Goal: Task Accomplishment & Management: Manage account settings

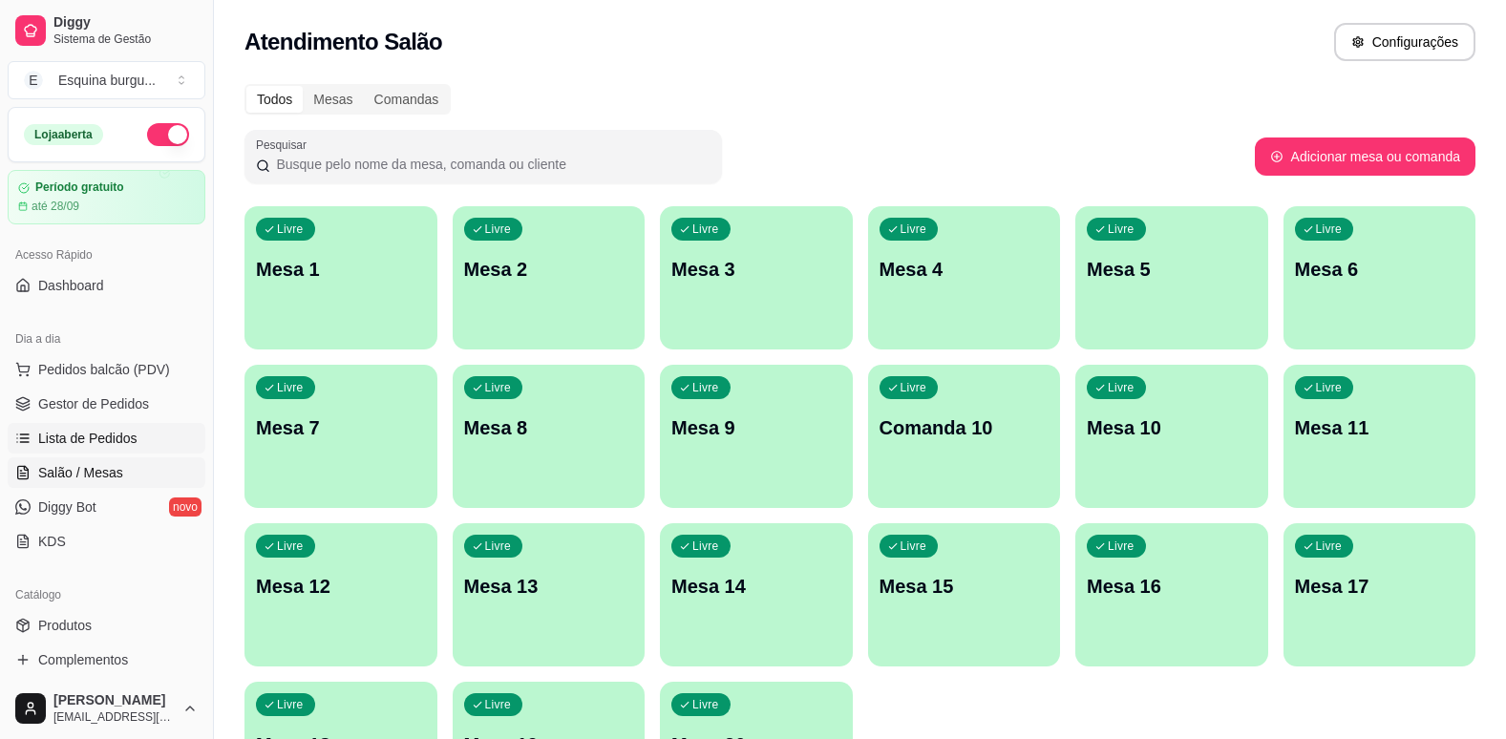
click at [127, 446] on span "Lista de Pedidos" at bounding box center [87, 438] width 99 height 19
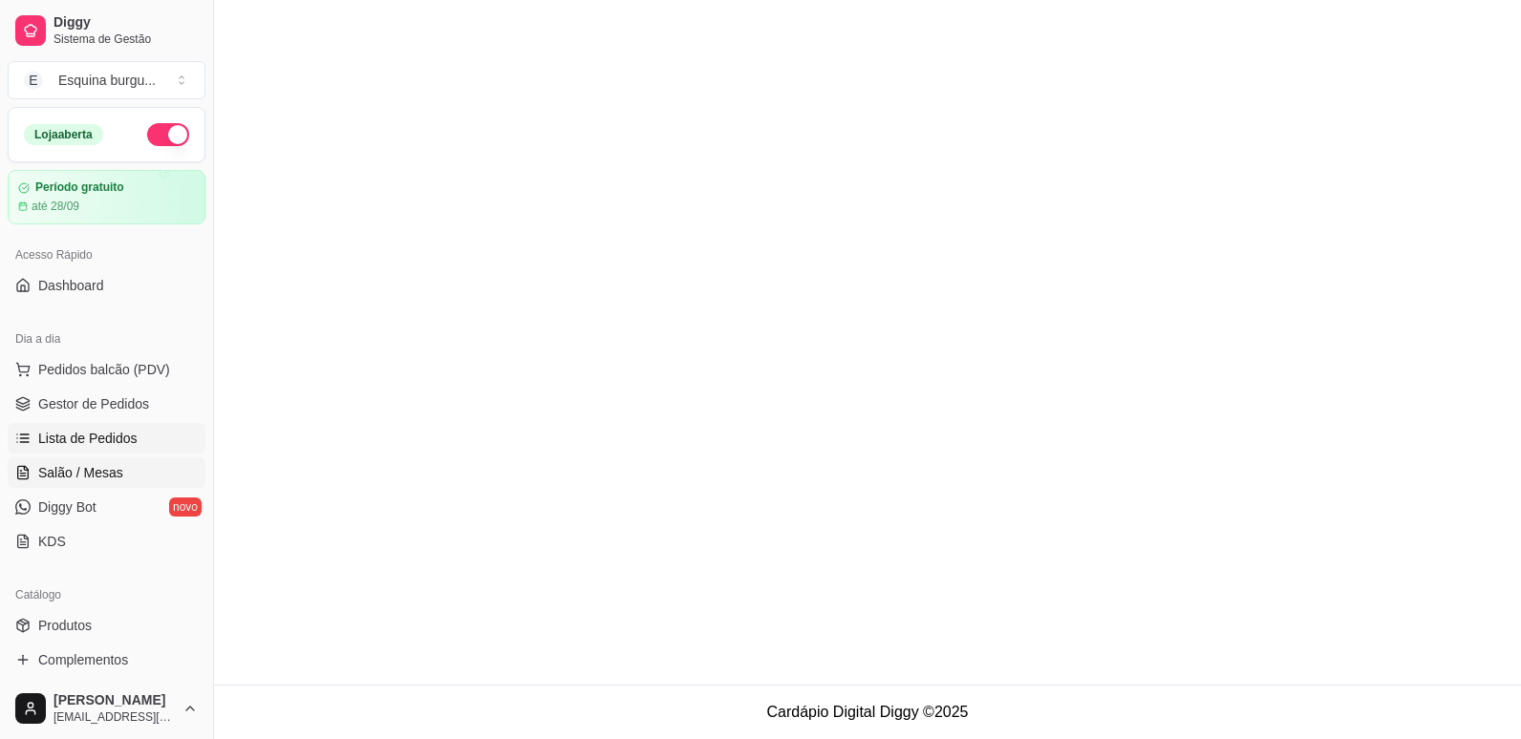
click at [149, 467] on link "Salão / Mesas" at bounding box center [107, 473] width 198 height 31
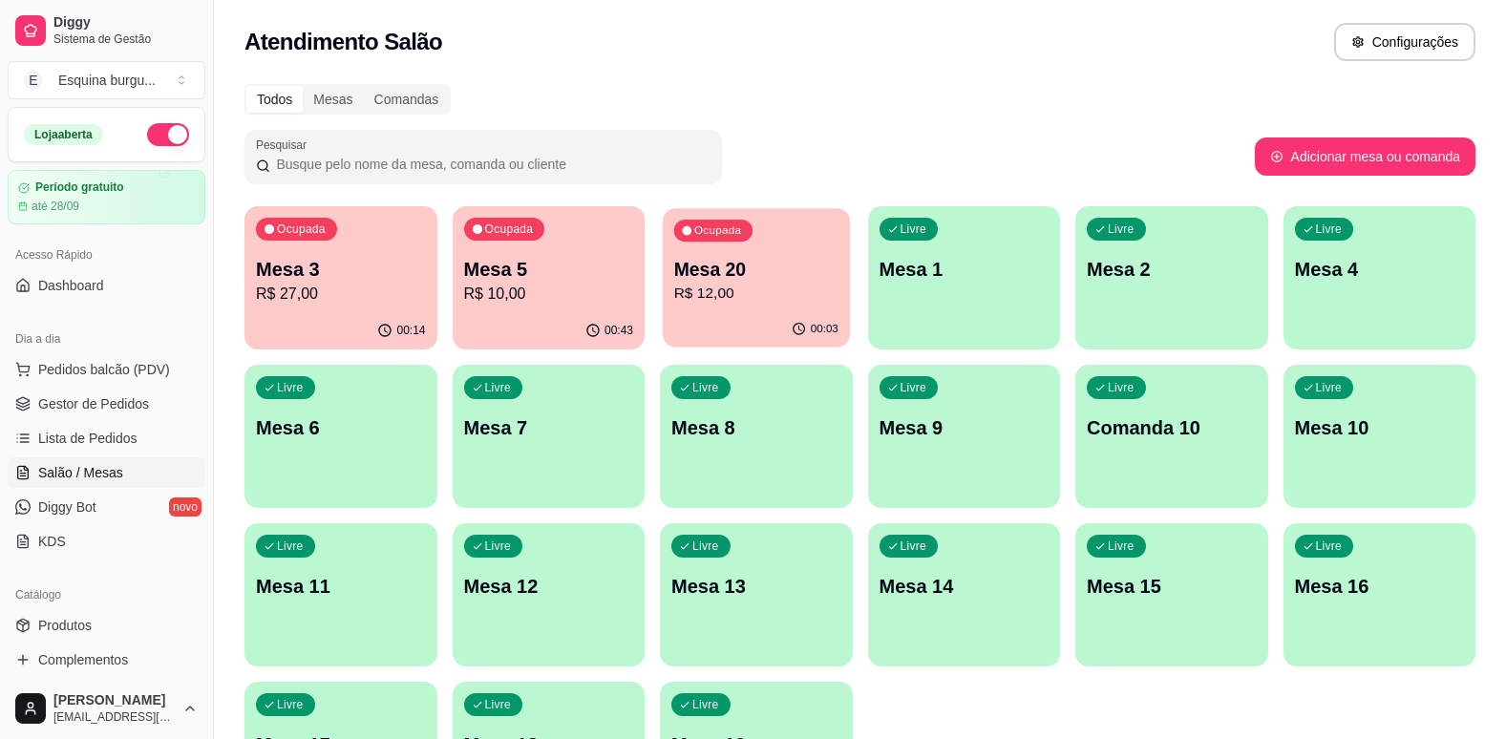
click at [737, 297] on p "R$ 12,00" at bounding box center [756, 294] width 164 height 22
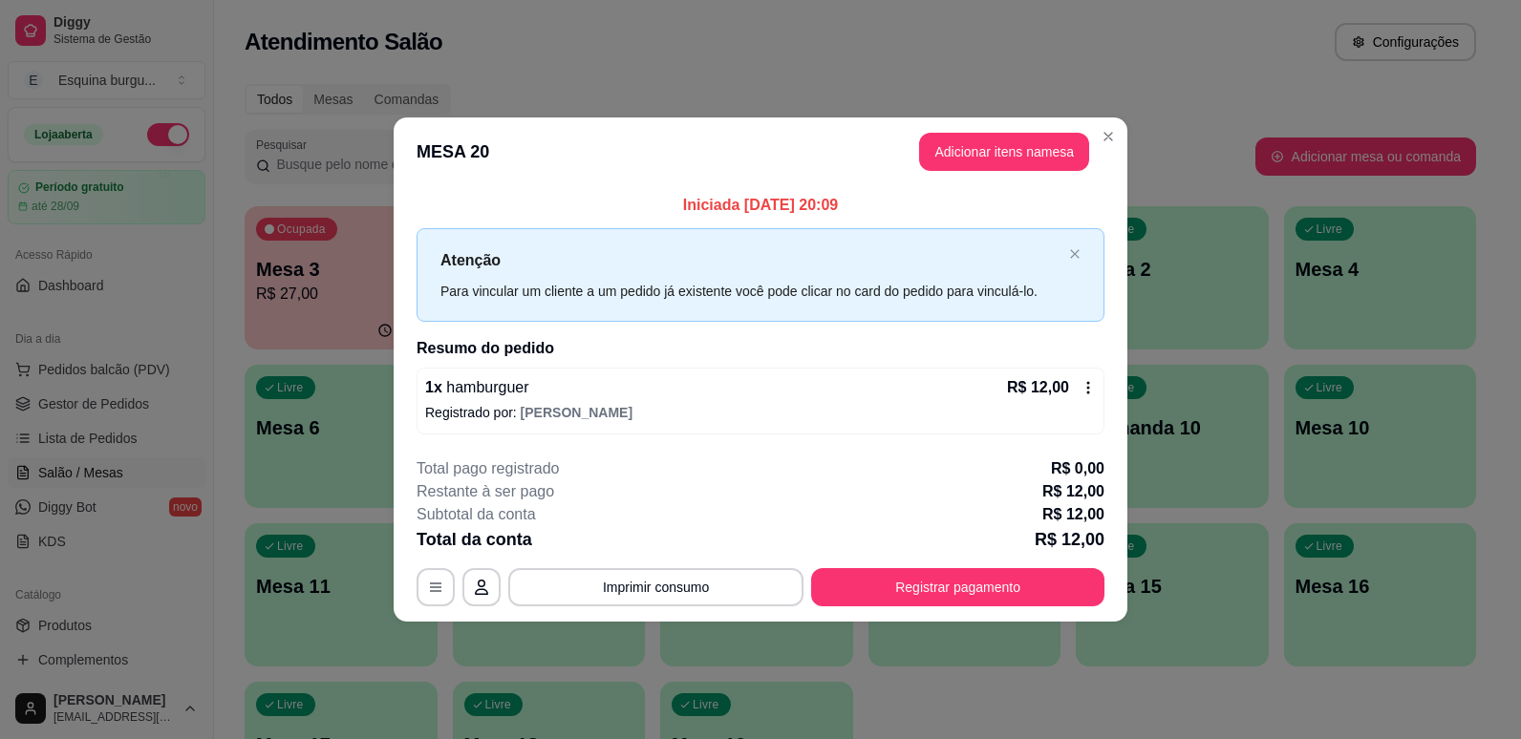
click at [1084, 395] on icon at bounding box center [1087, 387] width 15 height 15
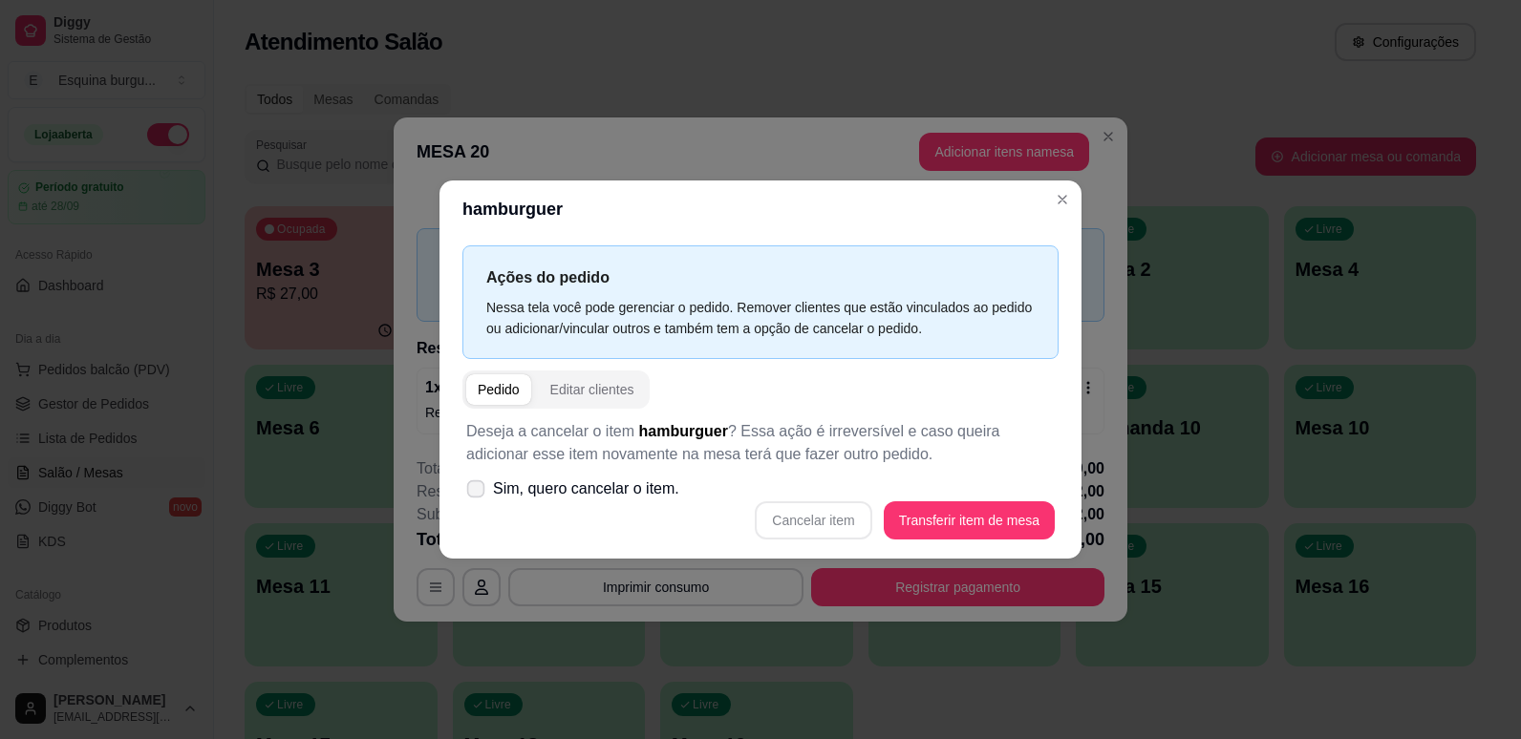
click at [482, 483] on span at bounding box center [476, 490] width 18 height 18
click at [478, 493] on input "Sim, quero cancelar o item." at bounding box center [471, 499] width 12 height 12
checkbox input "true"
click at [823, 528] on button "Cancelar item" at bounding box center [813, 521] width 117 height 38
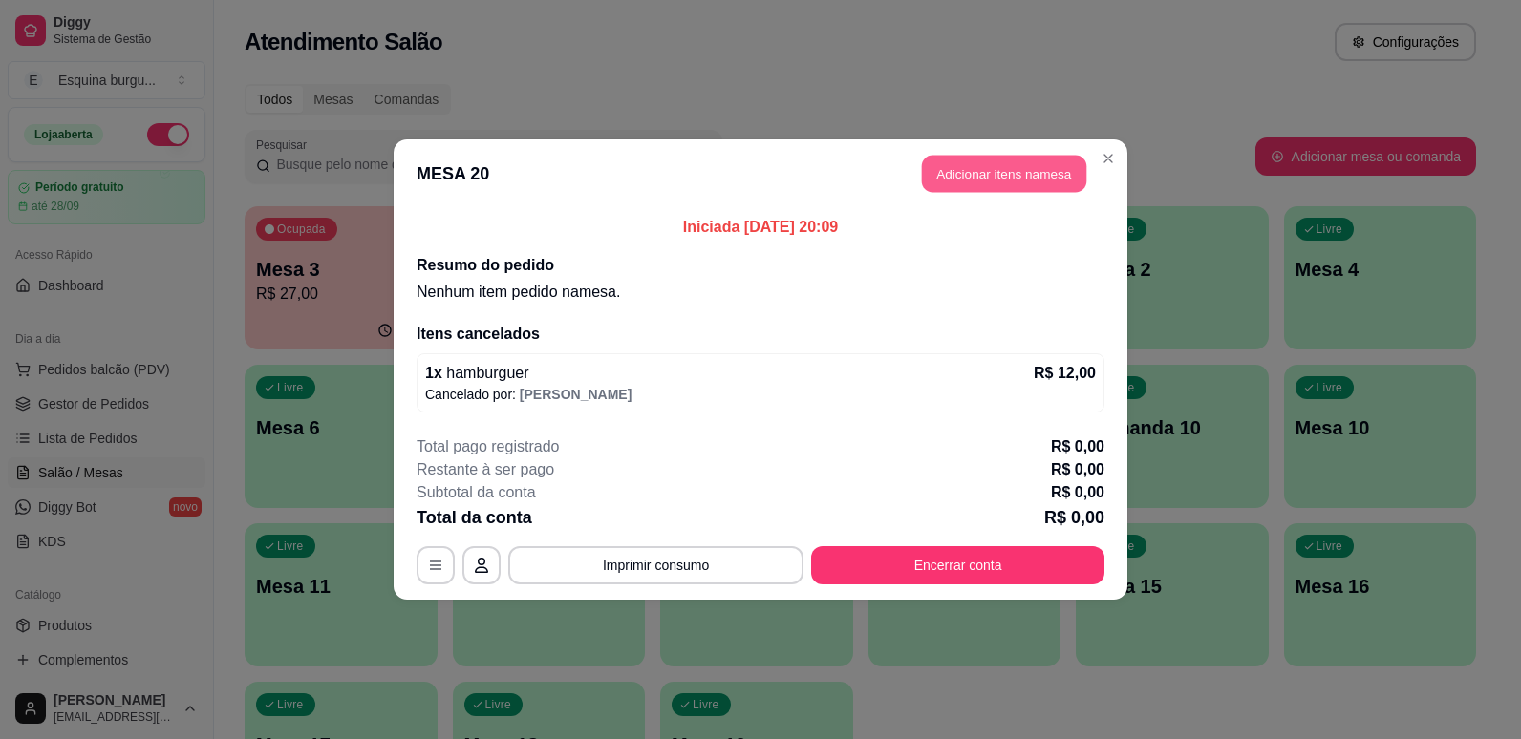
click at [977, 169] on button "Adicionar itens na mesa" at bounding box center [1004, 174] width 164 height 37
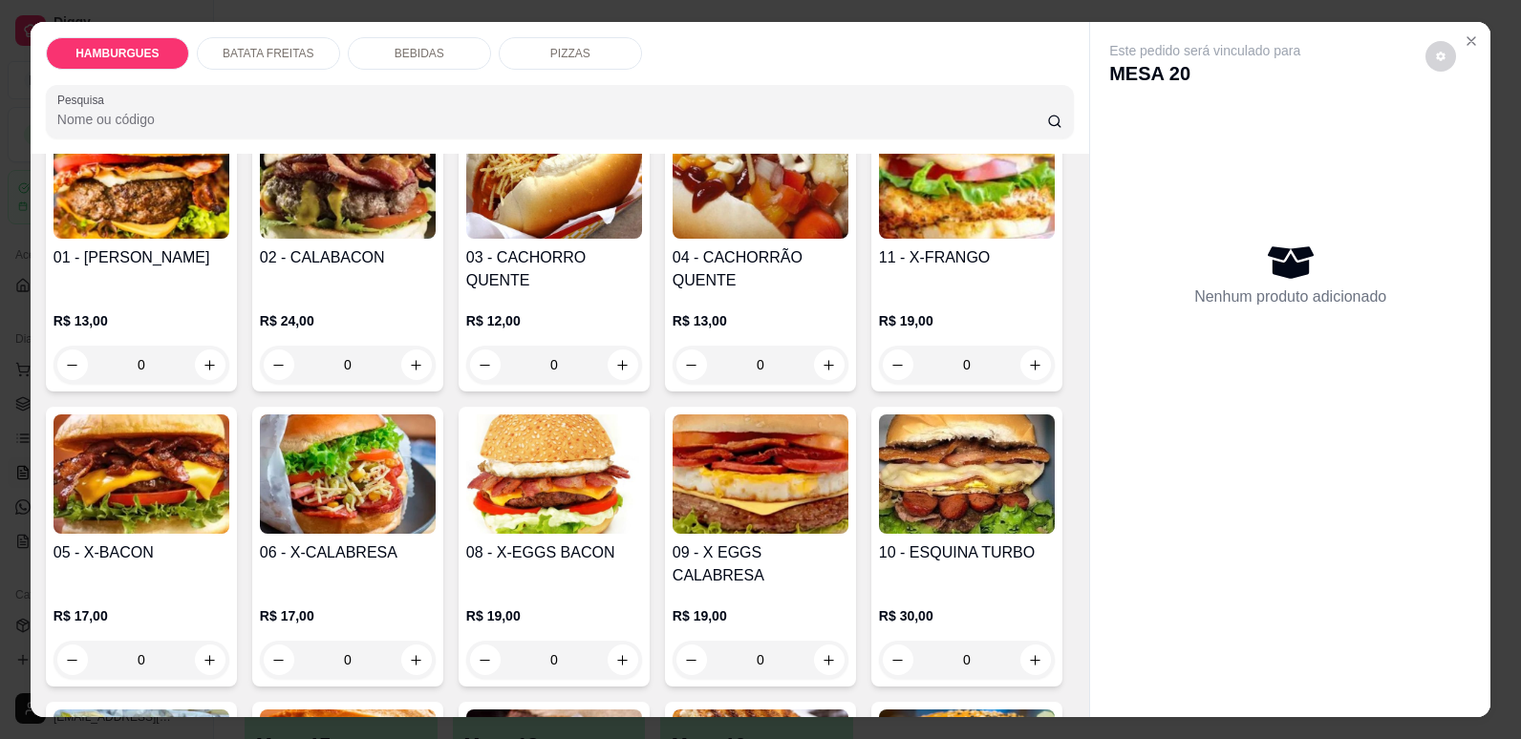
scroll to position [183, 0]
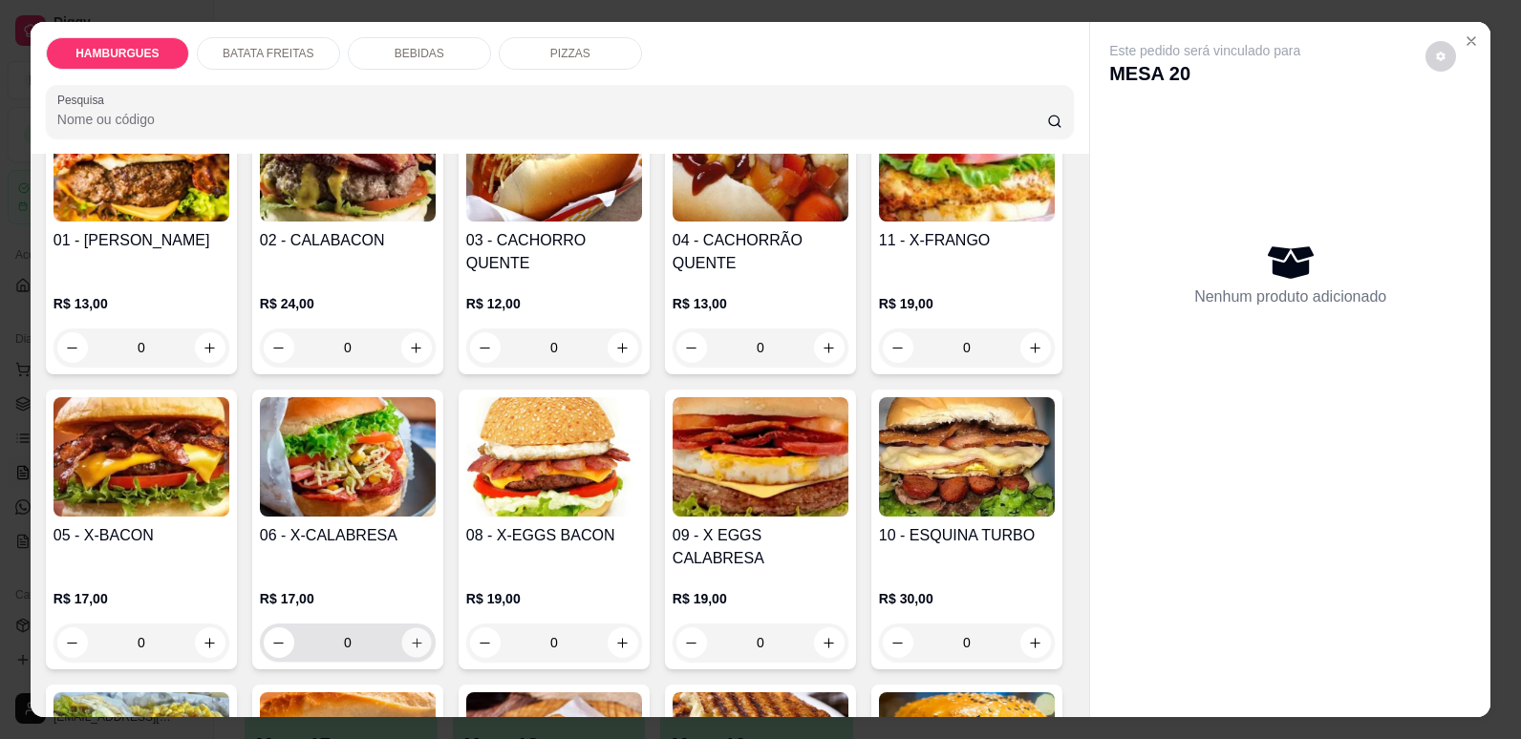
click at [431, 629] on button "increase-product-quantity" at bounding box center [416, 644] width 30 height 30
type input "1"
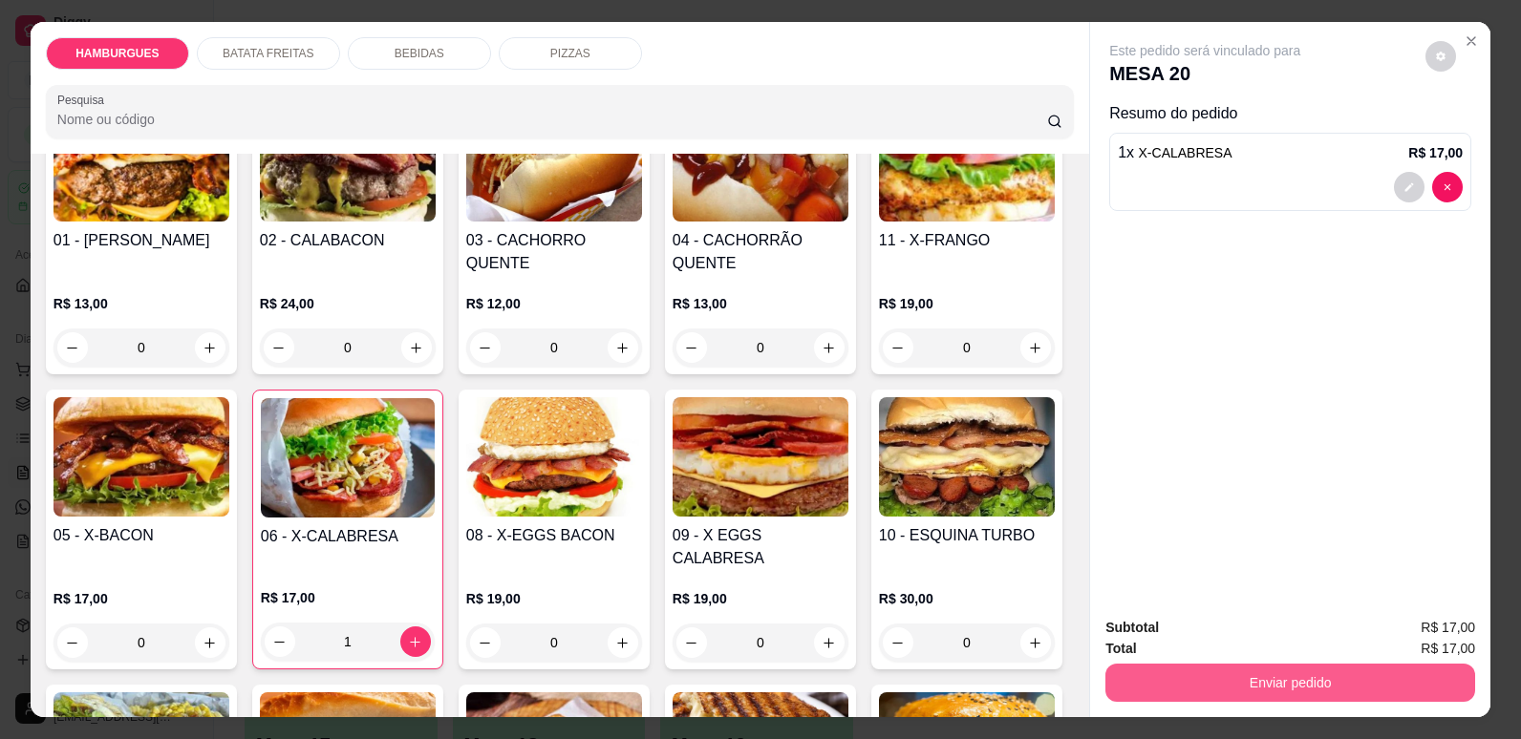
click at [1222, 683] on button "Enviar pedido" at bounding box center [1290, 683] width 370 height 38
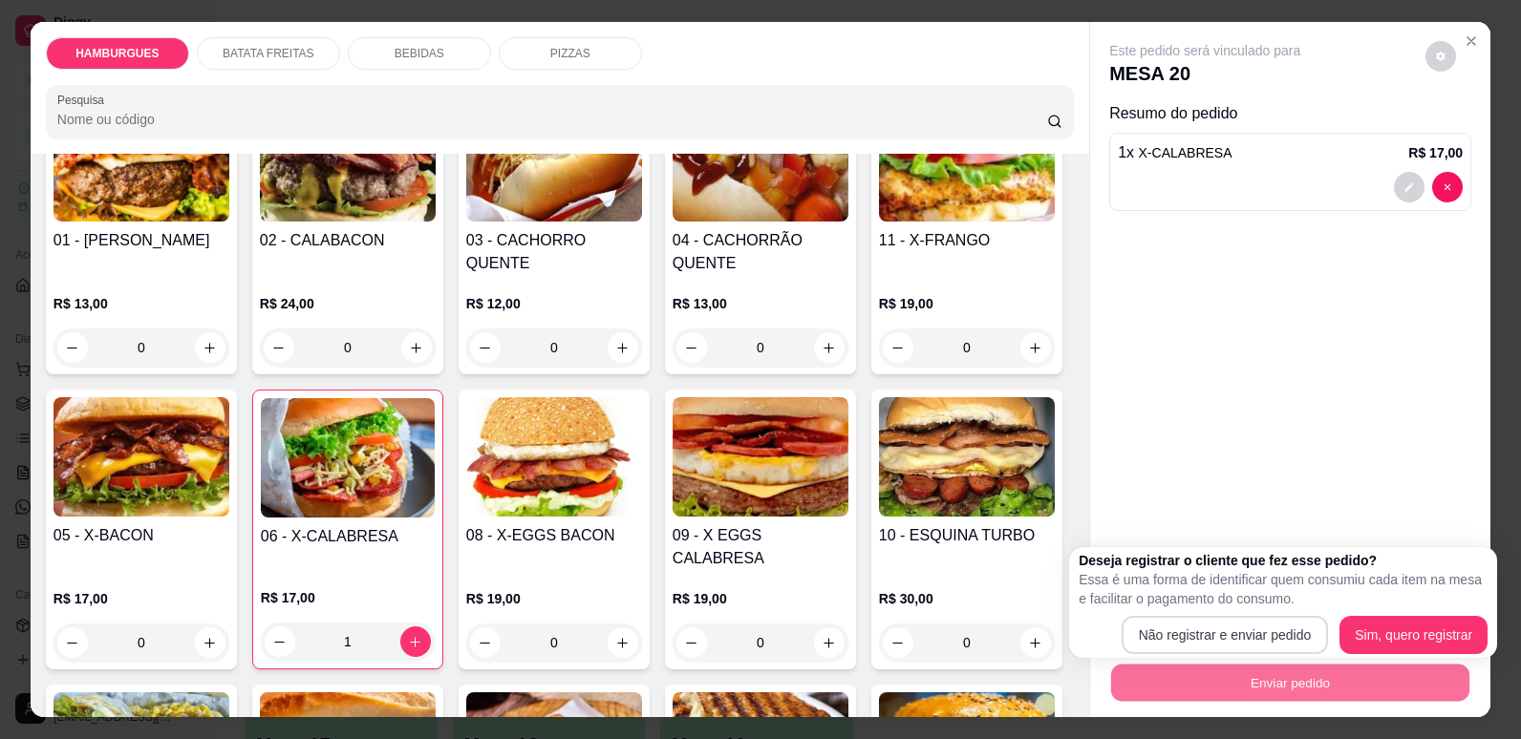
click at [1246, 629] on body "Diggy Sistema de Gestão E Esquina burgu ... Loja aberta Período gratuito até 28…" at bounding box center [753, 369] width 1506 height 739
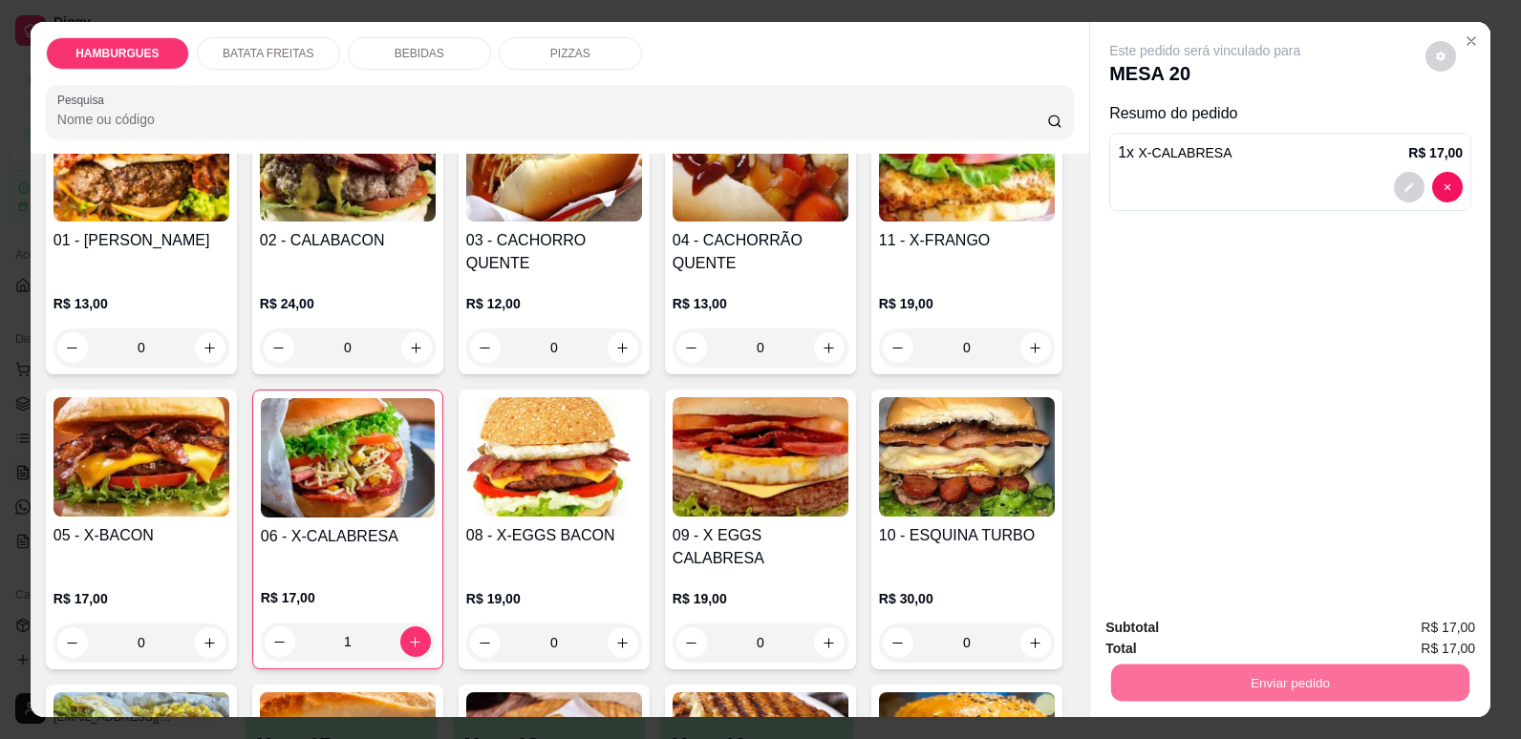
click at [1246, 629] on button "Não registrar e enviar pedido" at bounding box center [1227, 635] width 193 height 35
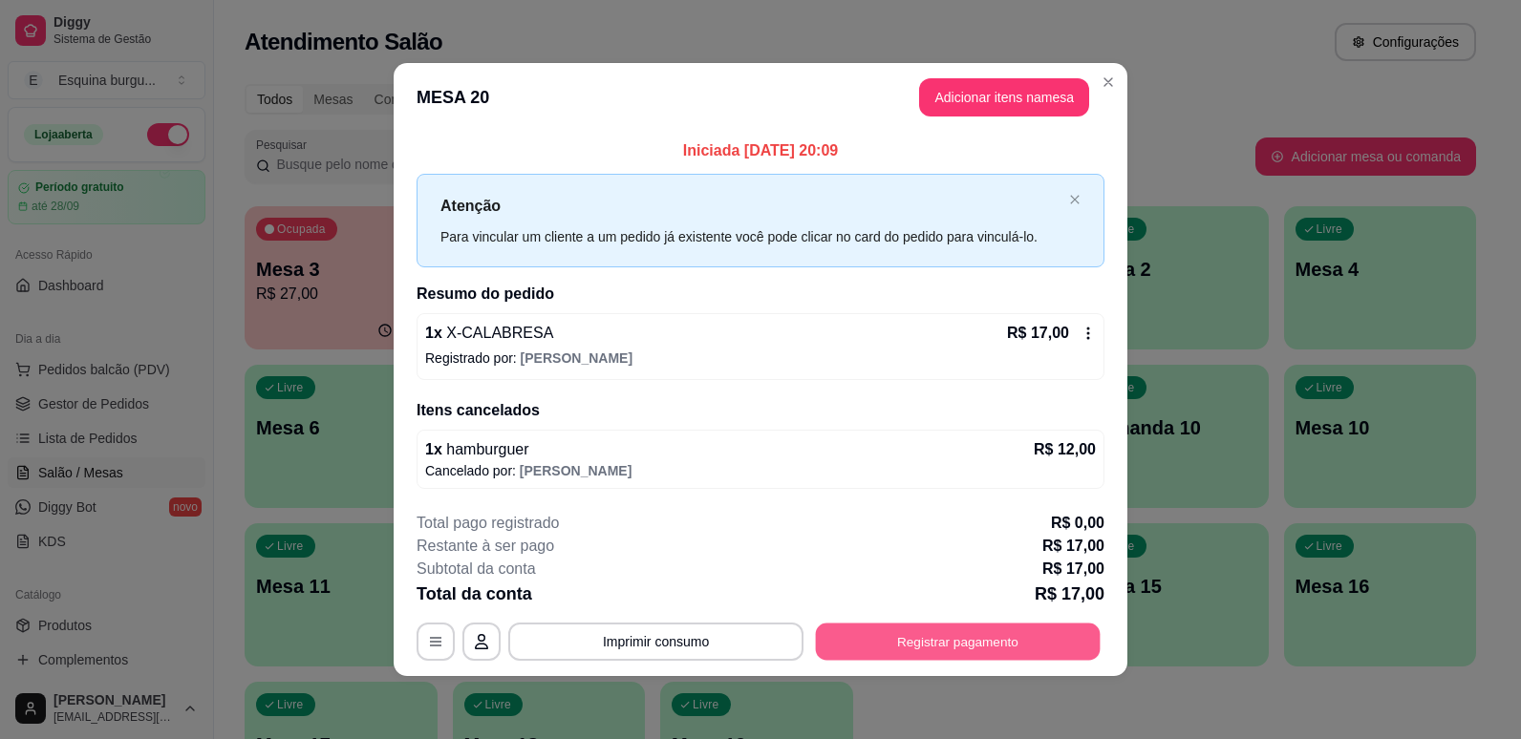
click at [930, 648] on button "Registrar pagamento" at bounding box center [958, 641] width 285 height 37
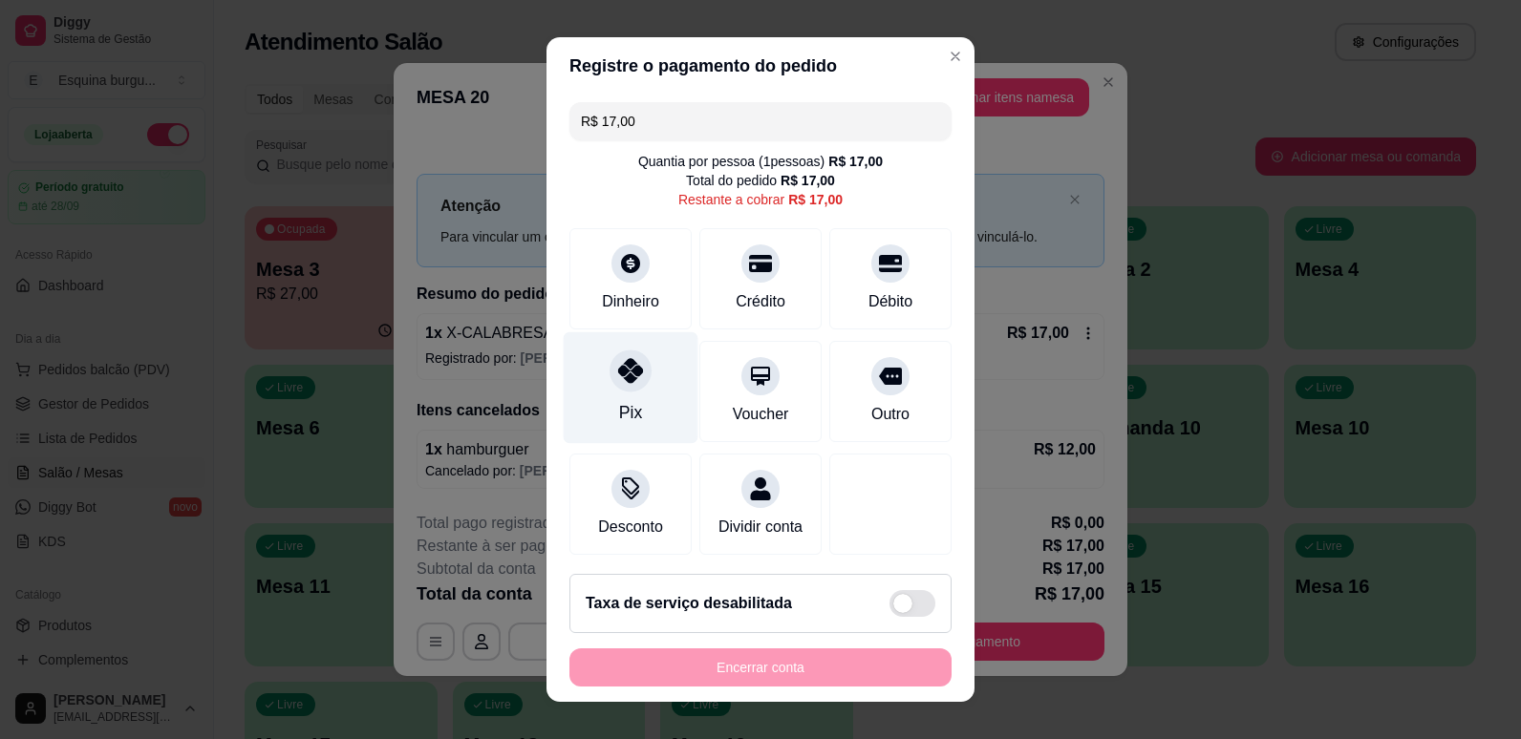
click at [640, 394] on div "Pix" at bounding box center [631, 387] width 135 height 112
type input "R$ 0,00"
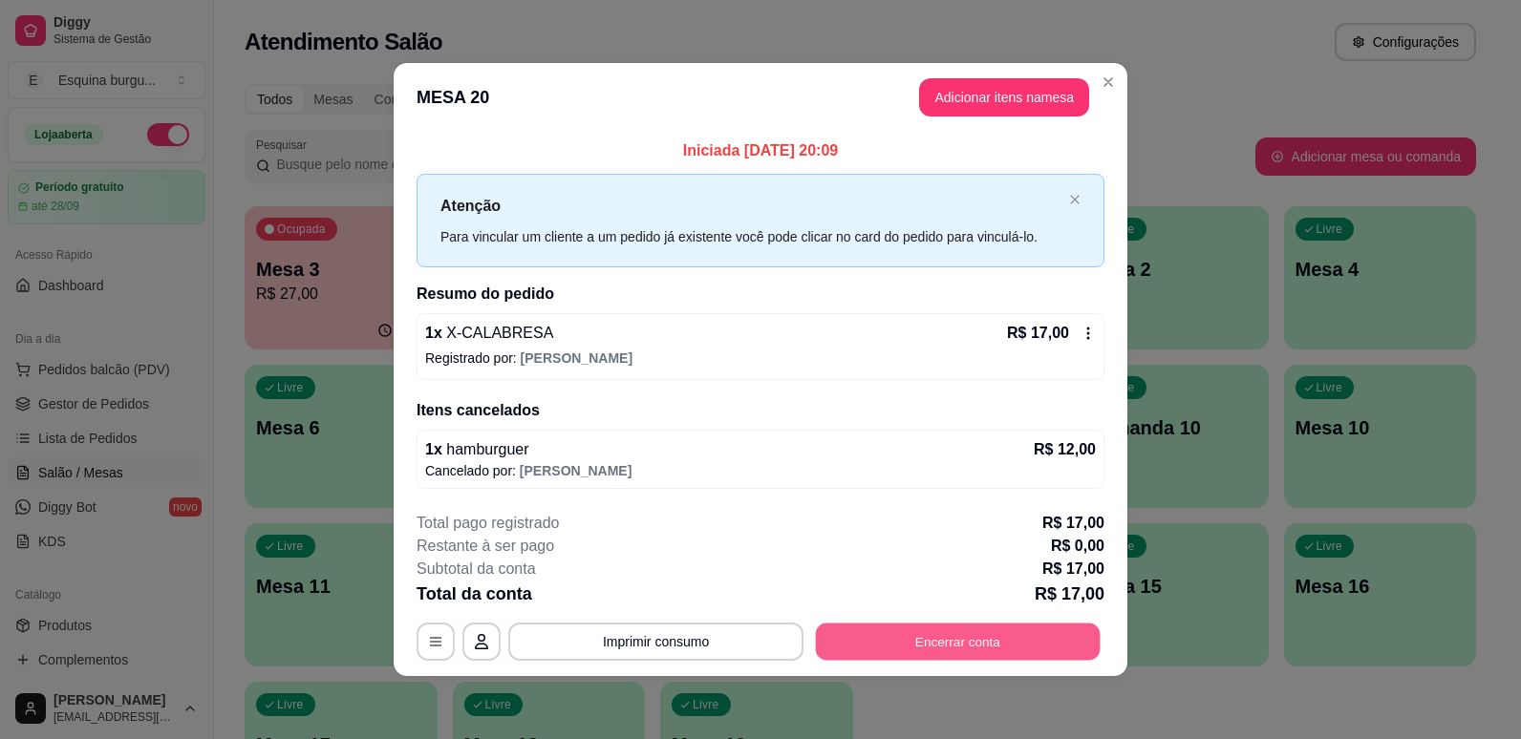
click at [932, 629] on button "Encerrar conta" at bounding box center [958, 641] width 285 height 37
click at [932, 644] on button "Encerrar conta" at bounding box center [958, 641] width 285 height 37
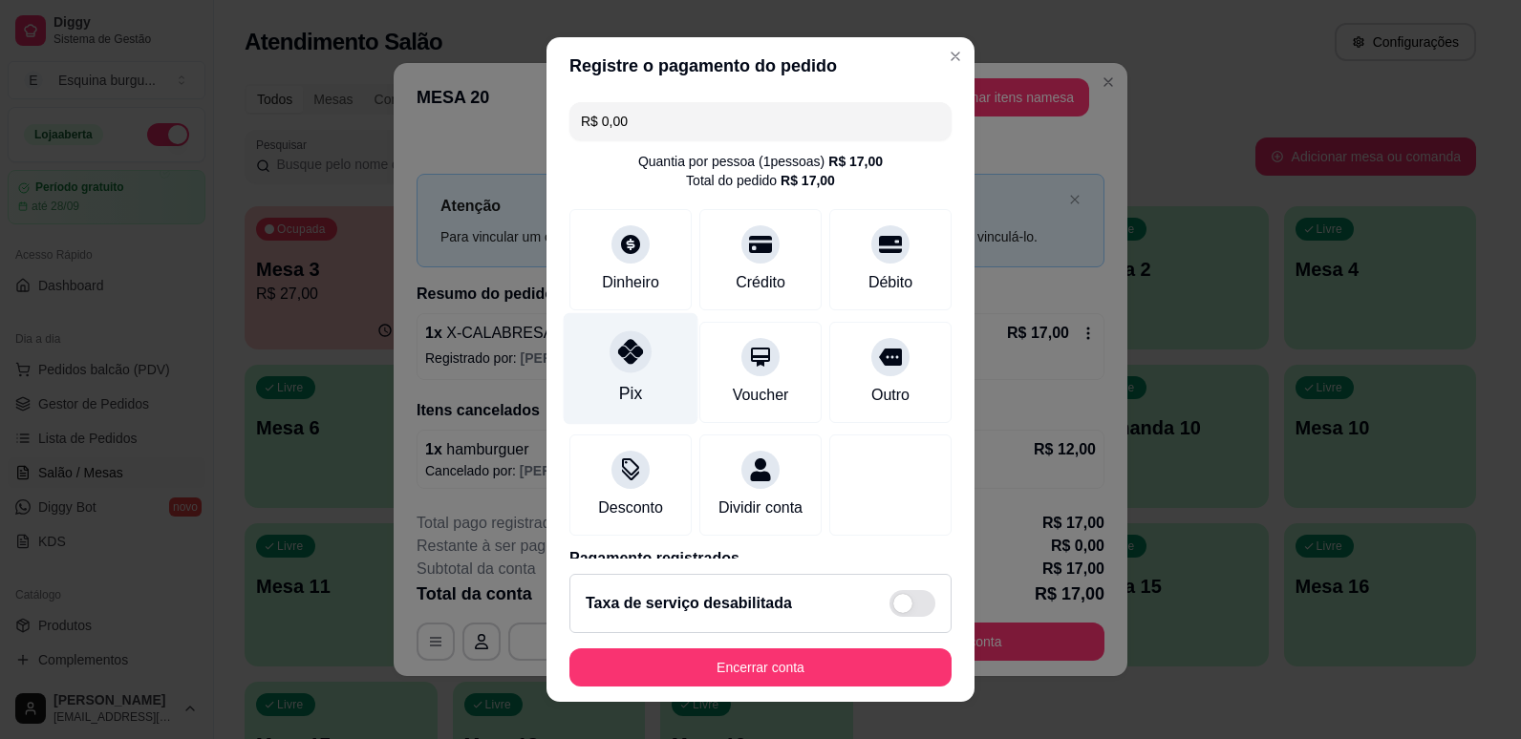
click at [627, 400] on div "Pix" at bounding box center [630, 393] width 23 height 25
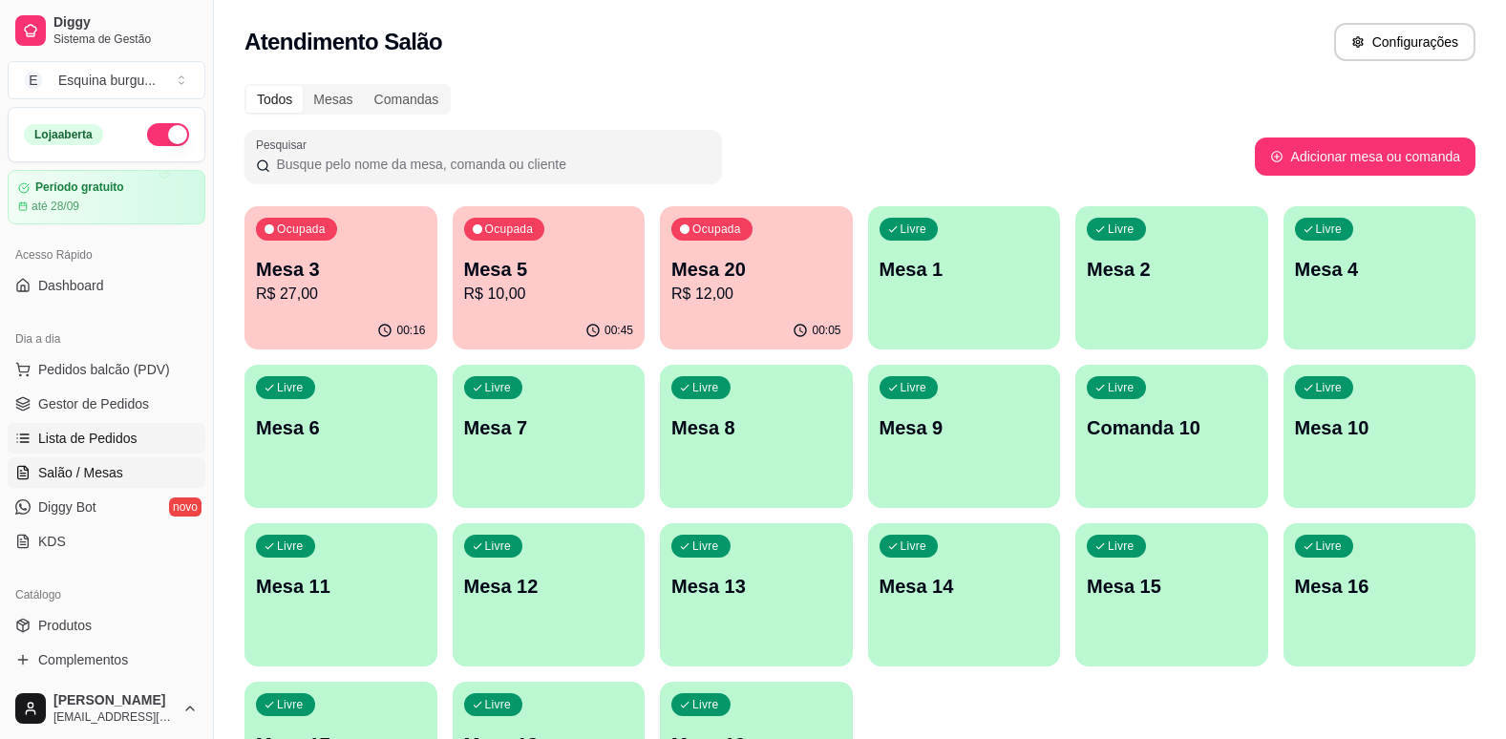
click at [113, 443] on span "Lista de Pedidos" at bounding box center [87, 438] width 99 height 19
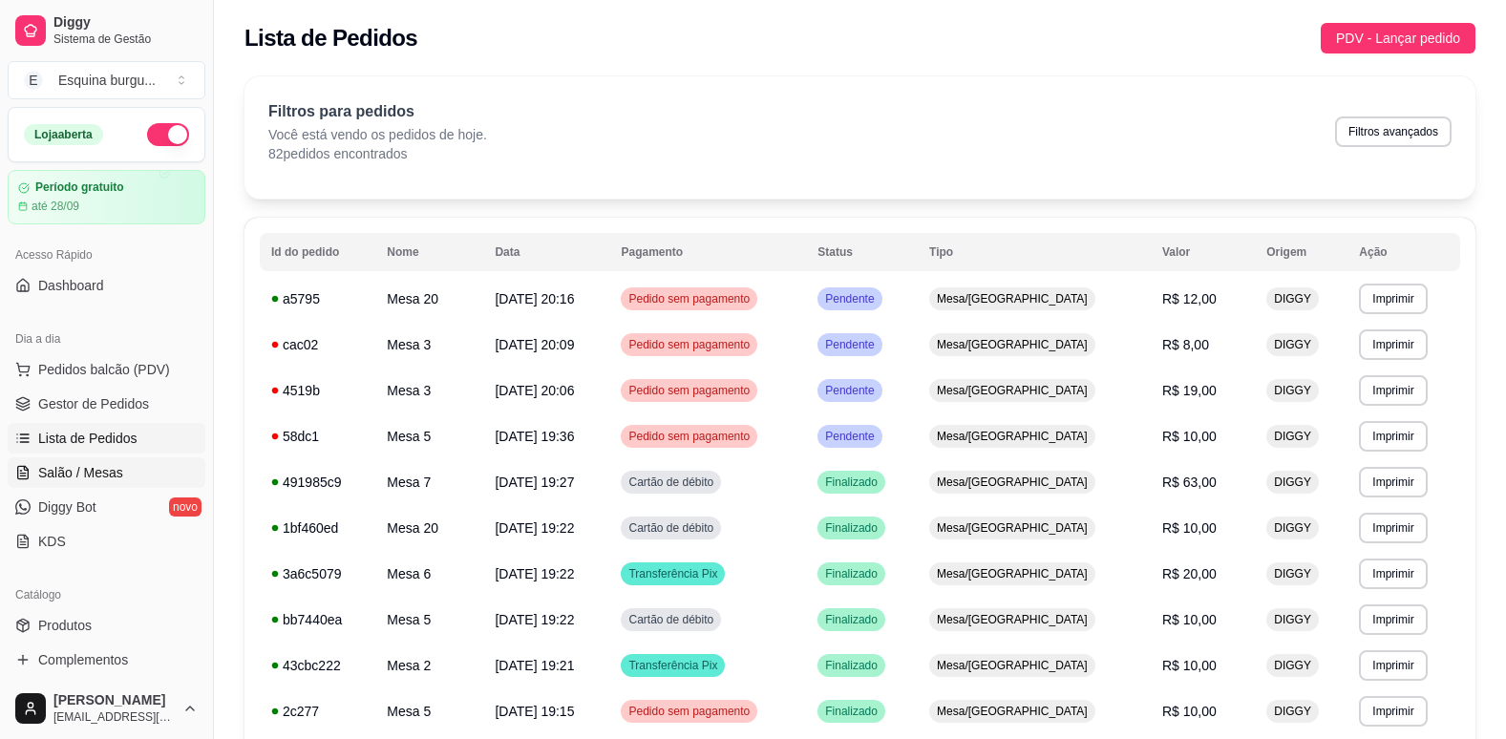
click at [109, 470] on span "Salão / Mesas" at bounding box center [80, 472] width 85 height 19
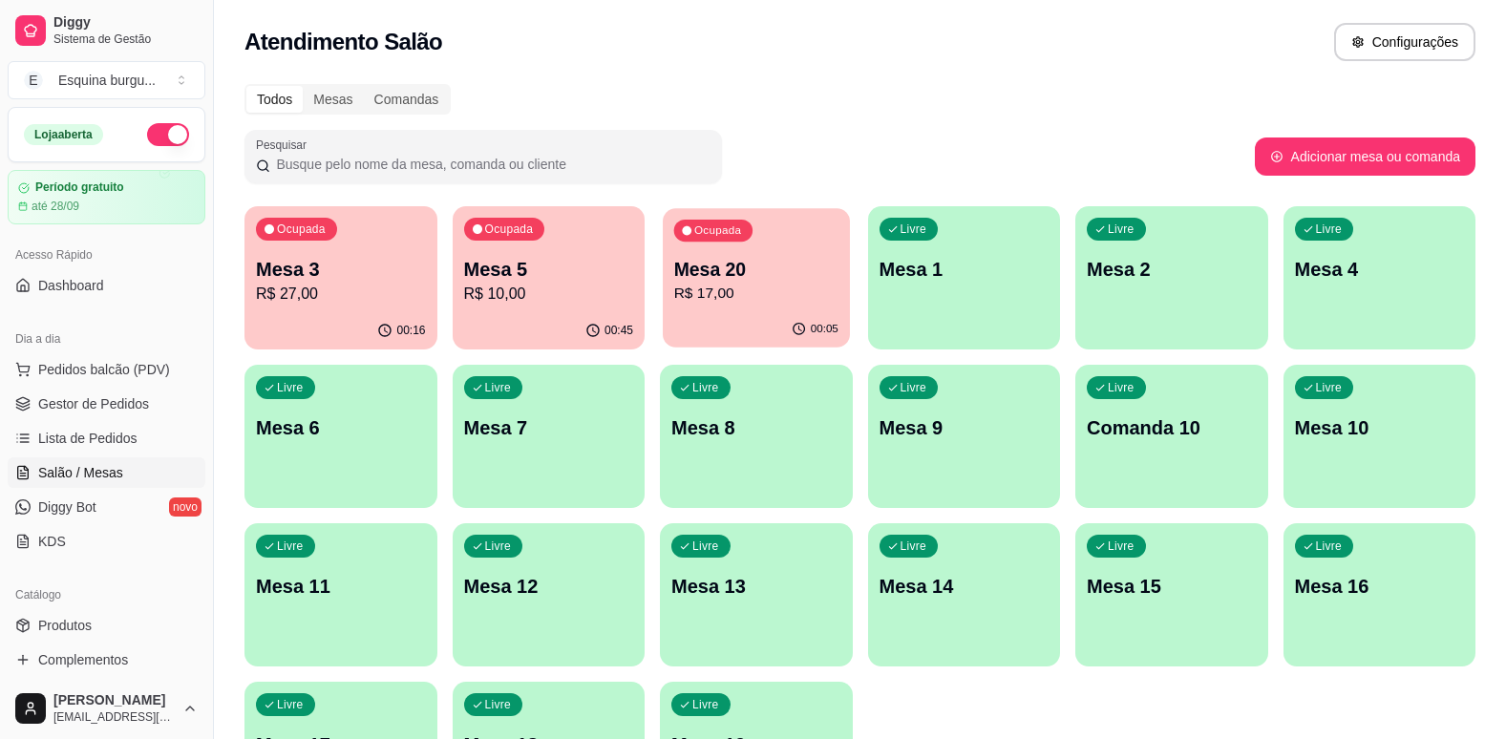
click at [733, 246] on div "Ocupada Mesa 20 R$ 17,00" at bounding box center [756, 259] width 186 height 103
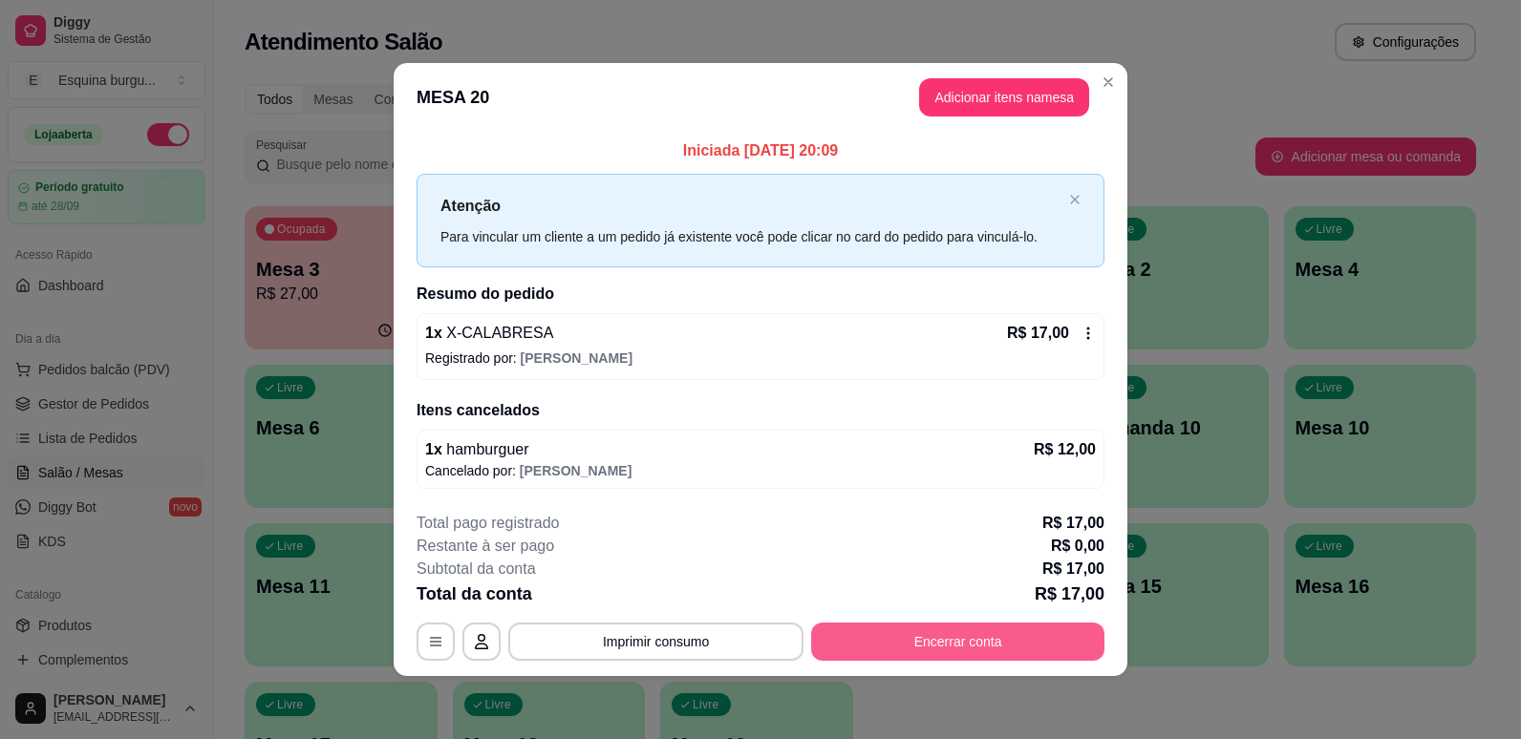
click at [942, 639] on button "Encerrar conta" at bounding box center [957, 642] width 293 height 38
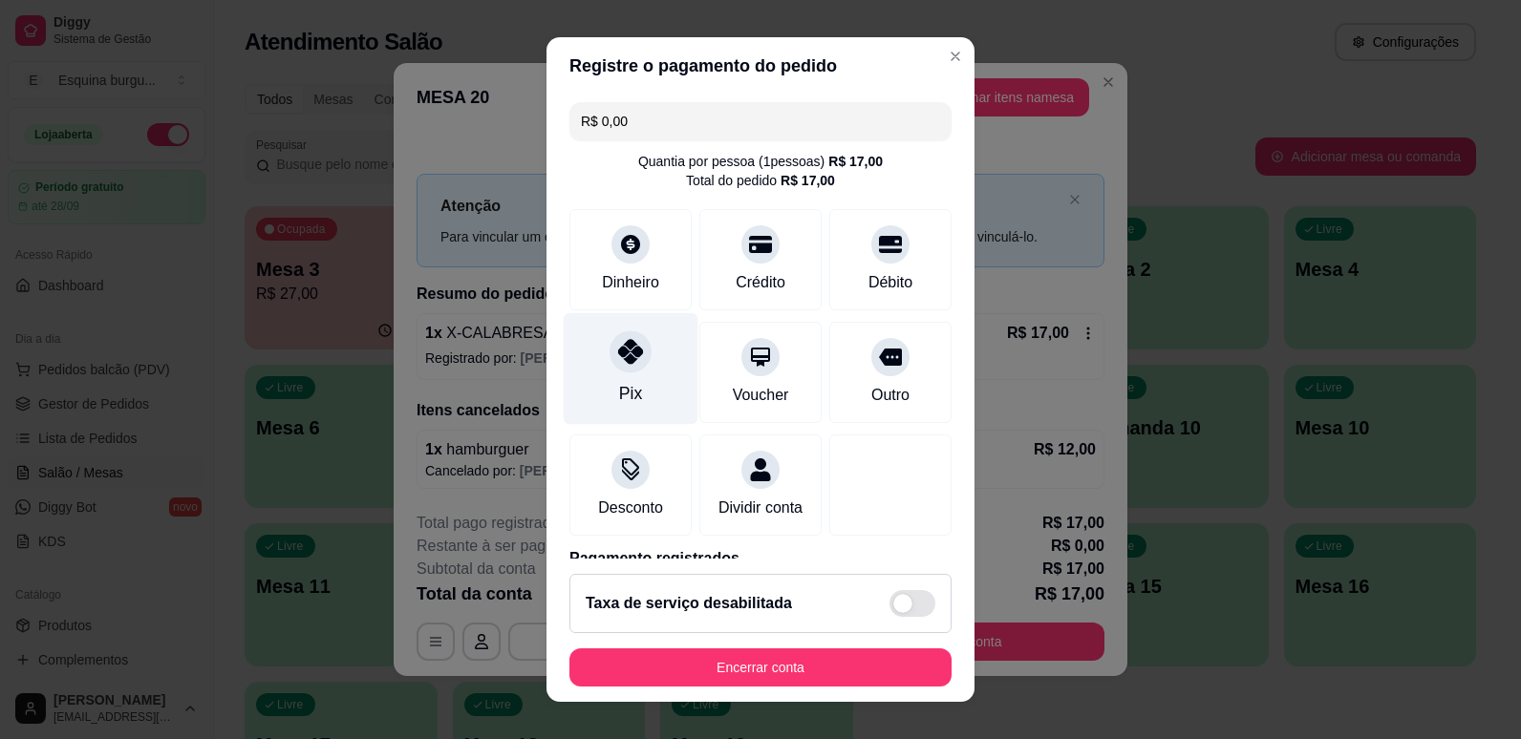
click at [629, 353] on icon at bounding box center [630, 351] width 25 height 25
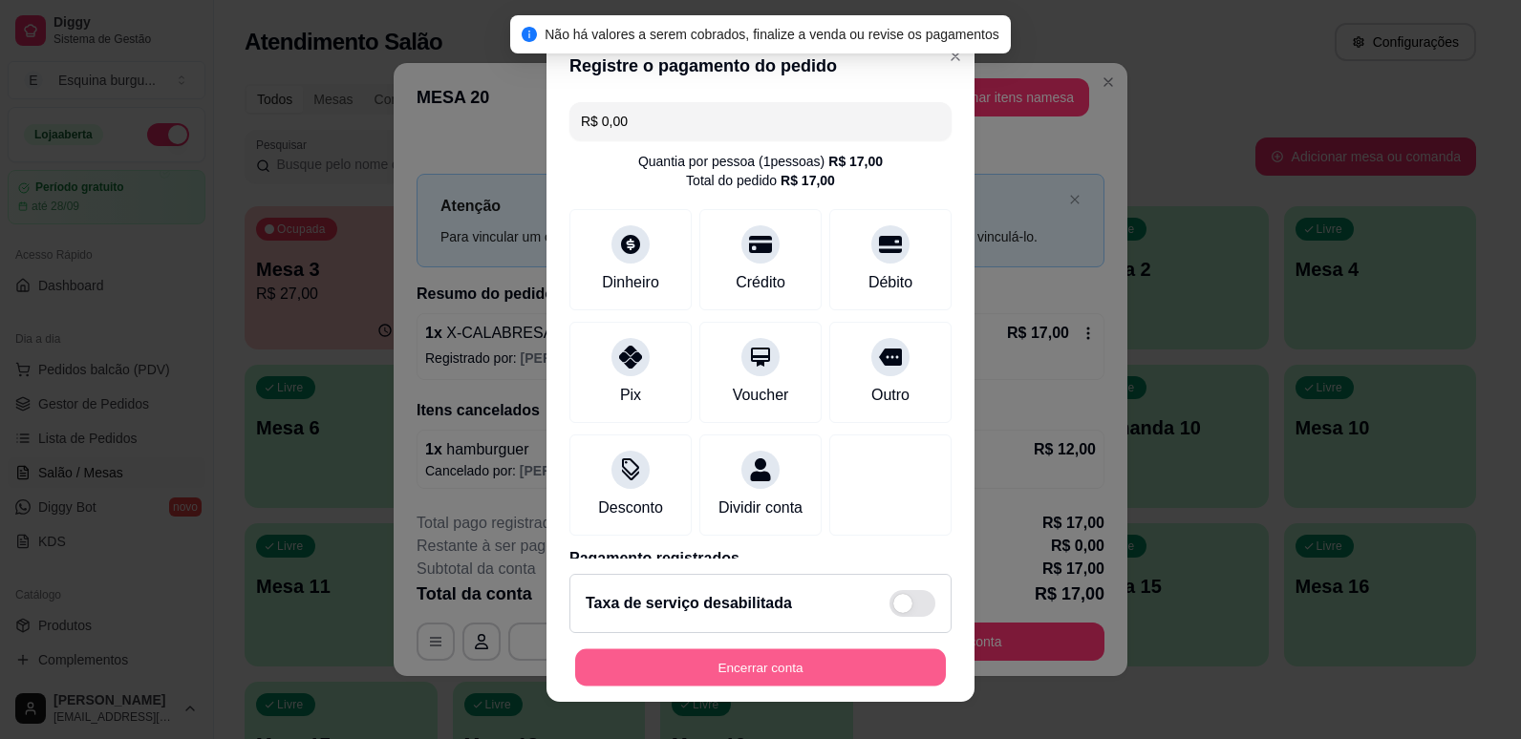
click at [771, 666] on button "Encerrar conta" at bounding box center [760, 668] width 371 height 37
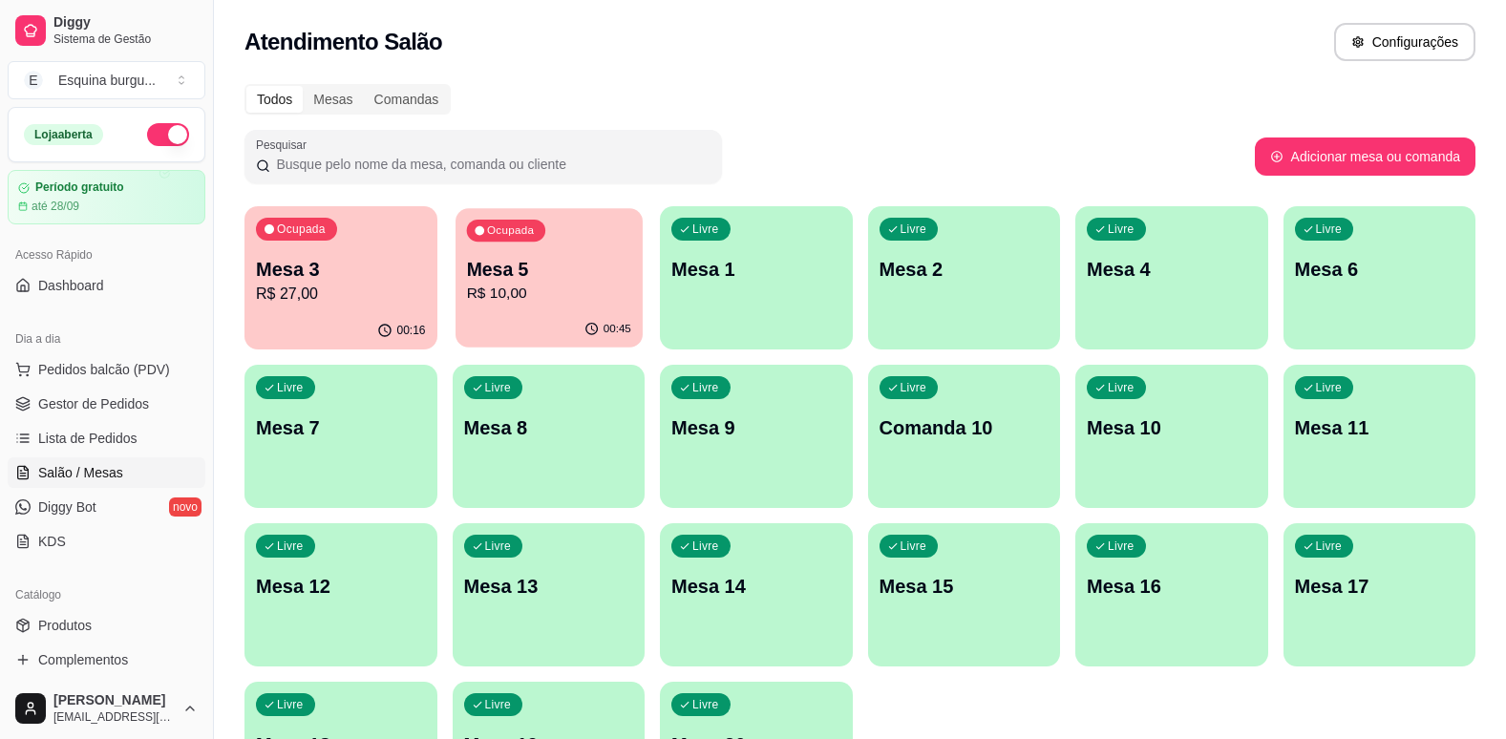
click at [554, 243] on div "Ocupada Mesa 5 R$ 10,00" at bounding box center [549, 259] width 186 height 103
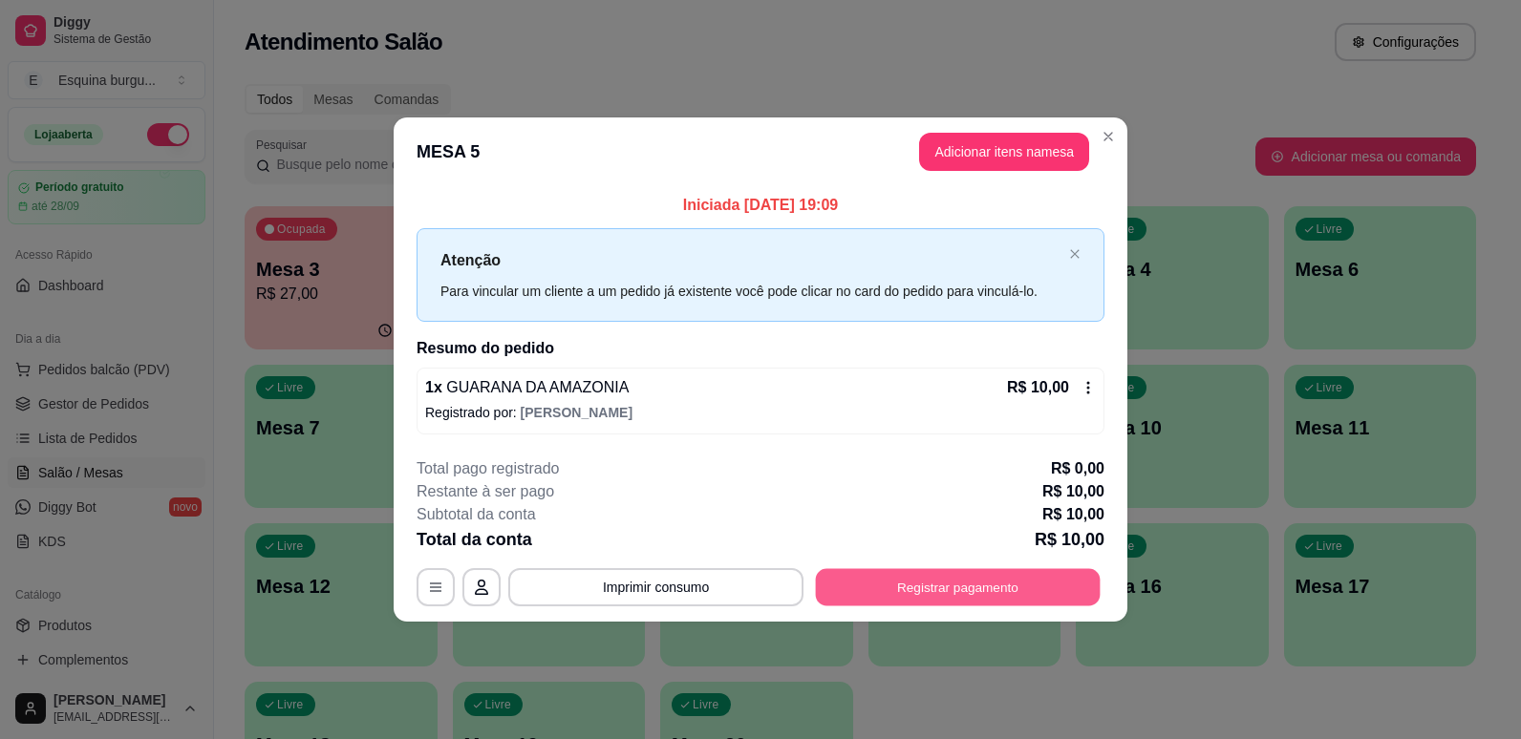
click at [936, 597] on button "Registrar pagamento" at bounding box center [958, 586] width 285 height 37
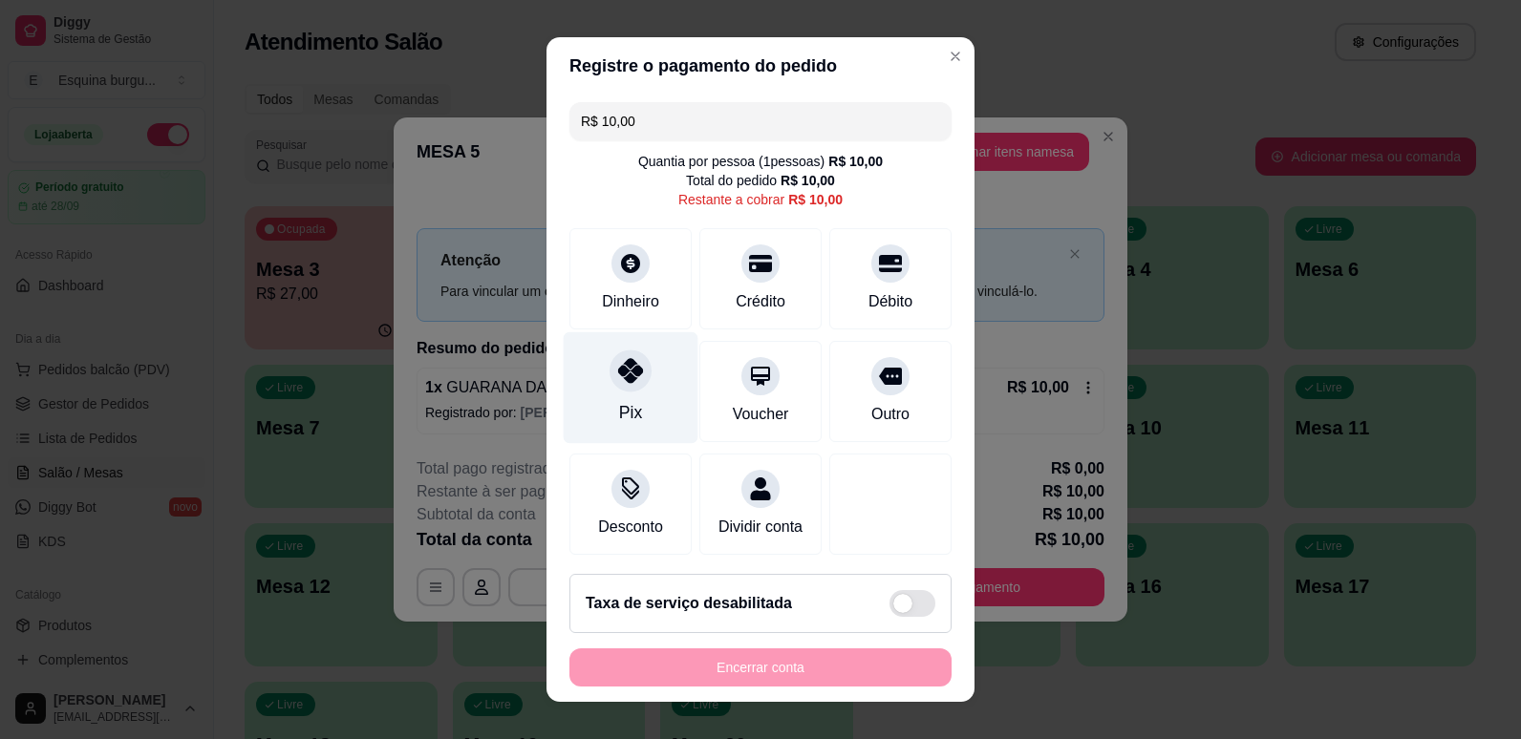
click at [620, 399] on div "Pix" at bounding box center [631, 387] width 135 height 112
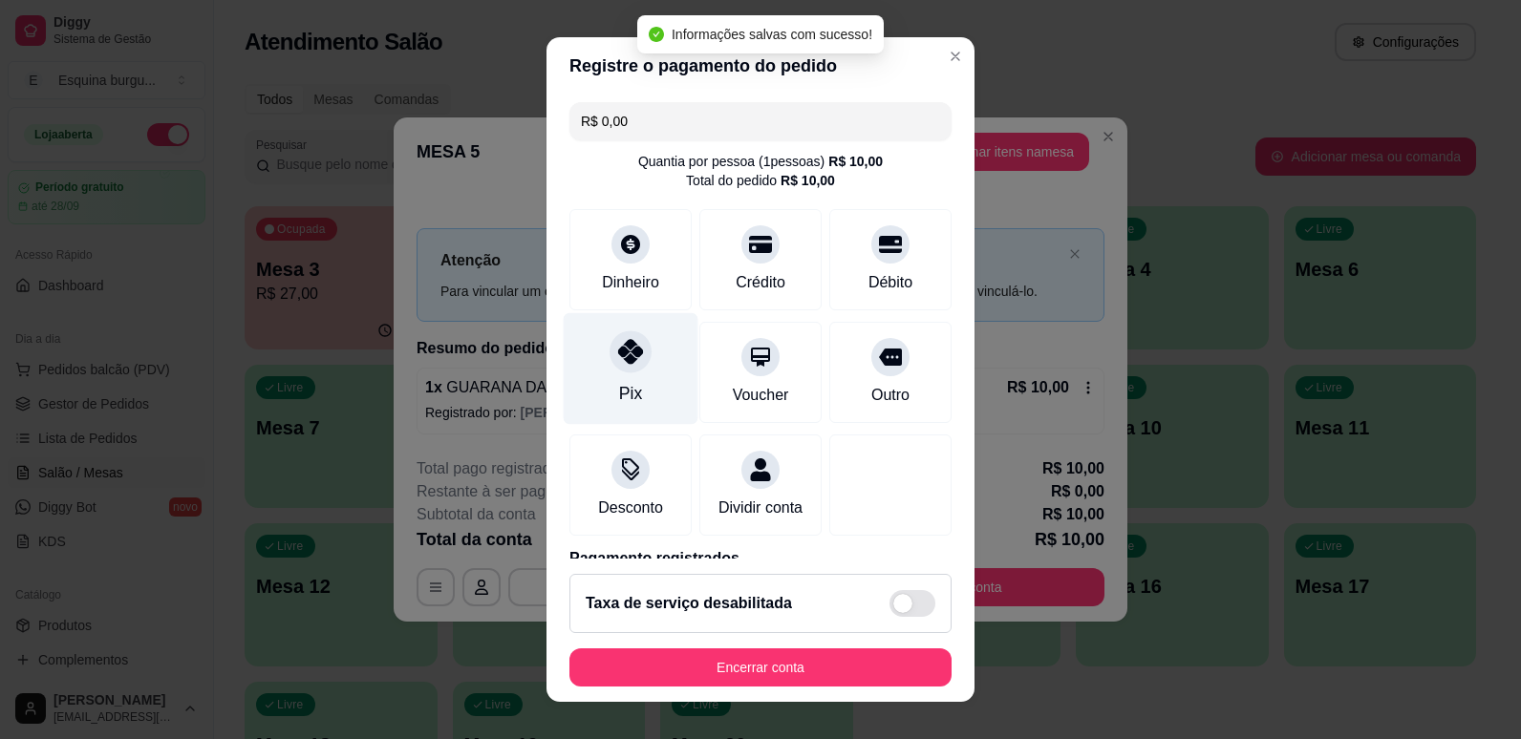
type input "R$ 0,00"
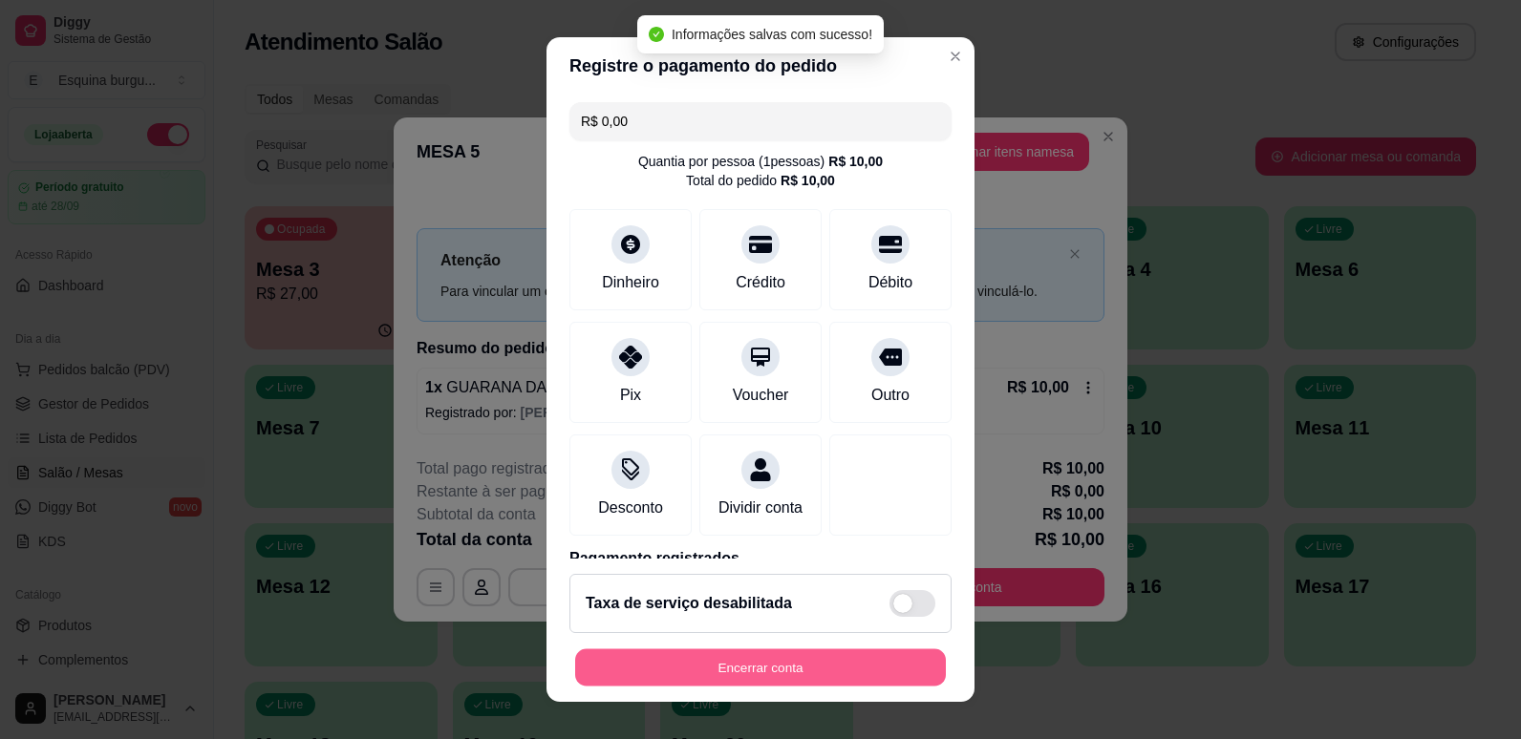
click at [827, 673] on button "Encerrar conta" at bounding box center [760, 668] width 371 height 37
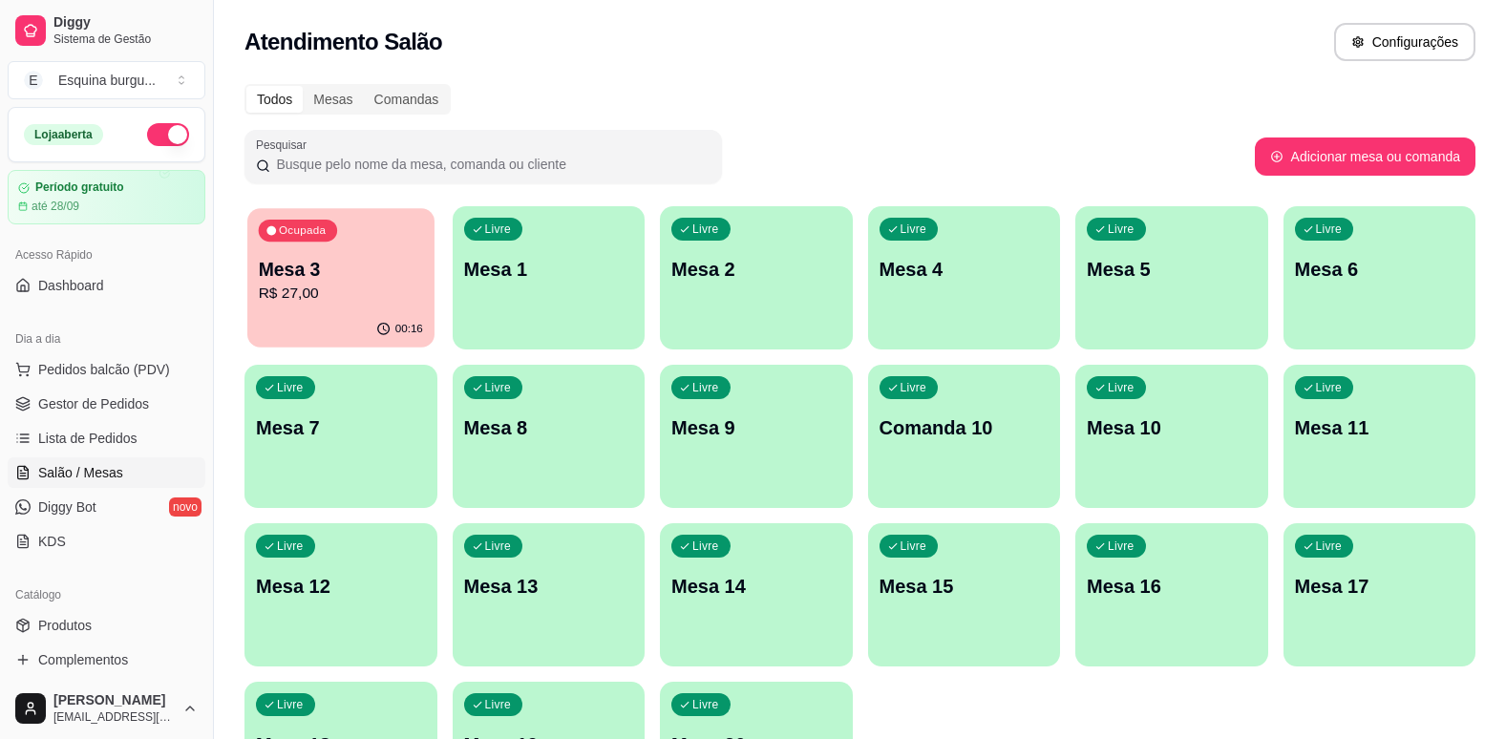
click at [372, 290] on p "R$ 27,00" at bounding box center [341, 294] width 164 height 22
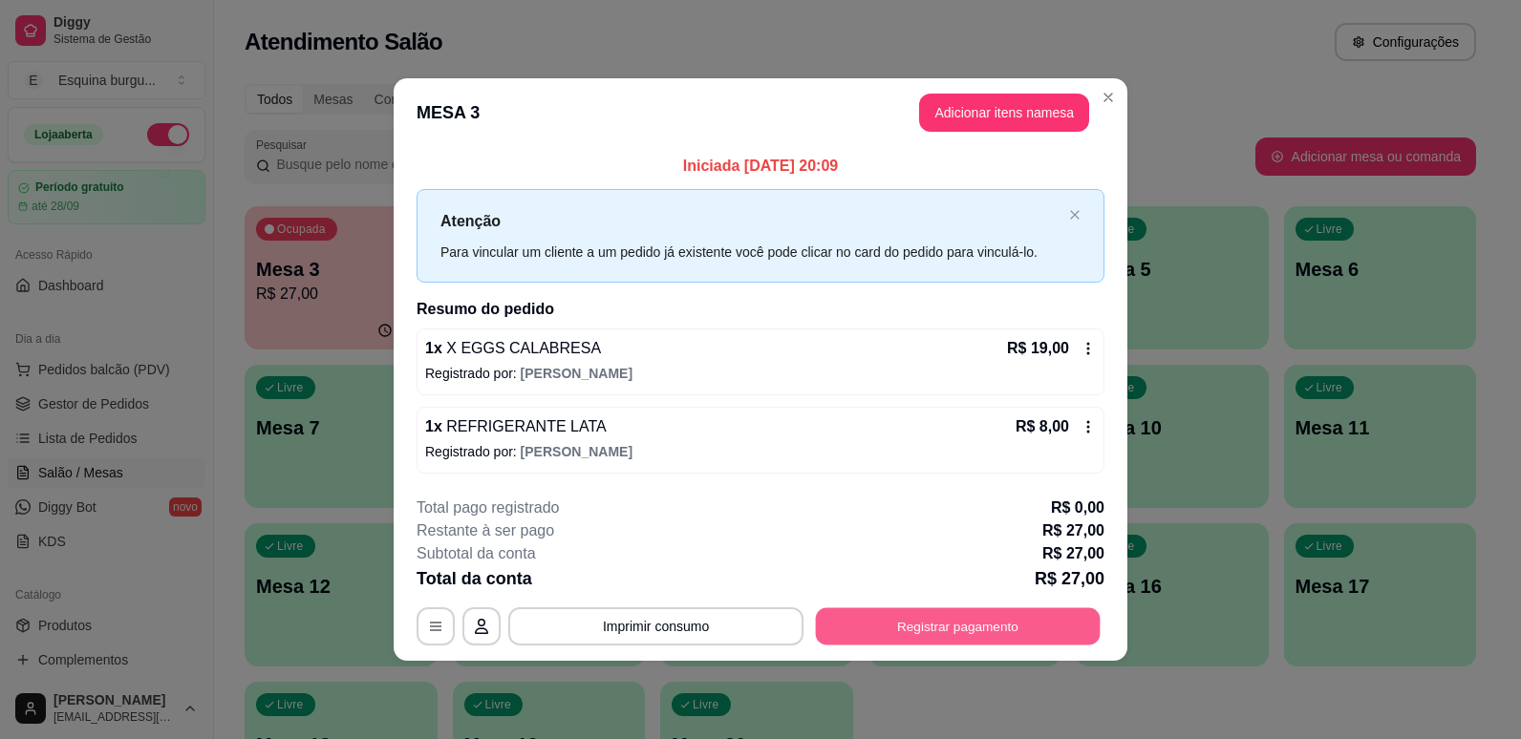
click at [899, 612] on button "Registrar pagamento" at bounding box center [958, 626] width 285 height 37
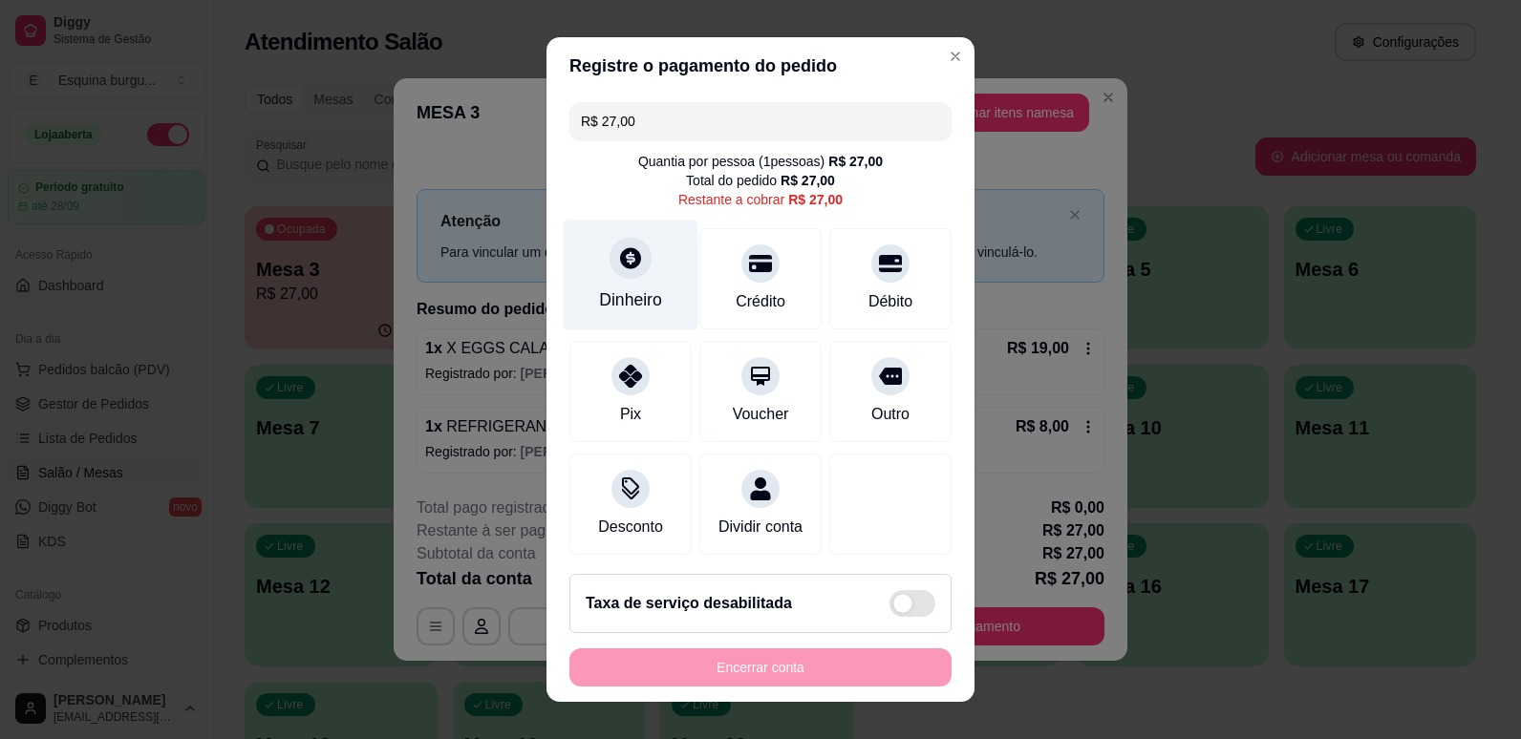
click at [624, 253] on icon at bounding box center [630, 257] width 21 height 21
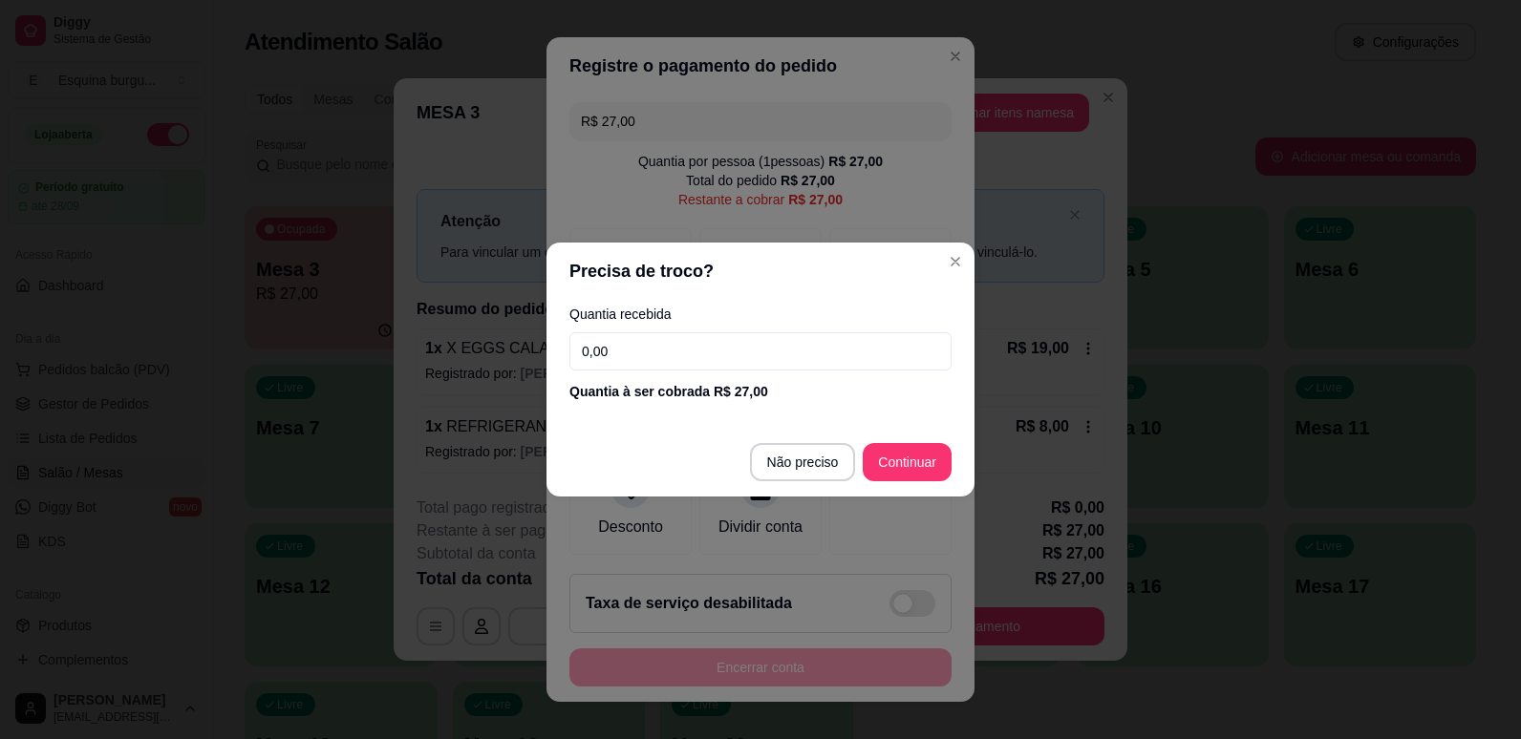
click at [690, 356] on input "0,00" at bounding box center [760, 351] width 382 height 38
type input "27,00"
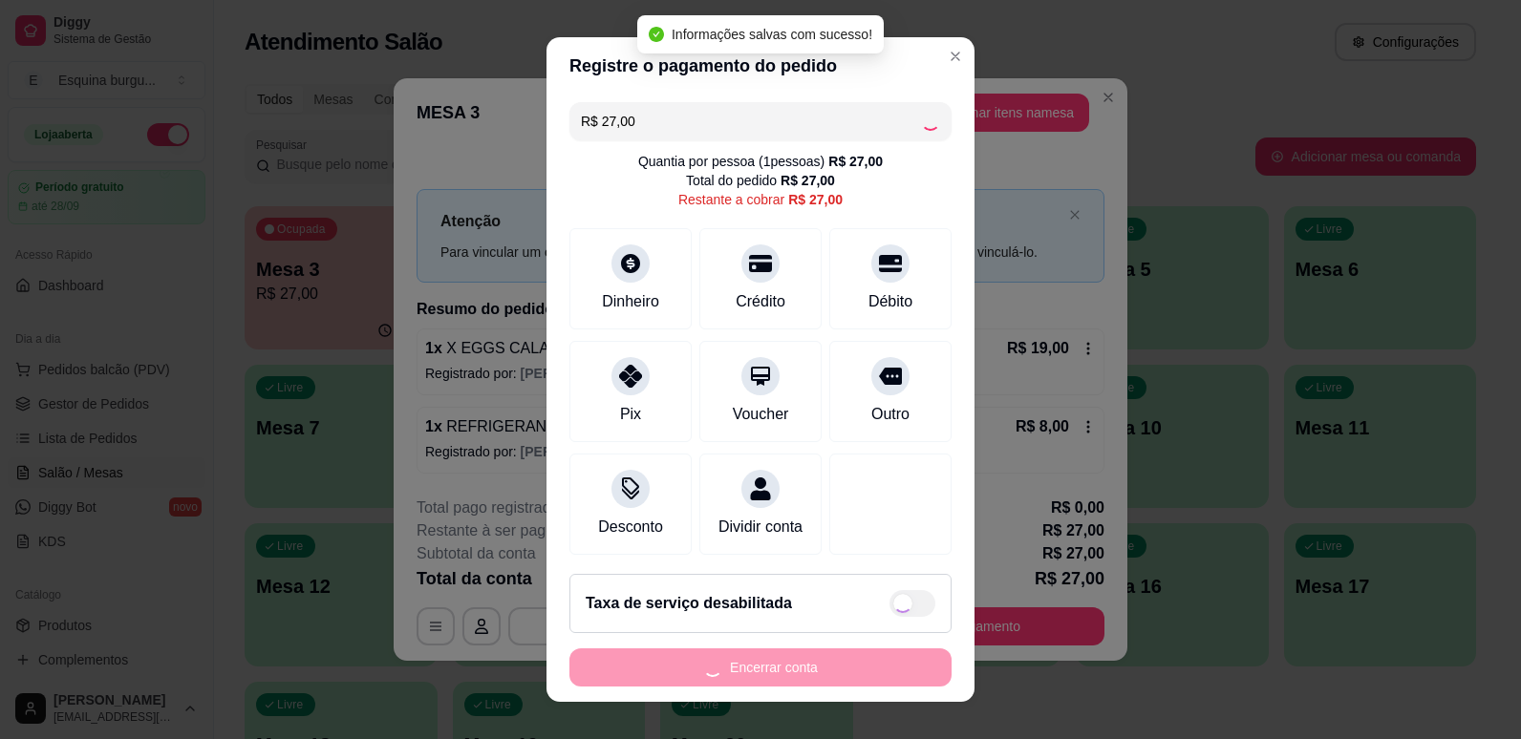
type input "R$ 0,00"
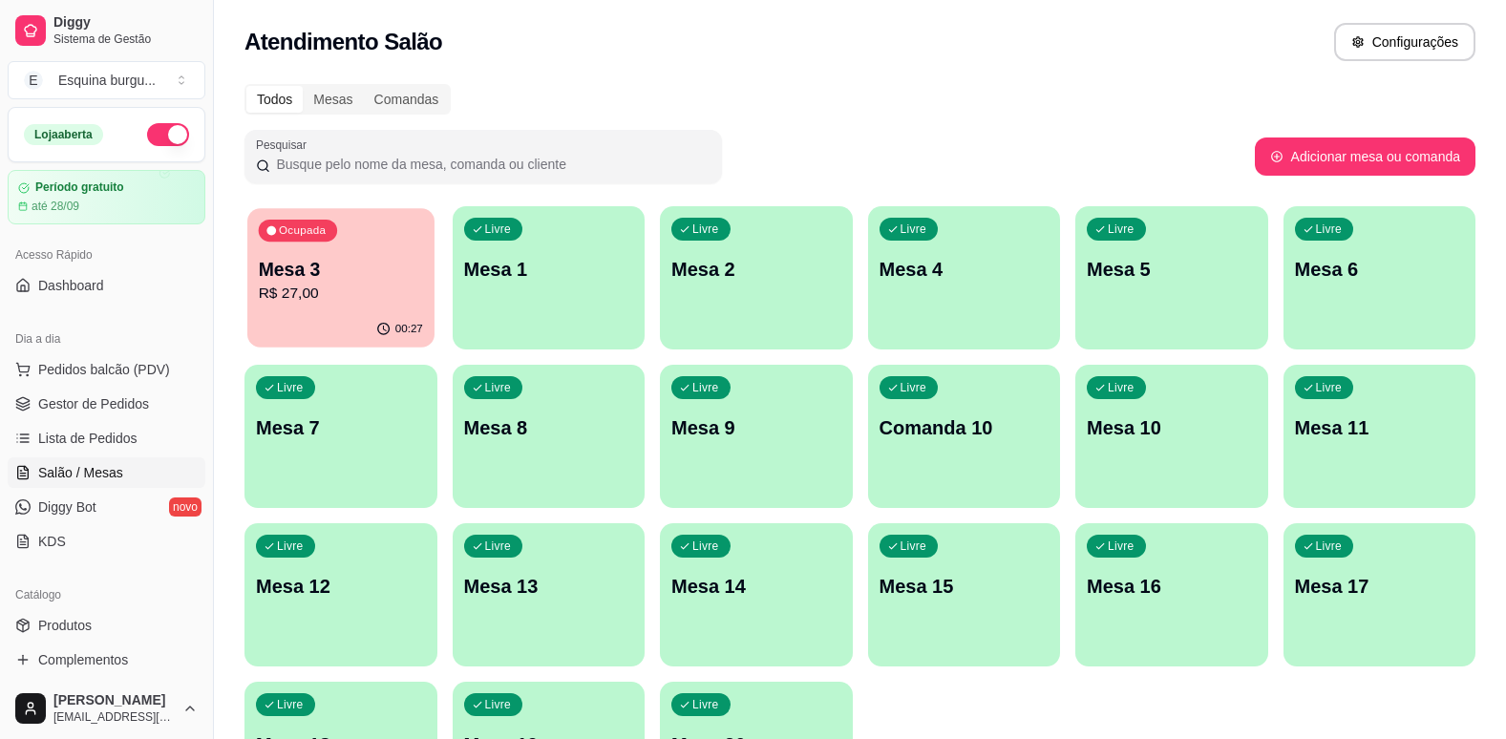
click at [280, 286] on p "R$ 27,00" at bounding box center [341, 294] width 164 height 22
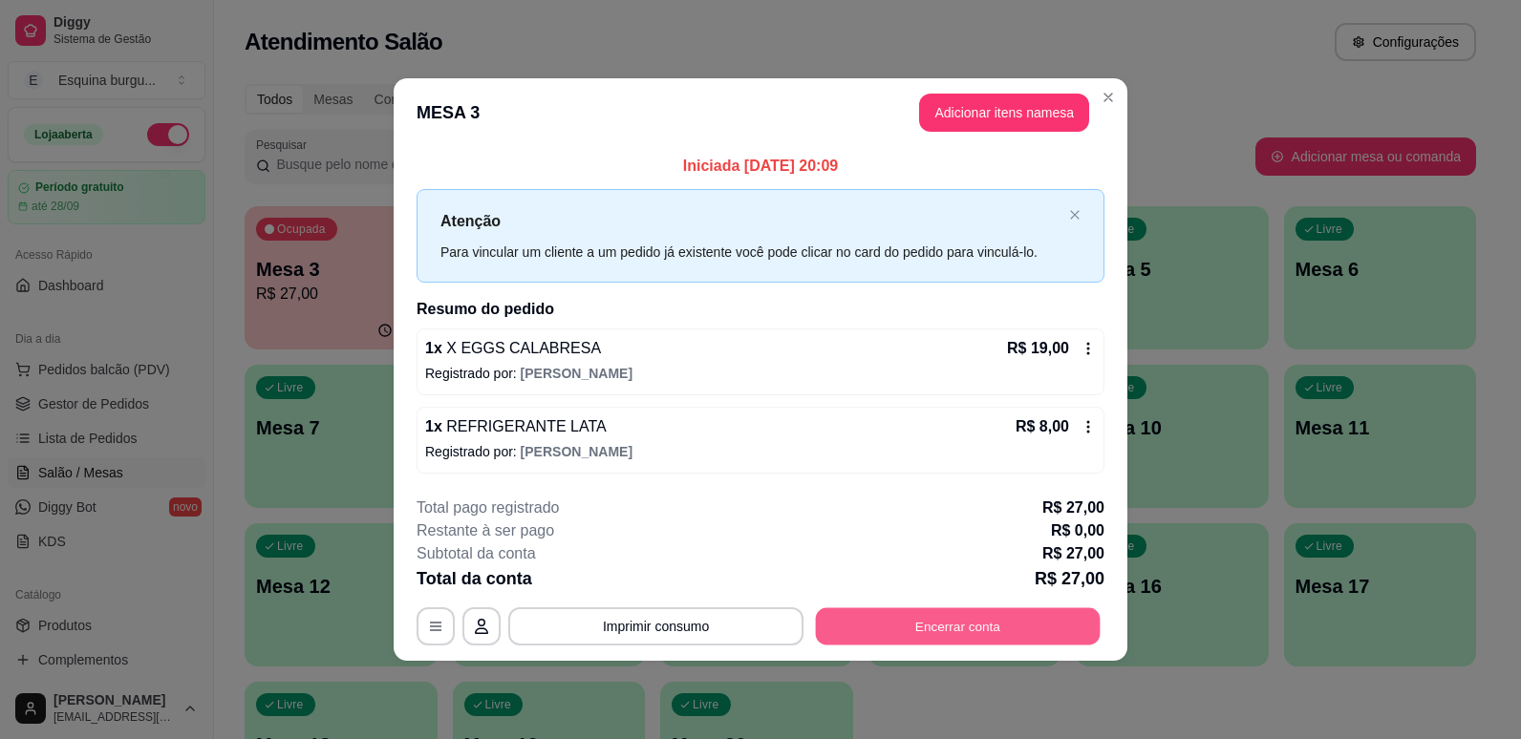
click at [874, 629] on button "Encerrar conta" at bounding box center [958, 626] width 285 height 37
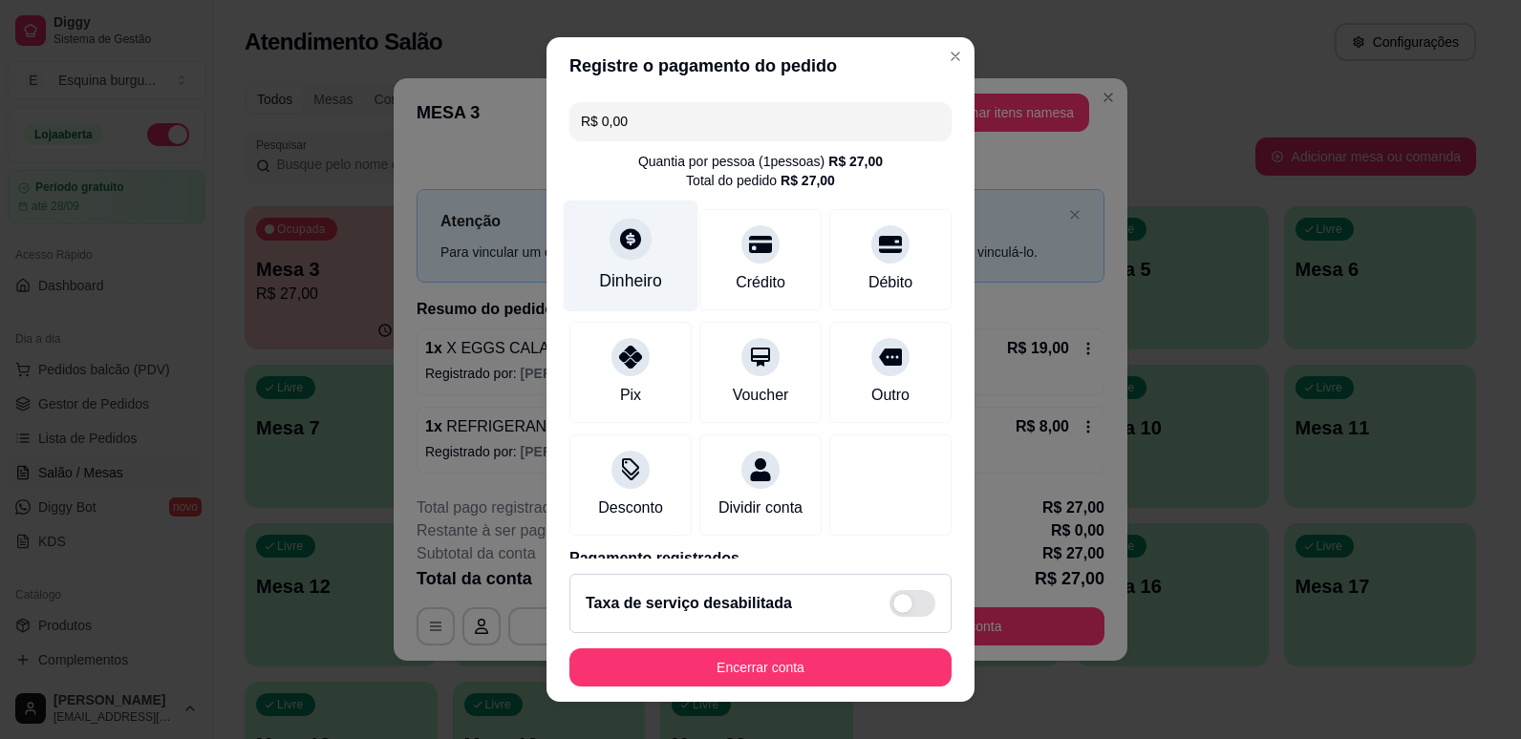
click at [641, 273] on div "Dinheiro" at bounding box center [630, 280] width 63 height 25
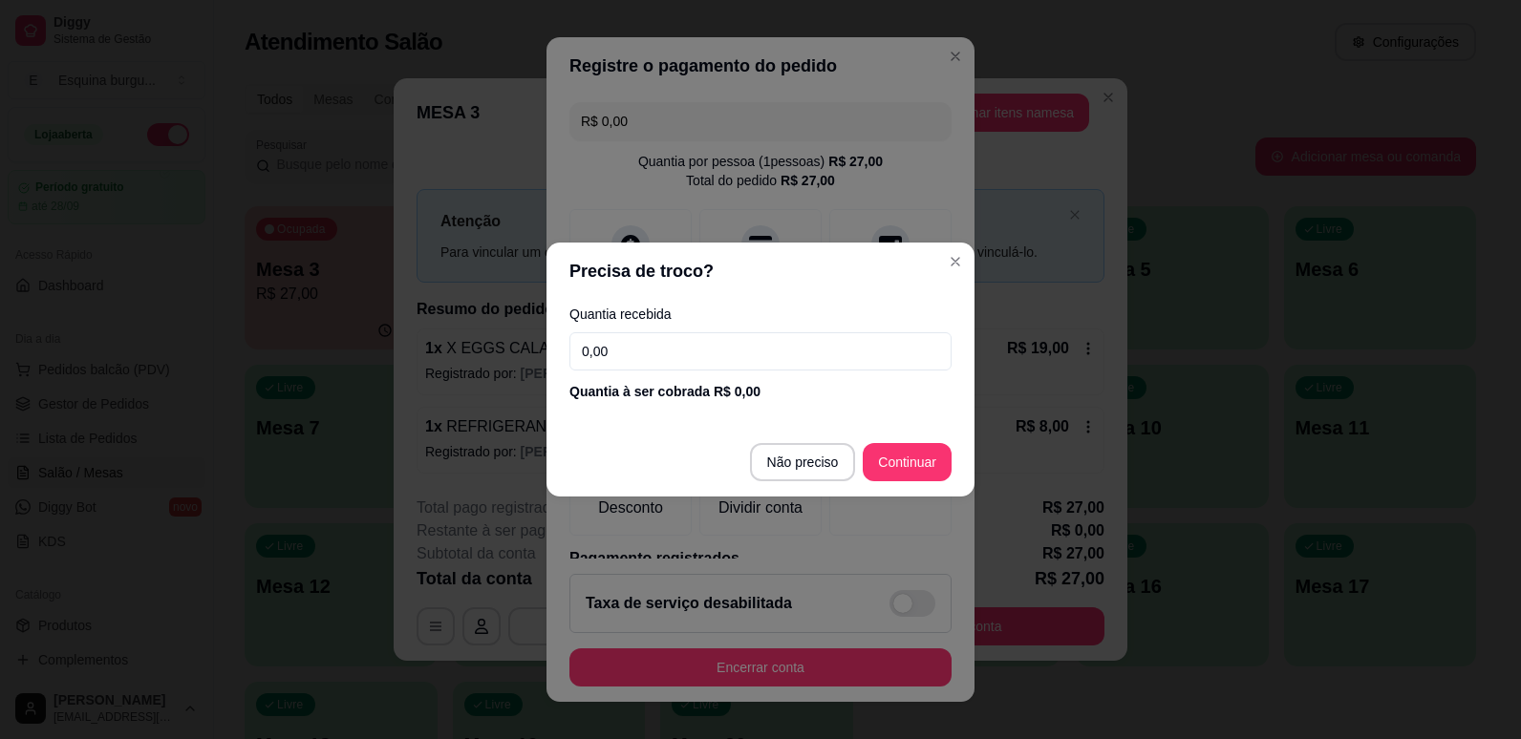
click at [711, 340] on input "0,00" at bounding box center [760, 351] width 382 height 38
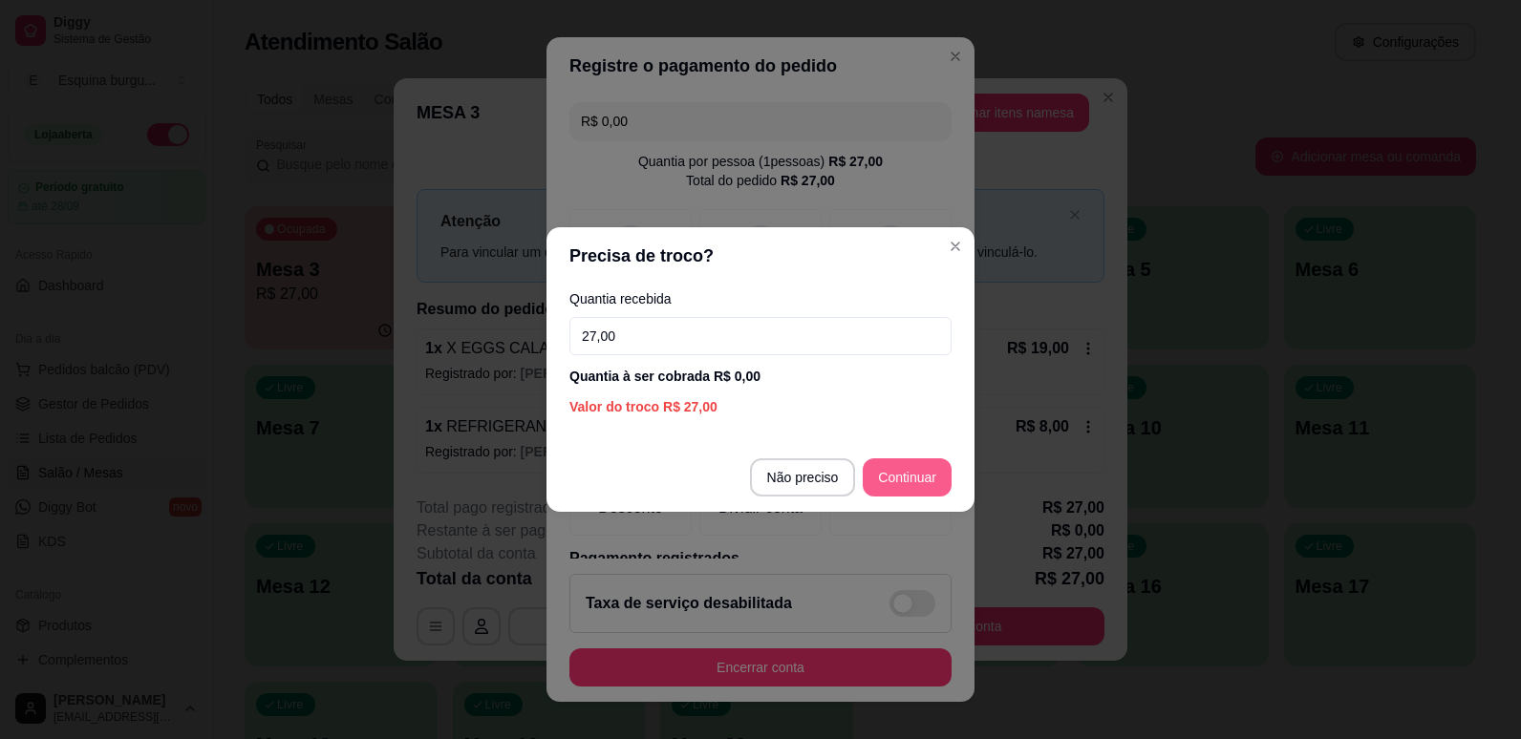
type input "27,00"
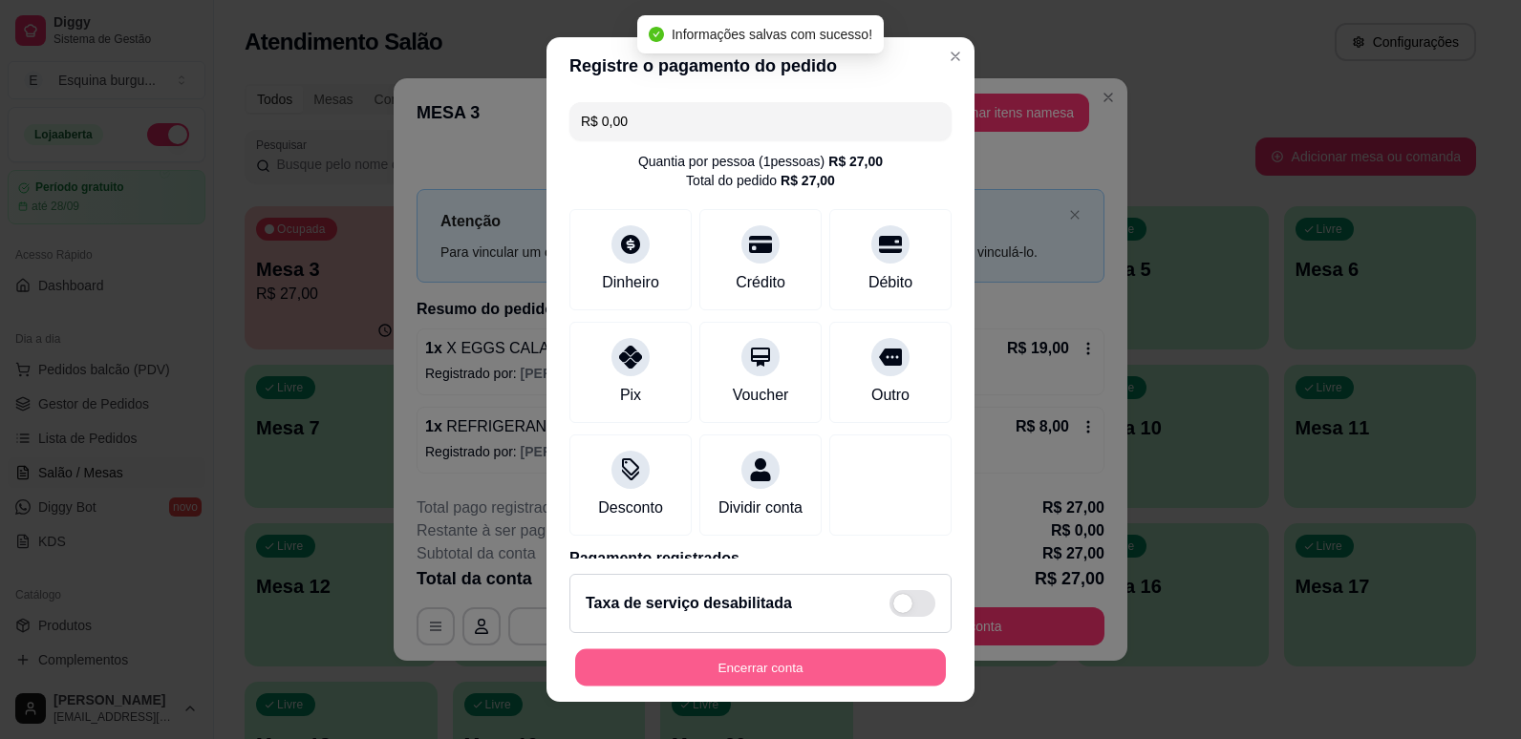
click at [897, 657] on button "Encerrar conta" at bounding box center [760, 668] width 371 height 37
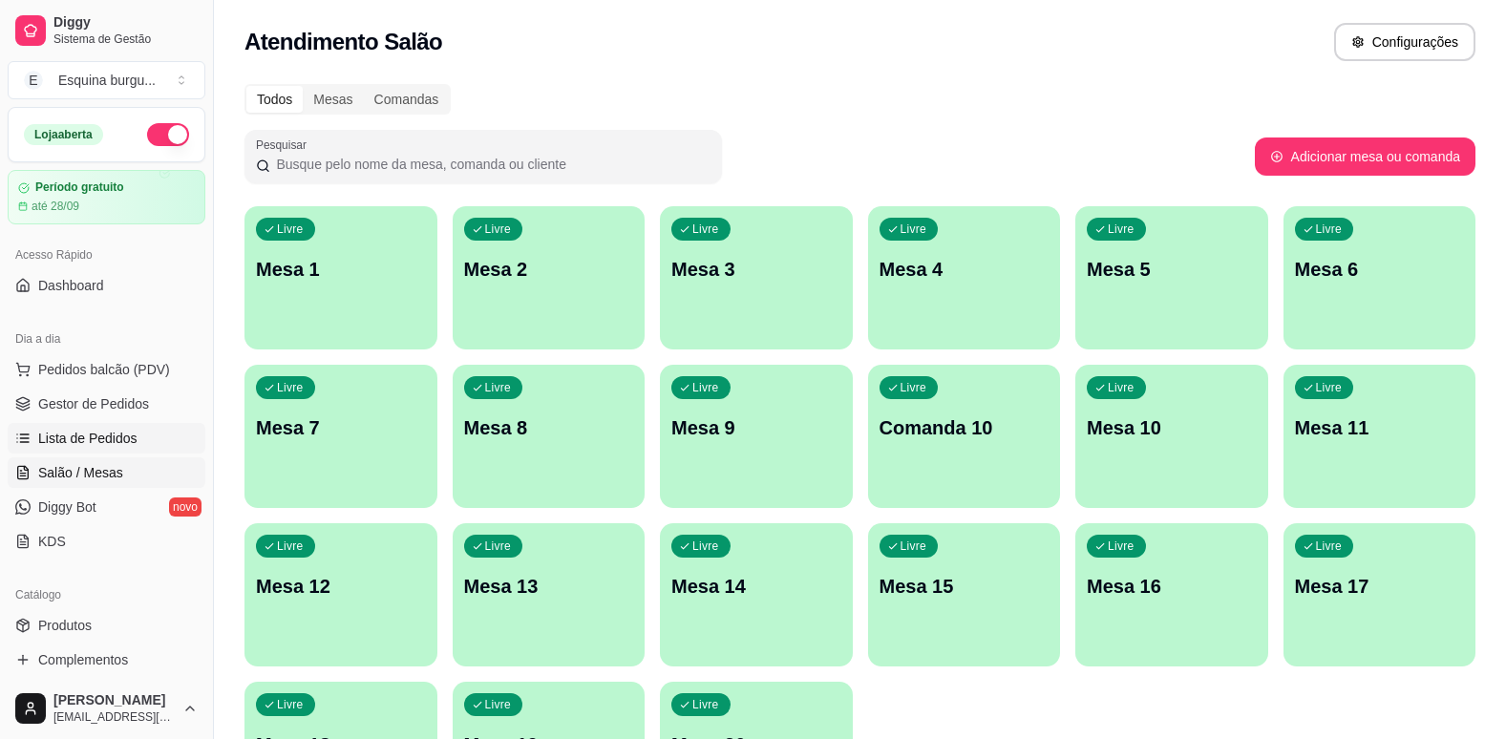
click at [132, 440] on span "Lista de Pedidos" at bounding box center [87, 438] width 99 height 19
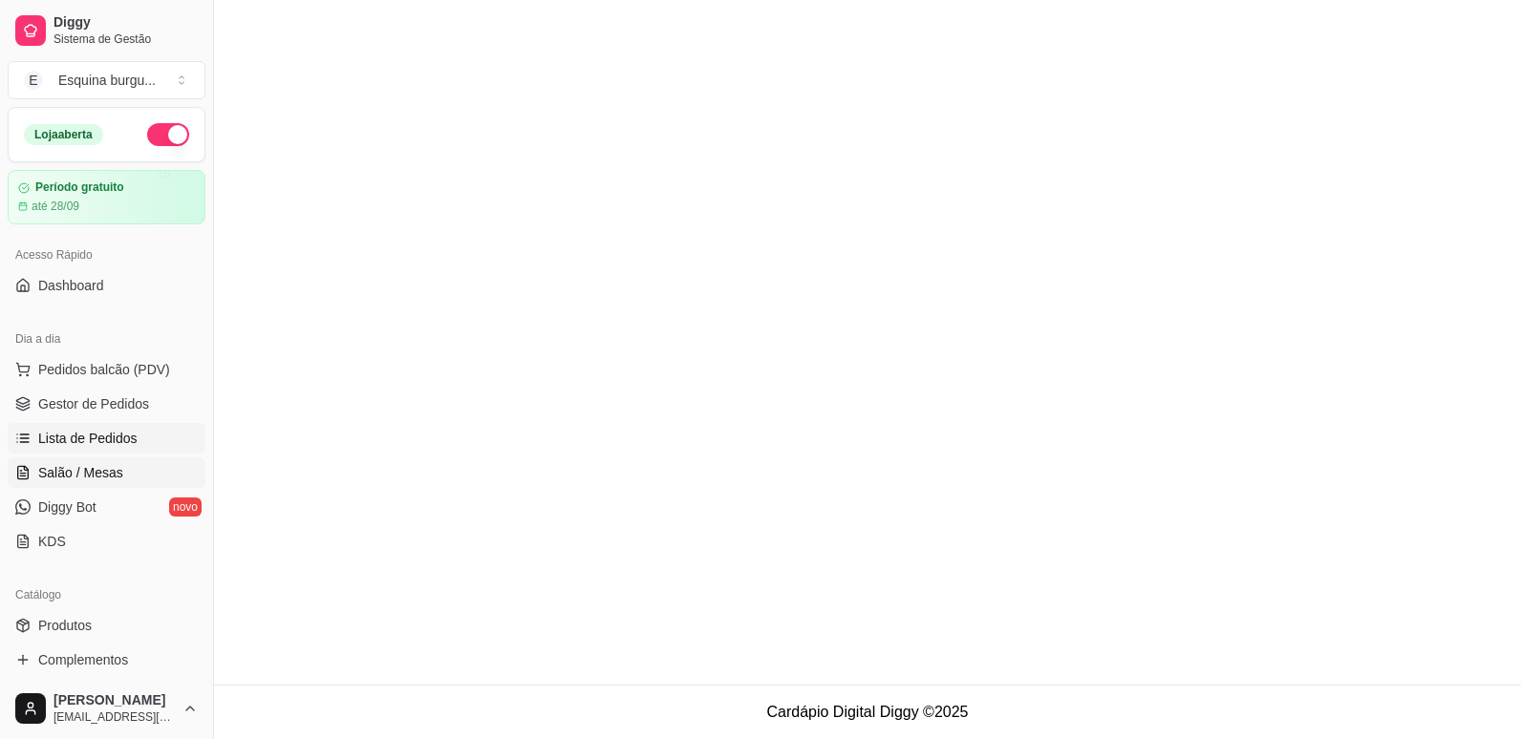
click at [131, 478] on link "Salão / Mesas" at bounding box center [107, 473] width 198 height 31
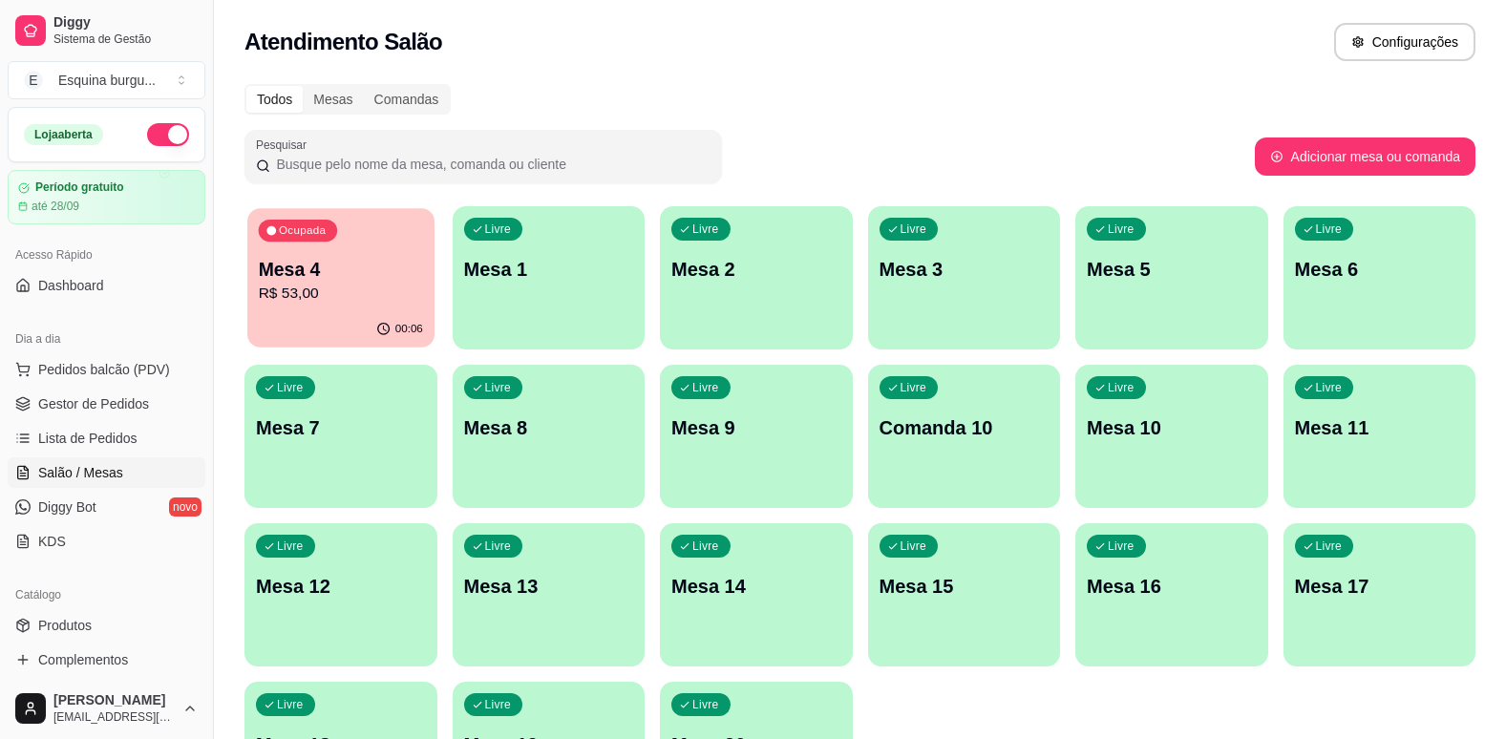
click at [351, 288] on p "R$ 53,00" at bounding box center [341, 294] width 164 height 22
click at [130, 378] on span "Pedidos balcão (PDV)" at bounding box center [104, 369] width 132 height 19
click at [79, 632] on span "Produtos" at bounding box center [64, 625] width 53 height 19
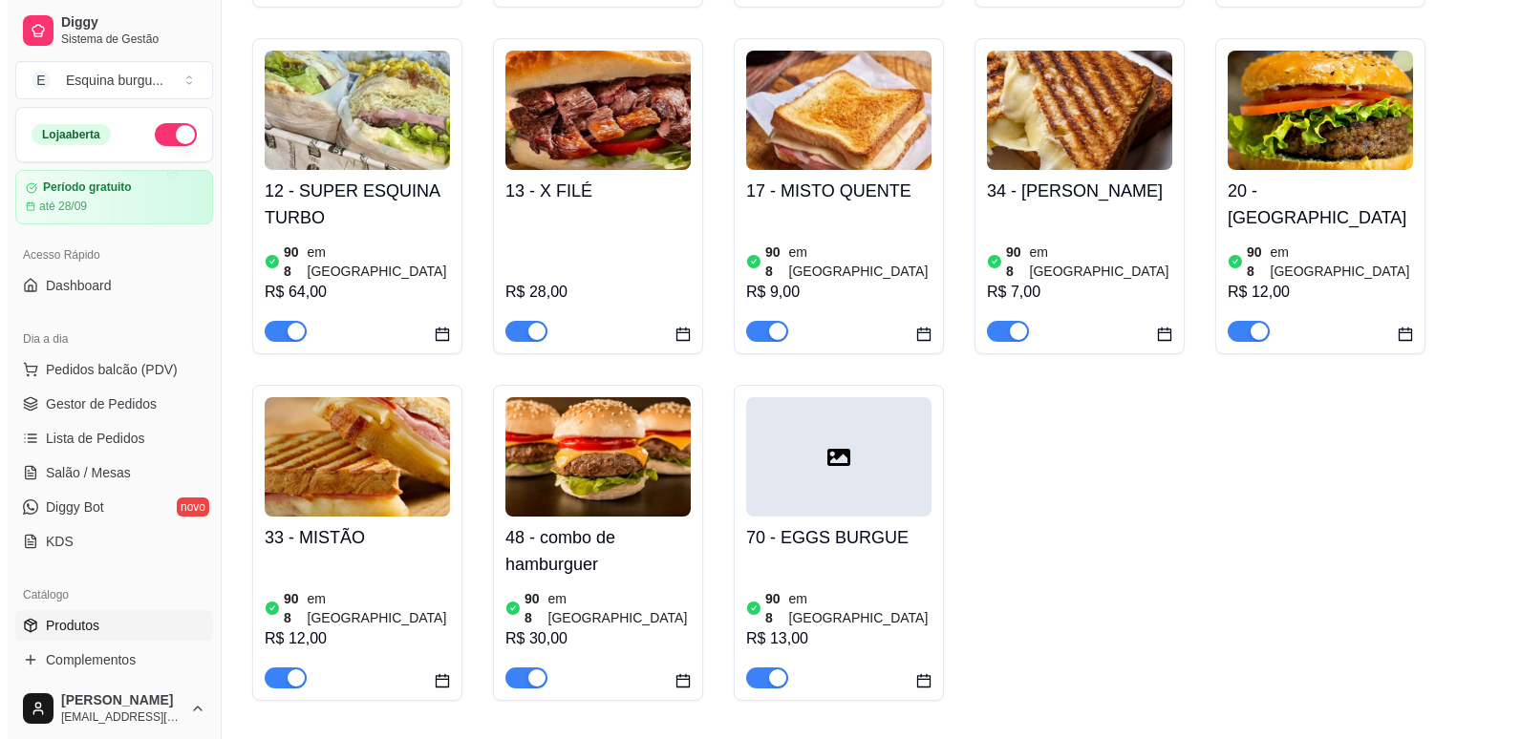
scroll to position [898, 0]
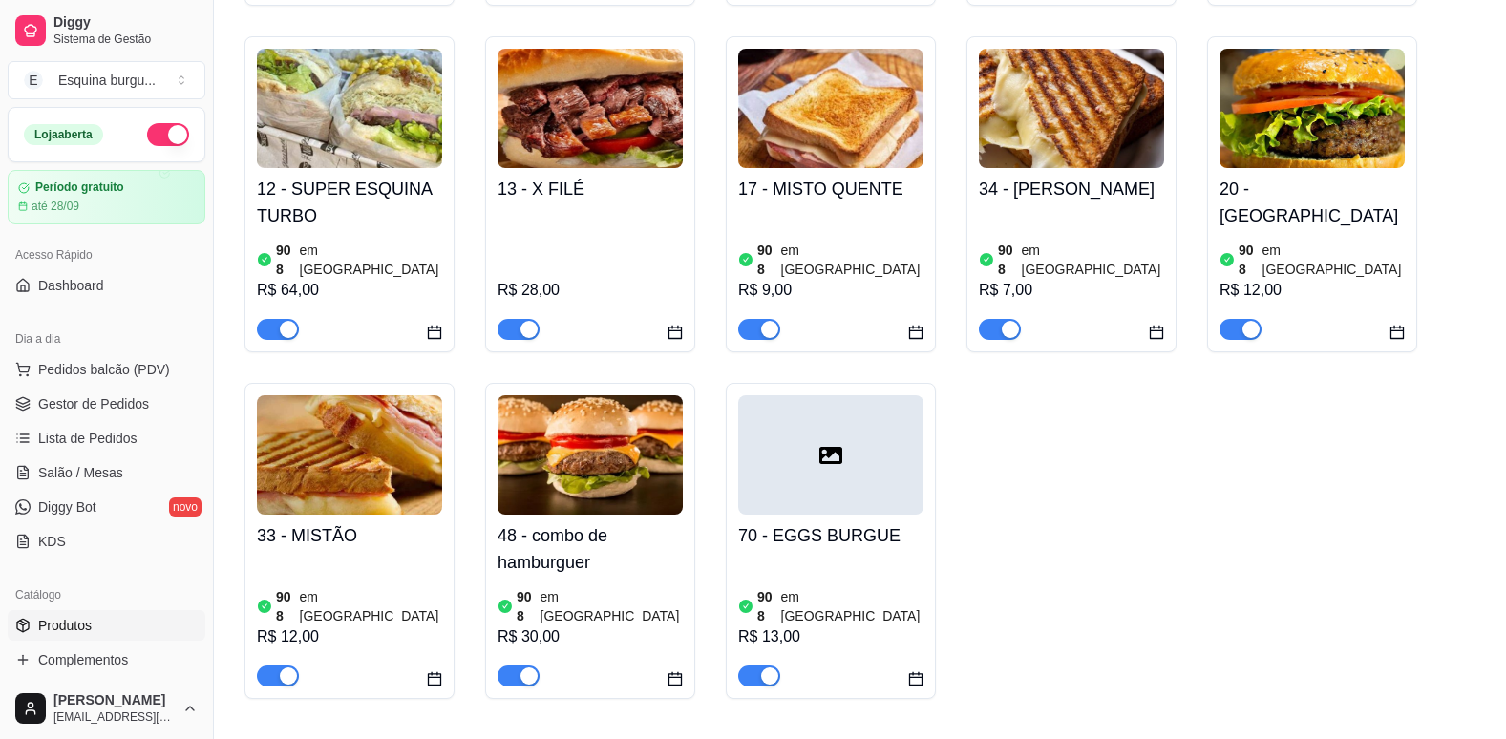
click at [834, 523] on h4 "70 - EGGS BURGUE" at bounding box center [830, 536] width 185 height 27
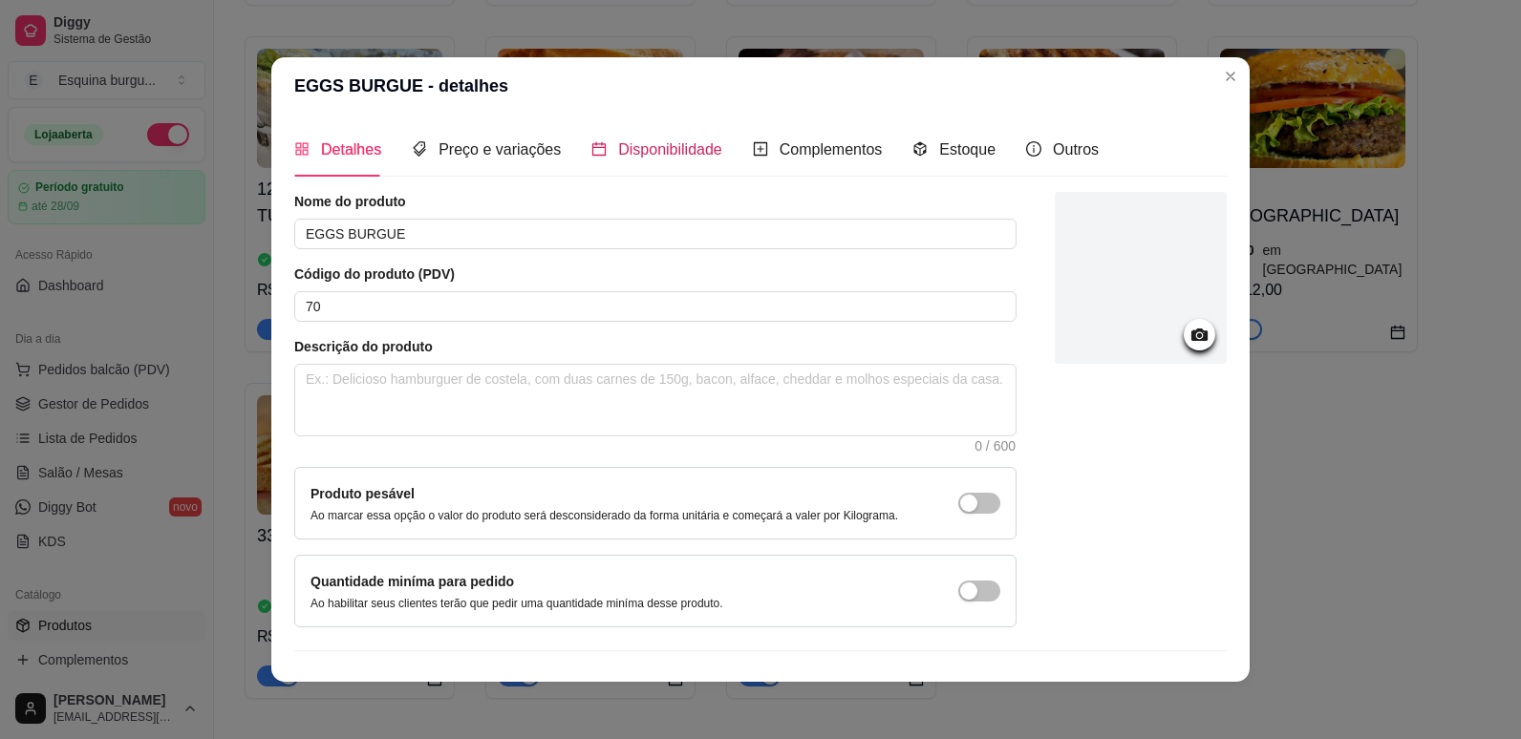
click at [670, 149] on span "Disponibilidade" at bounding box center [670, 149] width 104 height 16
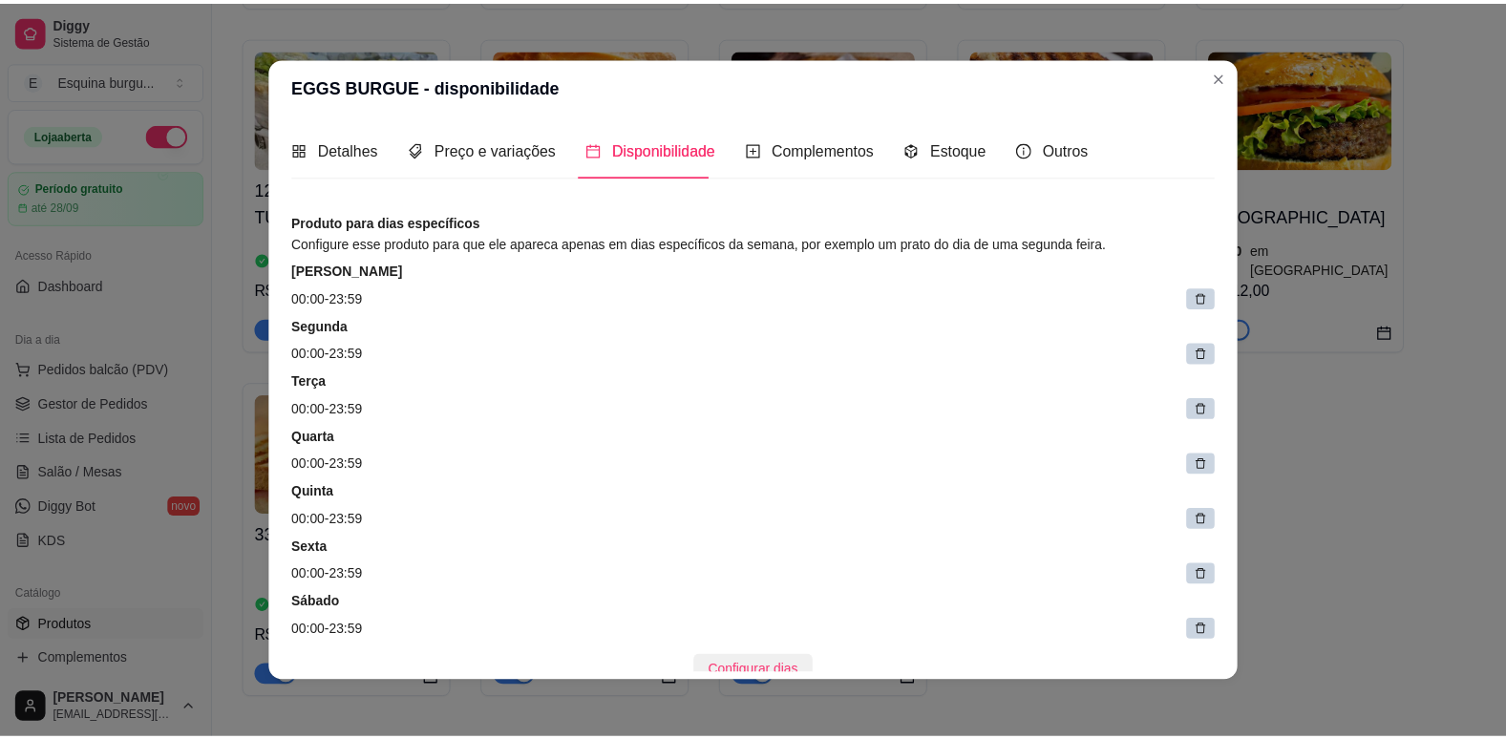
scroll to position [0, 0]
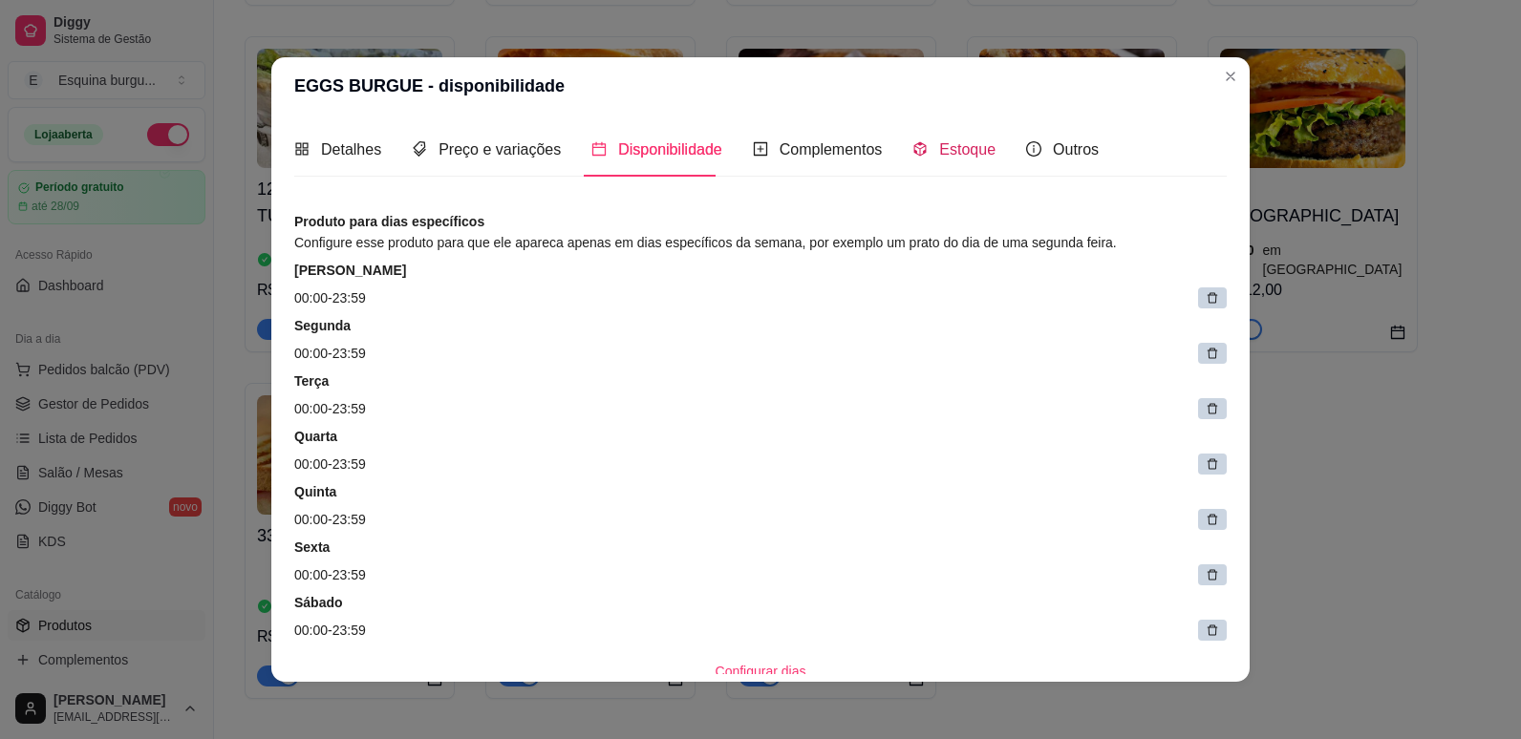
click at [969, 158] on span "Estoque" at bounding box center [967, 149] width 56 height 16
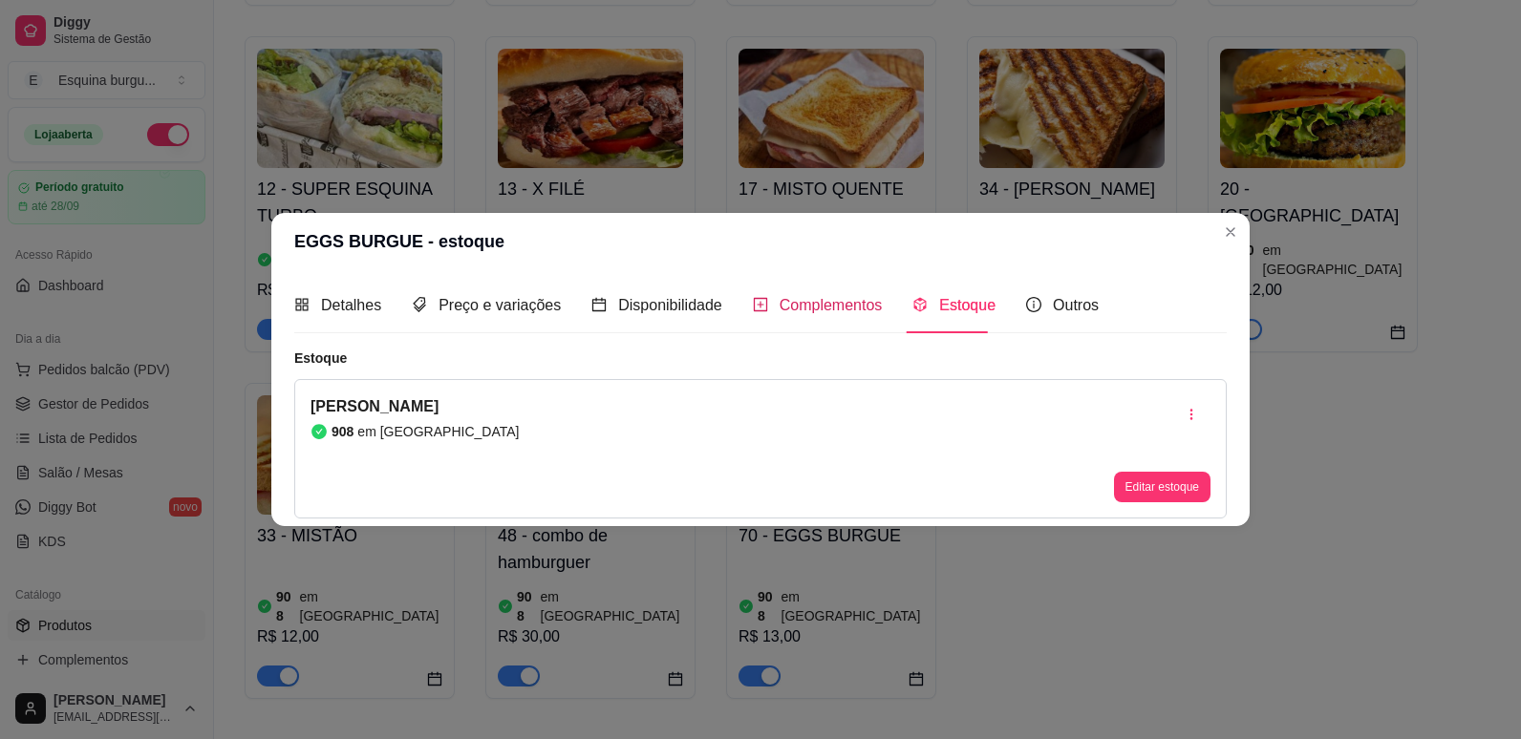
click at [841, 302] on span "Complementos" at bounding box center [831, 305] width 103 height 16
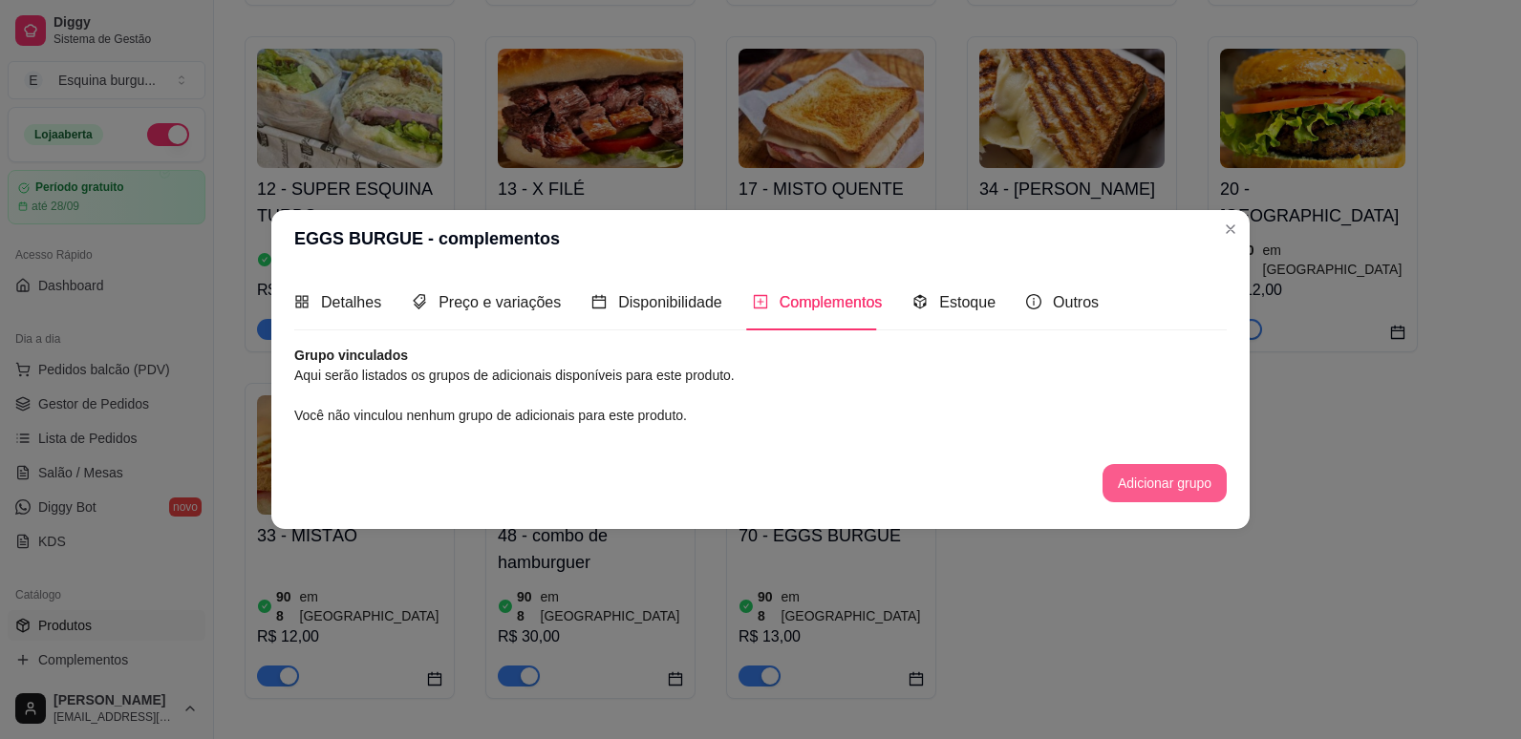
click at [1121, 481] on button "Adicionar grupo" at bounding box center [1164, 483] width 124 height 38
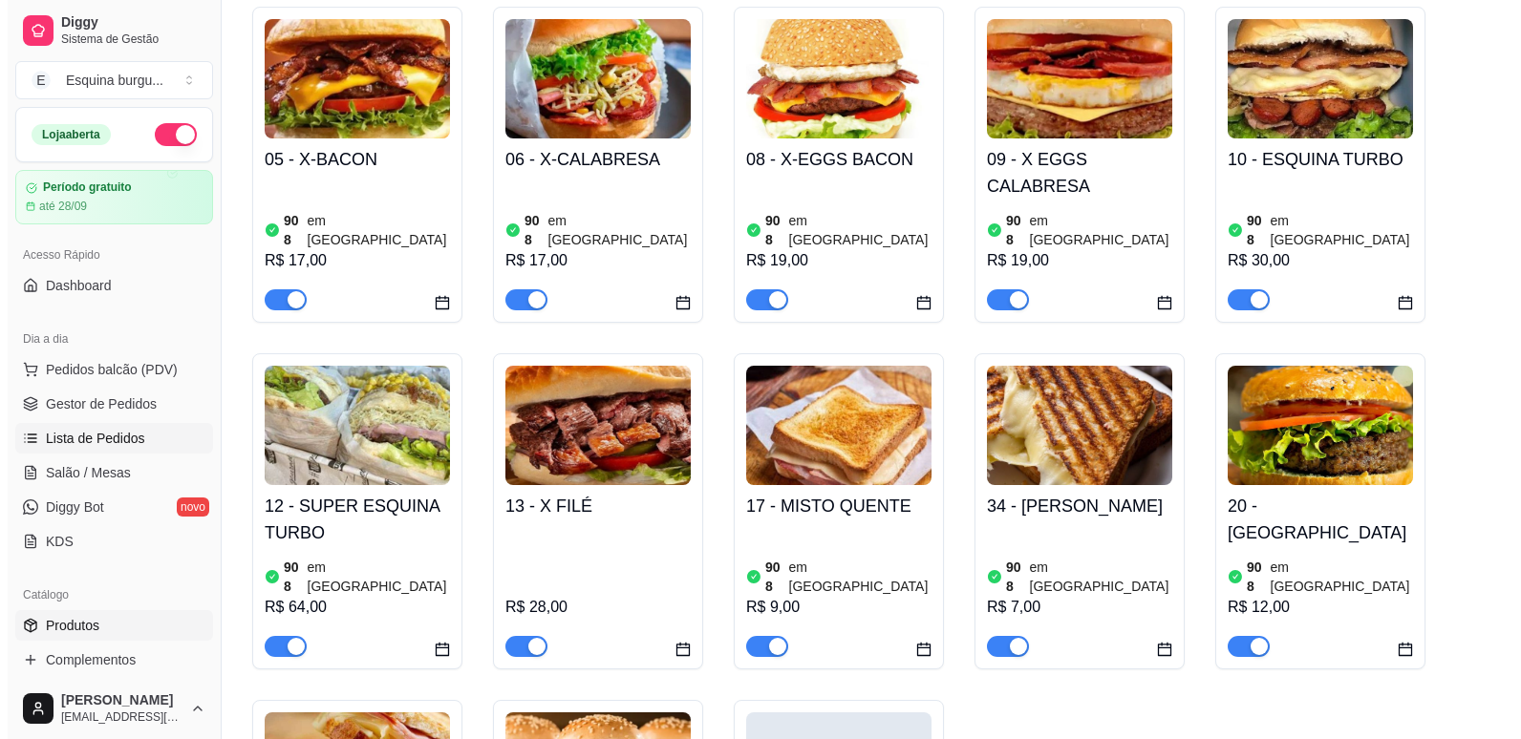
scroll to position [580, 0]
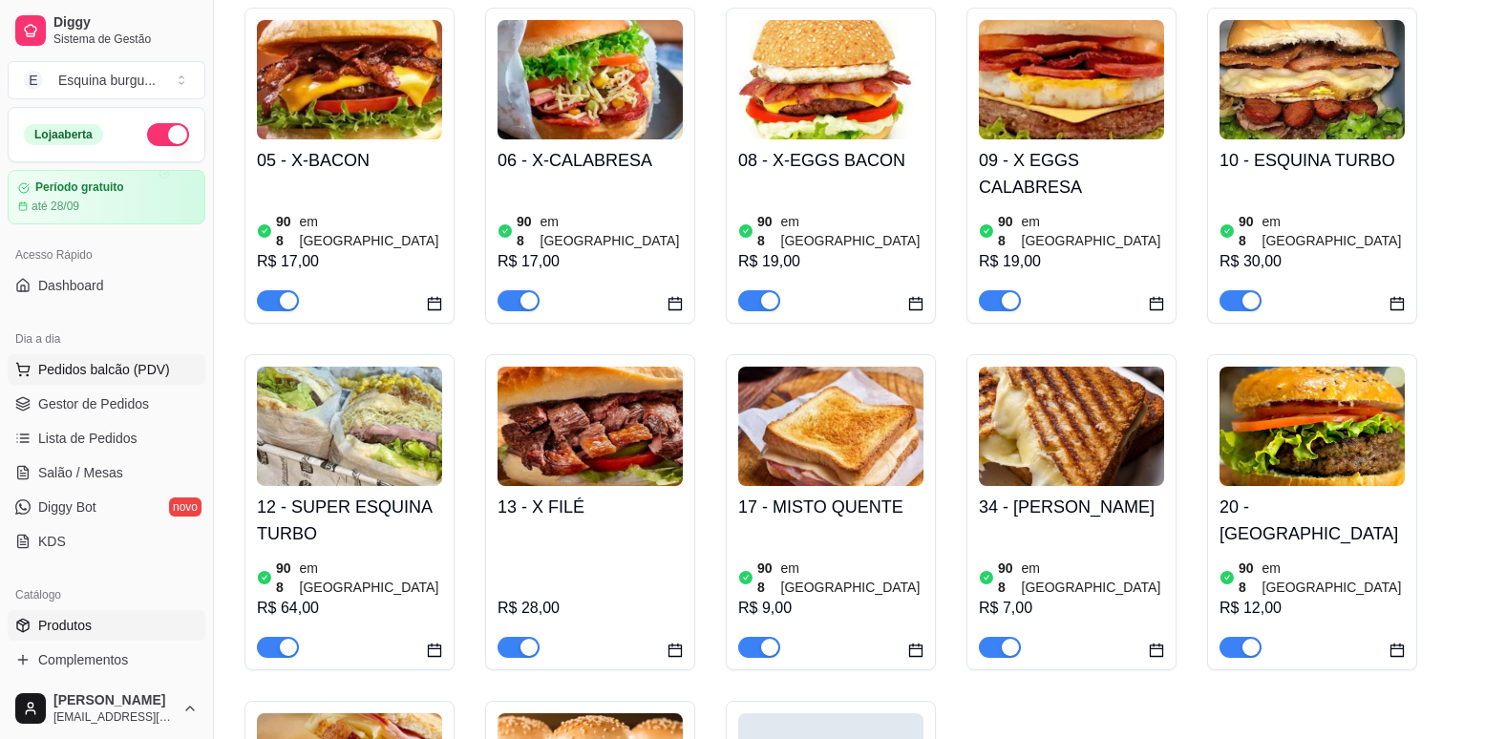
click at [117, 368] on span "Pedidos balcão (PDV)" at bounding box center [104, 369] width 132 height 19
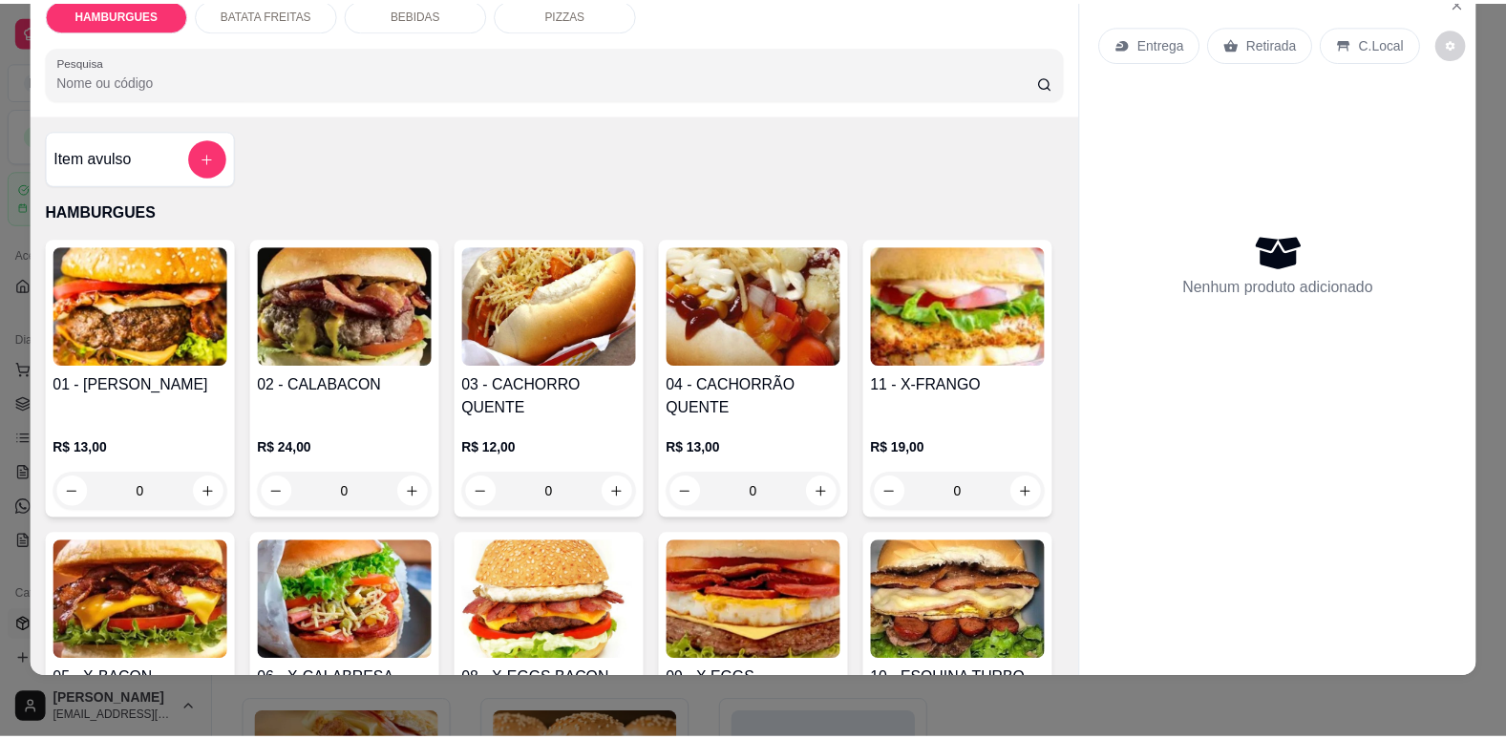
scroll to position [229, 0]
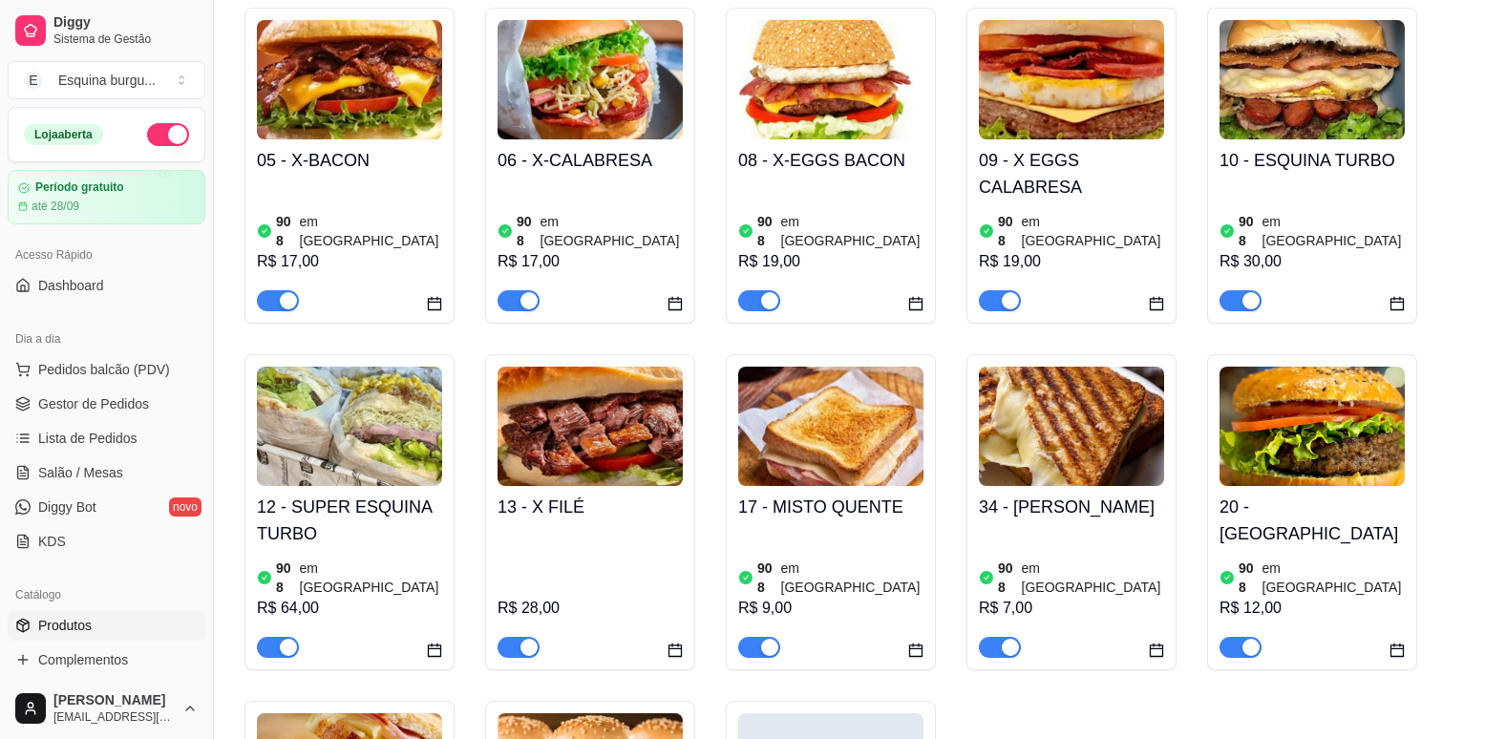
click at [138, 614] on link "Produtos" at bounding box center [107, 625] width 198 height 31
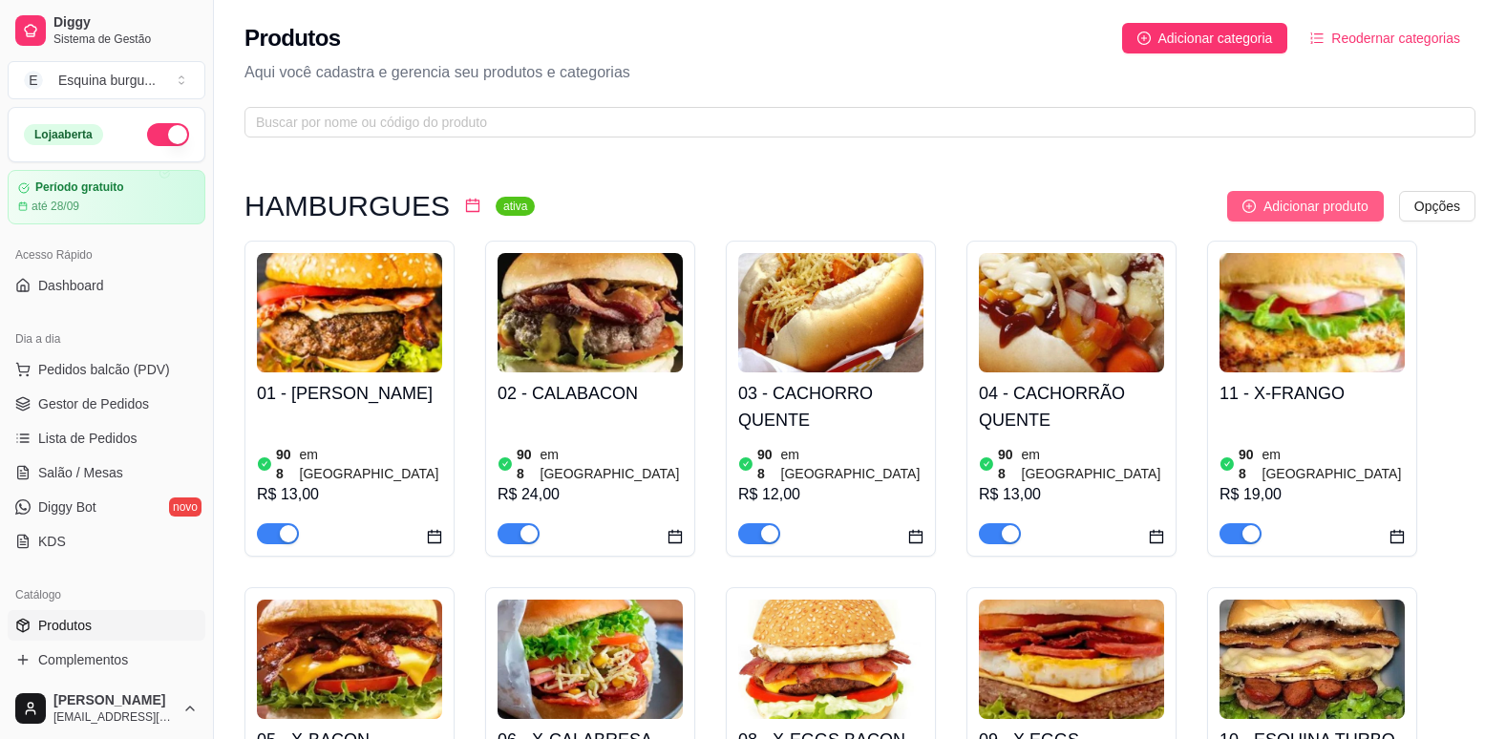
click at [1304, 197] on span "Adicionar produto" at bounding box center [1316, 206] width 105 height 21
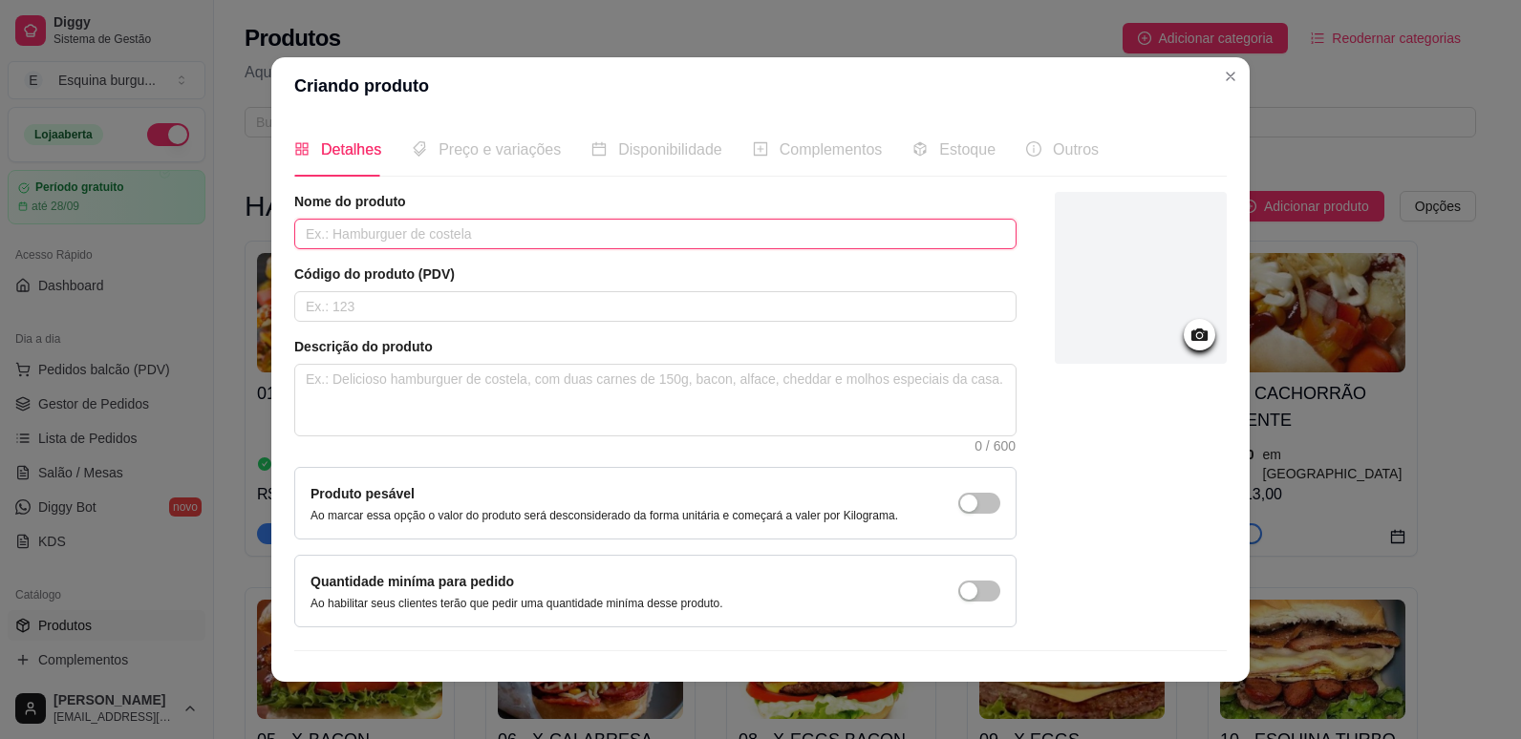
click at [485, 244] on input "text" at bounding box center [655, 234] width 722 height 31
type input "x"
type input "X EGGS BURG"
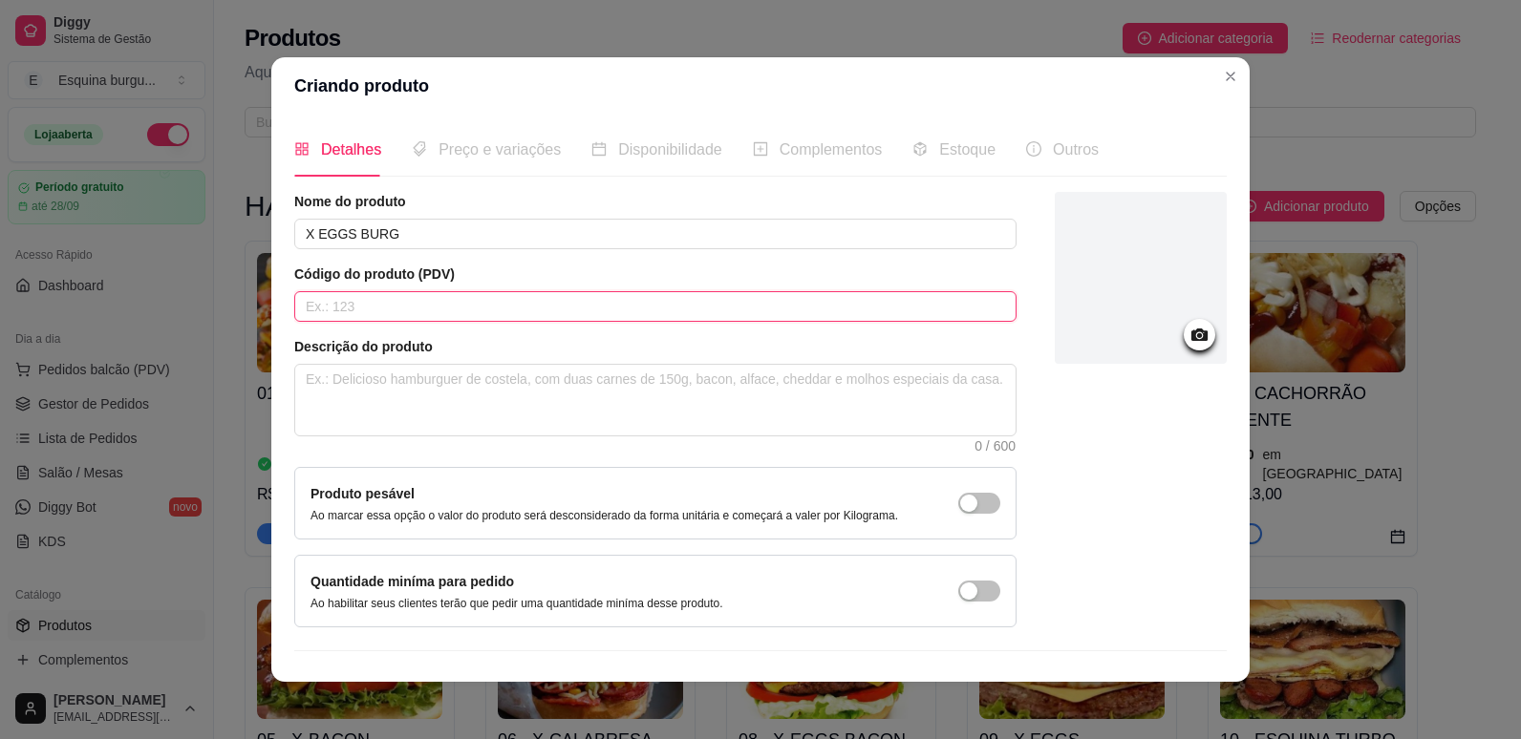
click at [622, 321] on input "text" at bounding box center [655, 306] width 722 height 31
type input "99"
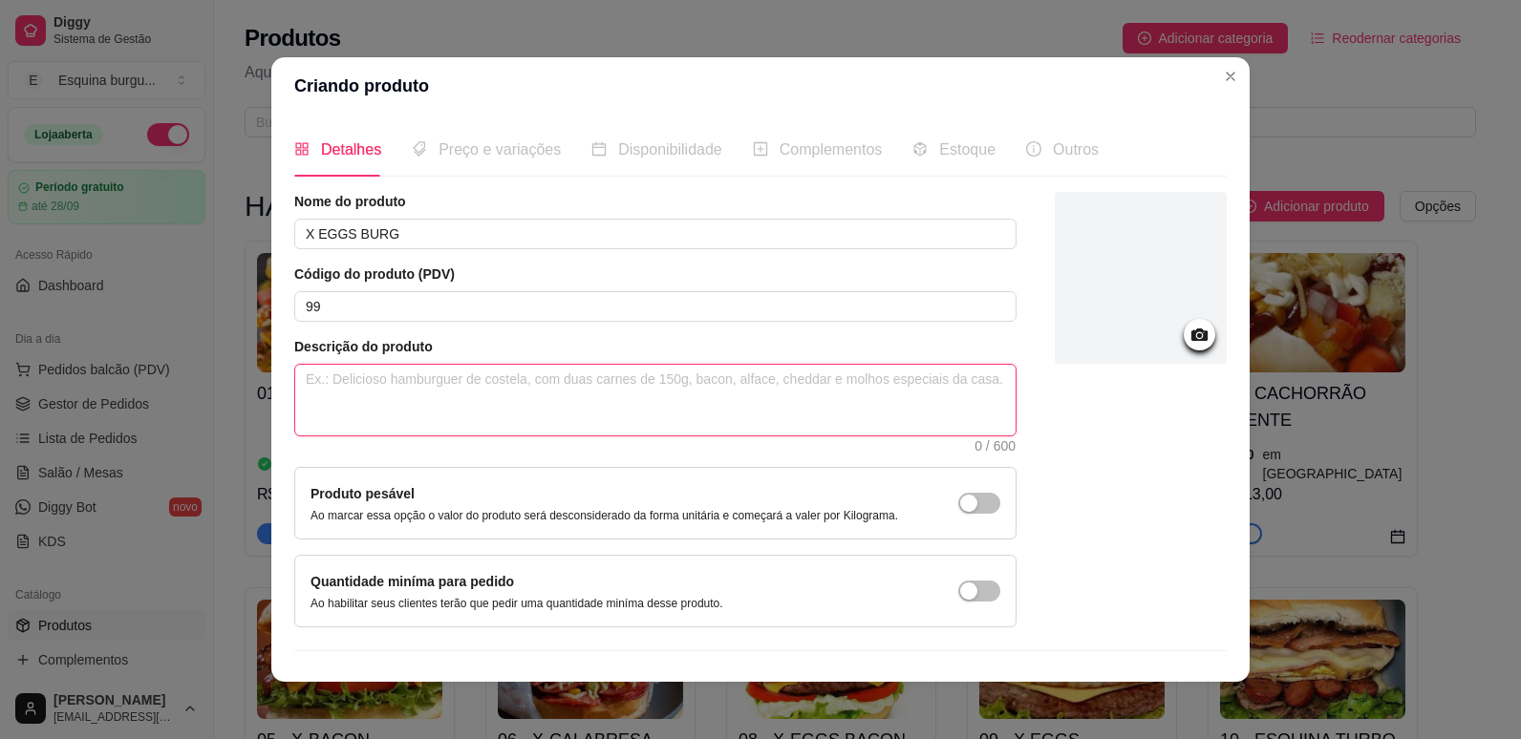
click at [562, 398] on textarea at bounding box center [655, 400] width 720 height 71
type textarea "C"
type textarea "CA"
type textarea "CAR"
type textarea "CARN"
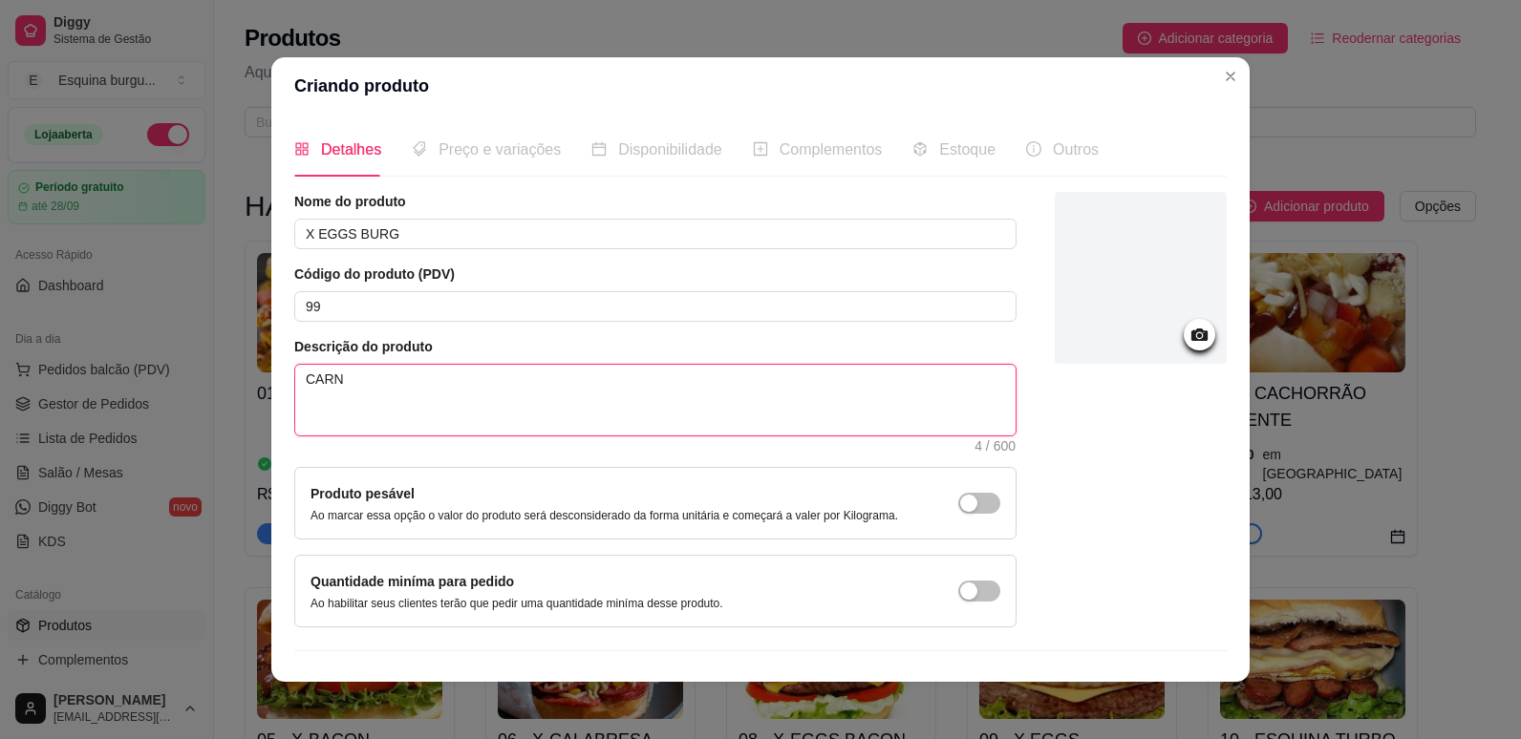
type textarea "CARNE"
type textarea "CARNE,"
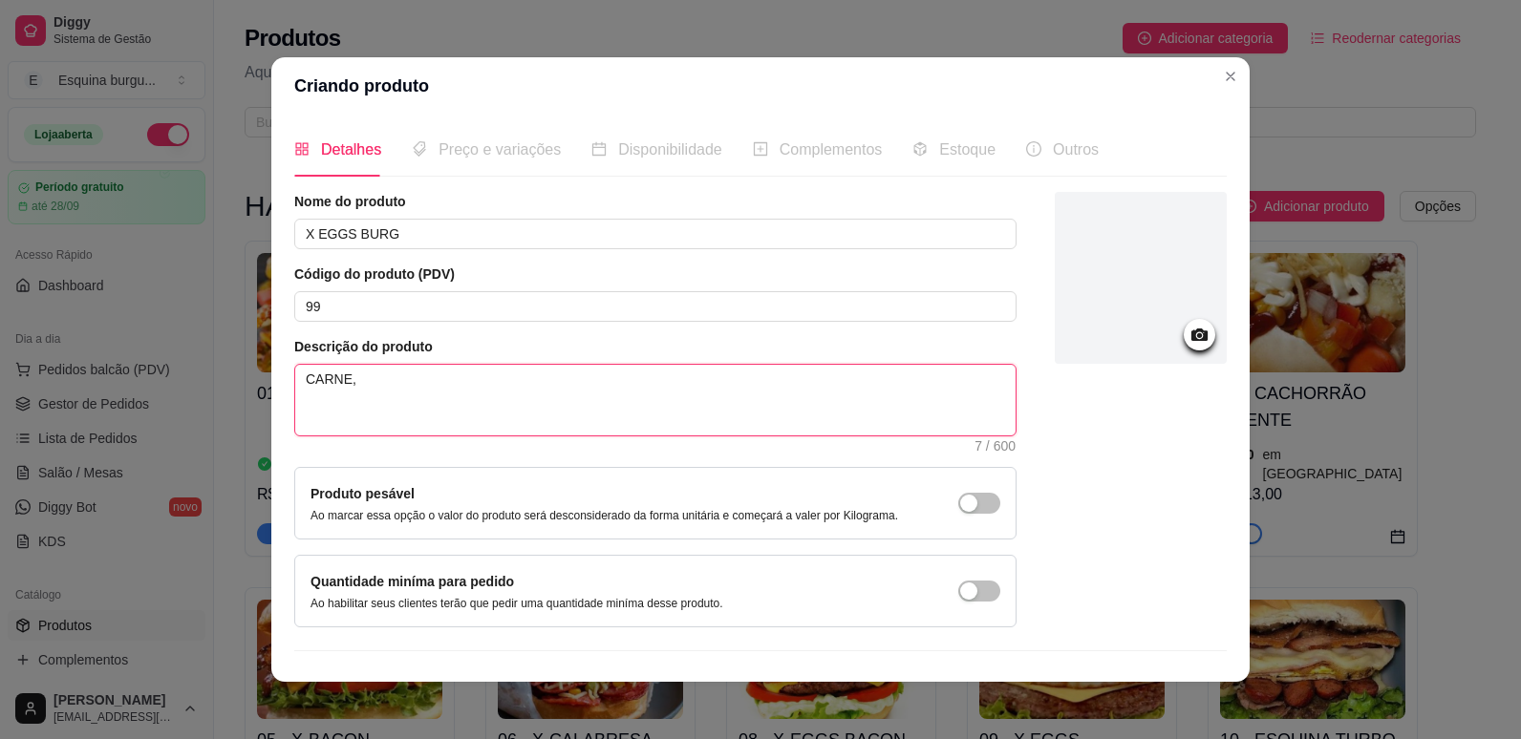
type textarea "CARNE, A"
type textarea "CARNE, AL"
type textarea "CARNE, ALF"
type textarea "CARNE, ALFA"
type textarea "CARNE, ALFAC"
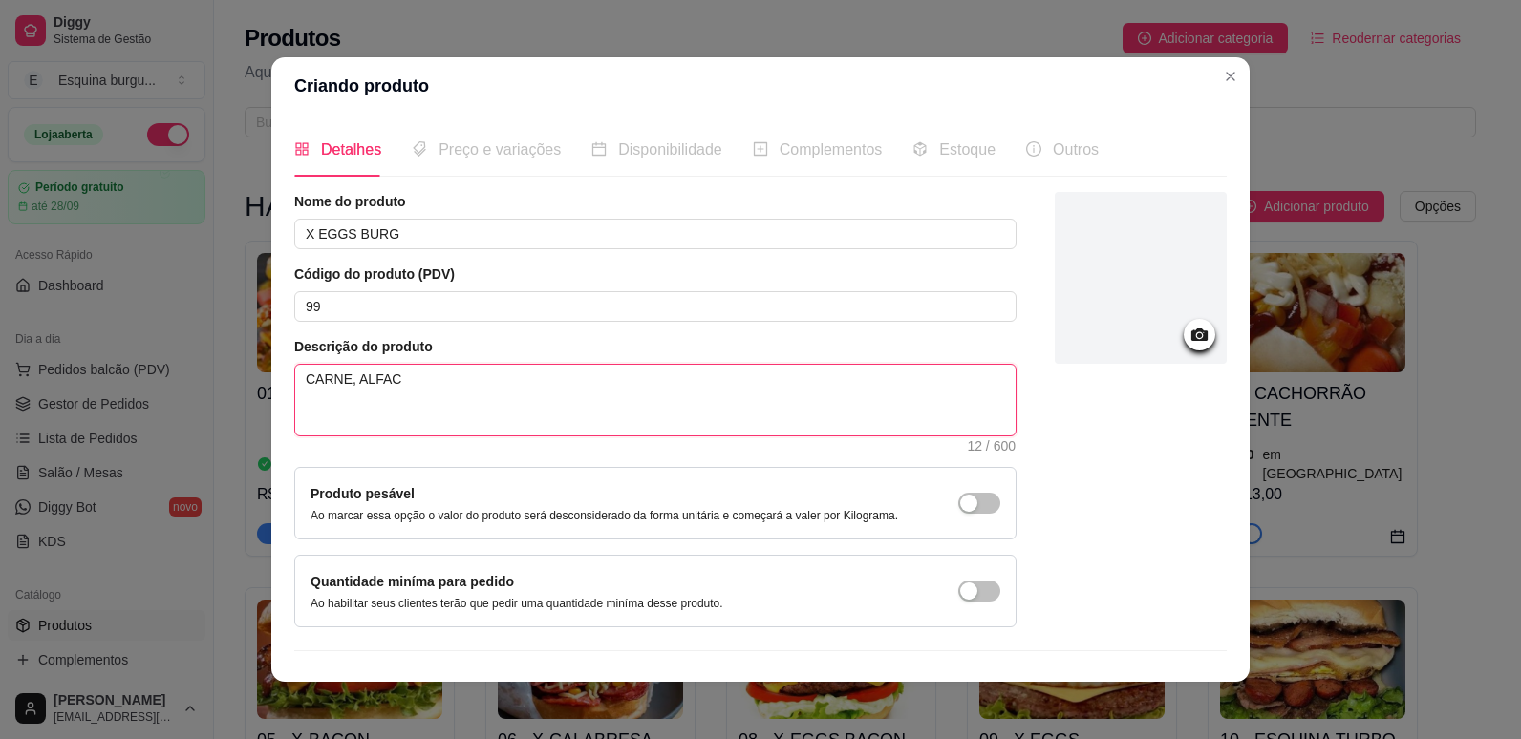
type textarea "CARNE, ALFACE"
type textarea "CARNE, ALFACE,"
type textarea "CARNE, ALFACE, T"
type textarea "CARNE, ALFACE, TO"
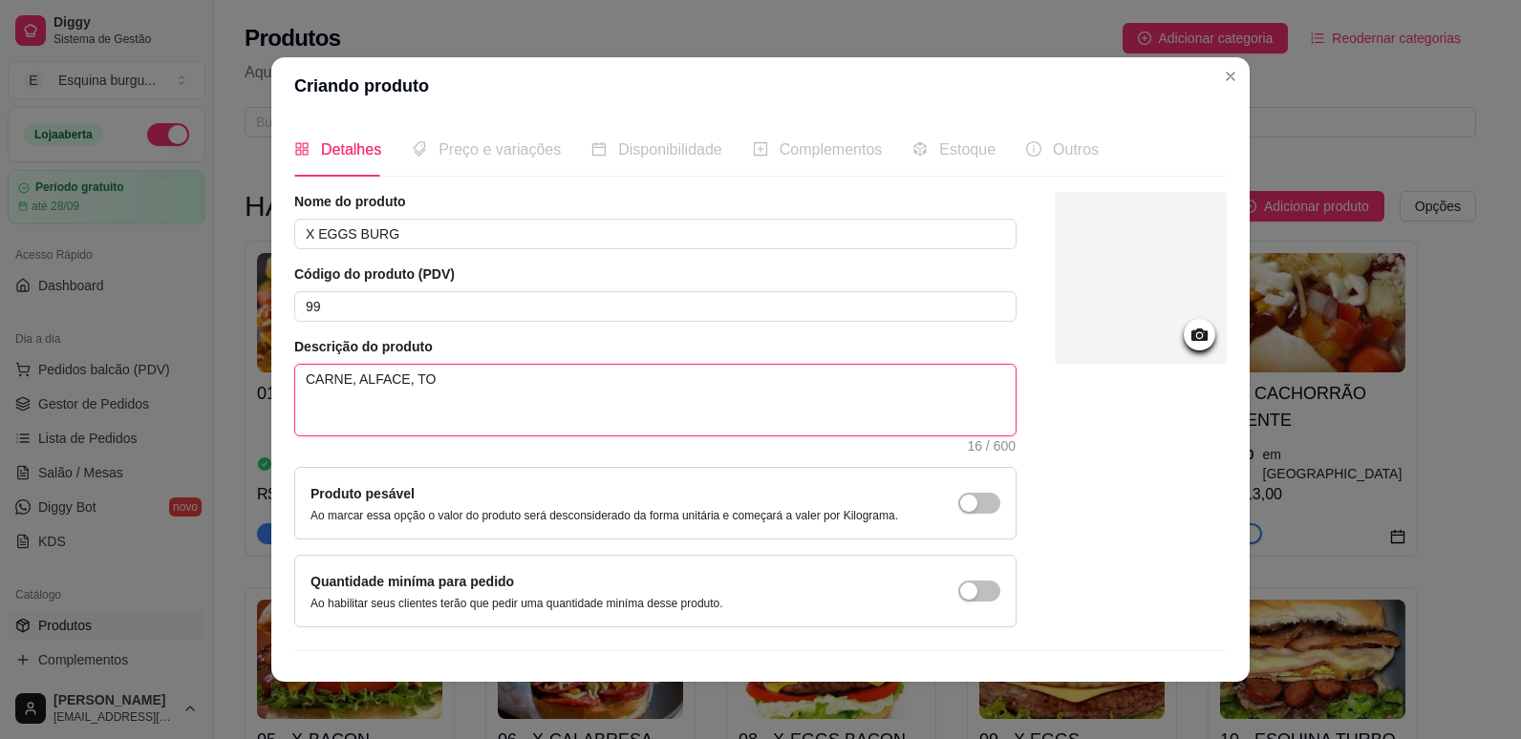
type textarea "CARNE, ALFACE, TOM"
type textarea "CARNE, ALFACE, TOMA"
type textarea "CARNE, ALFACE, TOMAT"
type textarea "CARNE, ALFACE, TOMATE"
type textarea "CARNE, ALFACE, TOMATE,"
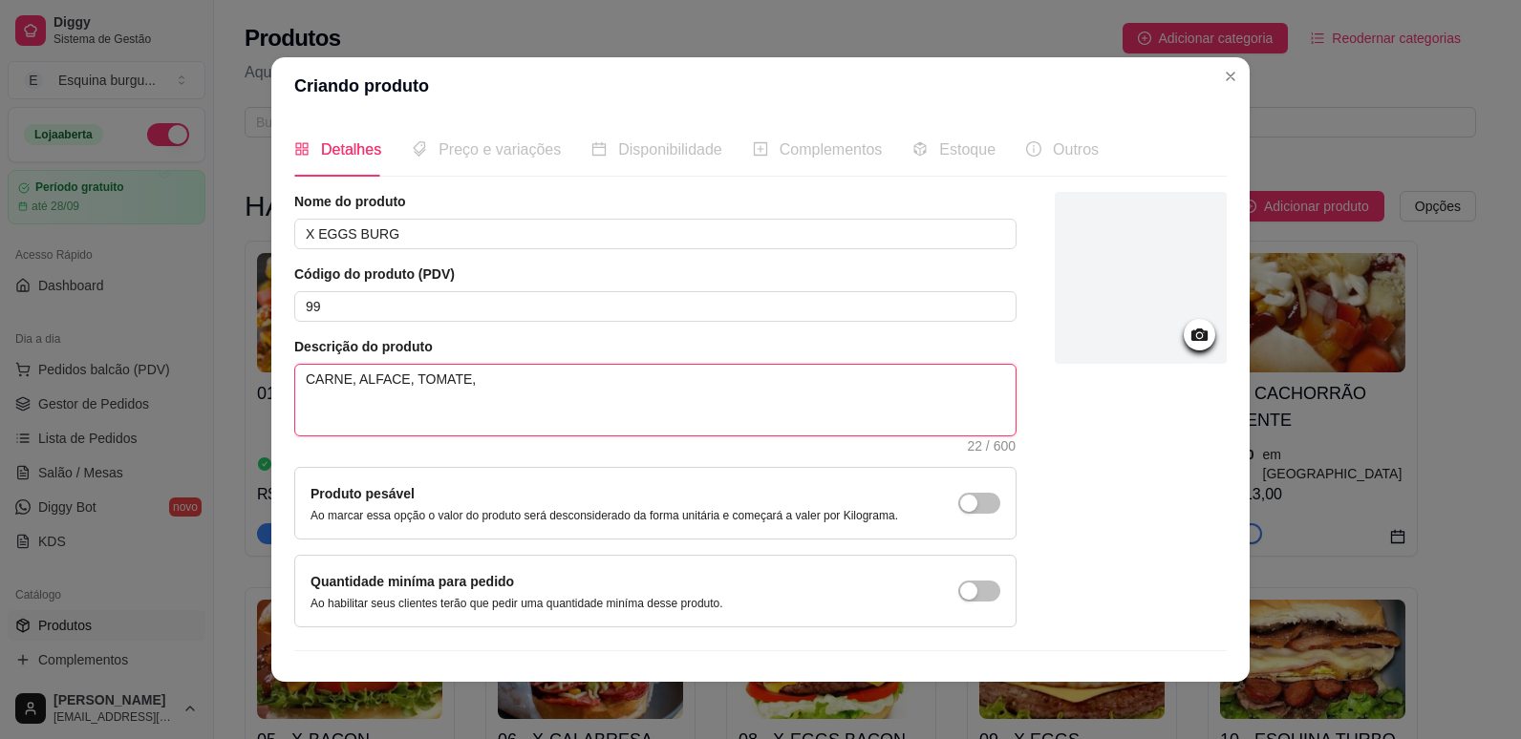
type textarea "CARNE, ALFACE, TOMATE,"
type textarea "CARNE, ALFACE, TOMATE, Q"
type textarea "CARNE, ALFACE, TOMATE, QU"
type textarea "CARNE, ALFACE, TOMATE, QUE"
type textarea "CARNE, ALFACE, TOMATE, QUEI"
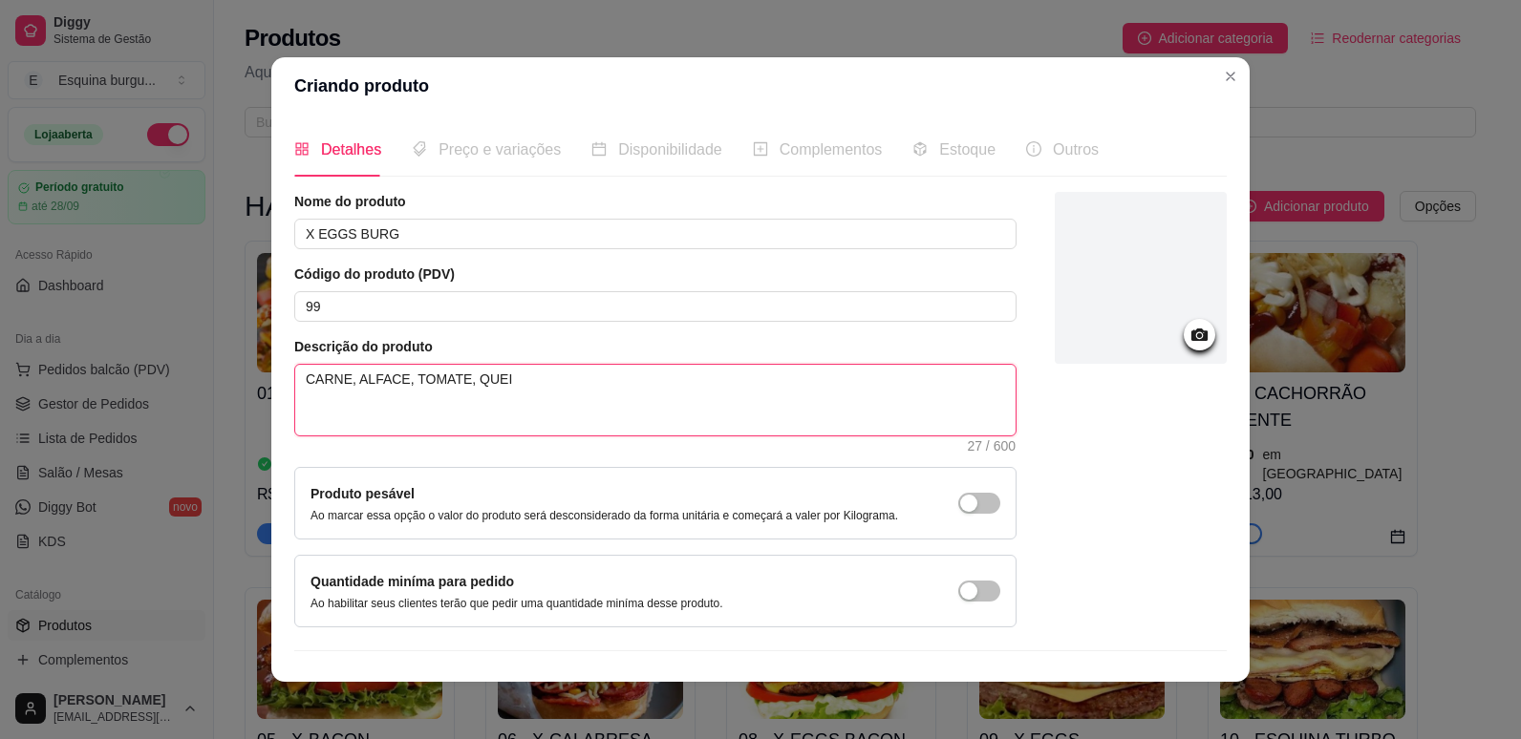
type textarea "CARNE, ALFACE, TOMATE, QUE"
type textarea "CARNE, ALFACE, TOMATE, QU"
type textarea "CARNE, ALFACE, TOMATE, Q"
type textarea "CARNE, ALFACE, TOMATE,"
type textarea "CARNE, OALFACE, TOMATE,"
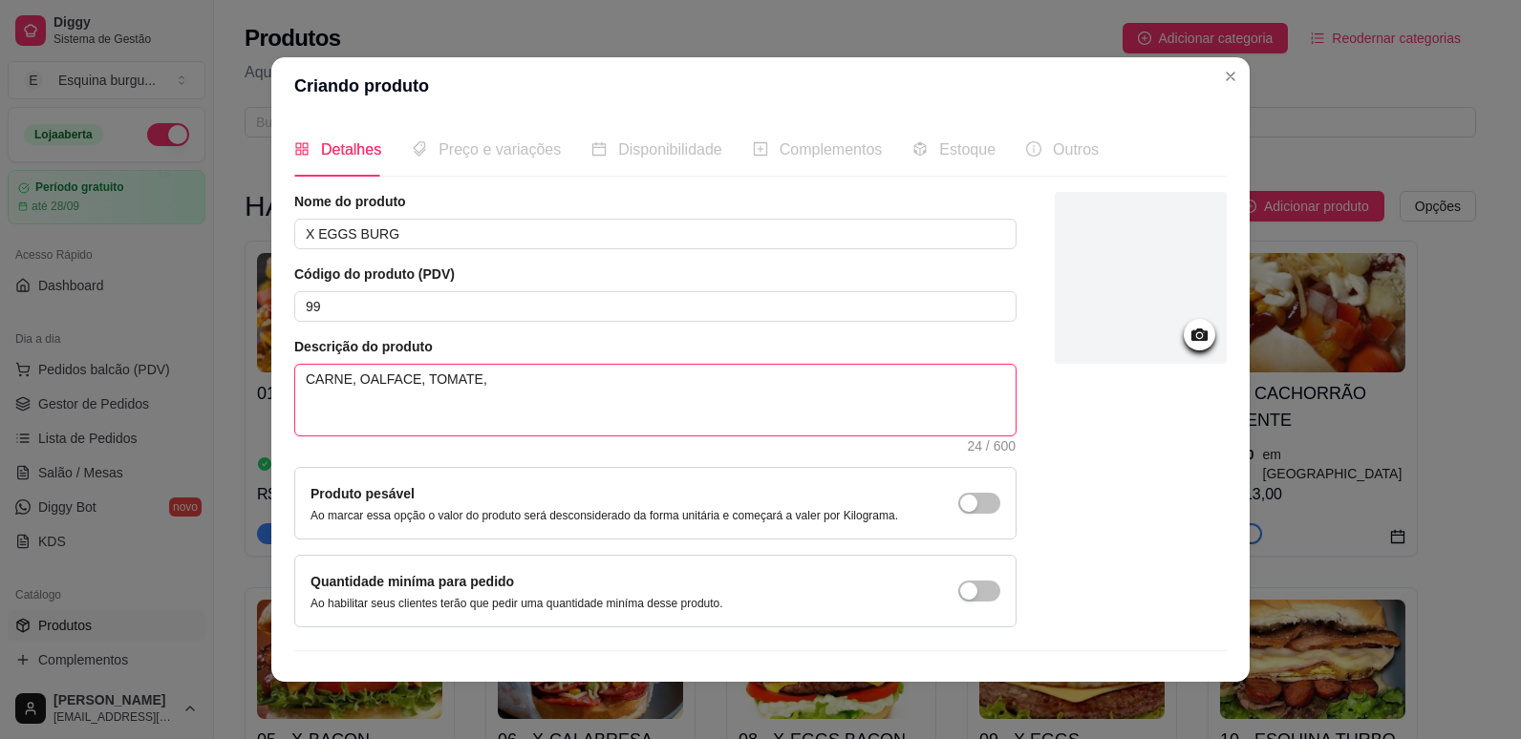
type textarea "CARNE, OVALFACE, TOMATE,"
type textarea "CARNE, OVOALFACE, TOMATE,"
type textarea "CARNE, OVO,ALFACE, TOMATE,"
type textarea "CARNE, OVO, ALFACE, TOMATE,"
type textarea "CARNE, OVO, QALFACE, TOMATE,"
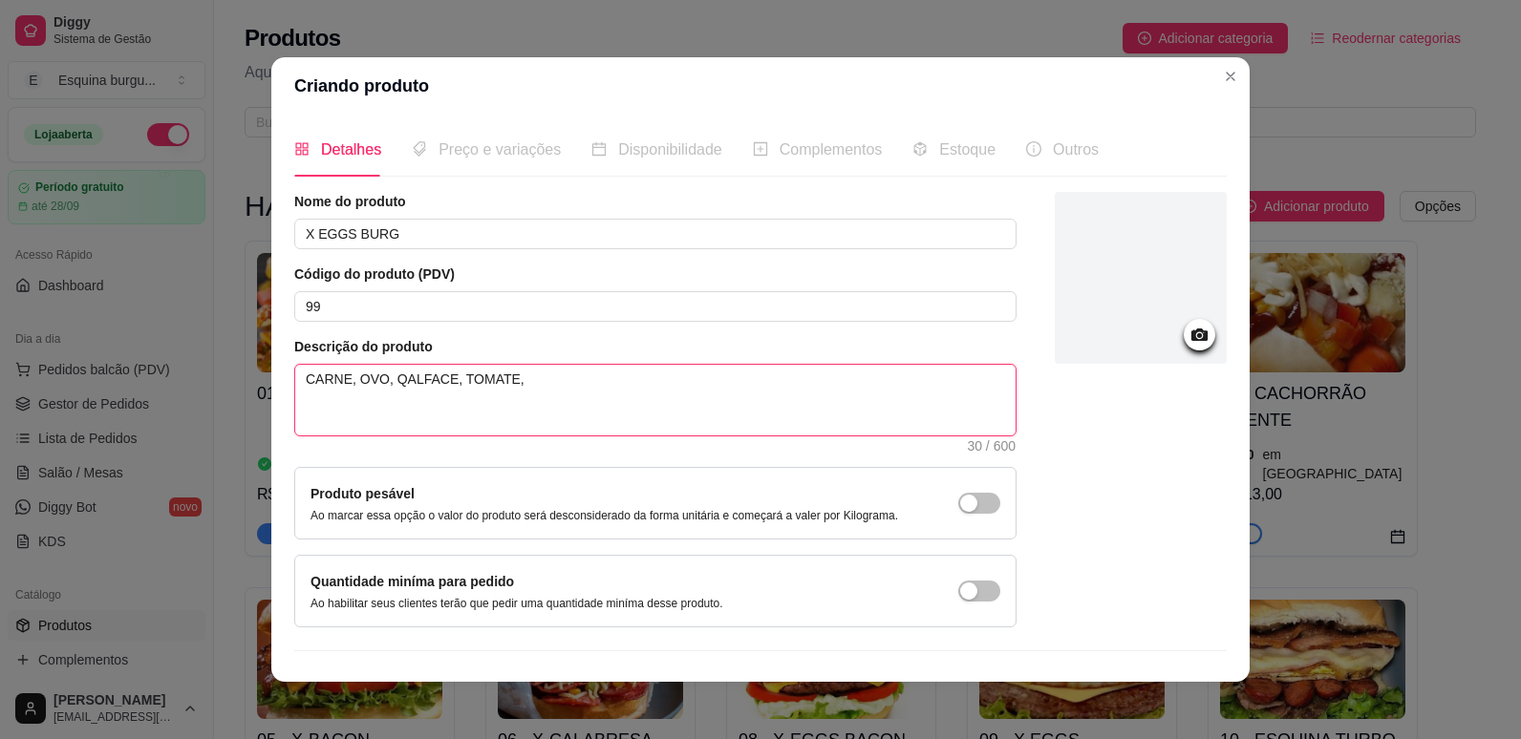
type textarea "CARNE, OVO, QUALFACE, TOMATE,"
type textarea "CARNE, OVO, QUEALFACE, TOMATE,"
type textarea "CARNE, OVO, QUEIALFACE, TOMATE,"
type textarea "CARNE, OVO, QUEIJALFACE, TOMATE,"
type textarea "CARNE, OVO, QUEIJOALFACE, TOMATE,"
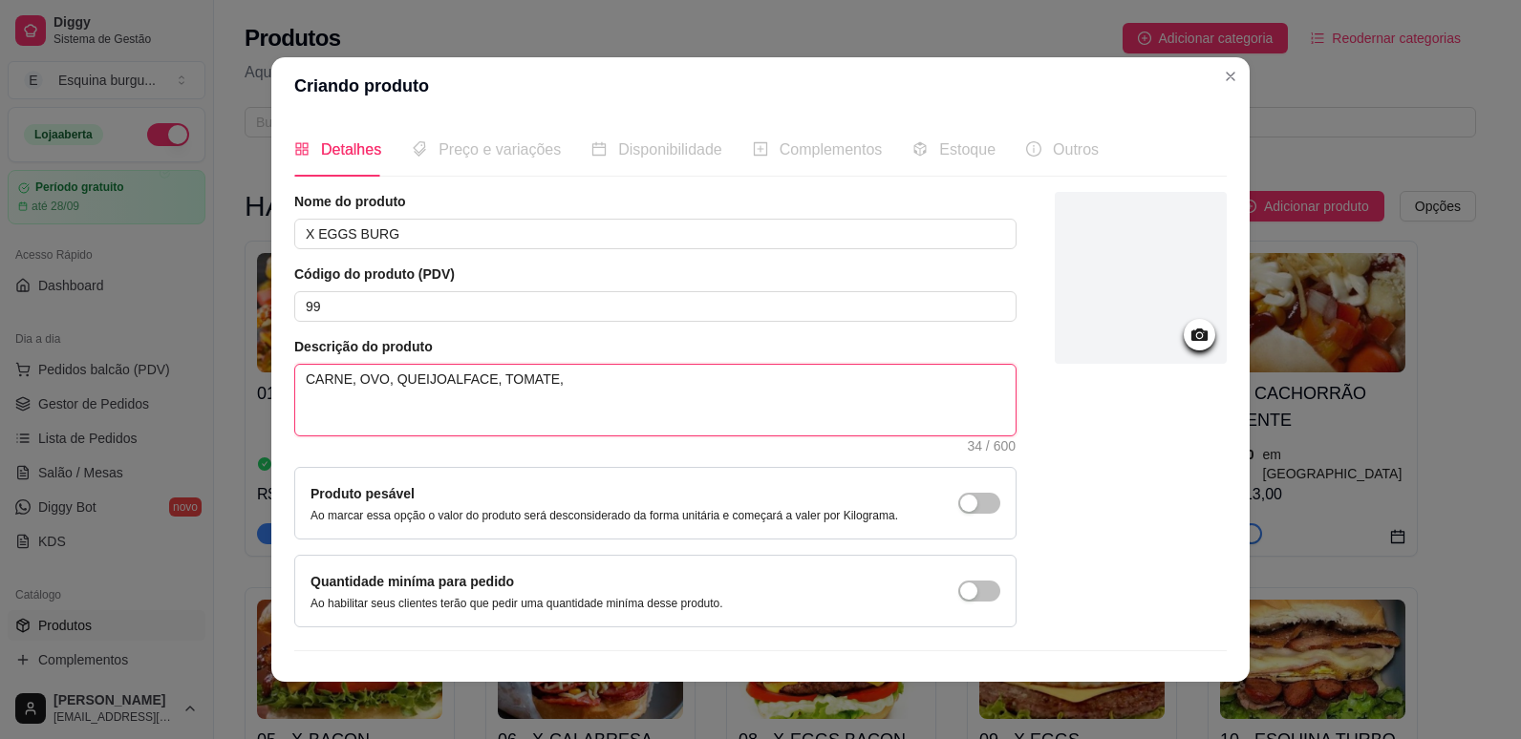
type textarea "CARNE, OVO, QUEIJO,ALFACE, TOMATE,"
type textarea "CARNE, OVO, QUEIJO, ALFACE, TOMATE,"
type textarea "CARNE, OVO, QUEIJO, PALFACE, TOMATE,"
type textarea "CARNE, OVO, QUEIJO, PRALFACE, TOMATE,"
type textarea "CARNE, OVO, QUEIJO, PREALFACE, TOMATE,"
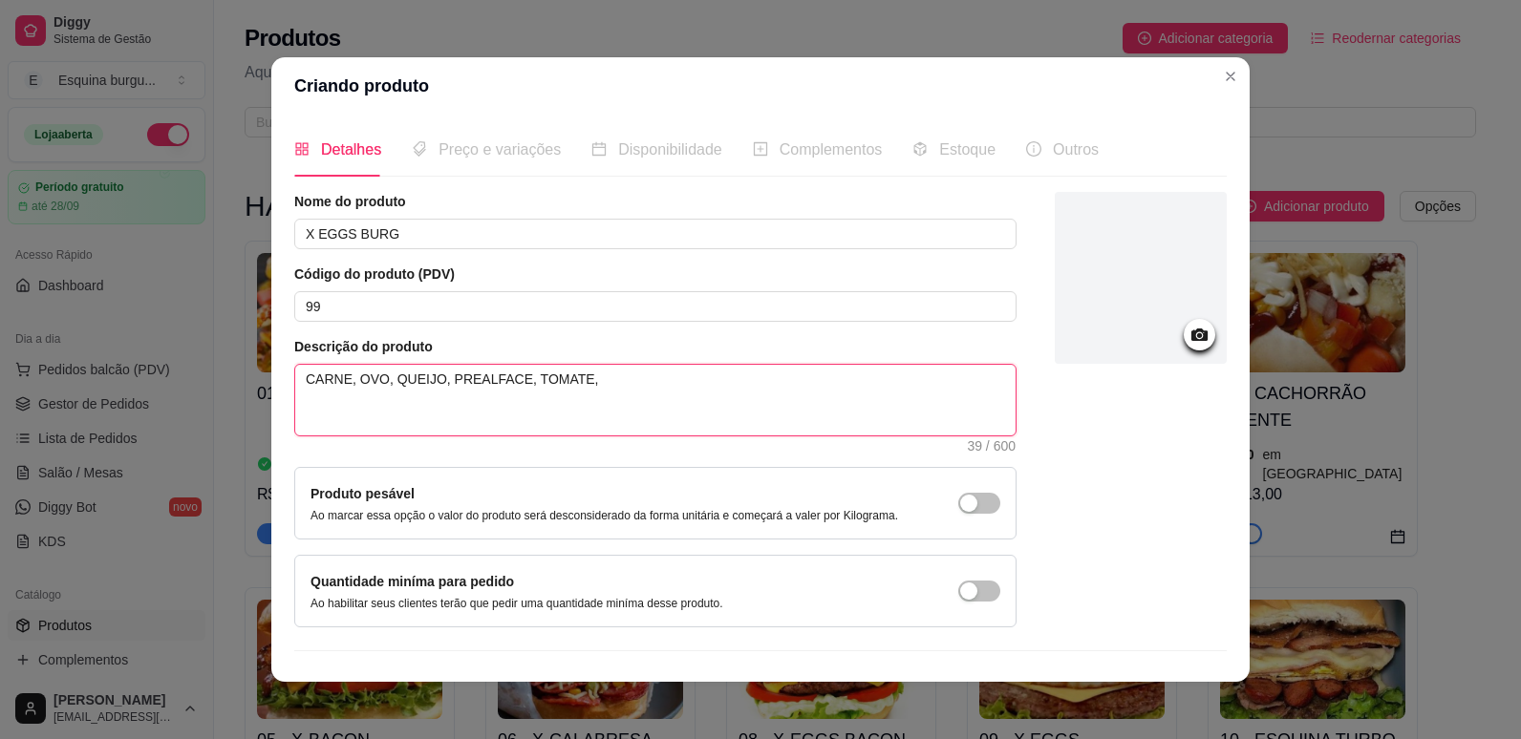
type textarea "CARNE, OVO, QUEIJO, PRESALFACE, TOMATE,"
type textarea "CARNE, OVO, QUEIJO, PRESUALFACE, TOMATE,"
type textarea "CARNE, OVO, QUEIJO, PRESUNALFACE, TOMATE,"
type textarea "CARNE, OVO, QUEIJO, PRESUNTALFACE, TOMATE,"
type textarea "CARNE, OVO, QUEIJO, PRESUNTOALFACE, TOMATE,"
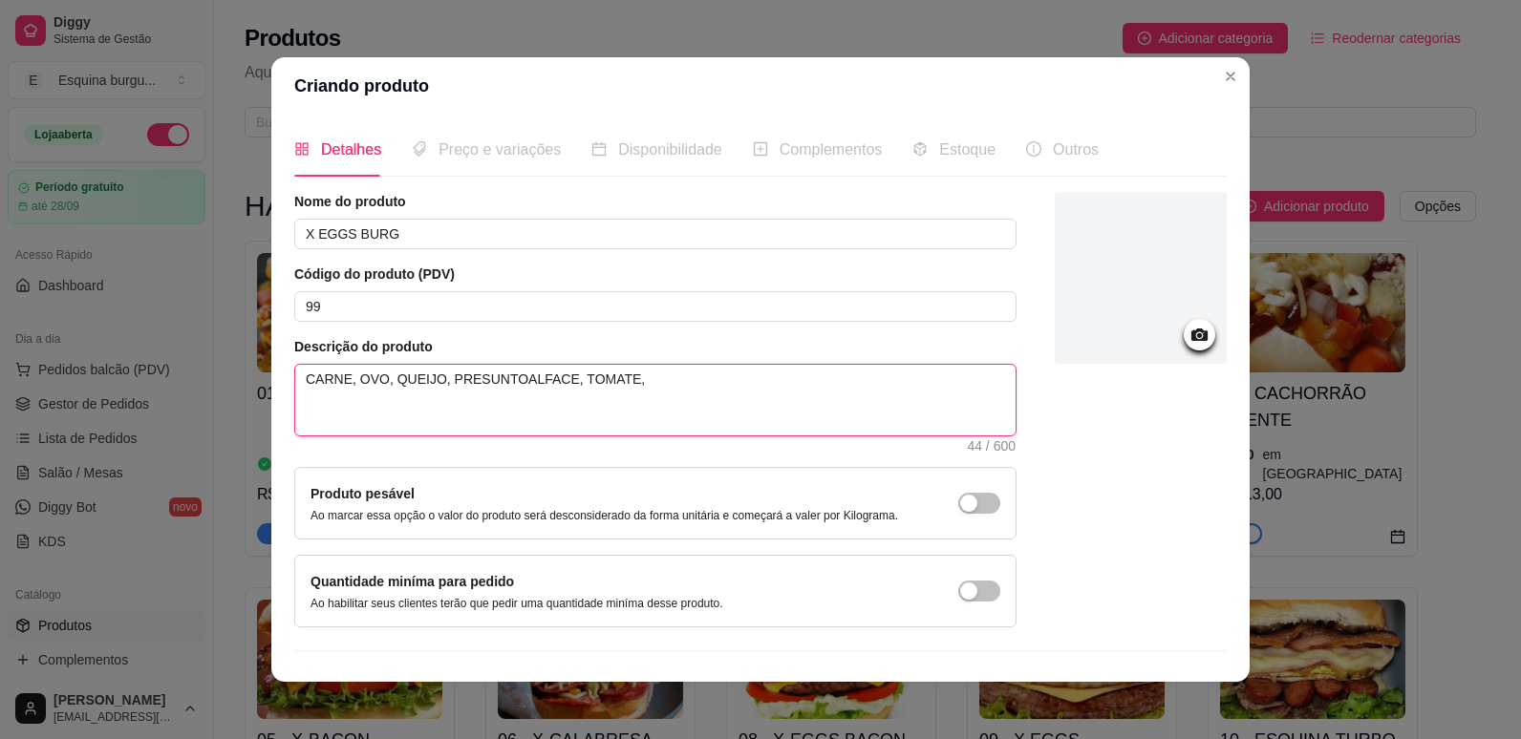
type textarea "CARNE, OVO, QUEIJO, PRESUNTO,ALFACE, TOMATE,"
type textarea "CARNE, OVO, QUEIJO, PRESUNTO, ALFACE, TOMATE,"
click at [630, 384] on textarea "CARNE, OVO, QUEIJO, PRESUNTO, ALFACE, TOMATE," at bounding box center [655, 400] width 720 height 71
type textarea "CARNE, OVO, QUEIJO, PRESUNTO, ALFACE, TOMATE, C"
type textarea "CARNE, OVO, QUEIJO, PRESUNTO, ALFACE, TOMATE, CE"
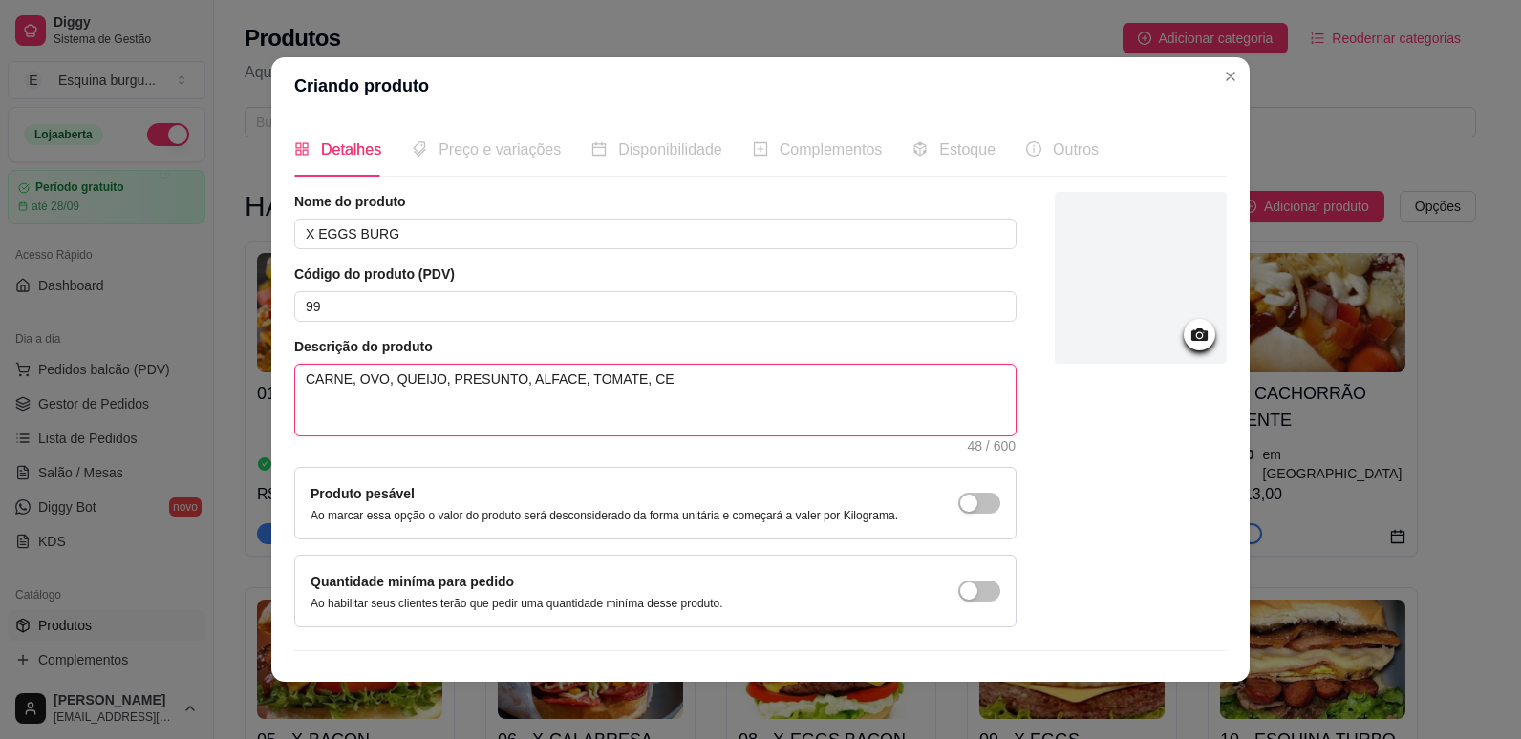
type textarea "CARNE, OVO, QUEIJO, PRESUNTO, ALFACE, TOMATE, CEB"
type textarea "CARNE, OVO, QUEIJO, PRESUNTO, ALFACE, TOMATE, CEBO"
type textarea "CARNE, OVO, QUEIJO, PRESUNTO, ALFACE, TOMATE, CEBOL"
type textarea "CARNE, OVO, QUEIJO, PRESUNTO, ALFACE, TOMATE, CEBOLA"
type textarea "CARNE, OVO, QUEIJO, PRESUNTO, ALFACE, TOMATE, CEBOLA,"
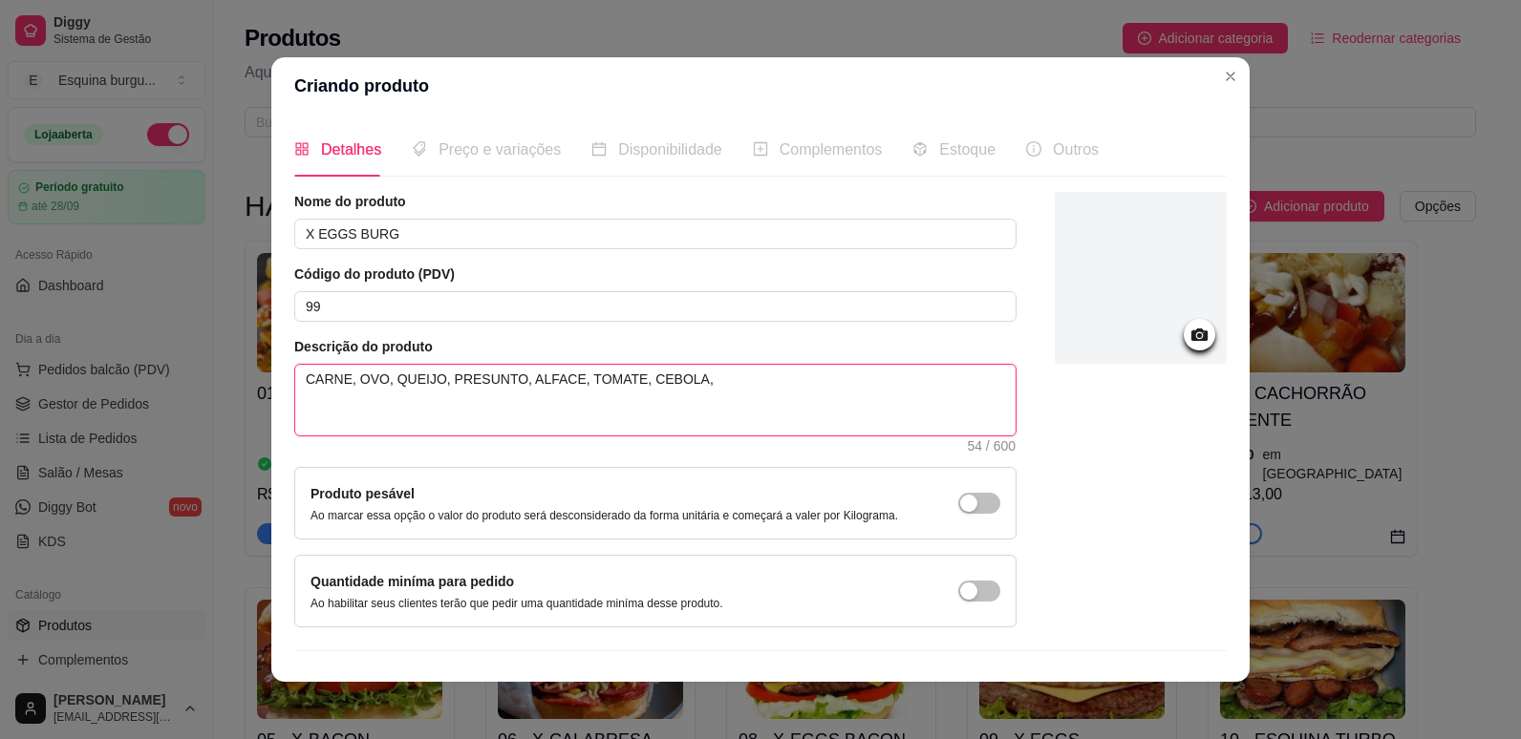
type textarea "CARNE, OVO, QUEIJO, PRESUNTO, ALFACE, TOMATE, CEBOLA,"
type textarea "CARNE, OVO, QUEIJO, PRESUNTO, ALFACE, TOMATE, CEBOLA"
type textarea "CARNE, OVO, QUEIJO, PRESUNTO, ALFACE, TOMATE, CEBOLA C"
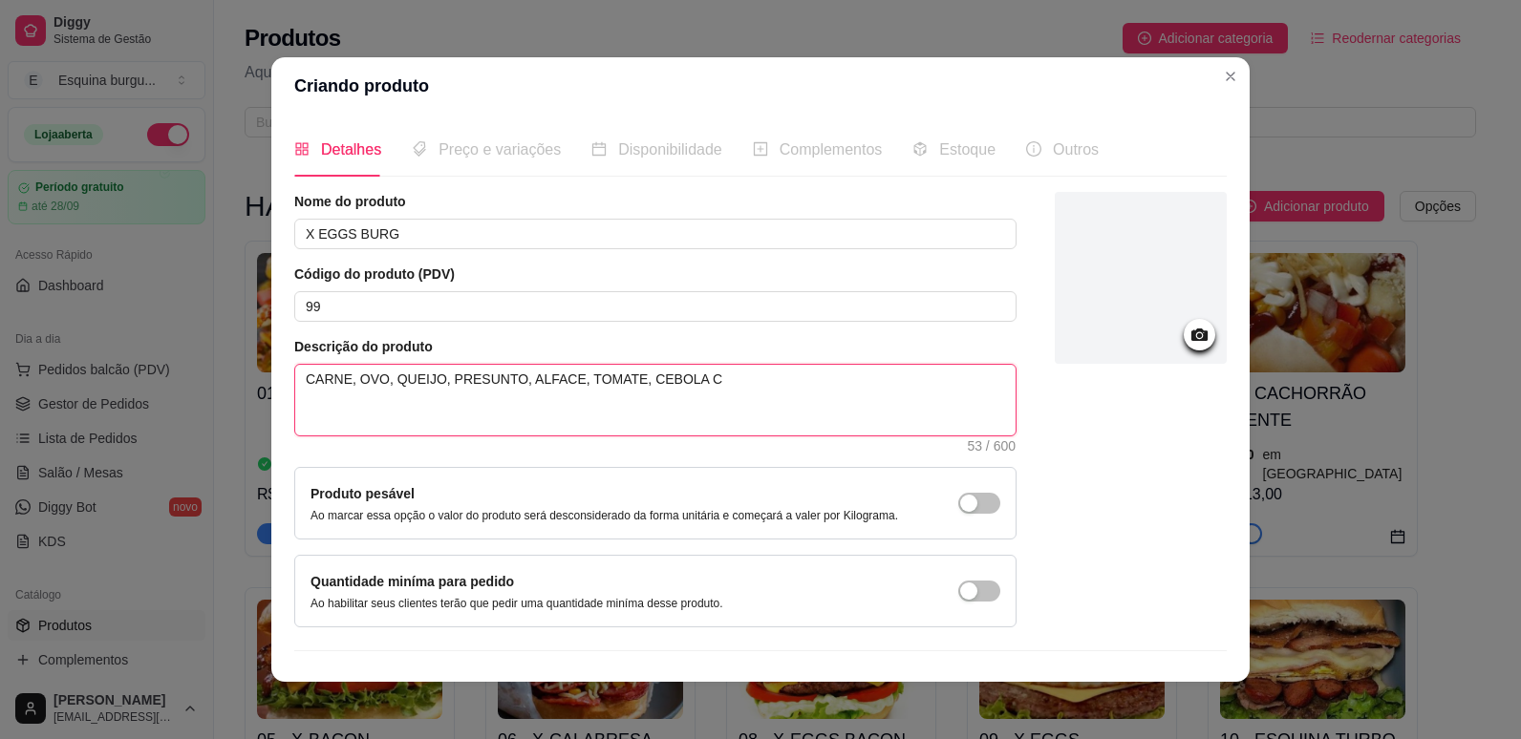
type textarea "CARNE, OVO, QUEIJO, PRESUNTO, ALFACE, TOMATE, CEBOLA CA"
type textarea "CARNE, OVO, QUEIJO, PRESUNTO, ALFACE, TOMATE, CEBOLA CAR"
type textarea "CARNE, OVO, QUEIJO, PRESUNTO, ALFACE, TOMATE, CEBOLA CARA"
type textarea "CARNE, OVO, QUEIJO, PRESUNTO, ALFACE, TOMATE, CEBOLA CARAM"
type textarea "CARNE, OVO, QUEIJO, PRESUNTO, ALFACE, TOMATE, CEBOLA CARAME"
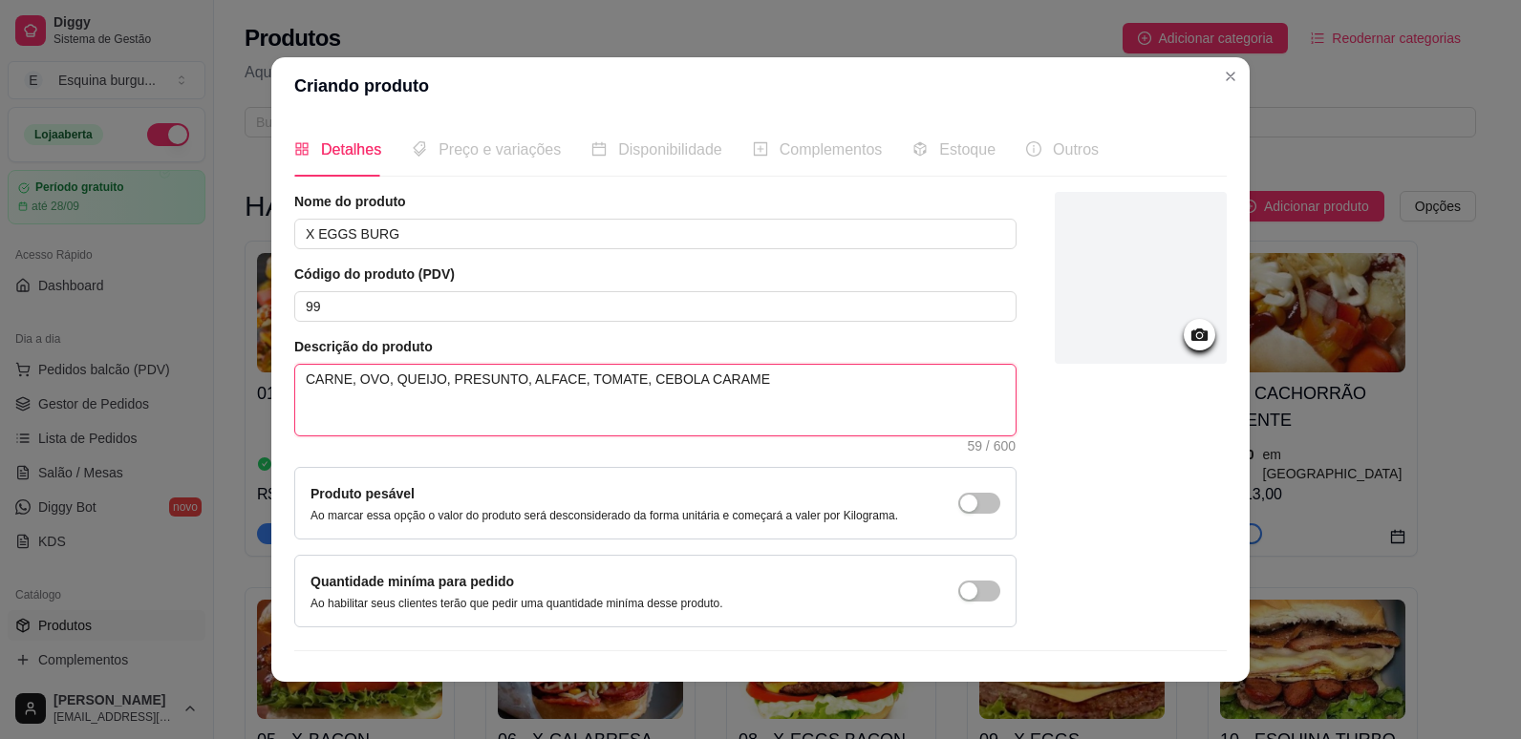
type textarea "CARNE, OVO, QUEIJO, PRESUNTO, ALFACE, TOMATE, CEBOLA CARAMEL"
type textarea "CARNE, OVO, QUEIJO, PRESUNTO, ALFACE, TOMATE, CEBOLA CARAMELI"
type textarea "CARNE, OVO, QUEIJO, PRESUNTO, ALFACE, TOMATE, CEBOLA CARAMELIZ"
type textarea "CARNE, OVO, QUEIJO, PRESUNTO, ALFACE, TOMATE, CEBOLA CARAMELIZA"
type textarea "CARNE, OVO, QUEIJO, PRESUNTO, ALFACE, TOMATE, CEBOLA CARAMELIZAD"
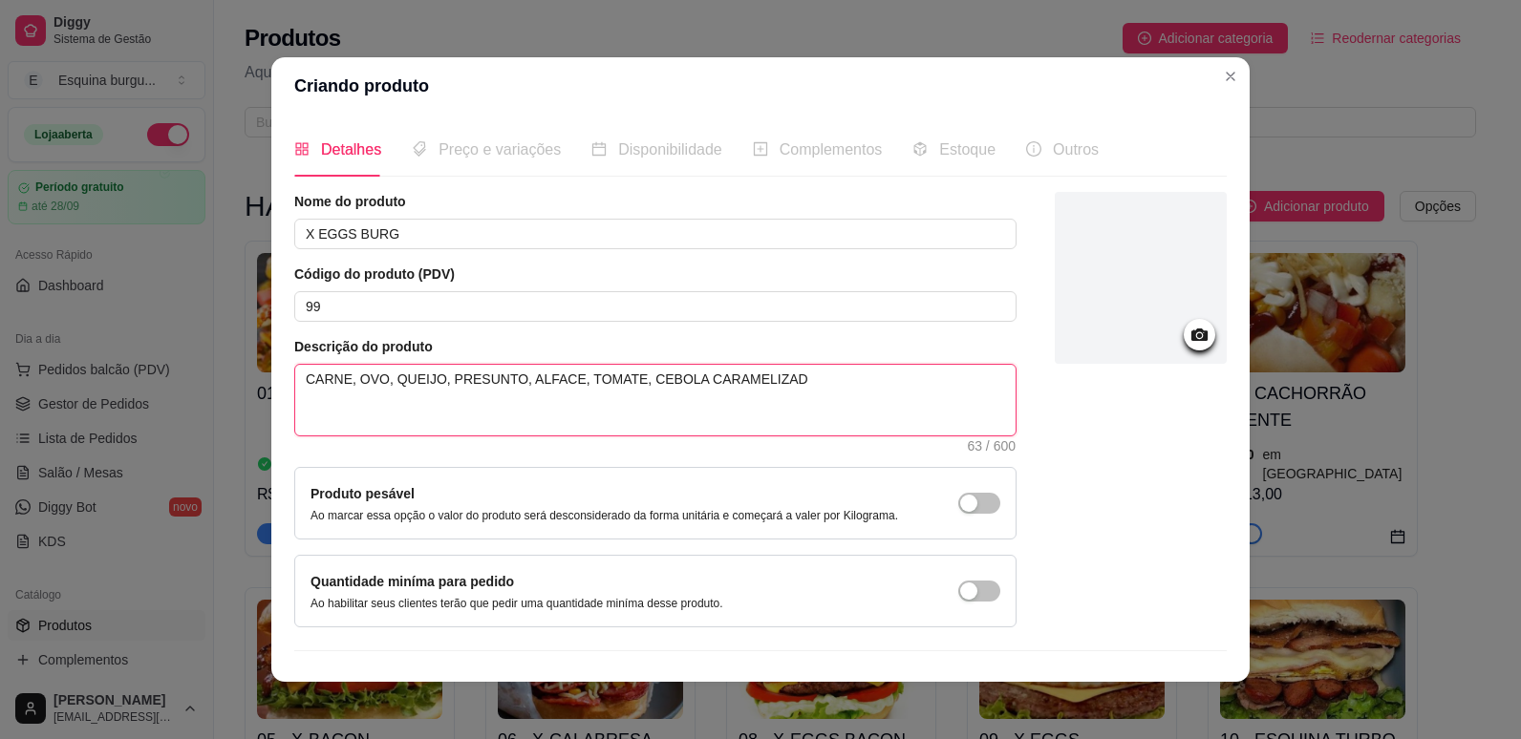
type textarea "CARNE, OVO, QUEIJO, PRESUNTO, ALFACE, TOMATE, CEBOLA CARAMELIZADA"
type textarea "CARNE, OVO, QUEIJO, PRESUNTO, ALFACE, TOMATE, CEBOLA CARAMELIZADA,"
type textarea "CARNE, OVO, QUEIJO, PRESUNTO, ALFACE, TOMATE, CEBOLA CARAMELIZADA, R"
type textarea "CARNE, OVO, QUEIJO, PRESUNTO, ALFACE, TOMATE, CEBOLA CARAMELIZADA, RE"
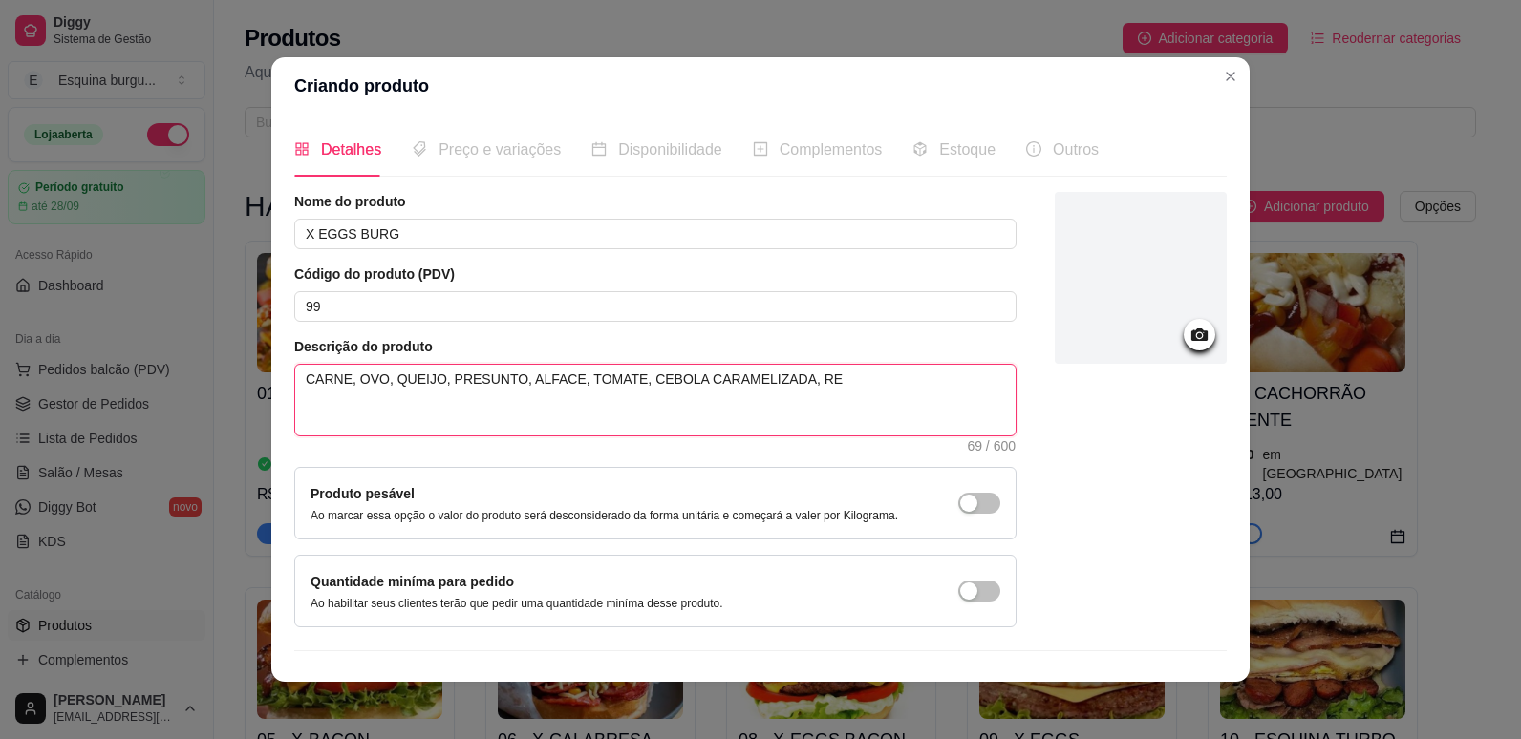
type textarea "CARNE, OVO, QUEIJO, PRESUNTO, ALFACE, TOMATE, CEBOLA CARAMELIZADA, REP"
type textarea "CARNE, OVO, QUEIJO, PRESUNTO, ALFACE, TOMATE, CEBOLA CARAMELIZADA, REPO"
type textarea "CARNE, OVO, QUEIJO, PRESUNTO, ALFACE, TOMATE, CEBOLA CARAMELIZADA, REPOL"
type textarea "CARNE, OVO, QUEIJO, PRESUNTO, ALFACE, TOMATE, CEBOLA CARAMELIZADA, REPOLH"
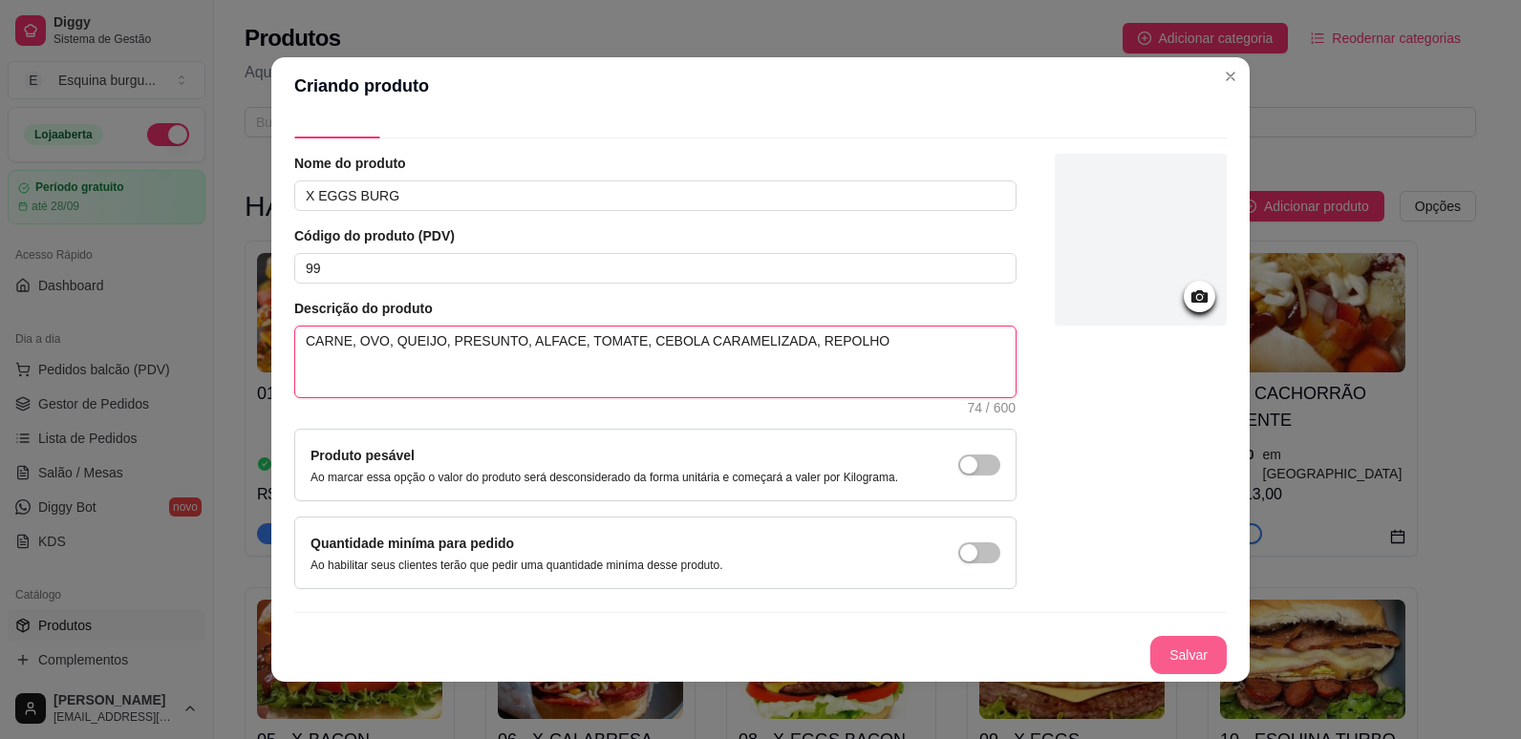
type textarea "CARNE, OVO, QUEIJO, PRESUNTO, ALFACE, TOMATE, CEBOLA CARAMELIZADA, REPOLHO"
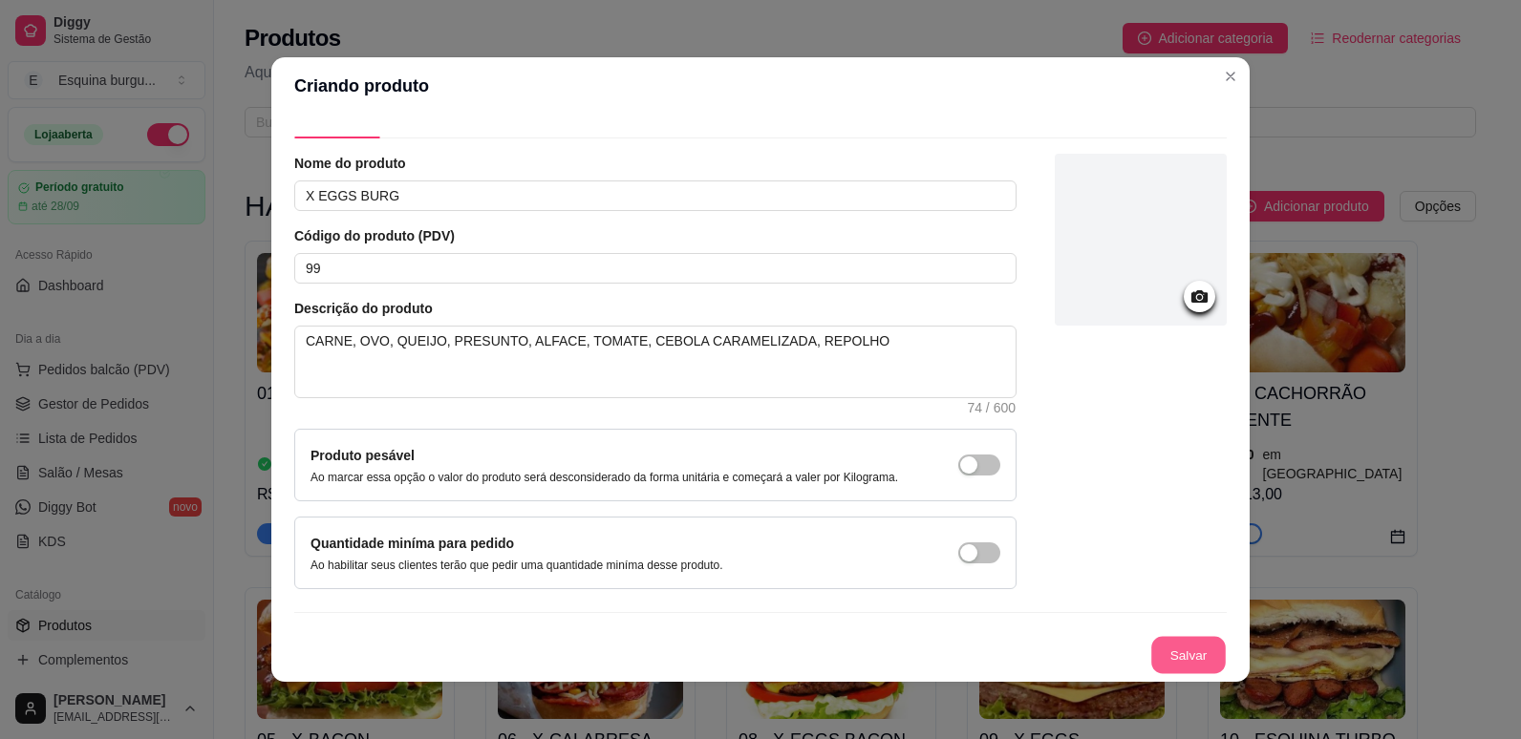
click at [1153, 651] on button "Salvar" at bounding box center [1188, 655] width 75 height 37
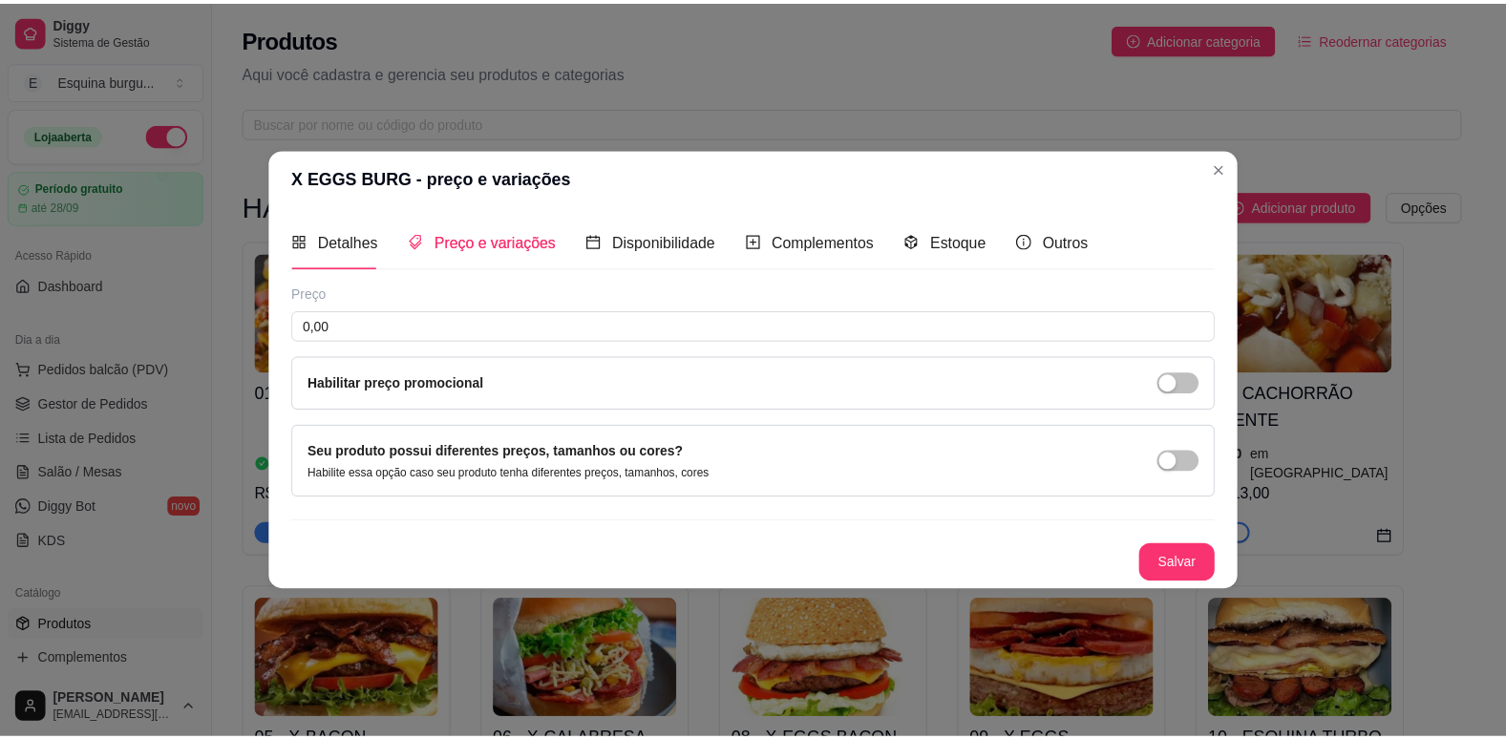
scroll to position [0, 0]
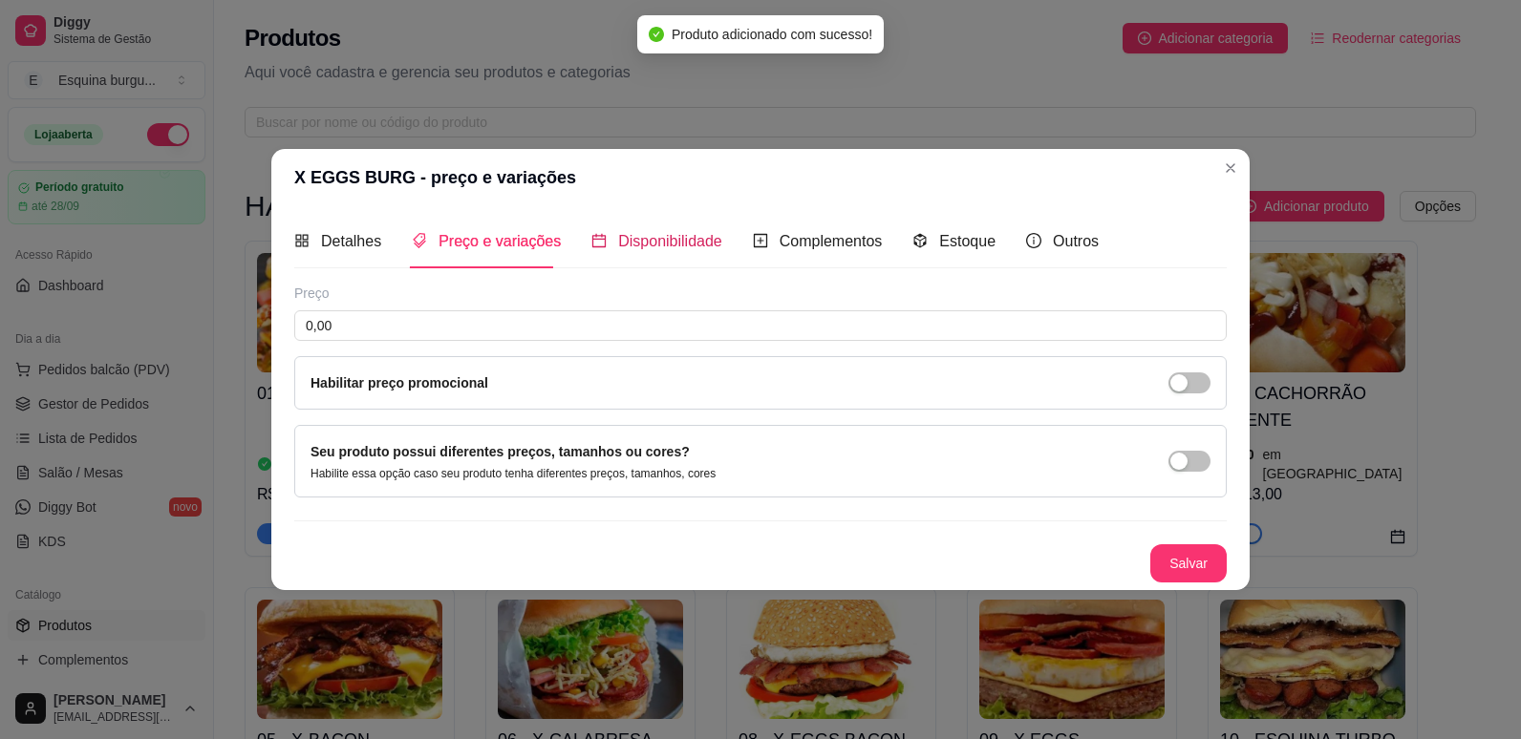
click at [643, 238] on span "Disponibilidade" at bounding box center [670, 241] width 104 height 16
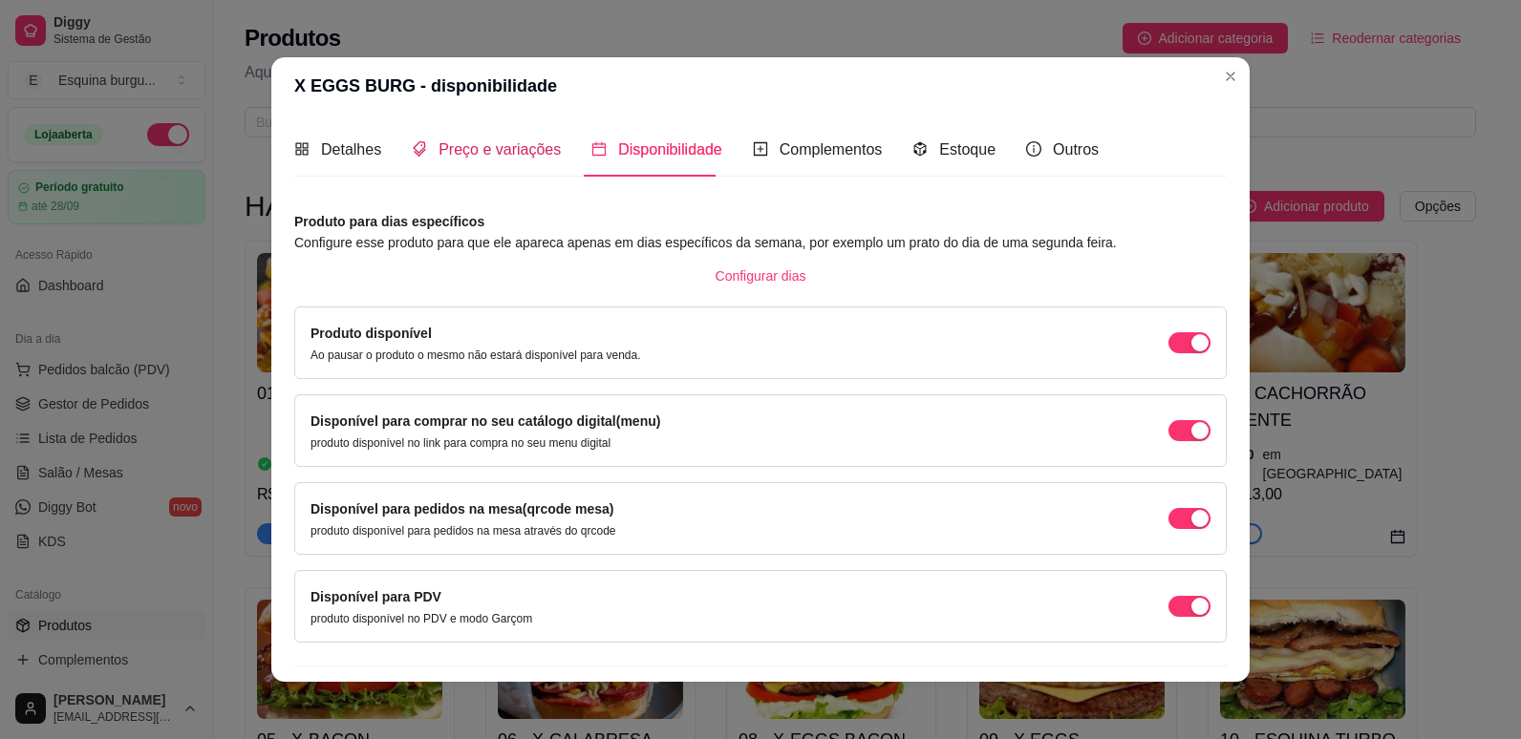
click at [516, 147] on span "Preço e variações" at bounding box center [499, 149] width 122 height 16
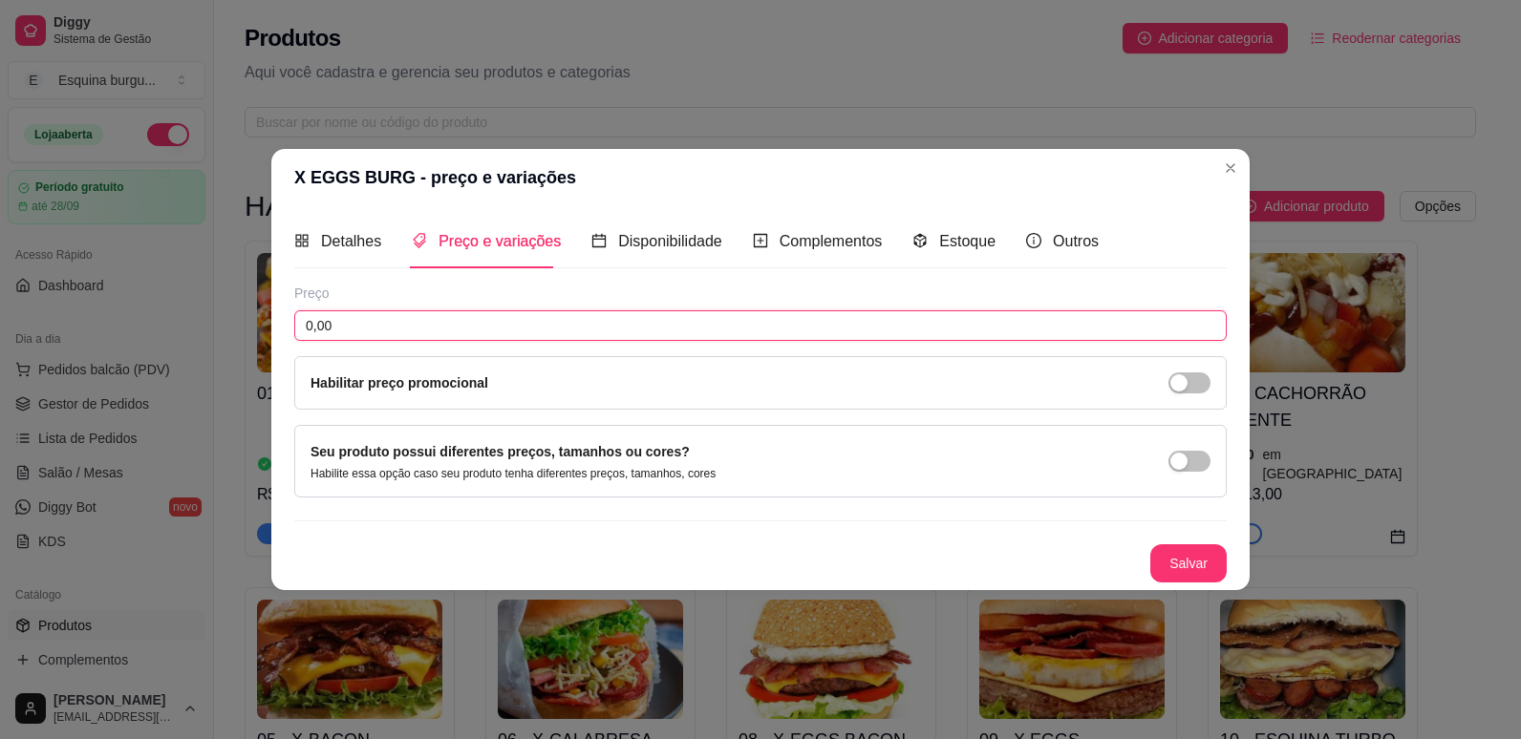
click at [435, 321] on input "0,00" at bounding box center [760, 325] width 932 height 31
type input "17,00"
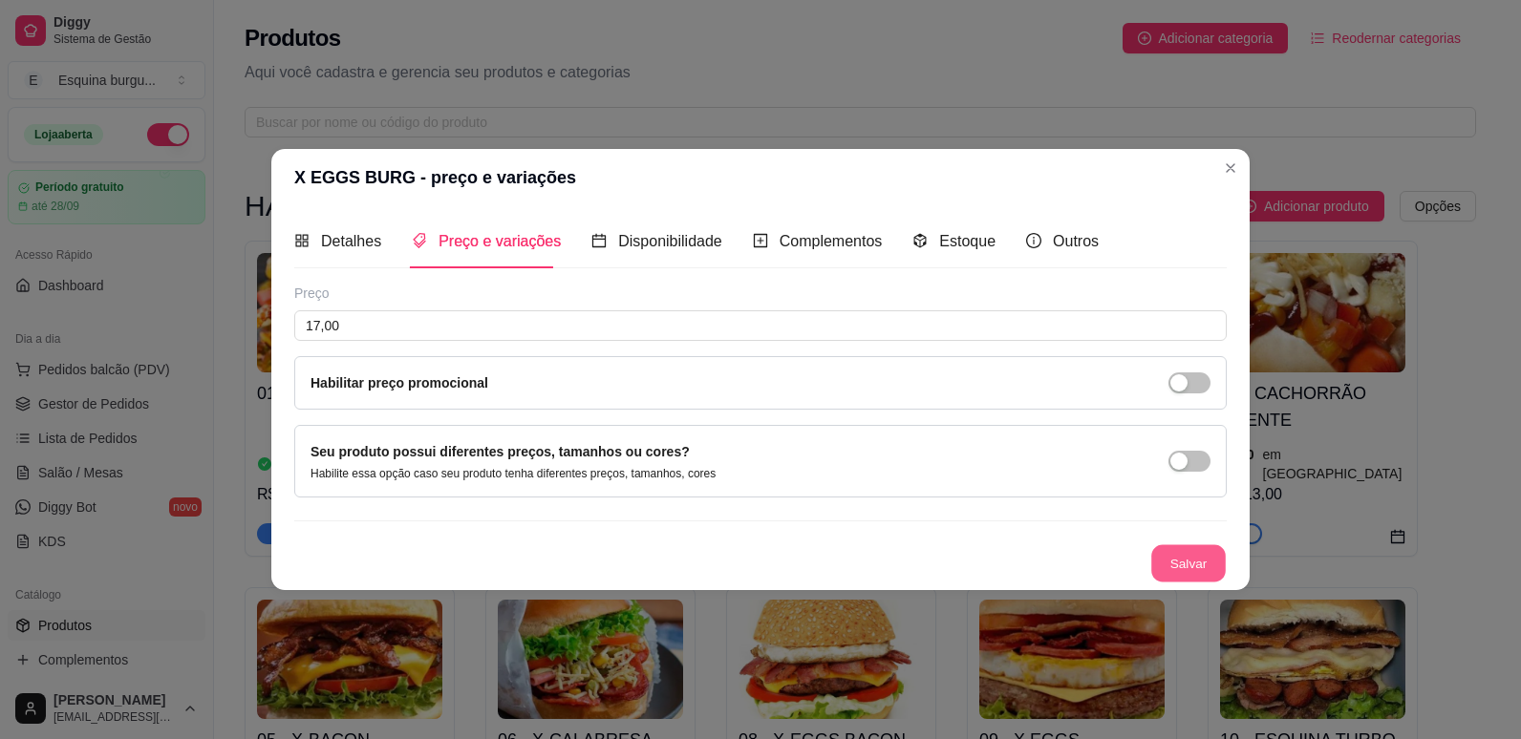
click at [1192, 560] on button "Salvar" at bounding box center [1188, 563] width 75 height 37
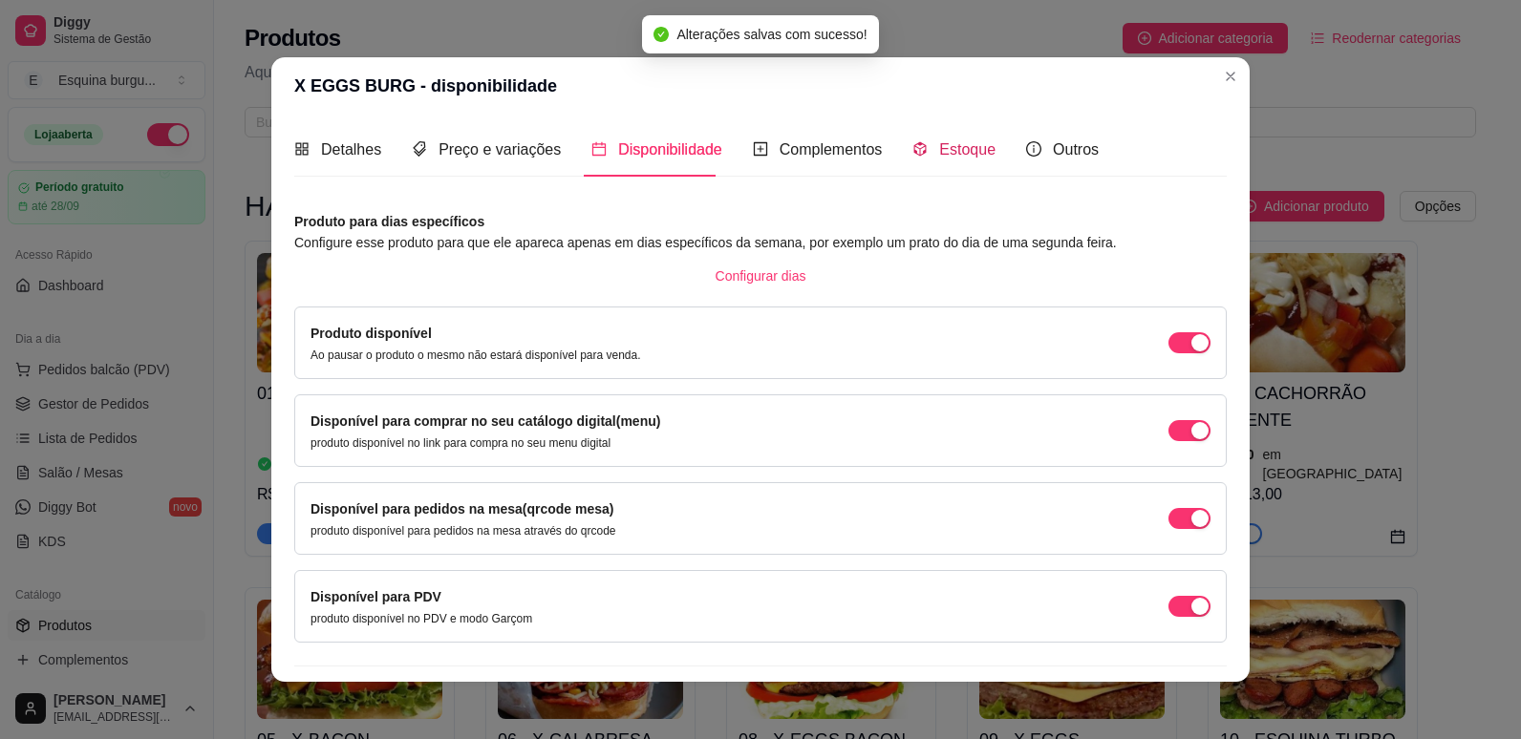
click at [939, 152] on span "Estoque" at bounding box center [967, 149] width 56 height 16
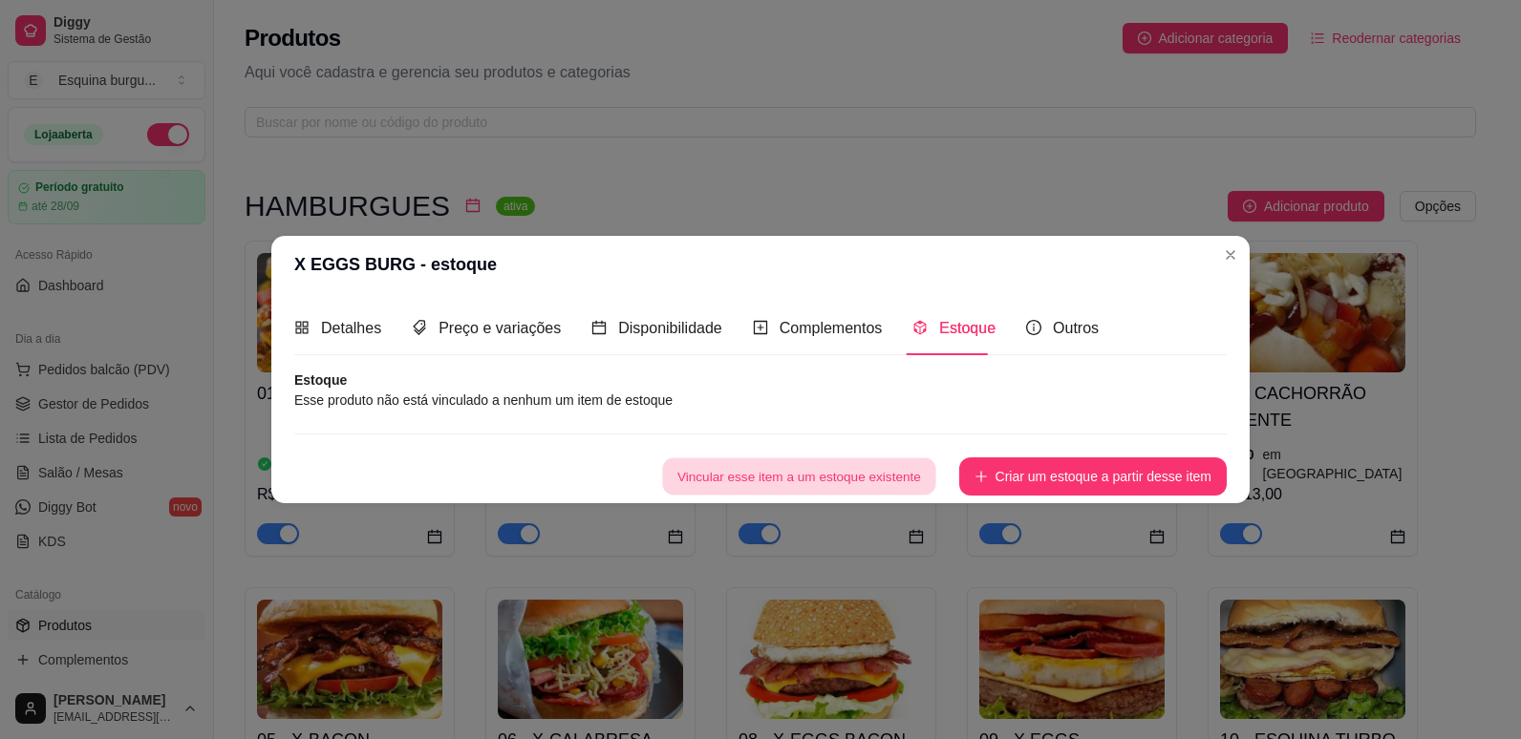
click at [877, 471] on button "Vincular esse item a um estoque existente" at bounding box center [798, 477] width 273 height 37
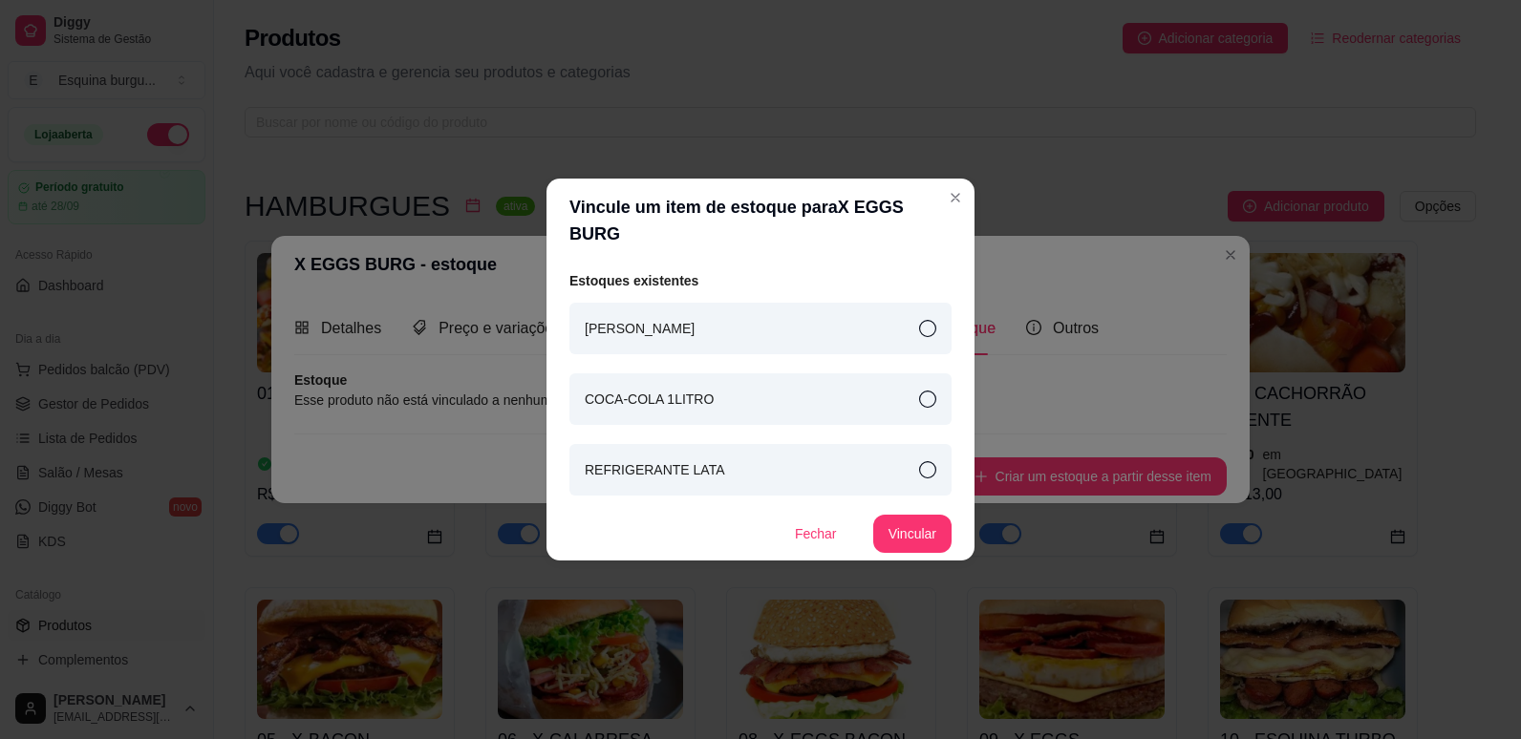
click at [887, 303] on div "[PERSON_NAME]" at bounding box center [760, 329] width 382 height 52
click at [900, 515] on button "Vincular" at bounding box center [912, 534] width 78 height 38
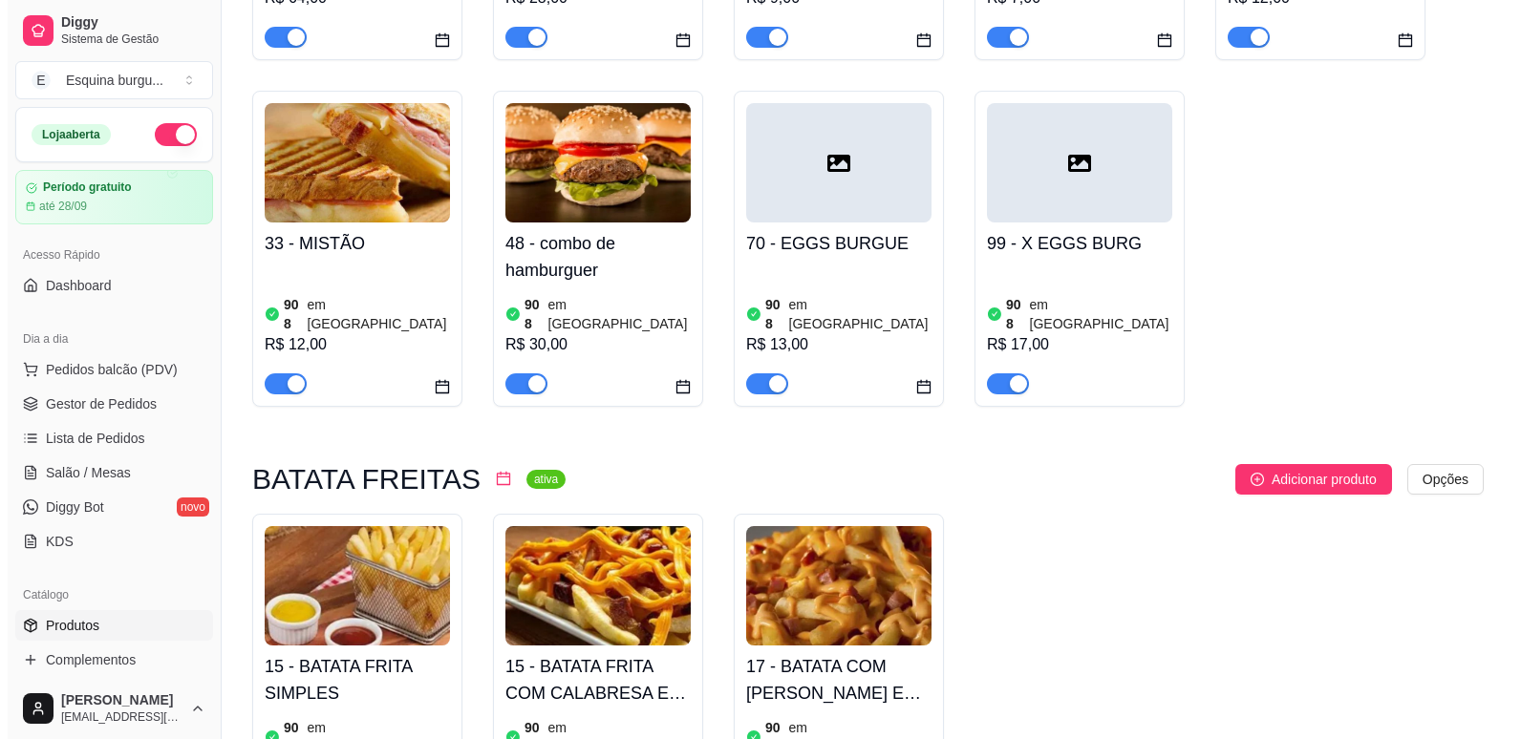
scroll to position [1189, 0]
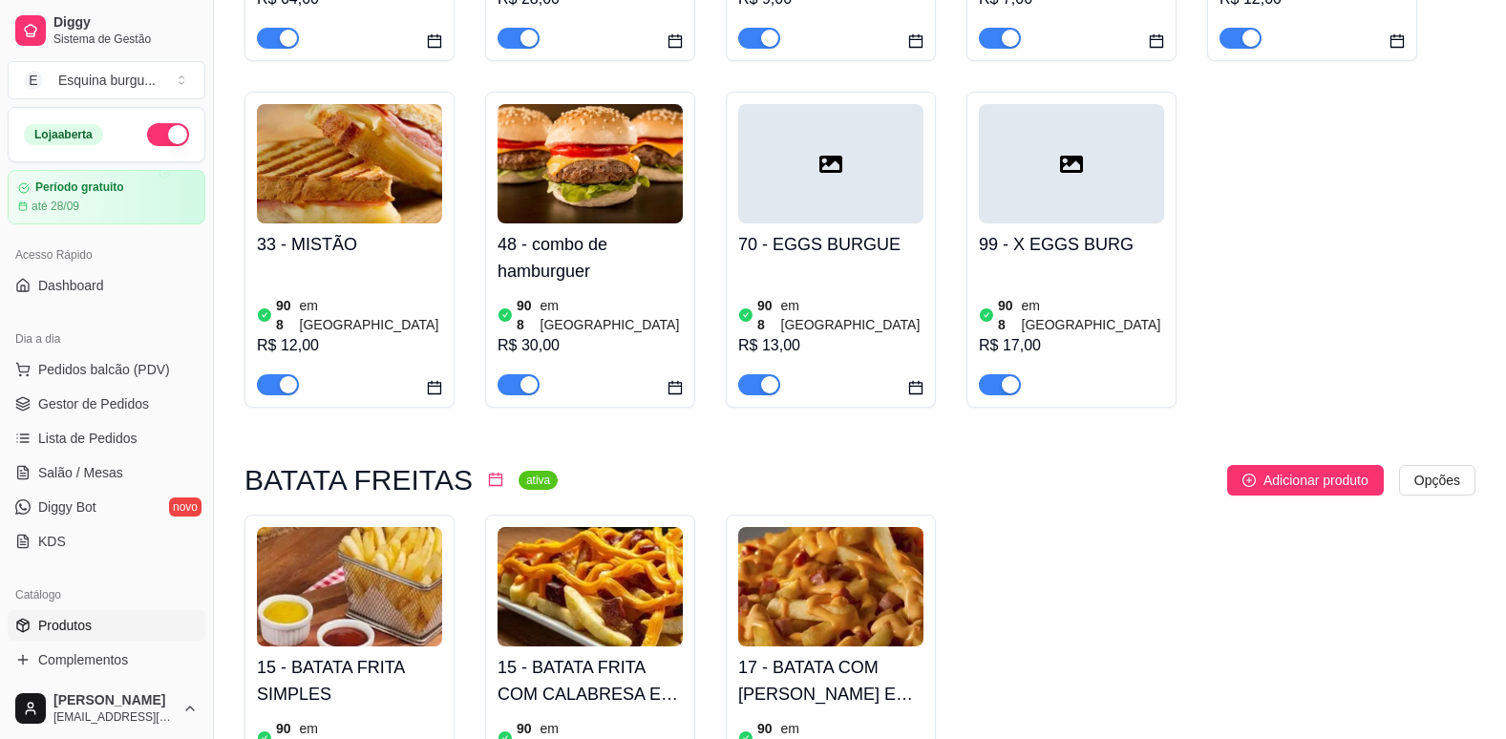
click at [1067, 165] on div at bounding box center [1071, 163] width 185 height 119
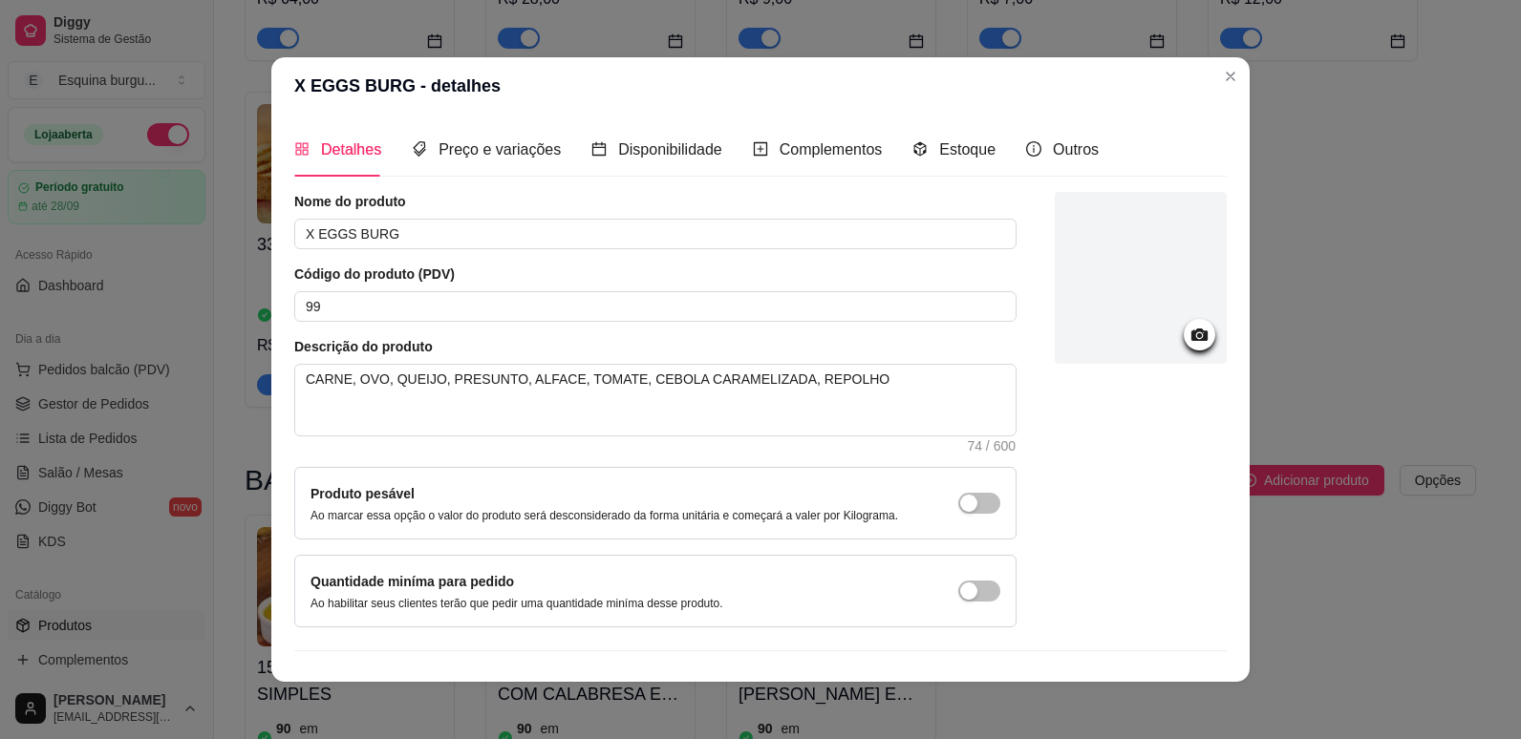
click at [1191, 333] on icon at bounding box center [1199, 335] width 16 height 12
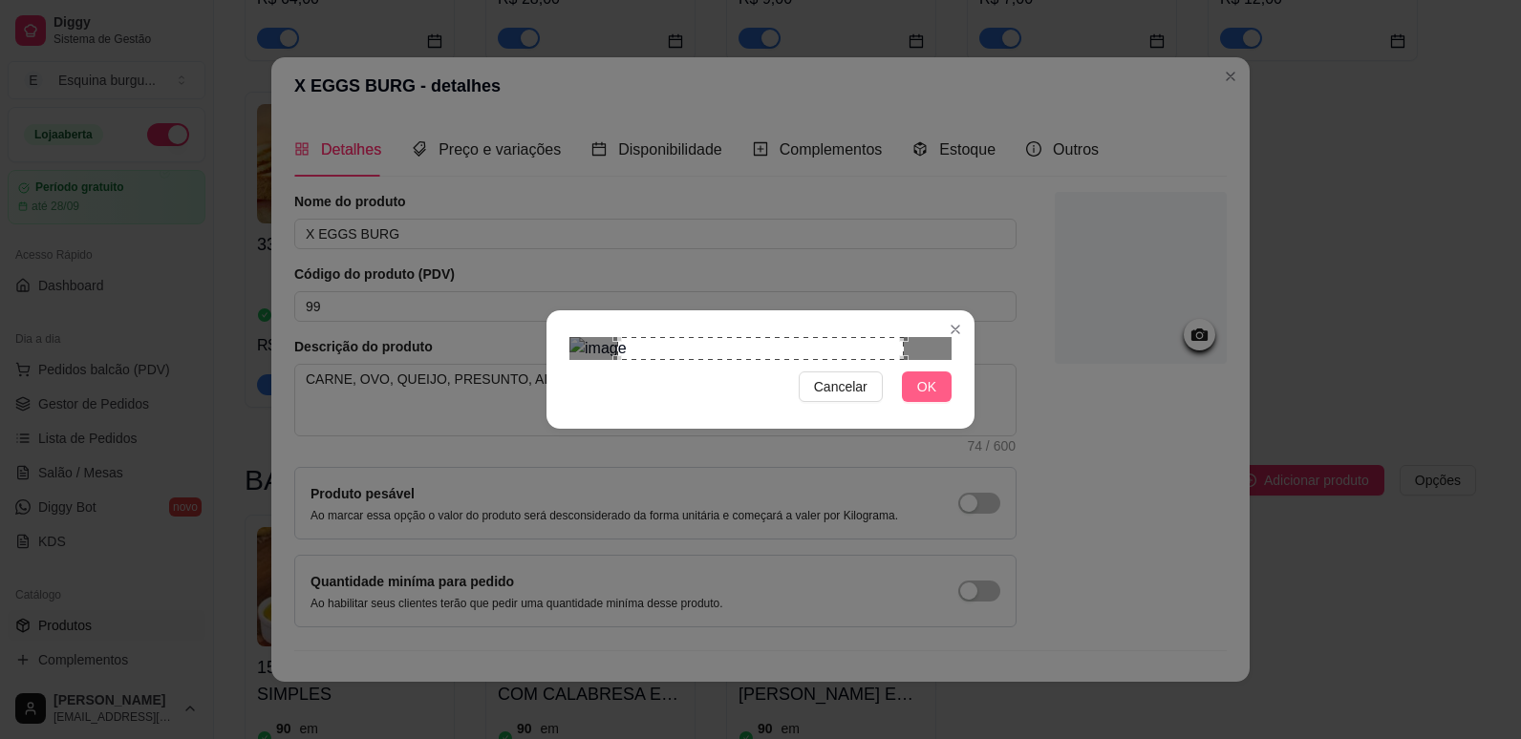
click at [910, 402] on button "OK" at bounding box center [927, 387] width 50 height 31
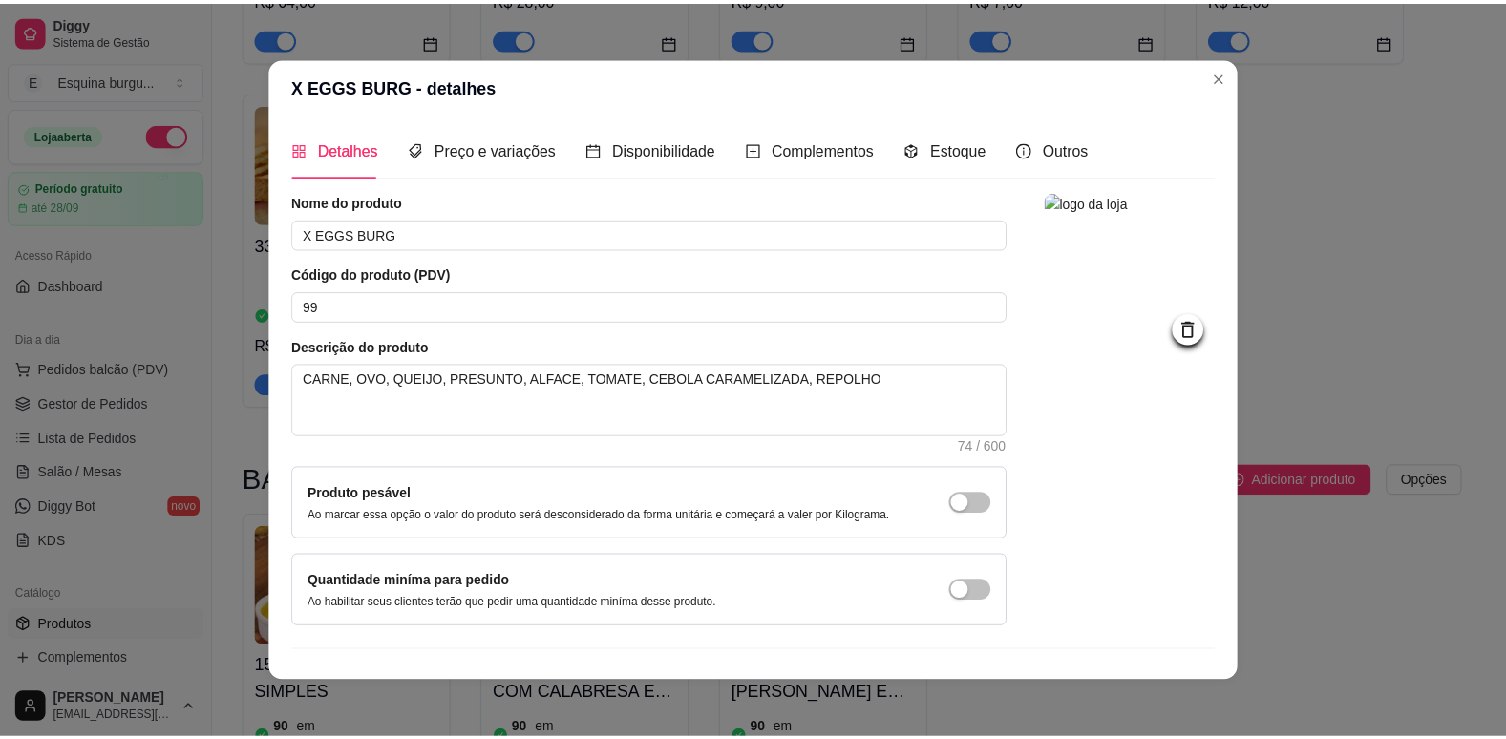
scroll to position [38, 0]
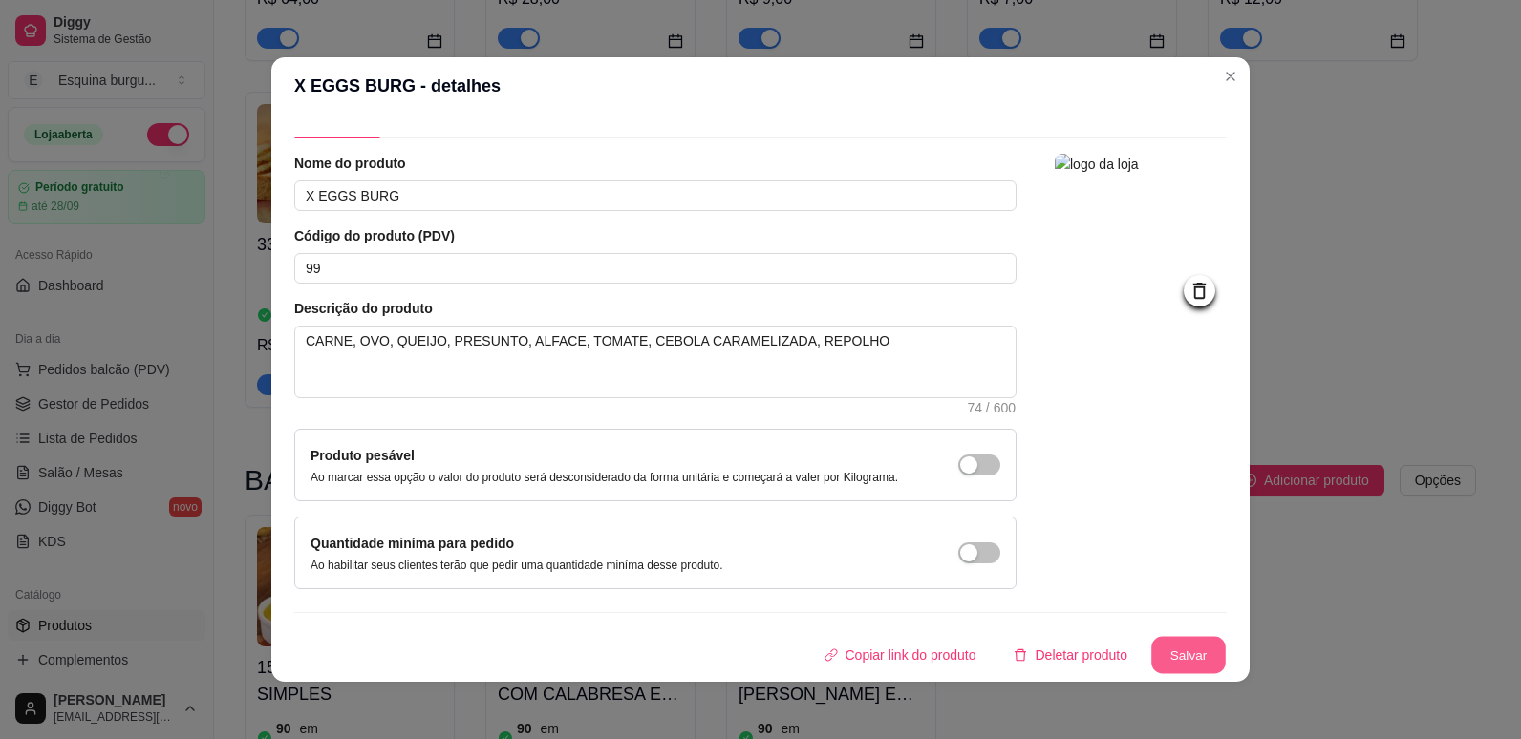
click at [1170, 654] on button "Salvar" at bounding box center [1188, 655] width 75 height 37
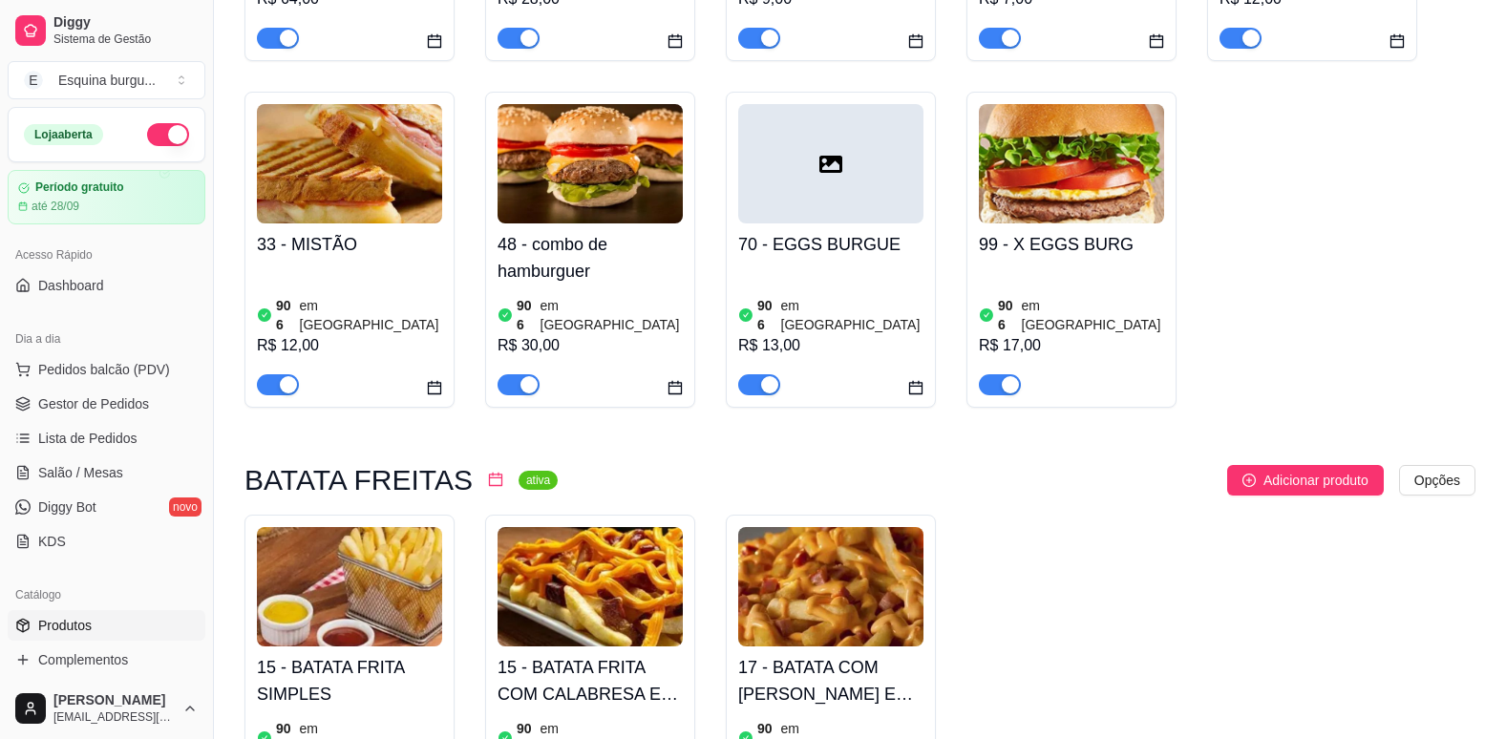
scroll to position [938, 0]
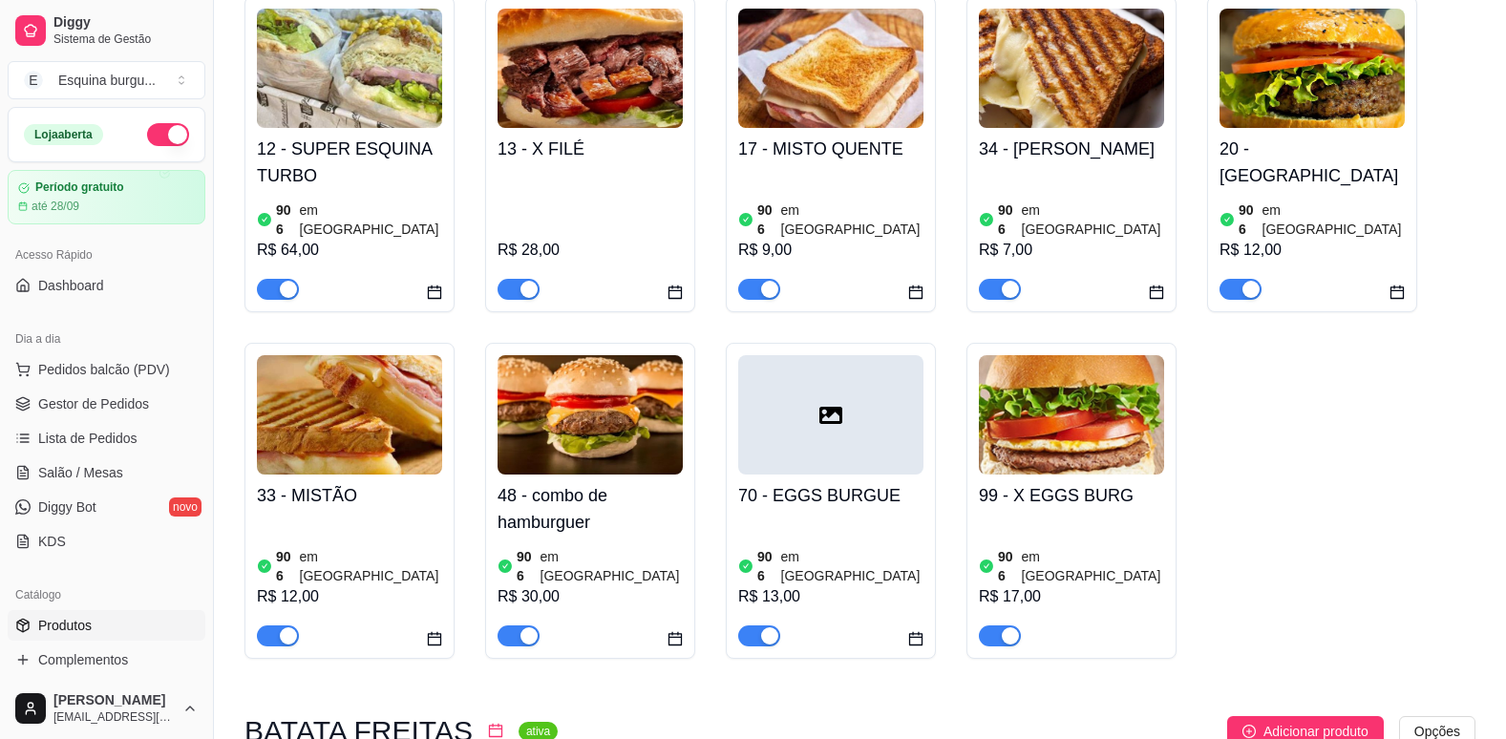
click at [106, 422] on ul "Pedidos balcão (PDV) Gestor de Pedidos Lista de Pedidos Salão / Mesas Diggy Bot…" at bounding box center [107, 455] width 198 height 203
click at [96, 438] on span "Lista de Pedidos" at bounding box center [87, 438] width 99 height 19
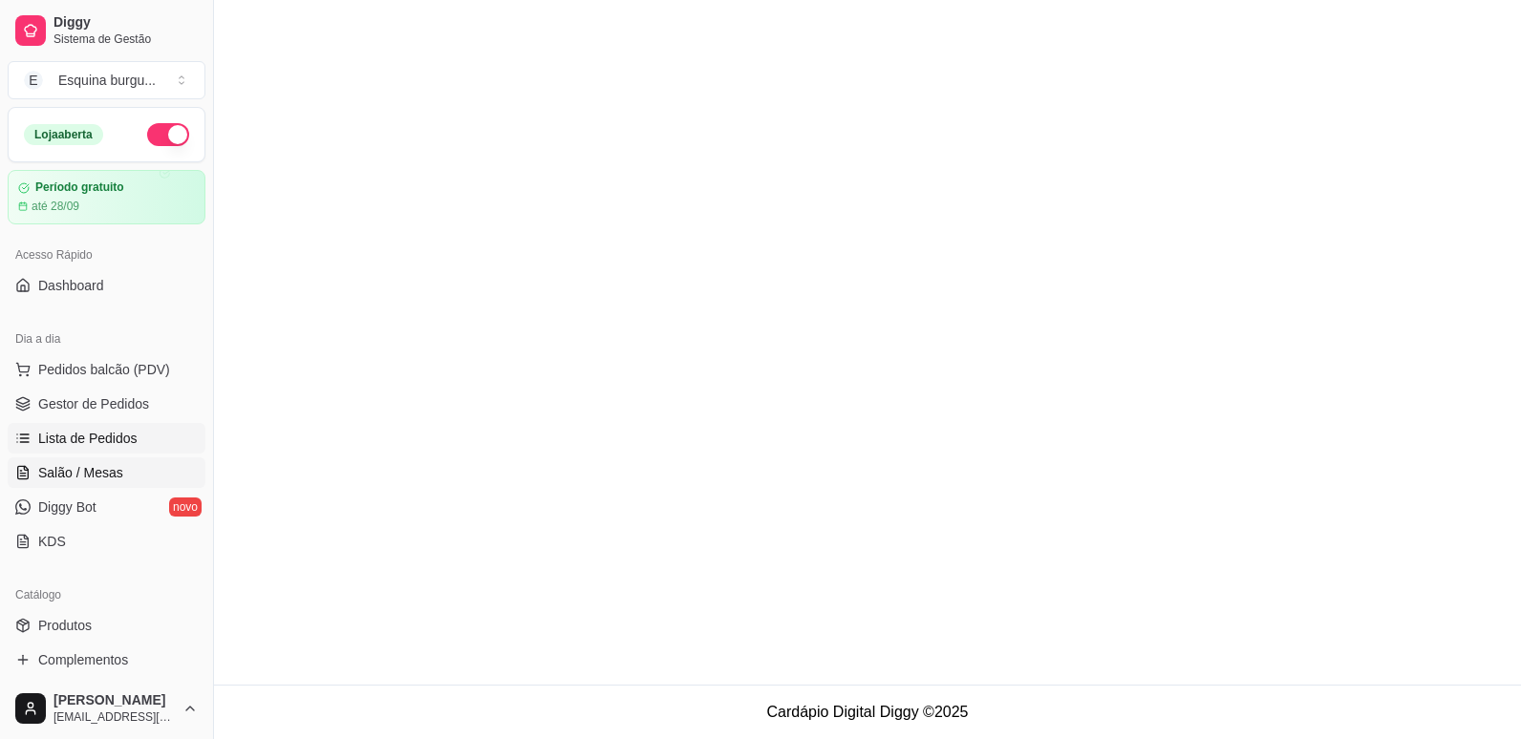
click at [104, 479] on span "Salão / Mesas" at bounding box center [80, 472] width 85 height 19
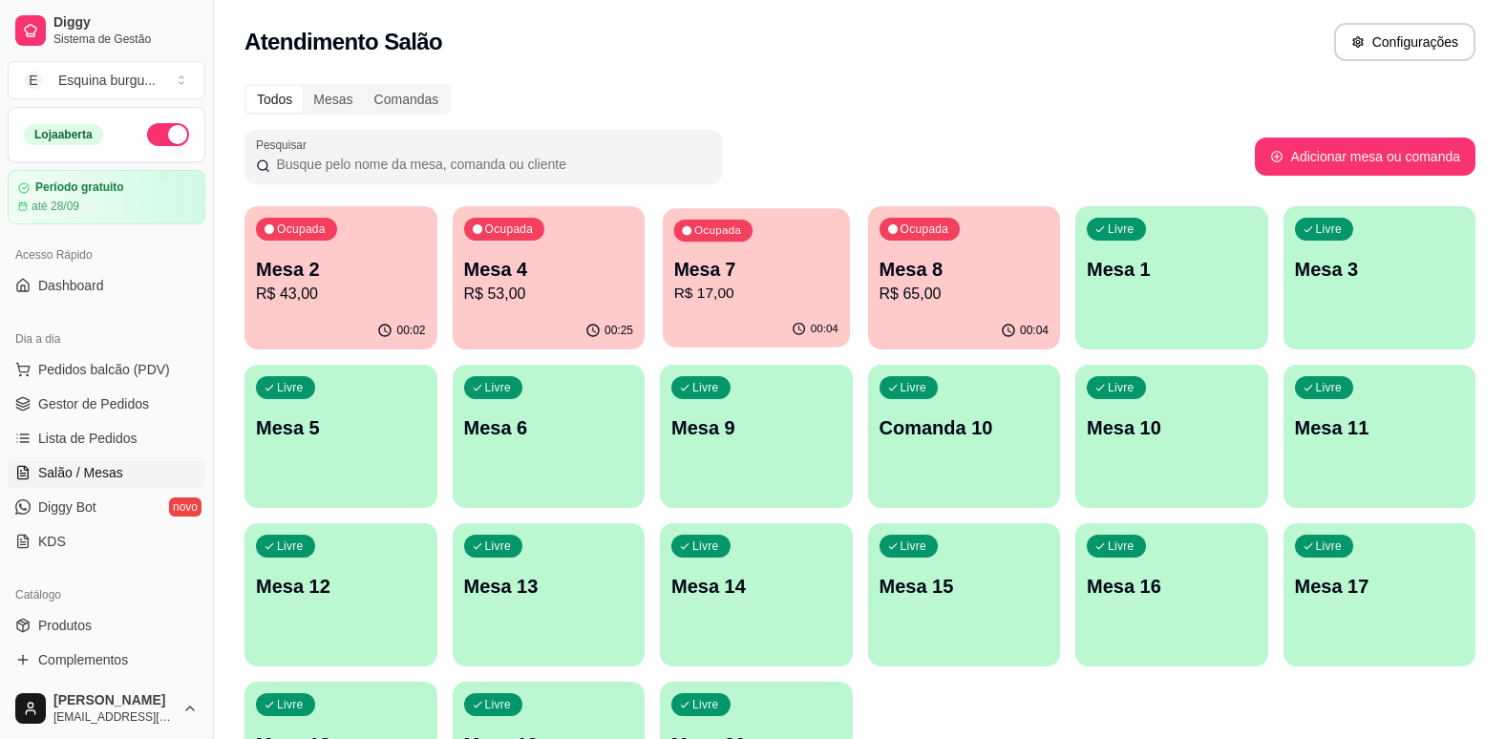
click at [799, 277] on p "Mesa 7" at bounding box center [756, 270] width 164 height 26
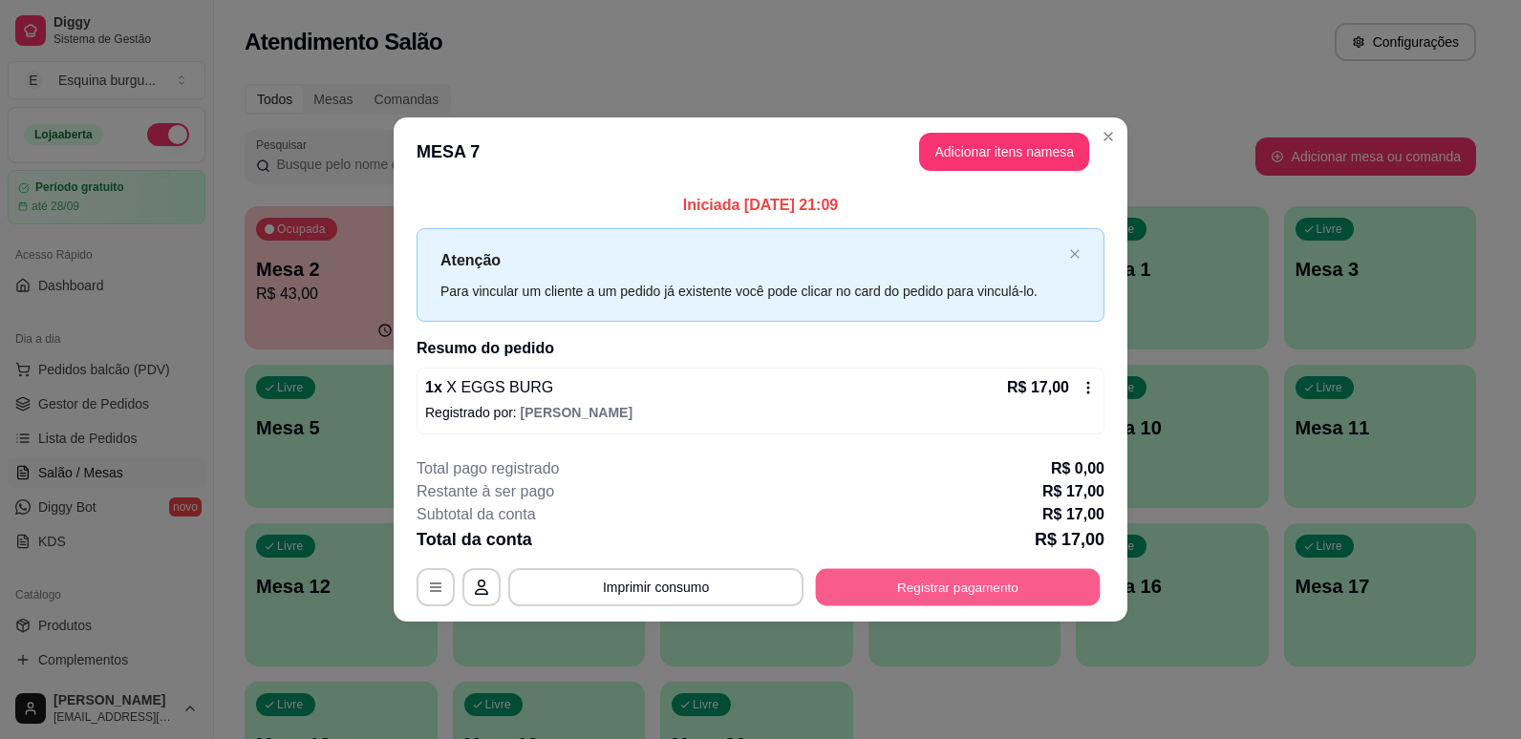
click at [978, 588] on button "Registrar pagamento" at bounding box center [958, 586] width 285 height 37
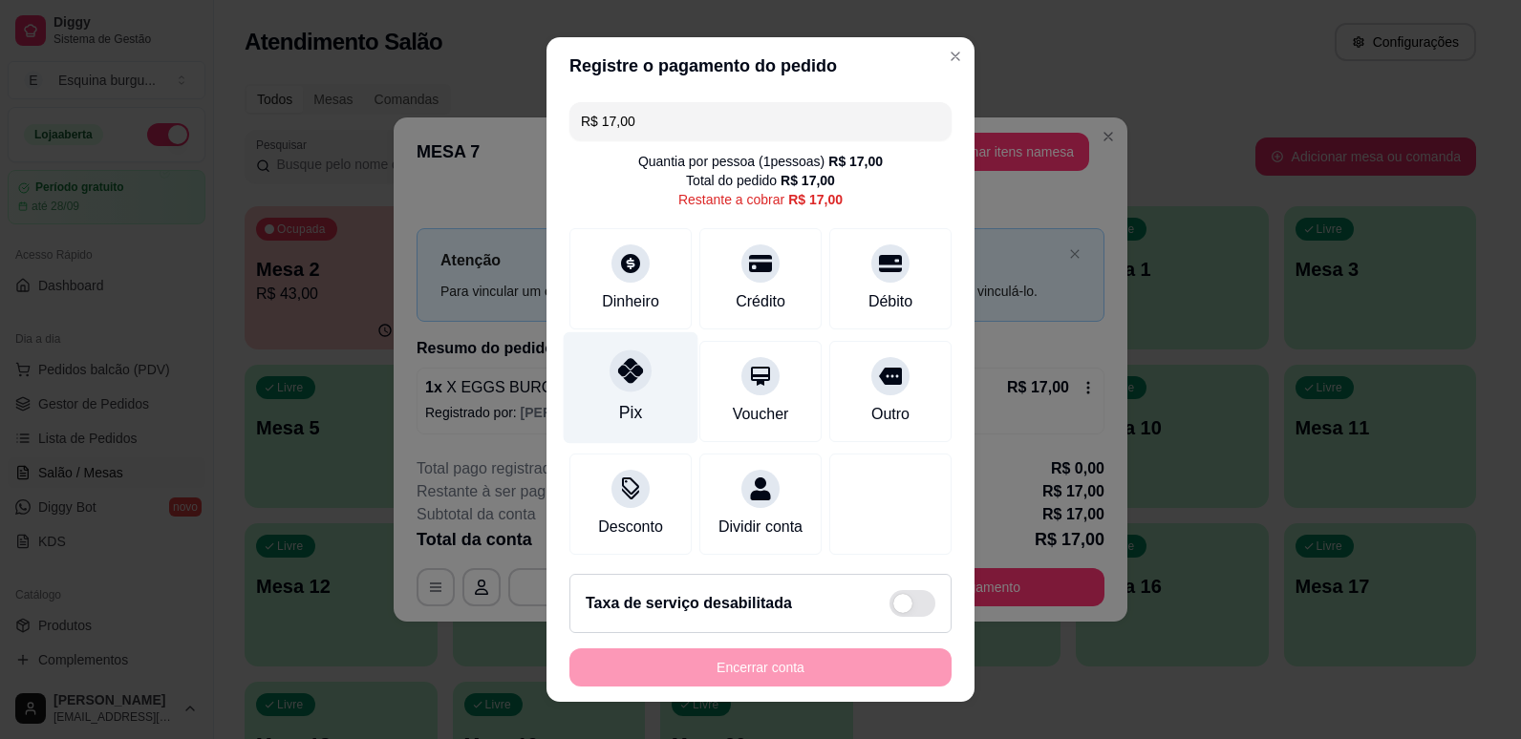
click at [625, 391] on div at bounding box center [630, 371] width 42 height 42
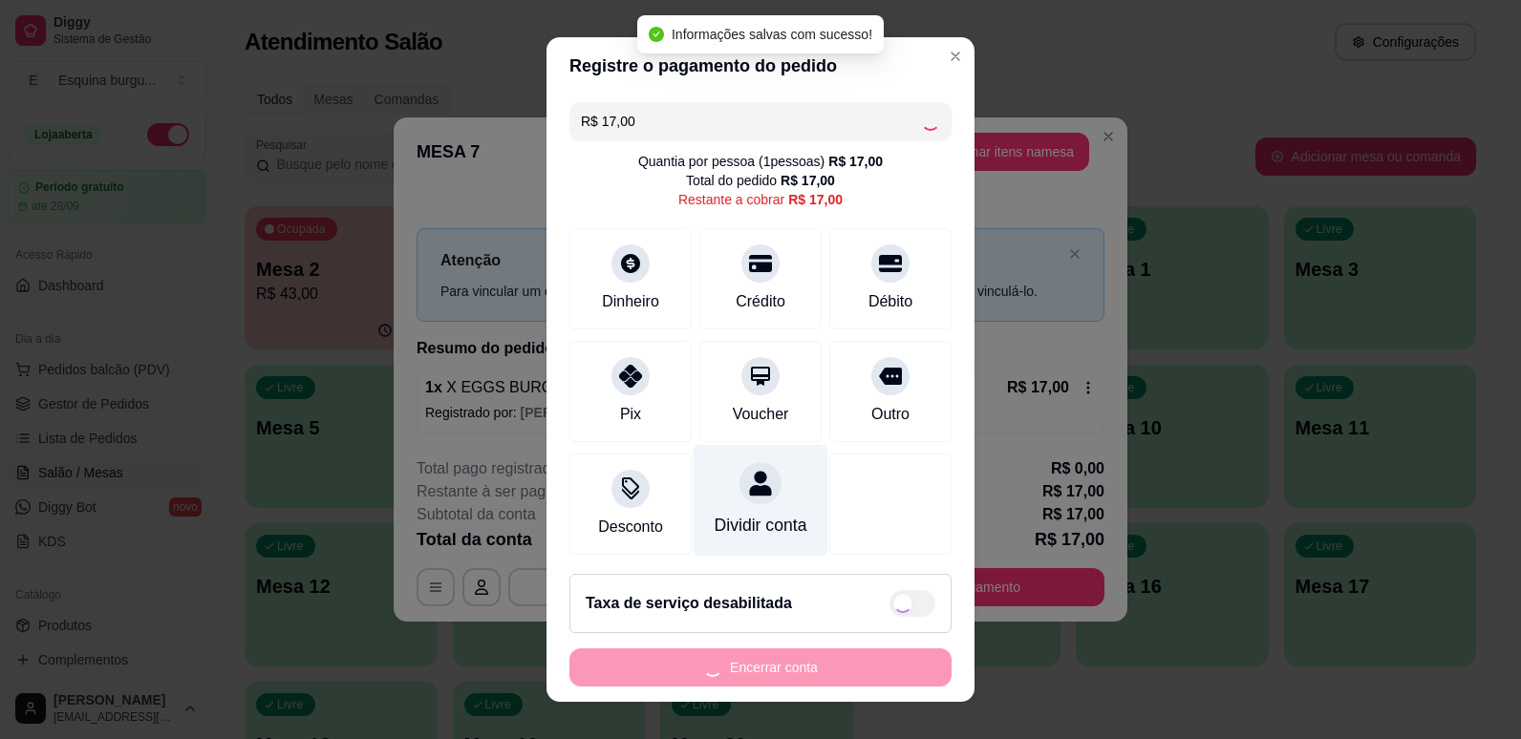
type input "R$ 0,00"
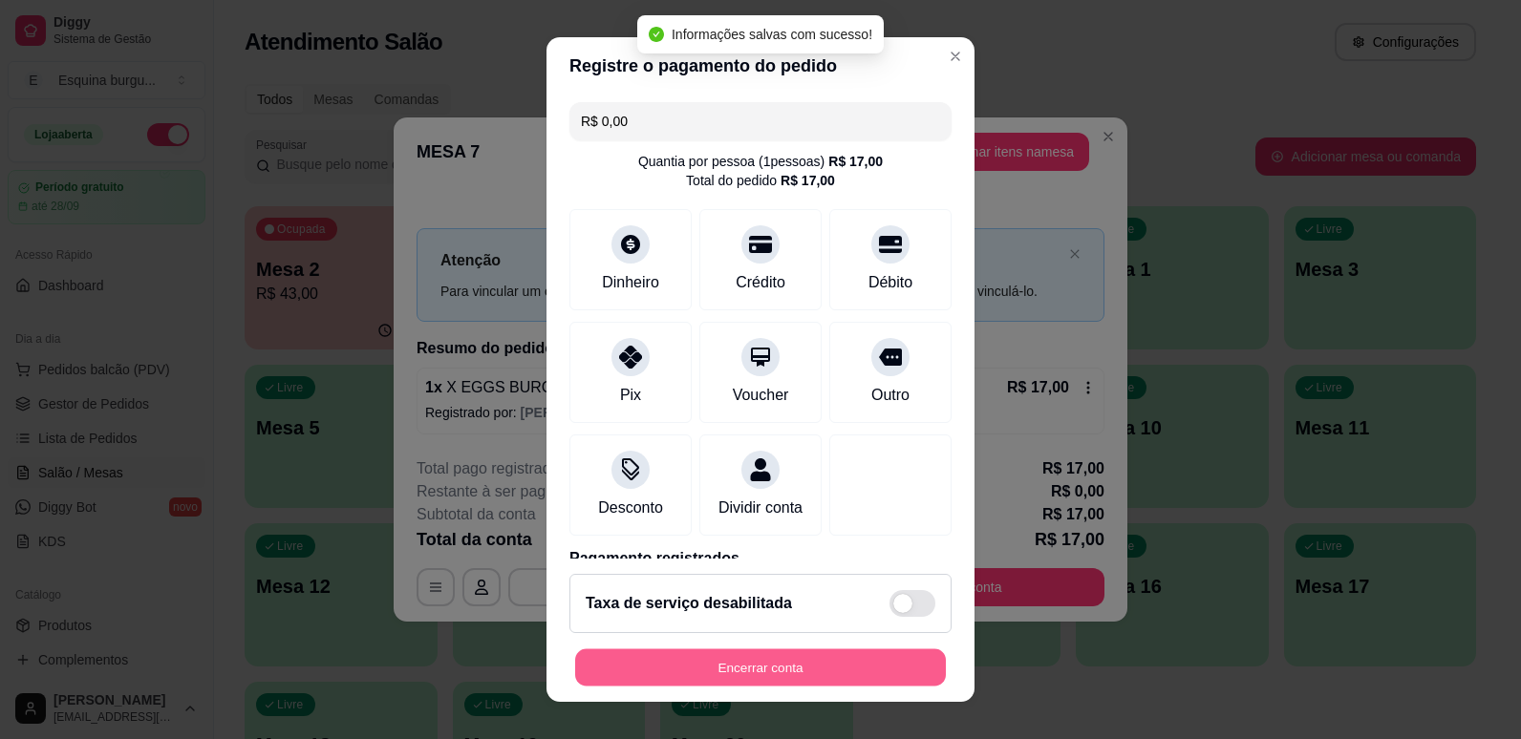
click at [775, 670] on button "Encerrar conta" at bounding box center [760, 668] width 371 height 37
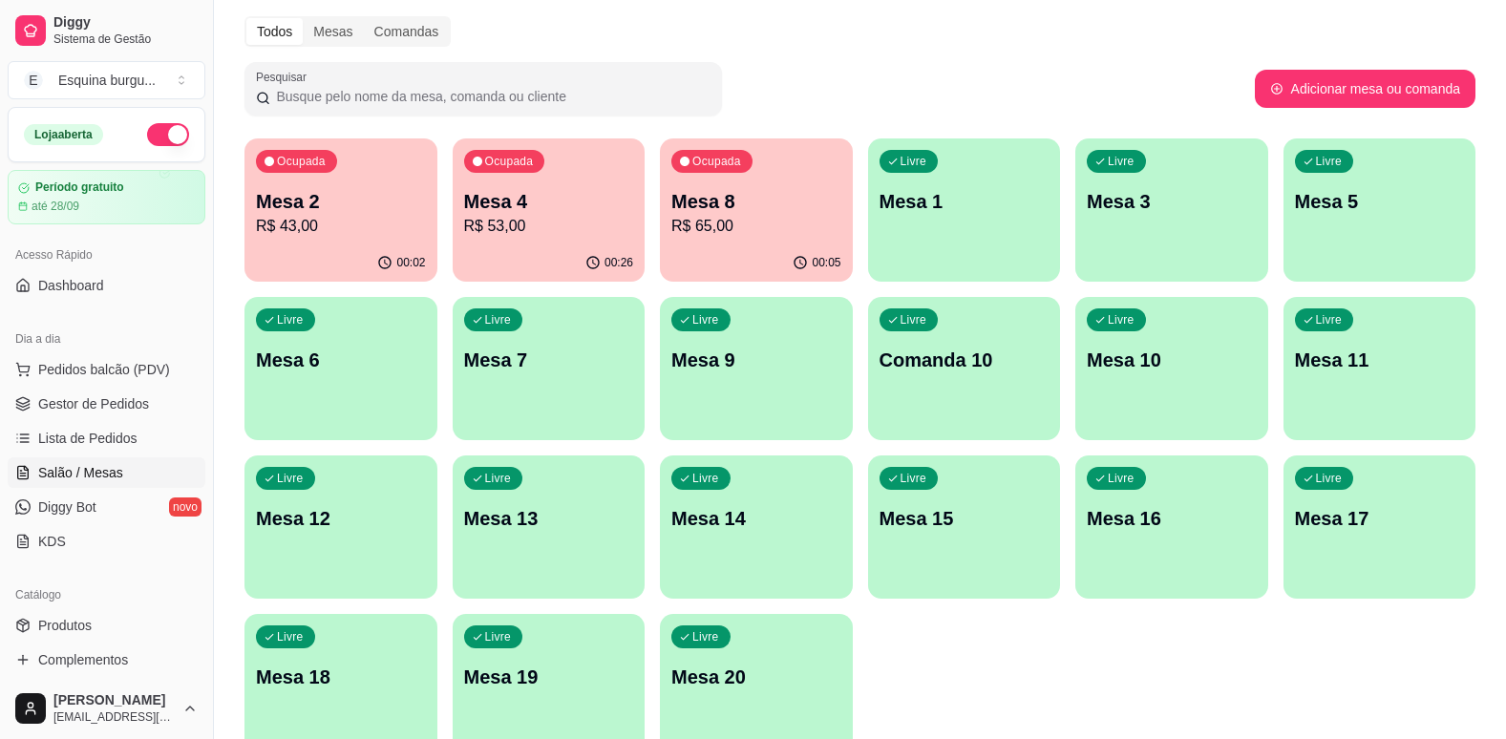
scroll to position [69, 0]
click at [105, 415] on link "Gestor de Pedidos" at bounding box center [107, 404] width 198 height 31
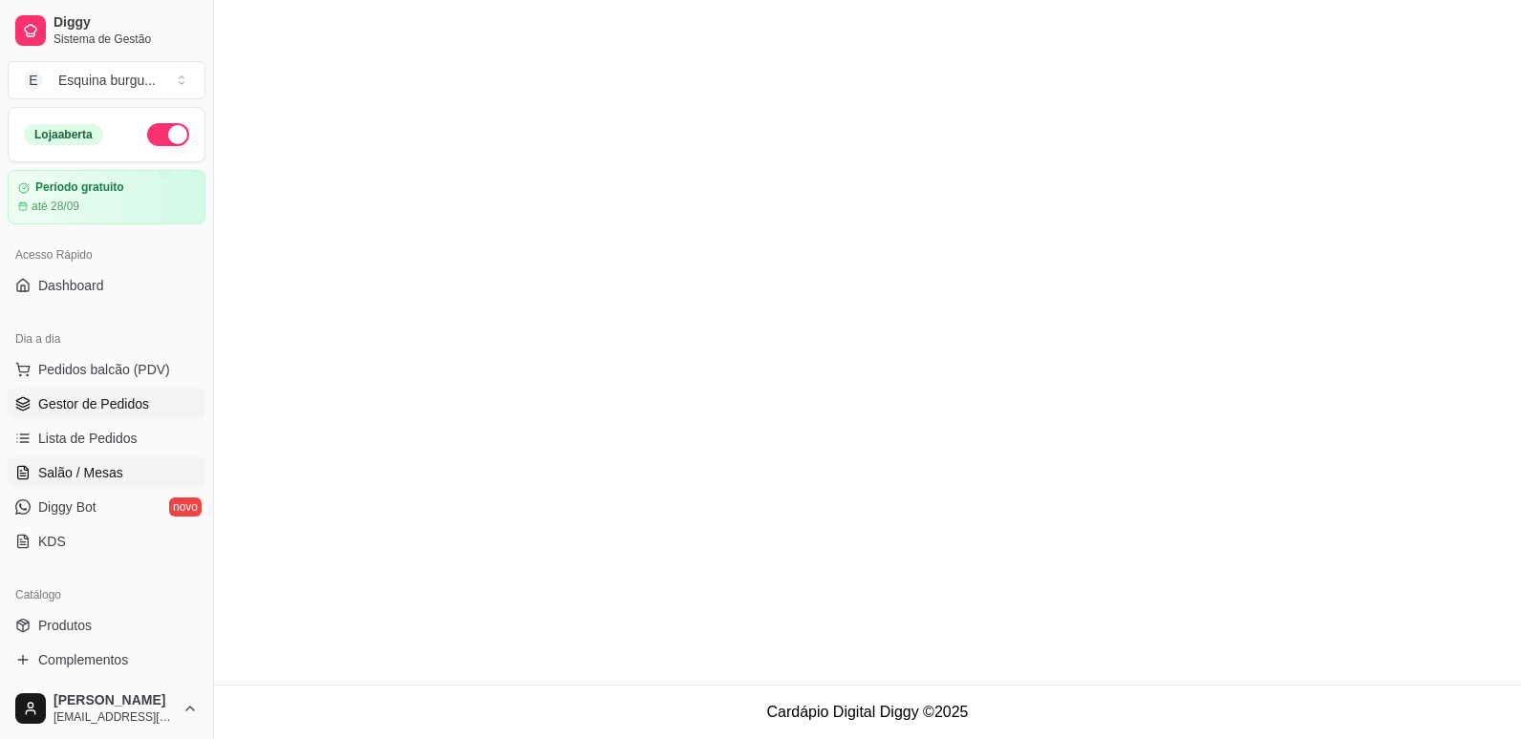
click at [110, 473] on span "Salão / Mesas" at bounding box center [80, 472] width 85 height 19
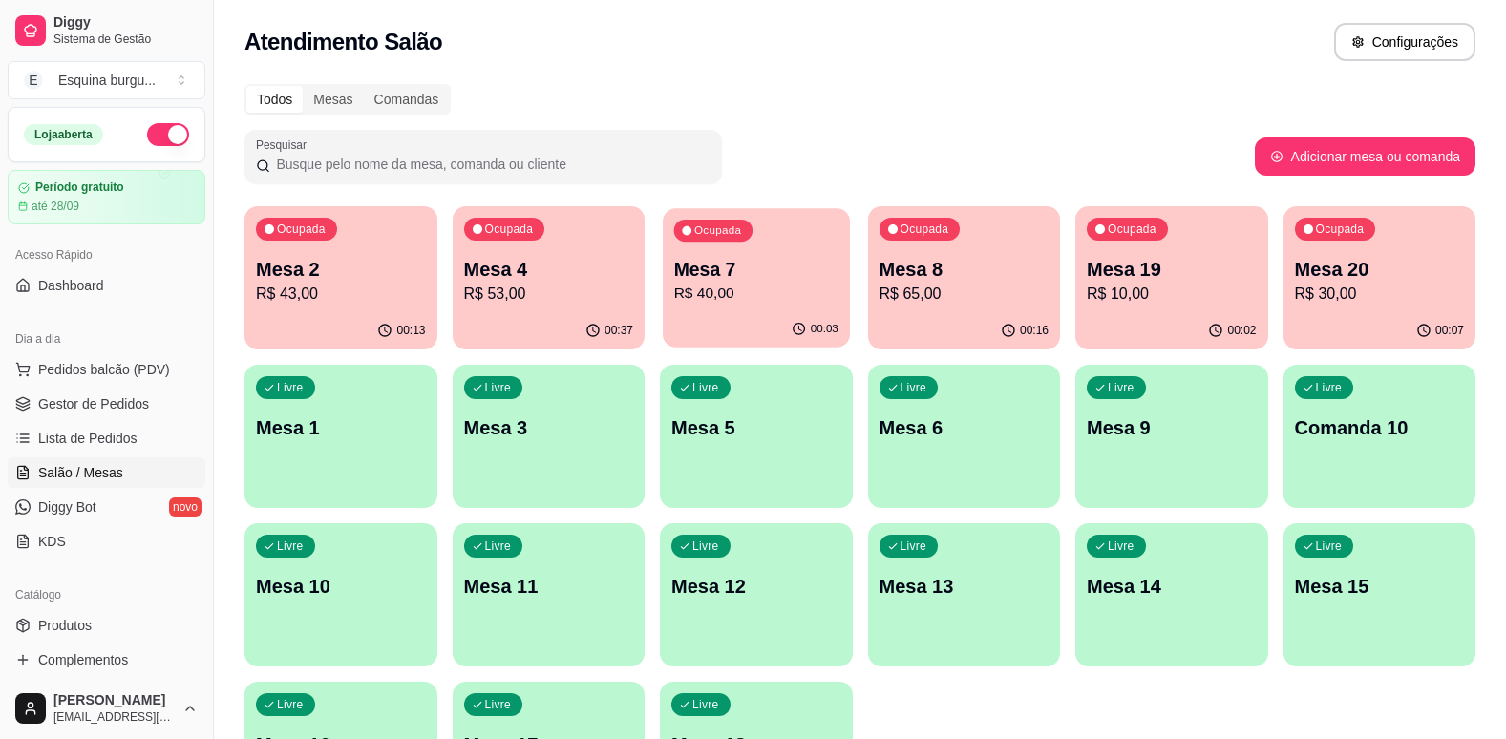
click at [743, 283] on p "R$ 40,00" at bounding box center [756, 294] width 164 height 22
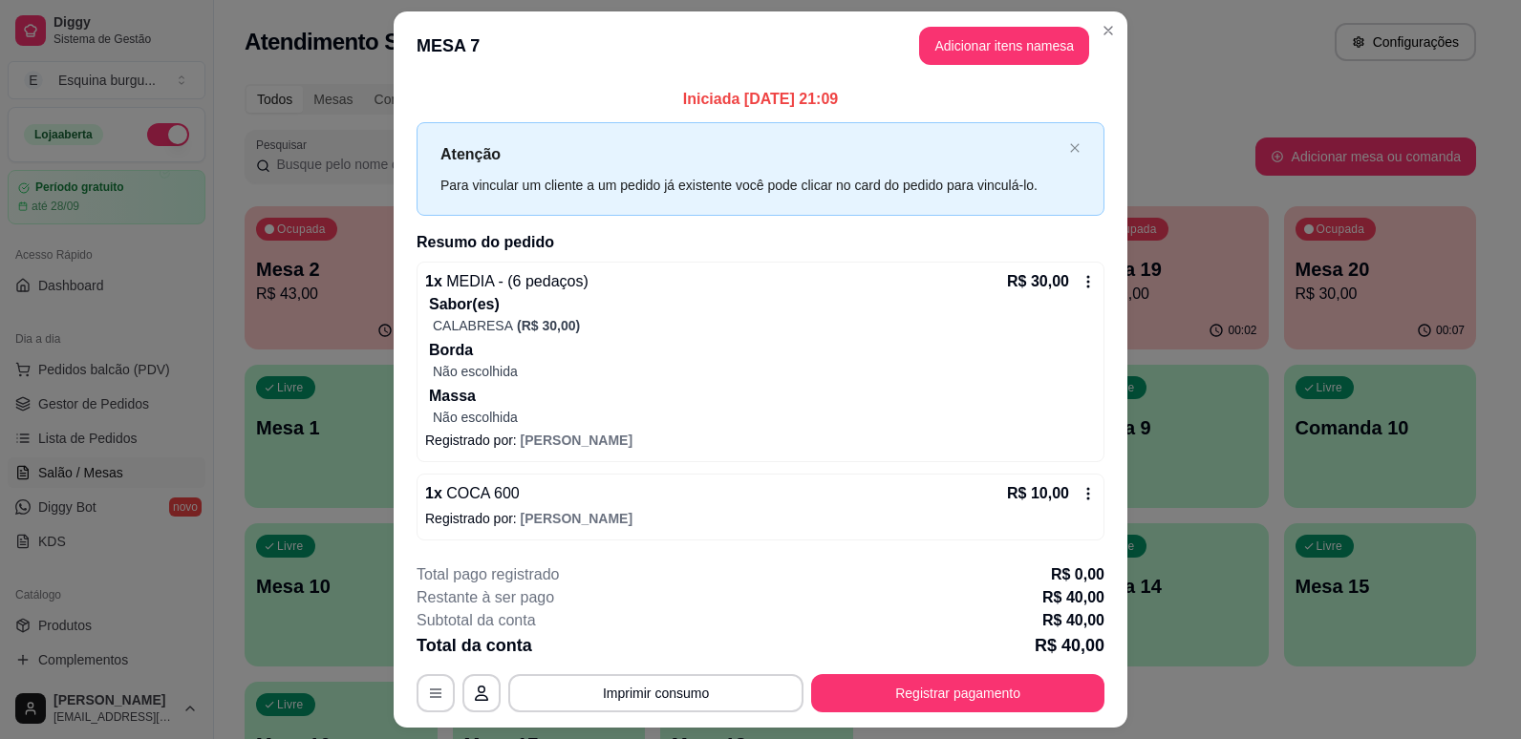
scroll to position [50, 0]
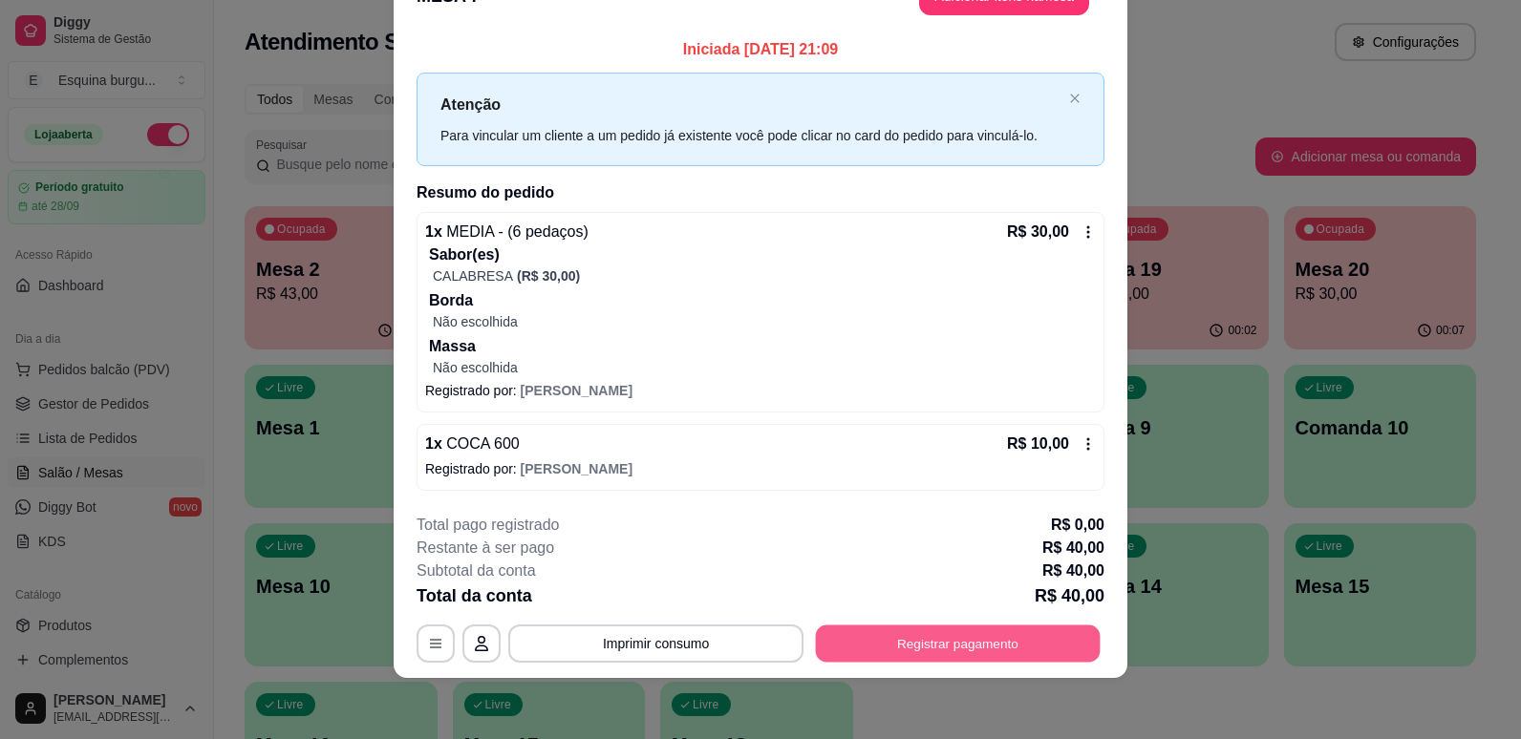
click at [917, 641] on button "Registrar pagamento" at bounding box center [958, 643] width 285 height 37
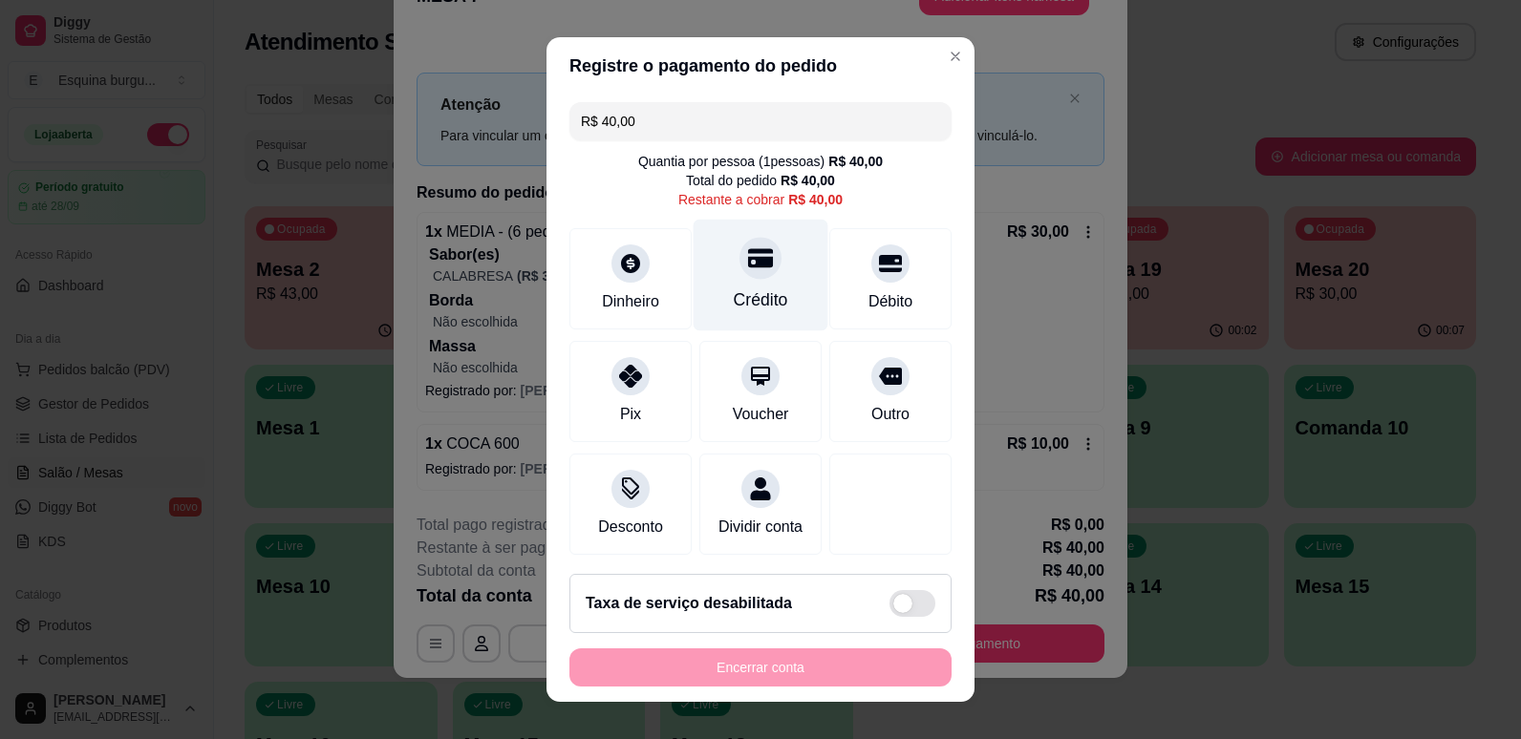
click at [748, 266] on icon at bounding box center [760, 257] width 25 height 19
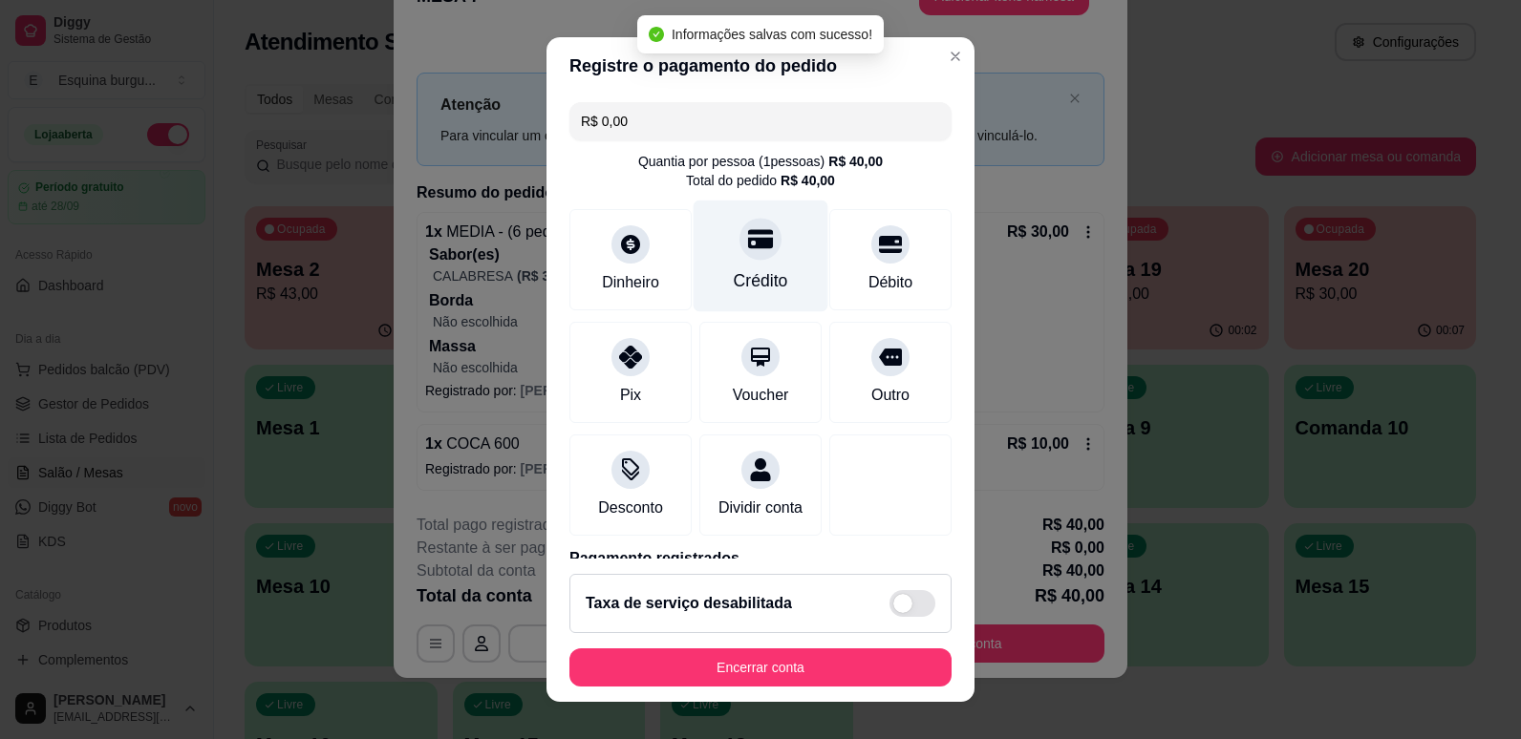
type input "R$ 0,00"
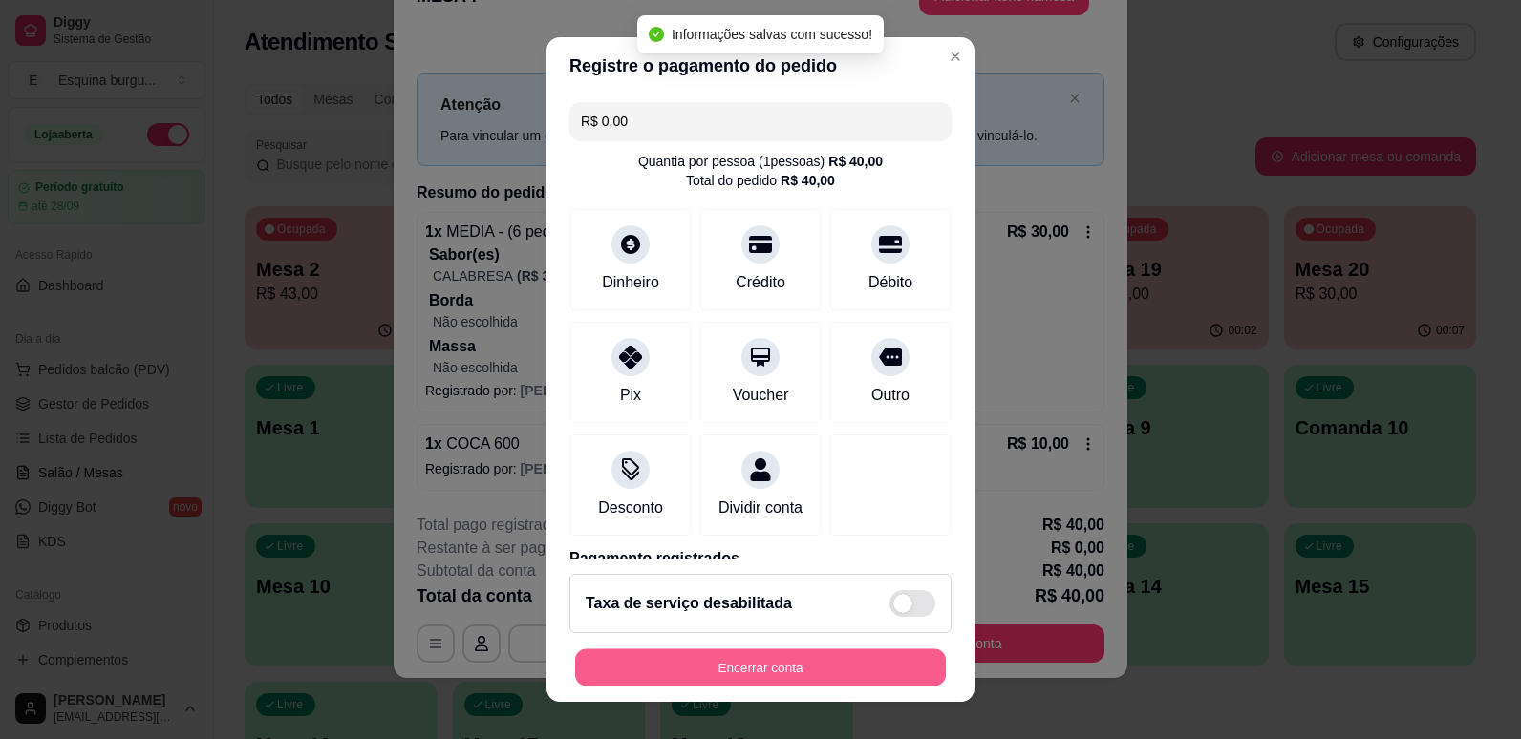
click at [822, 660] on button "Encerrar conta" at bounding box center [760, 668] width 371 height 37
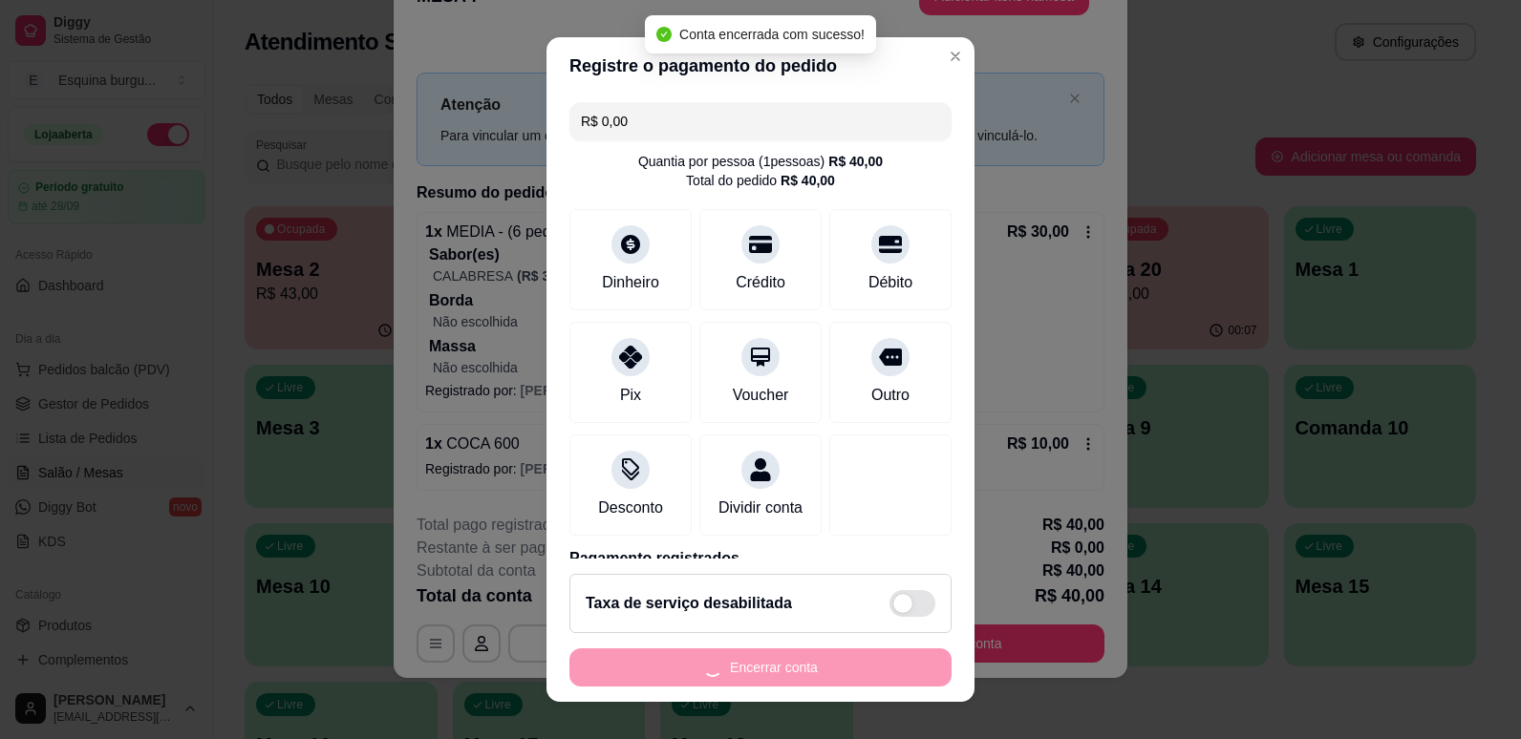
scroll to position [0, 0]
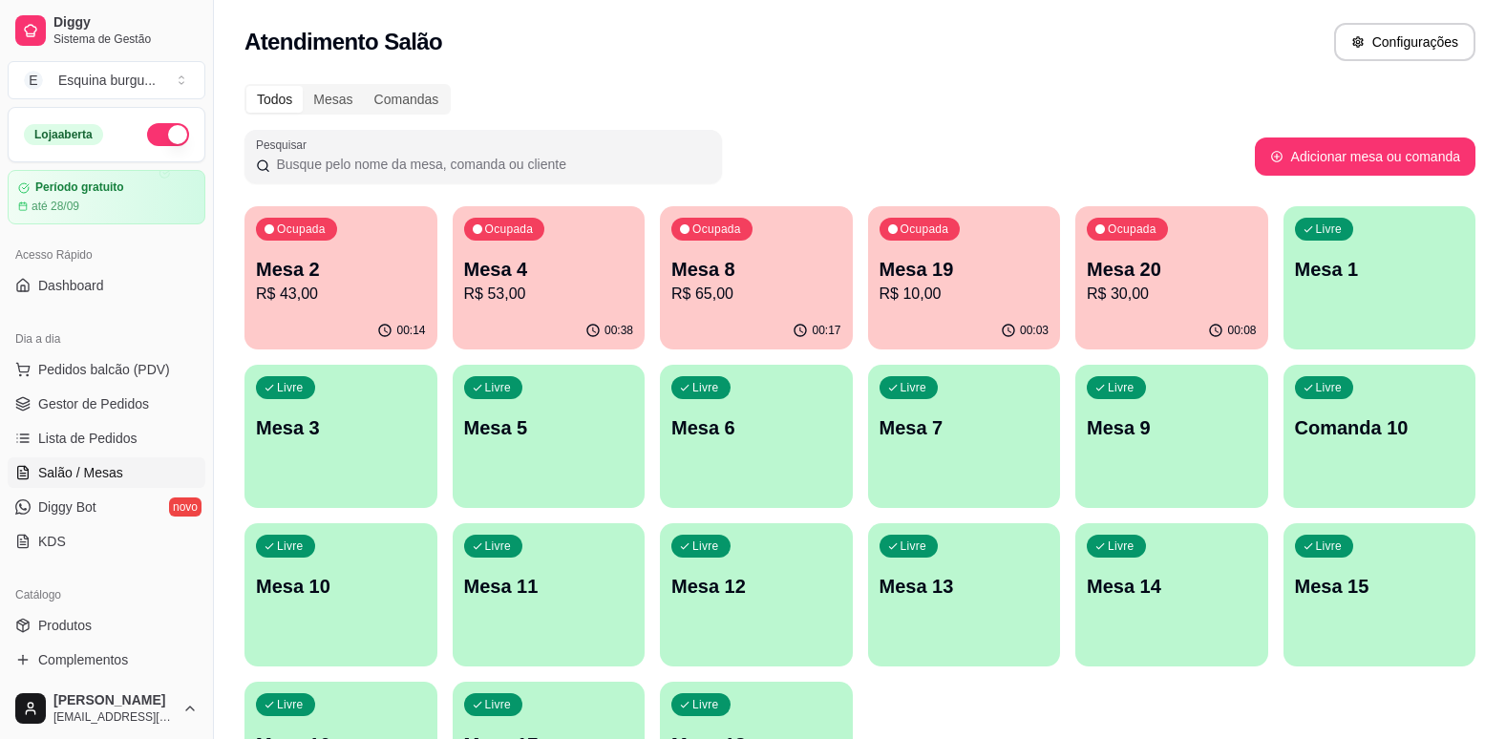
click at [557, 282] on div "Mesa 4 R$ 53,00" at bounding box center [549, 281] width 170 height 50
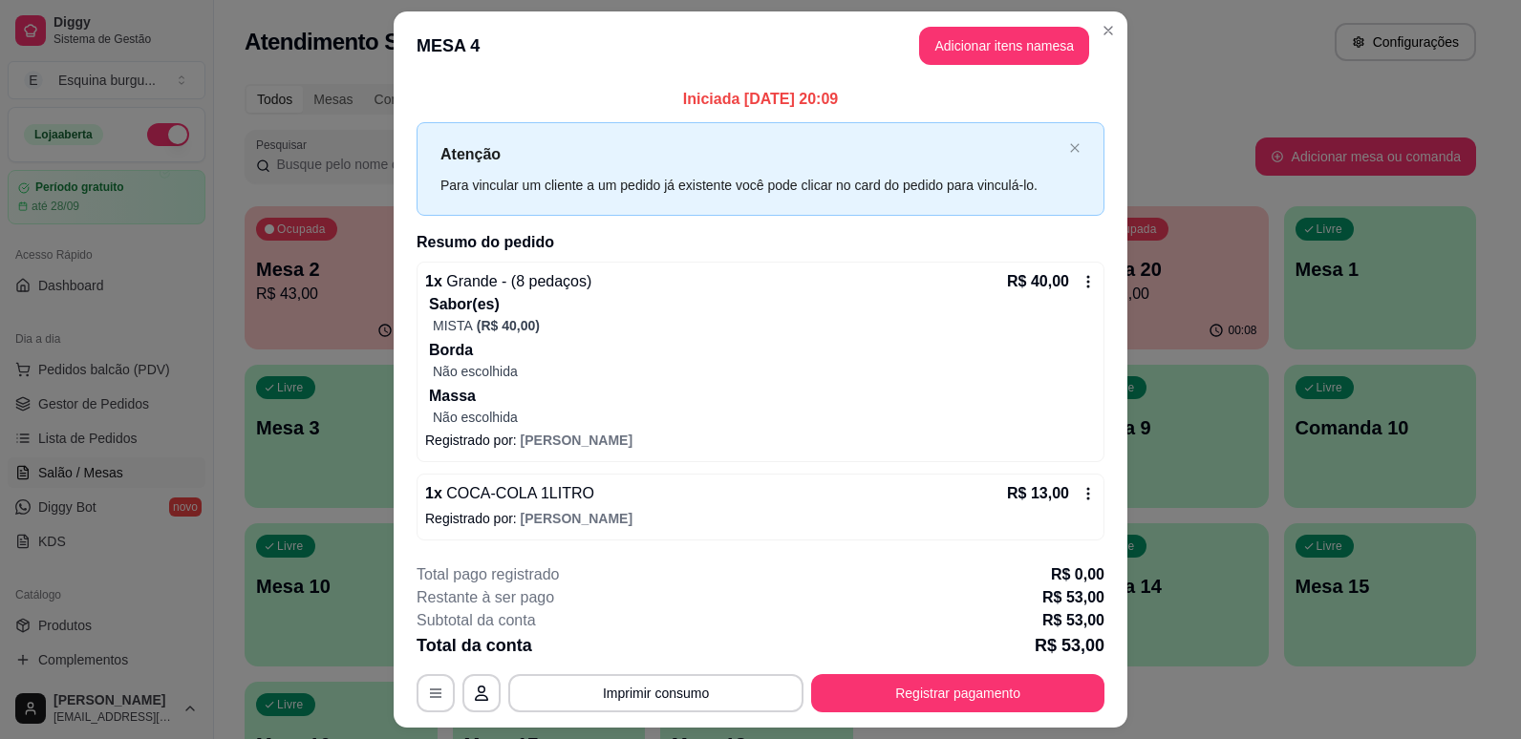
scroll to position [50, 0]
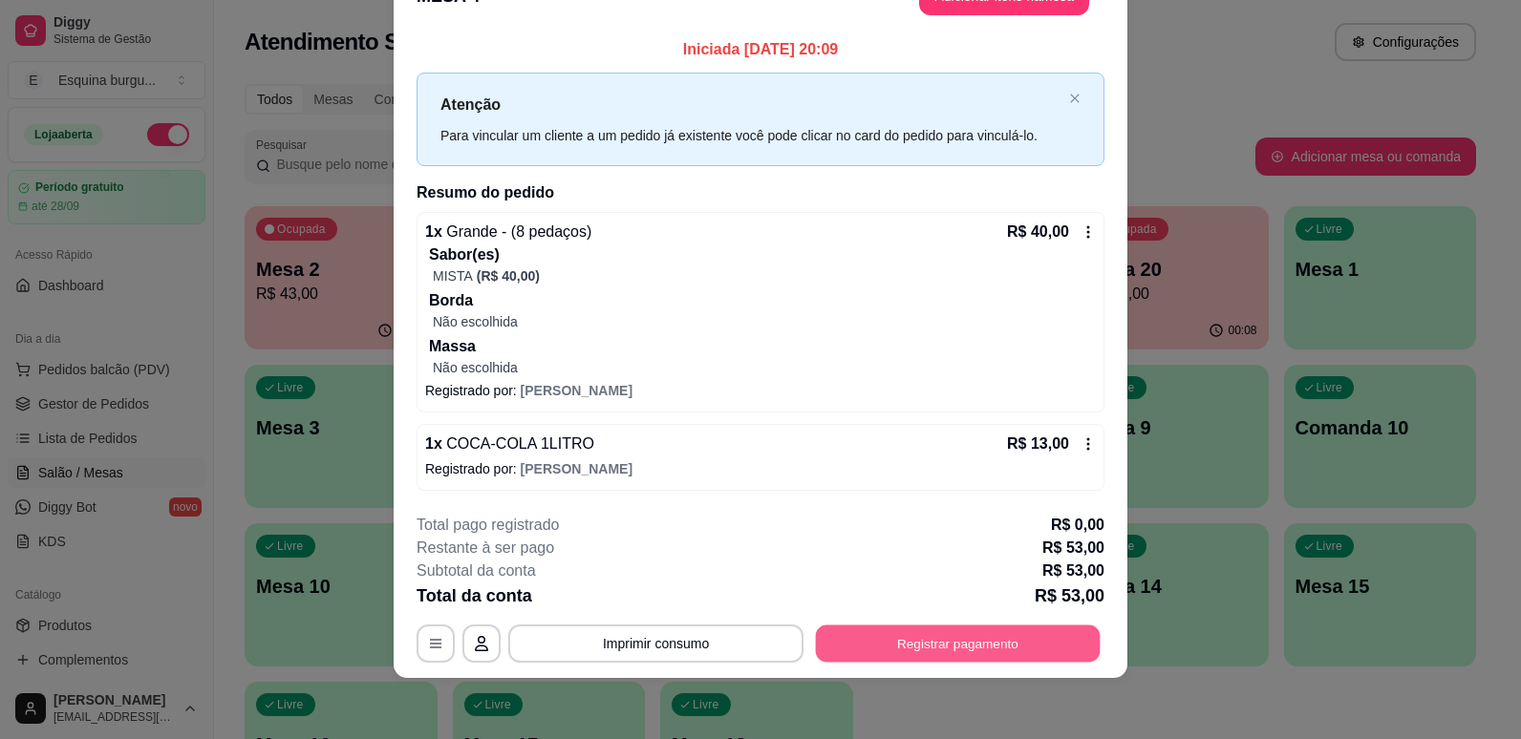
click at [881, 635] on button "Registrar pagamento" at bounding box center [958, 643] width 285 height 37
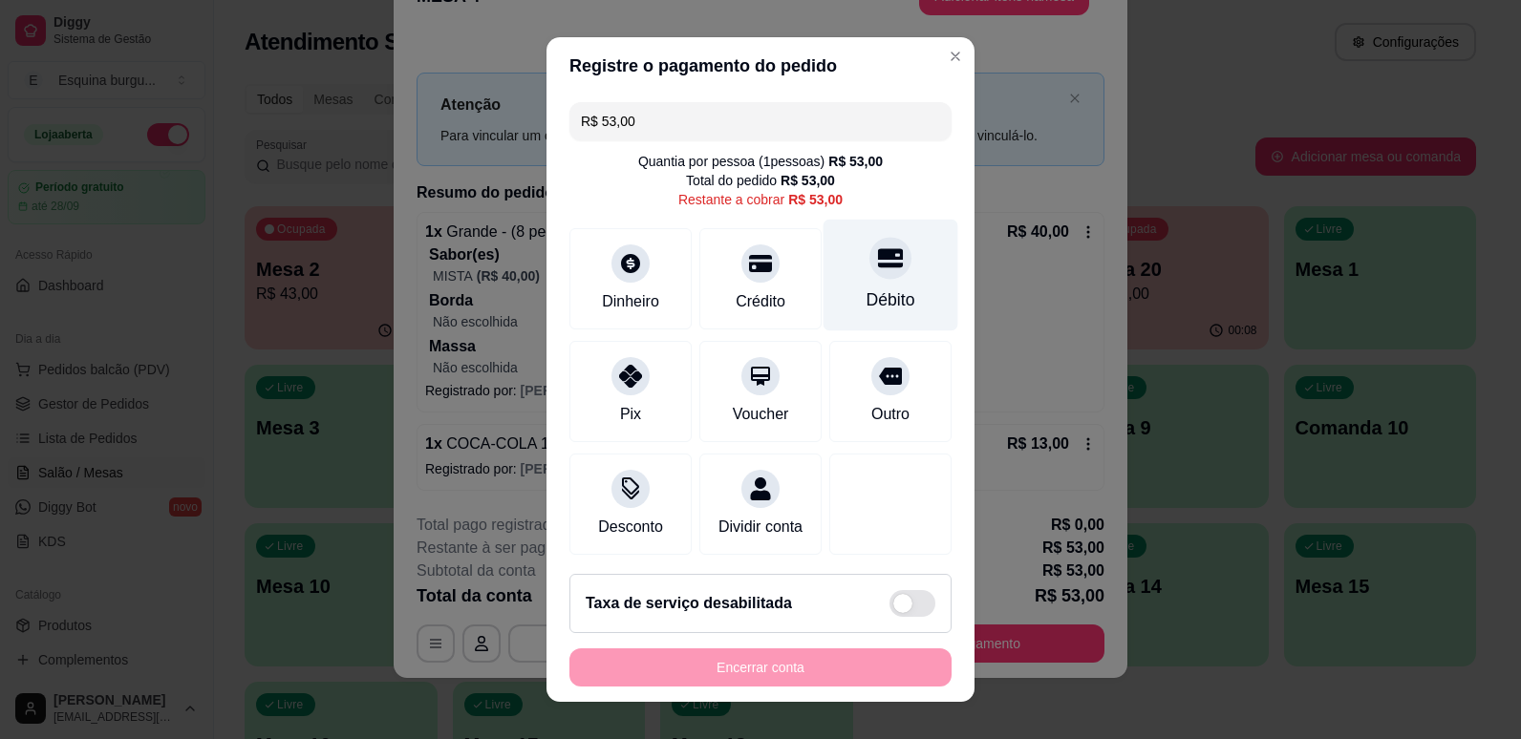
click at [886, 281] on div "Débito" at bounding box center [890, 275] width 135 height 112
type input "R$ 0,00"
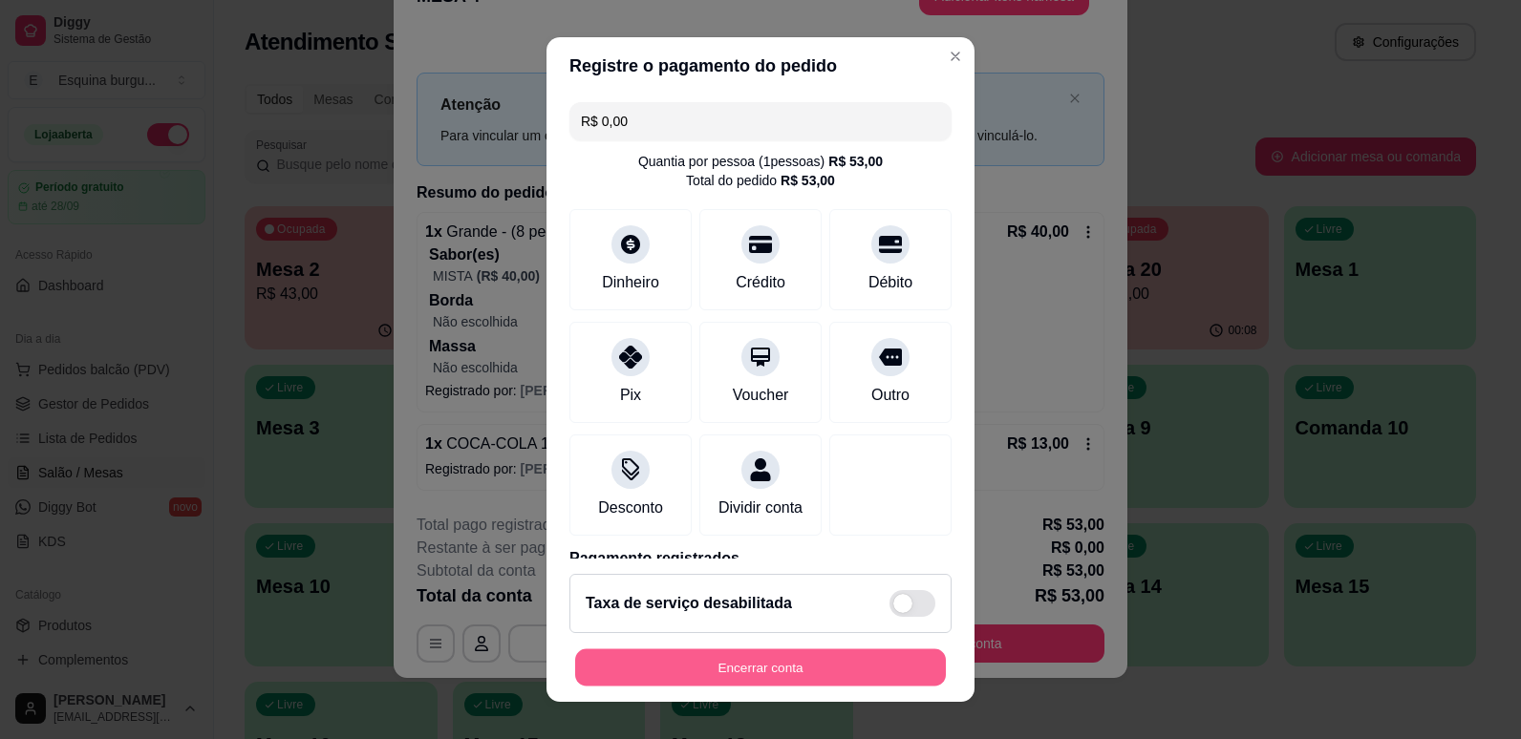
click at [797, 672] on button "Encerrar conta" at bounding box center [760, 668] width 371 height 37
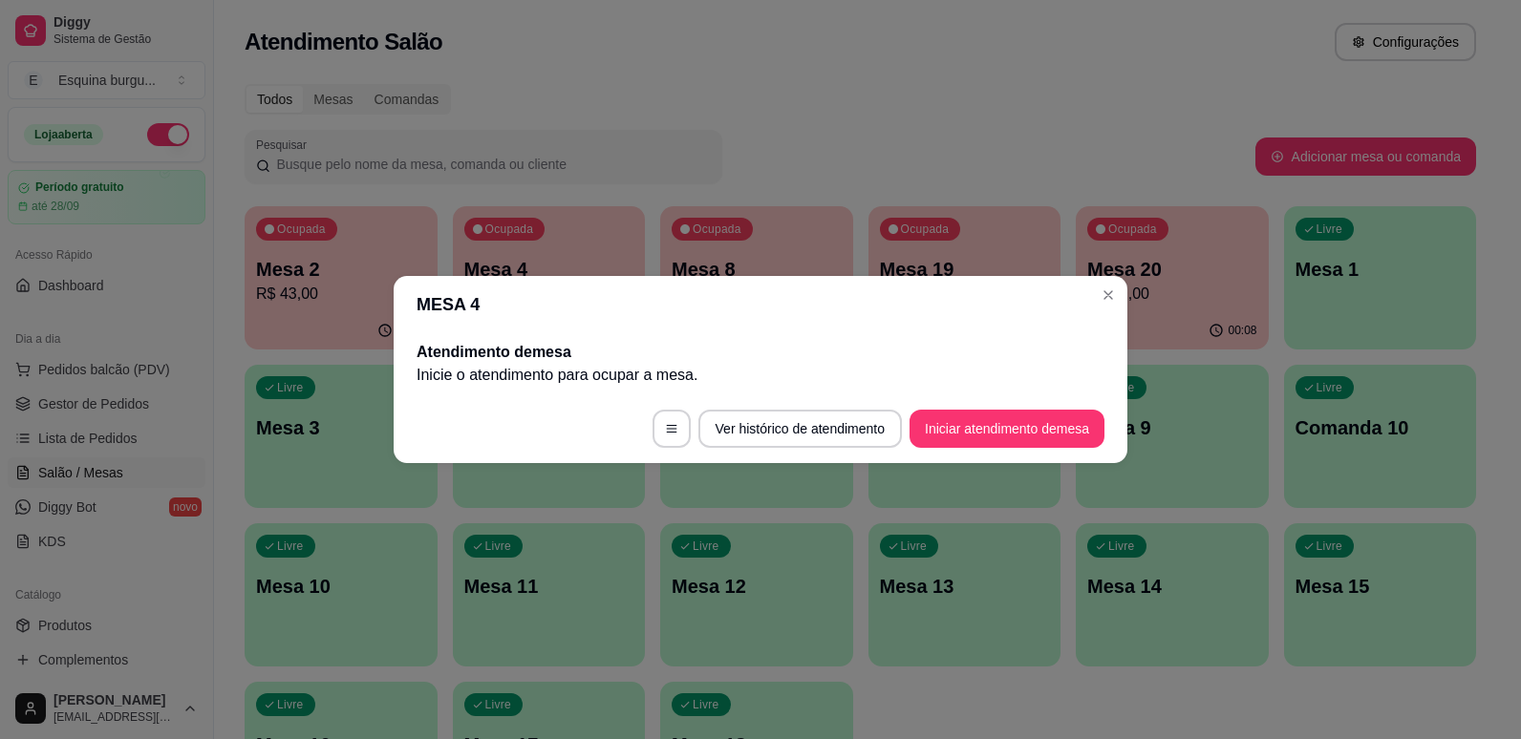
scroll to position [0, 0]
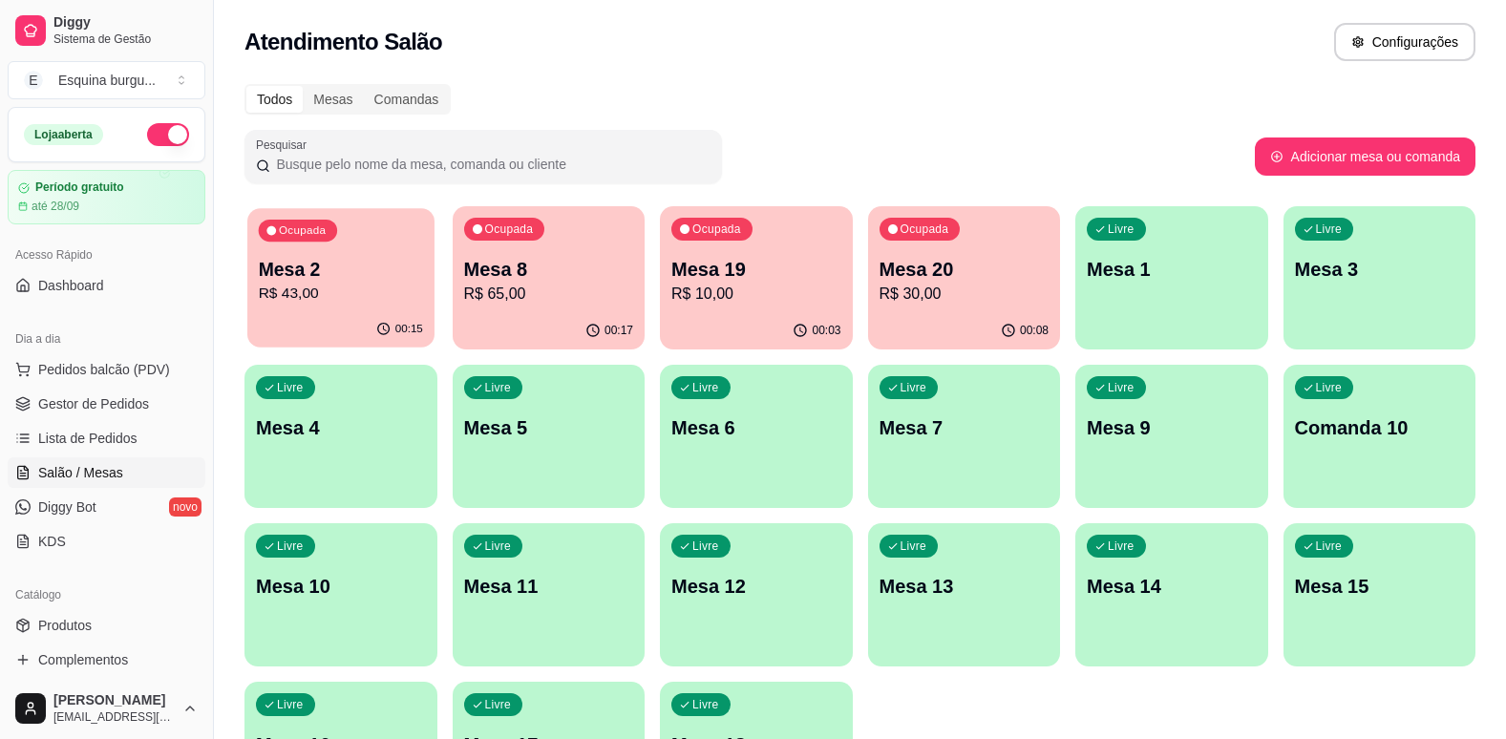
click at [398, 275] on p "Mesa 2" at bounding box center [341, 270] width 164 height 26
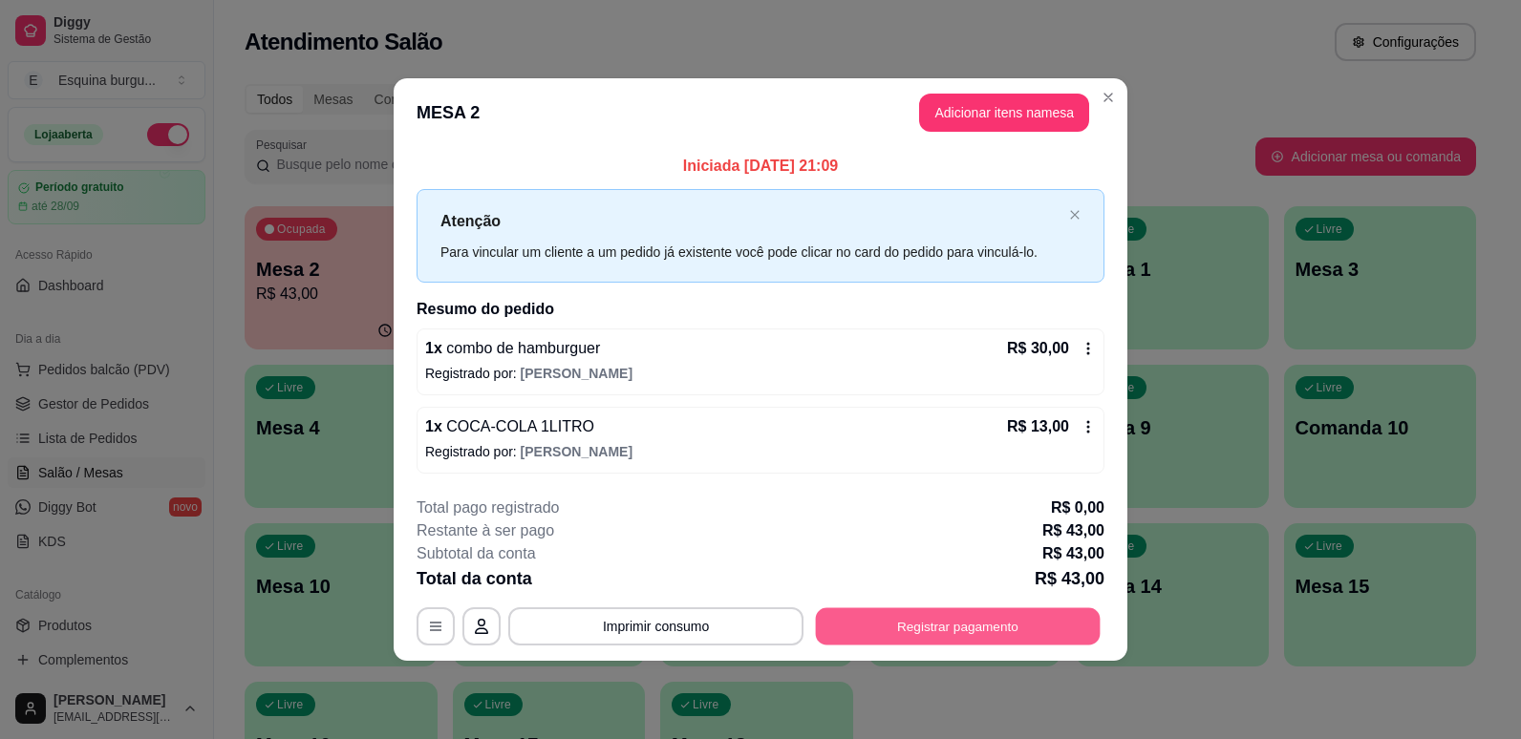
click at [984, 638] on button "Registrar pagamento" at bounding box center [958, 626] width 285 height 37
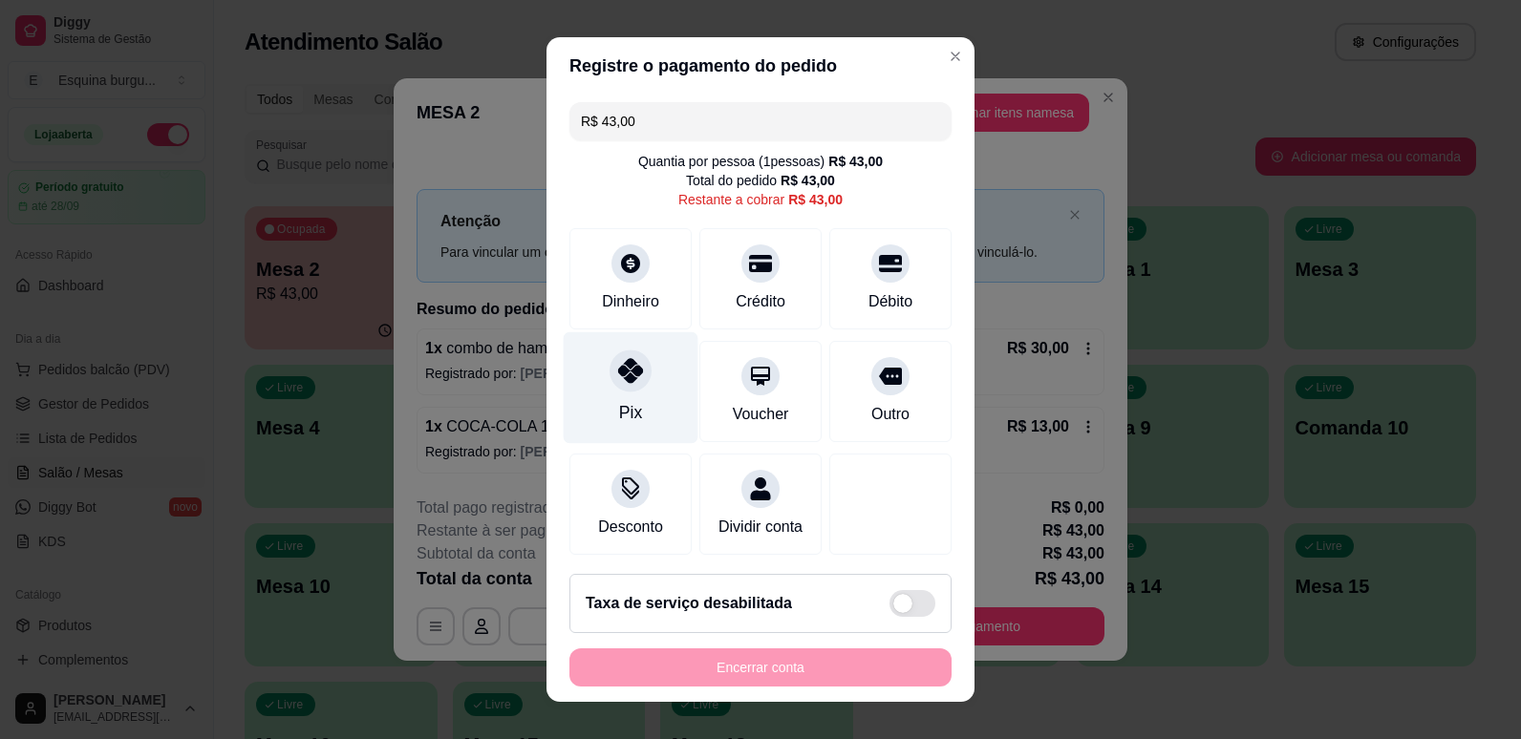
click at [626, 377] on icon at bounding box center [630, 370] width 25 height 25
type input "R$ 0,00"
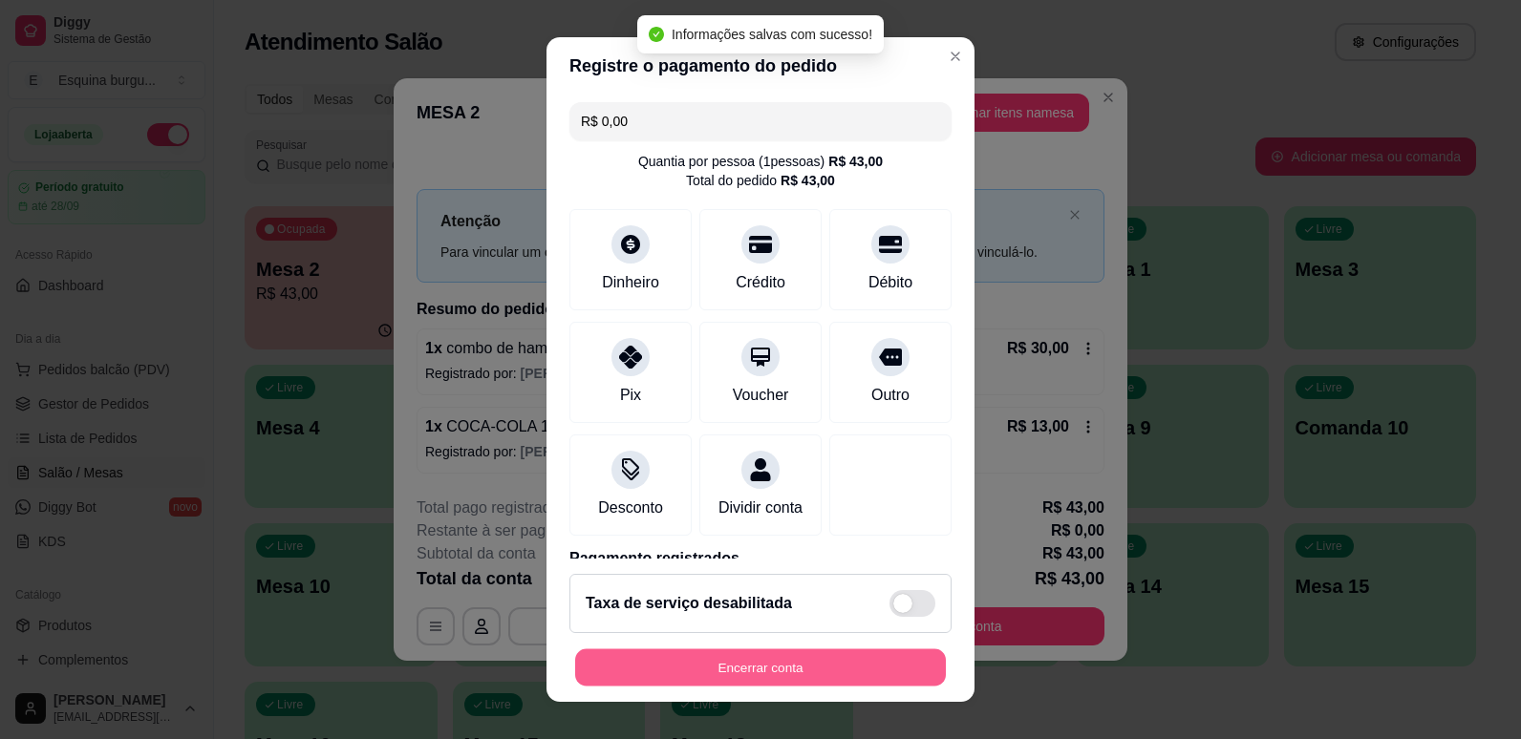
click at [798, 666] on button "Encerrar conta" at bounding box center [760, 668] width 371 height 37
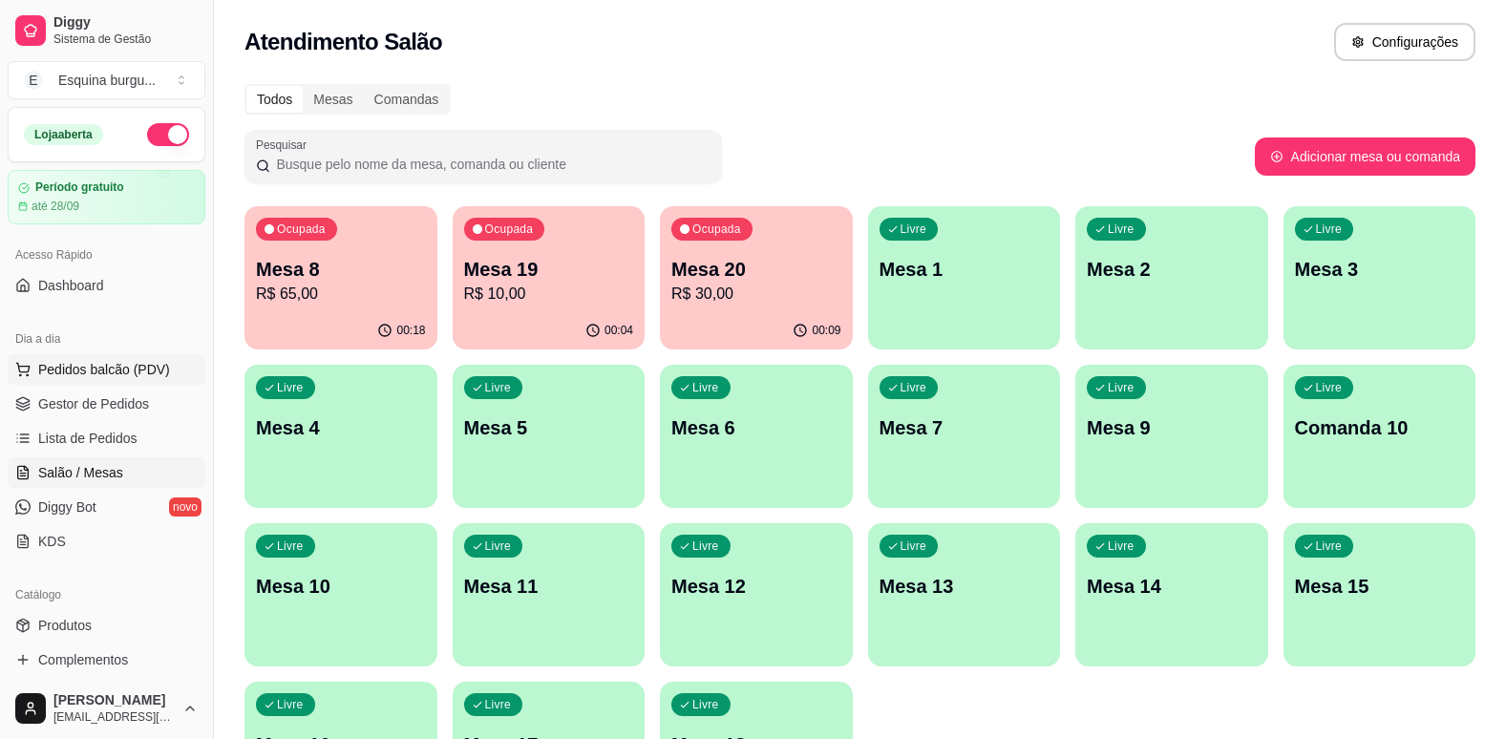
click at [122, 372] on span "Pedidos balcão (PDV)" at bounding box center [104, 369] width 132 height 19
click at [106, 372] on span "Pedidos balcão (PDV)" at bounding box center [104, 369] width 132 height 19
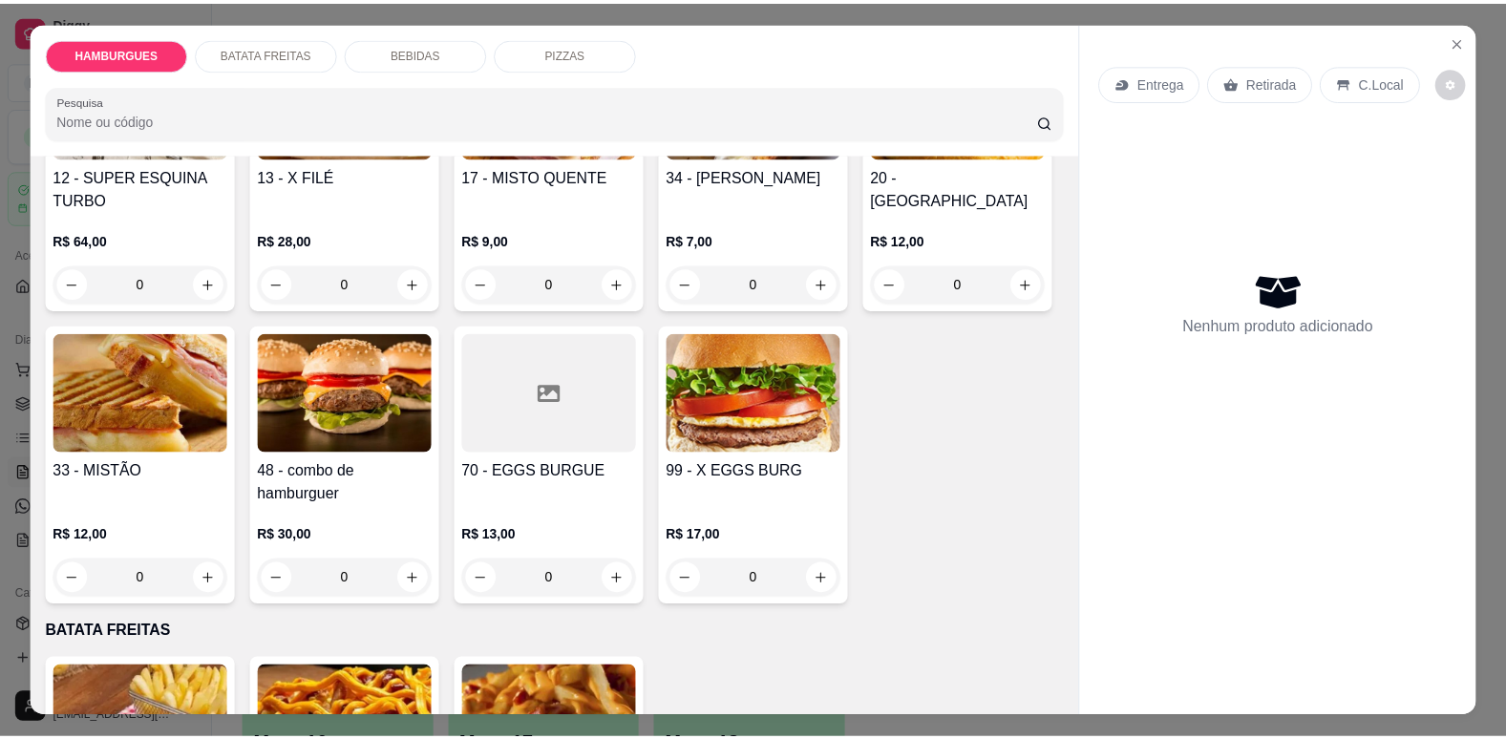
scroll to position [839, 0]
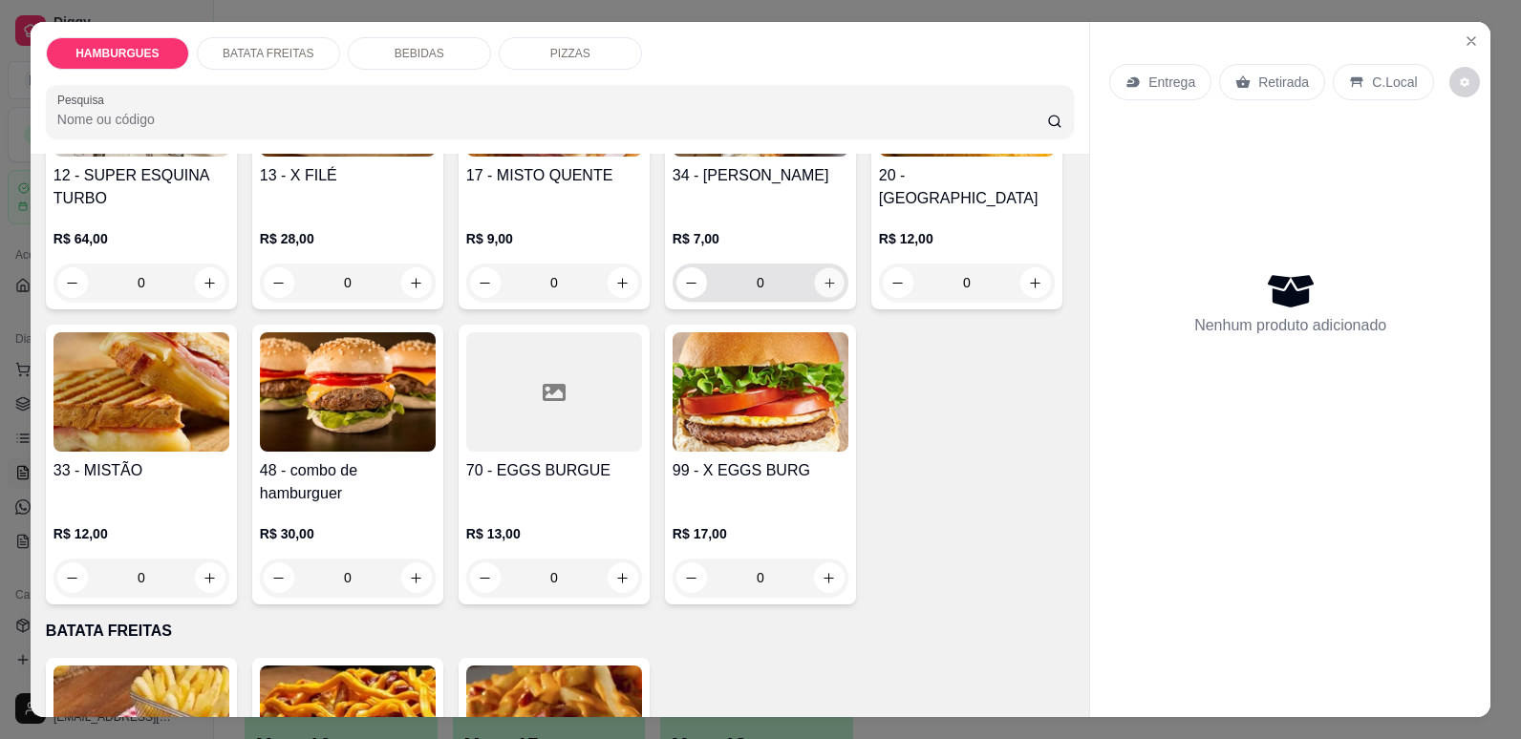
click at [823, 290] on icon "increase-product-quantity" at bounding box center [830, 283] width 14 height 14
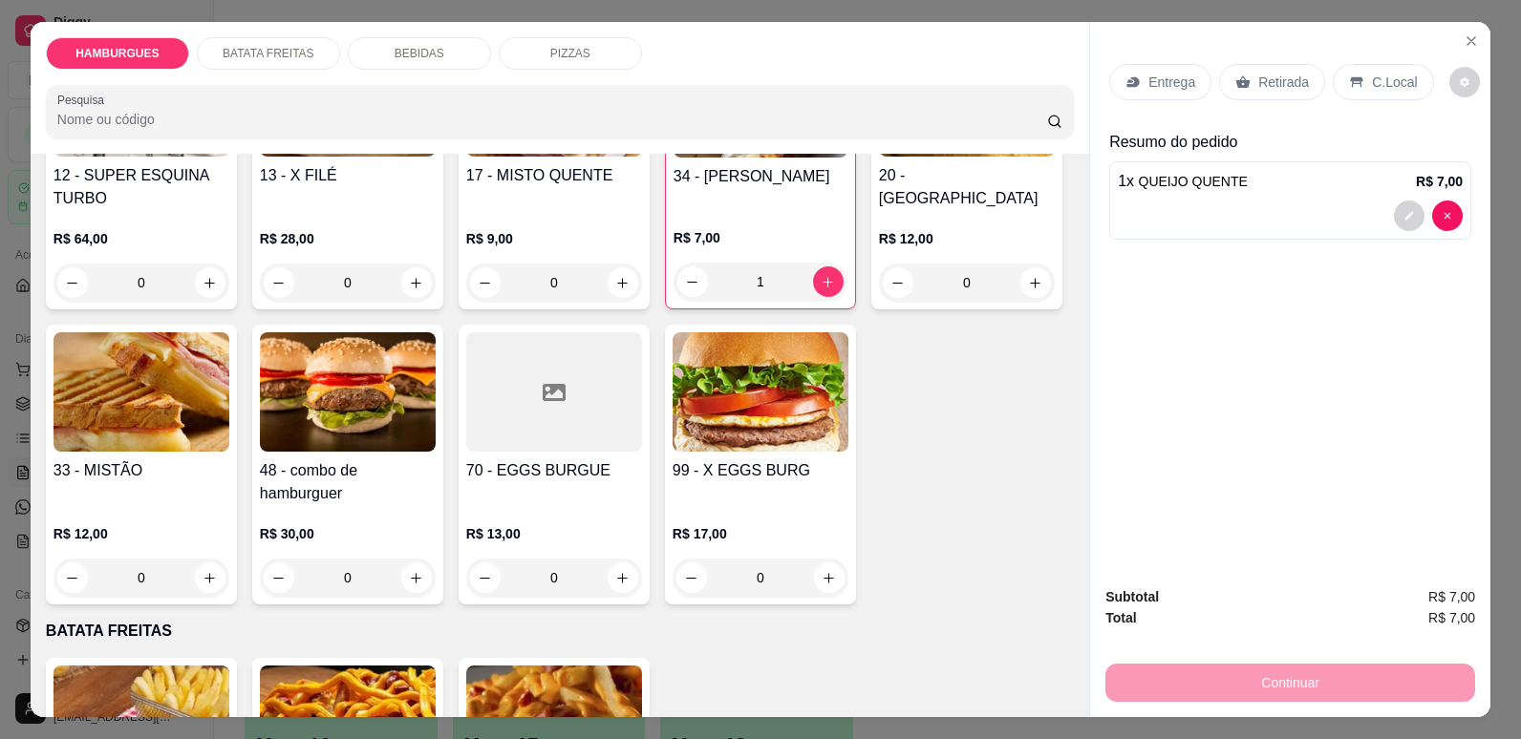
click at [1350, 85] on icon at bounding box center [1356, 82] width 12 height 11
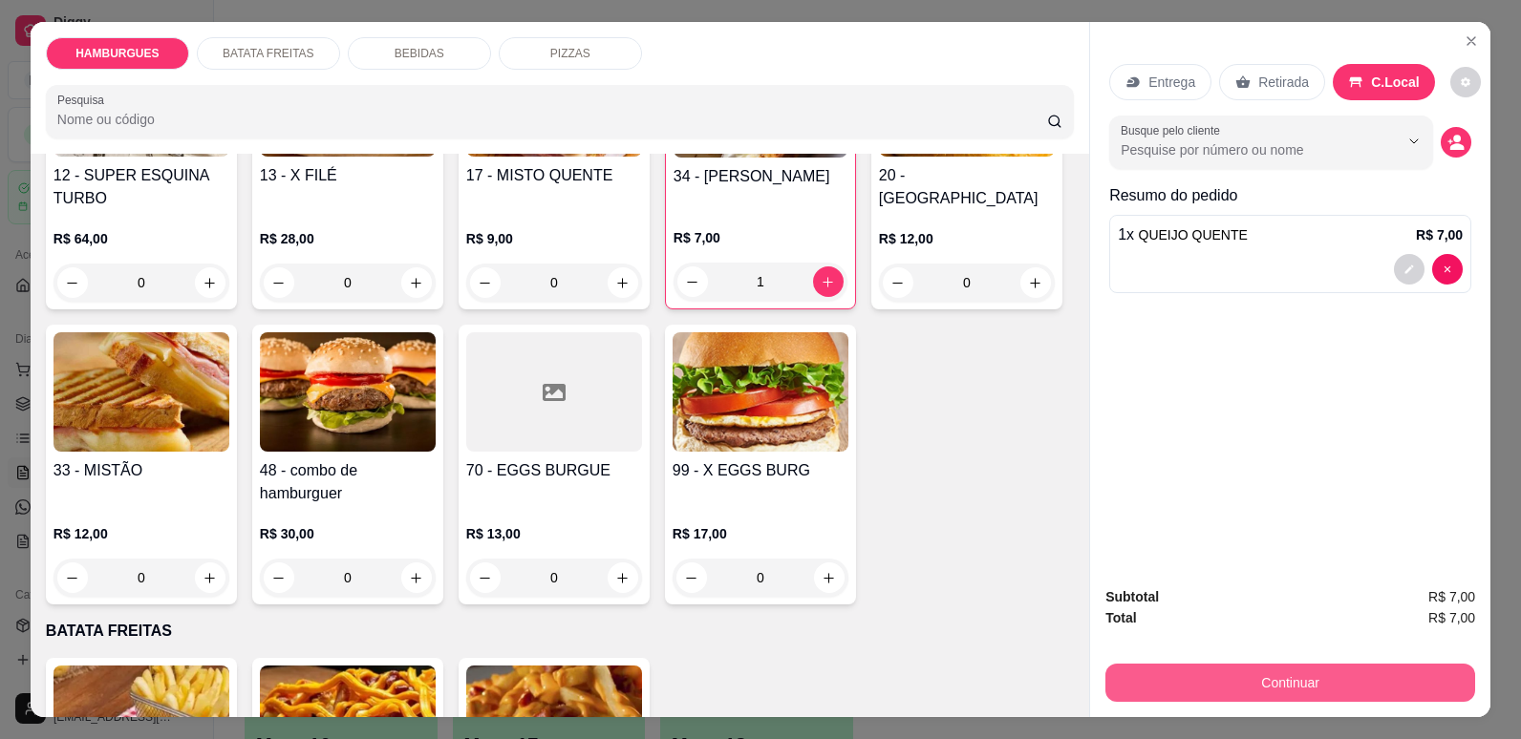
click at [1297, 670] on button "Continuar" at bounding box center [1290, 683] width 370 height 38
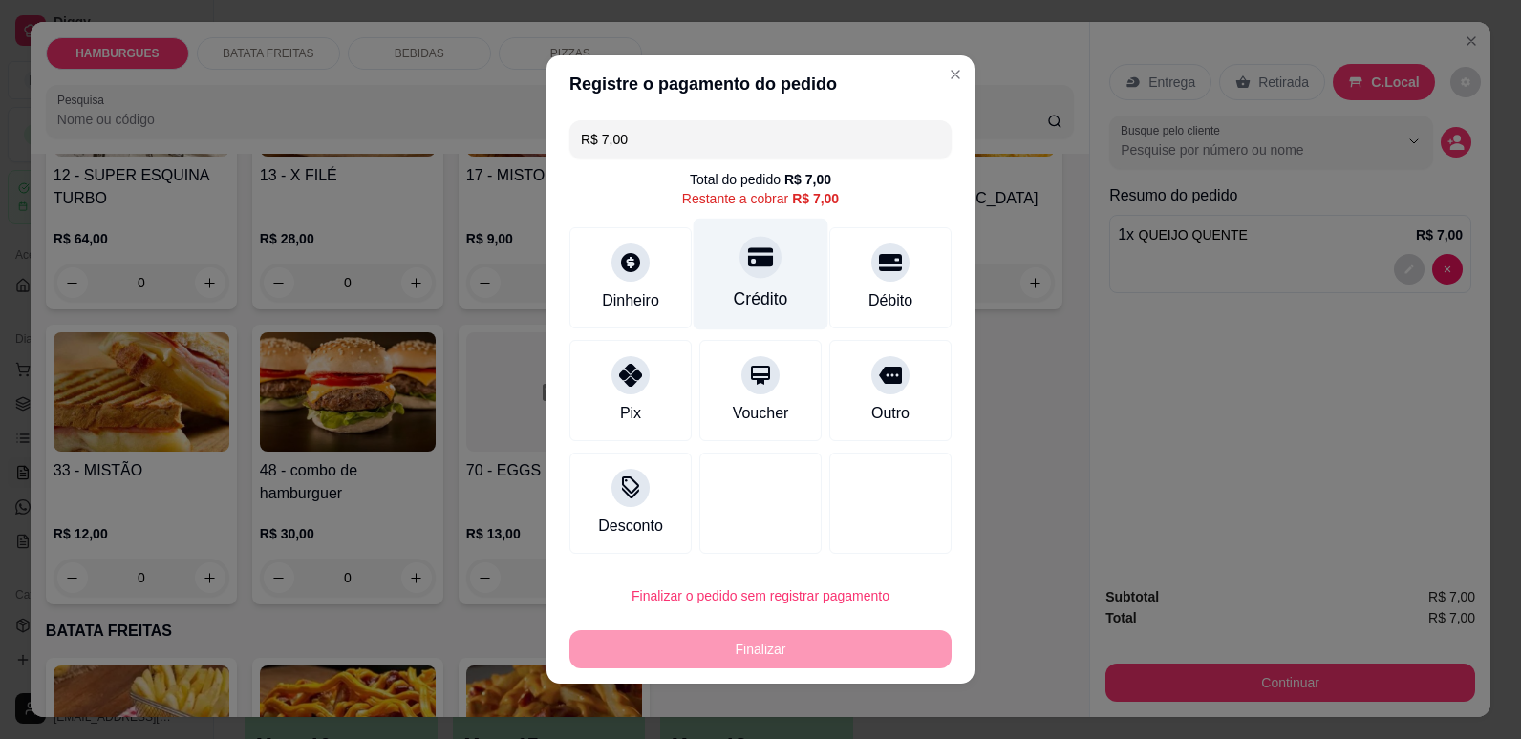
click at [737, 294] on div "Crédito" at bounding box center [761, 299] width 54 height 25
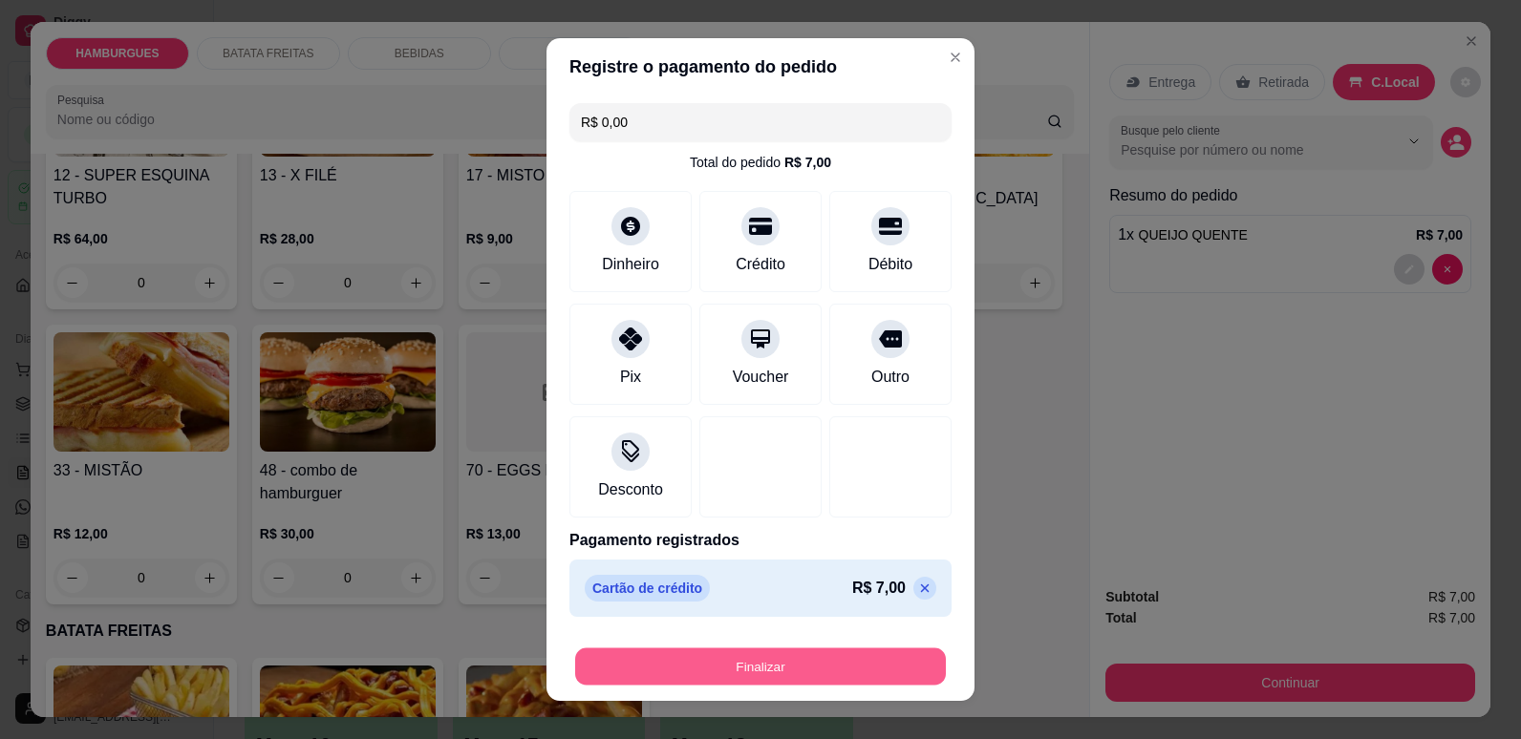
click at [785, 672] on button "Finalizar" at bounding box center [760, 667] width 371 height 37
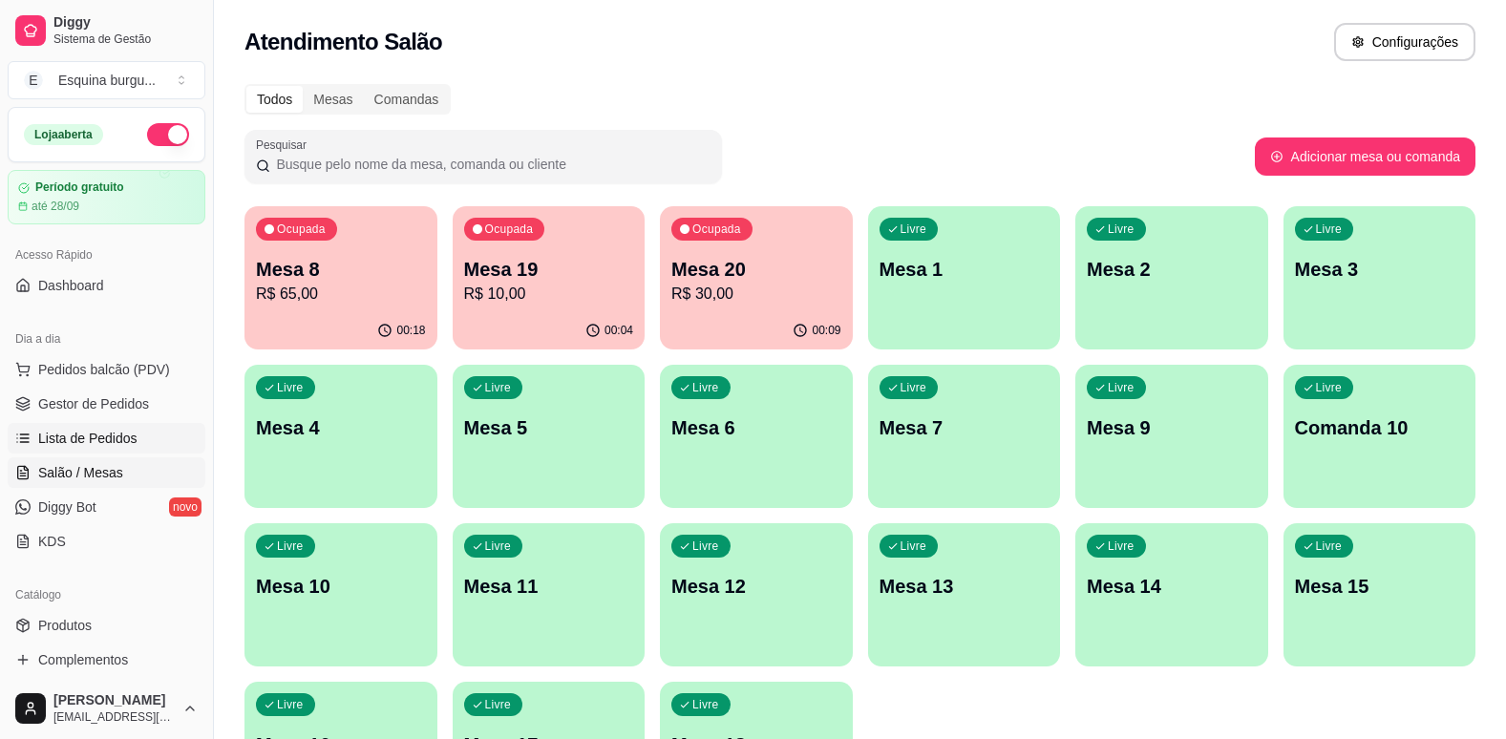
click at [111, 434] on span "Lista de Pedidos" at bounding box center [87, 438] width 99 height 19
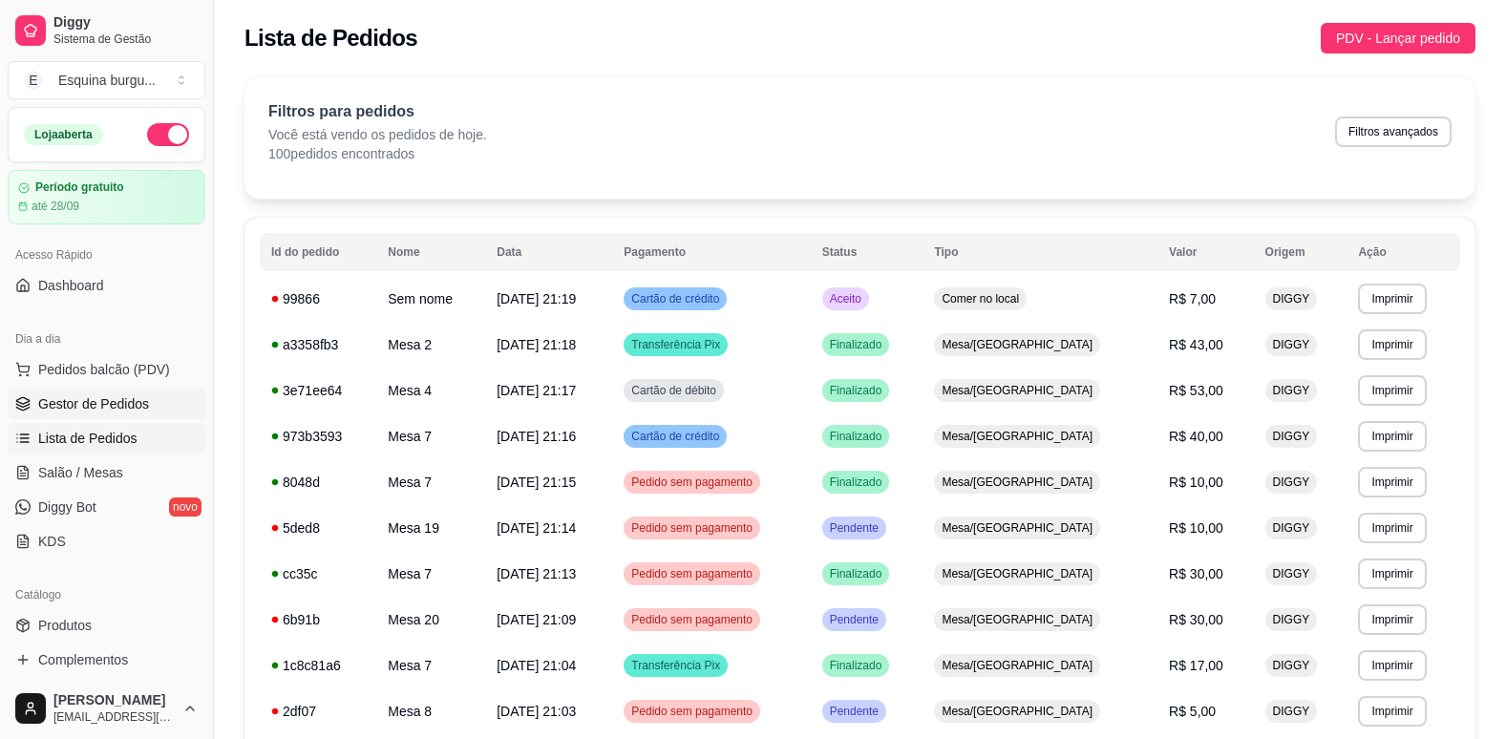
click at [118, 405] on span "Gestor de Pedidos" at bounding box center [93, 404] width 111 height 19
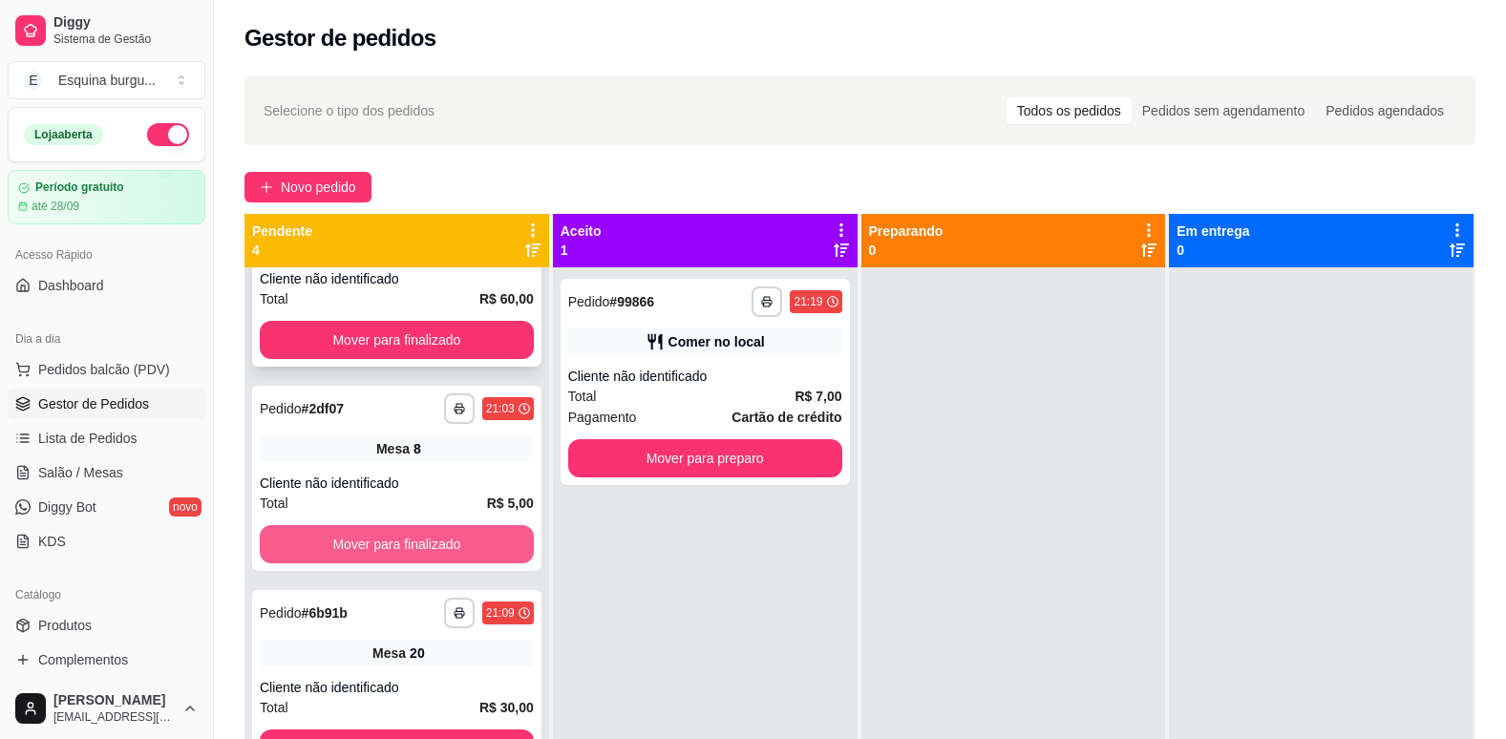
click at [438, 535] on div "**********" at bounding box center [397, 636] width 305 height 739
click at [438, 535] on button "Mover para finalizado" at bounding box center [397, 544] width 266 height 37
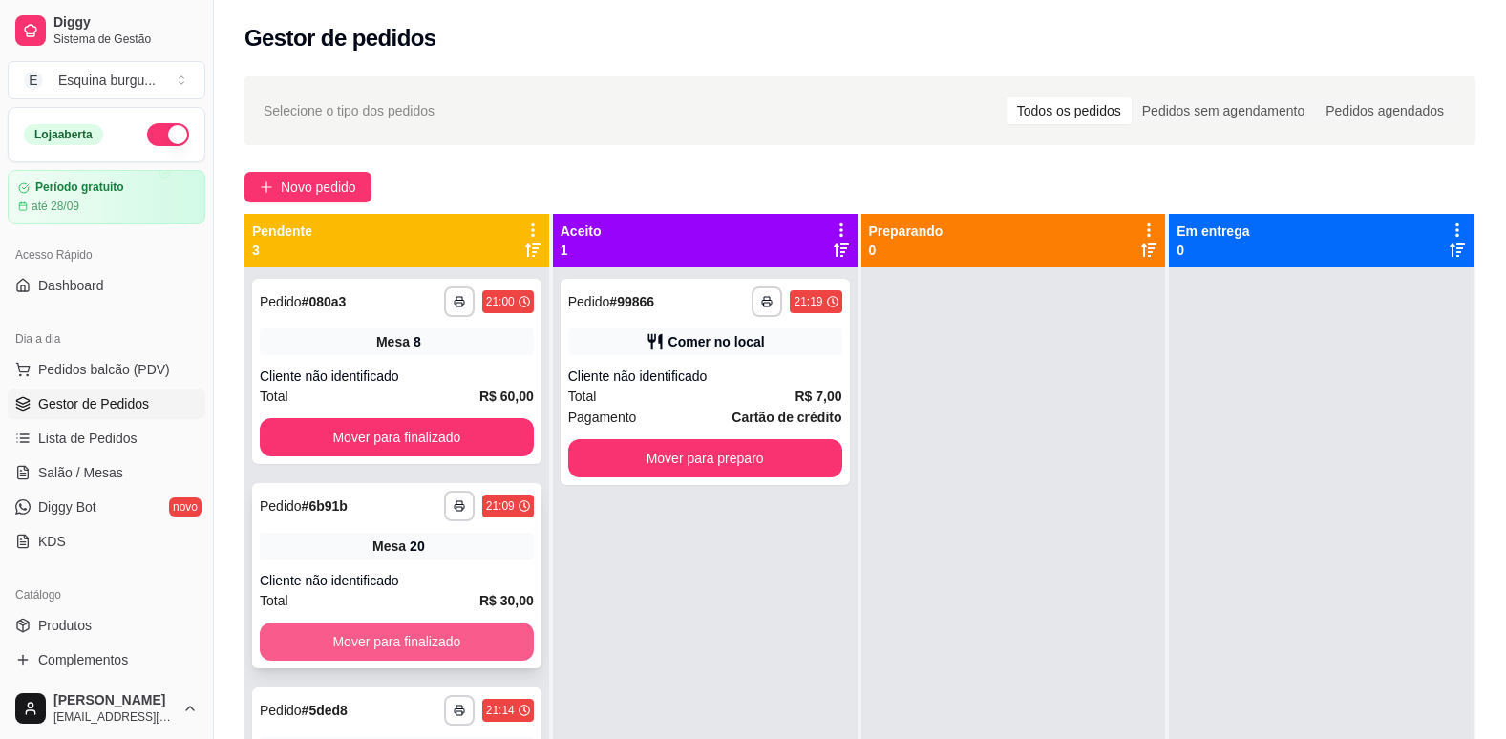
scroll to position [32, 0]
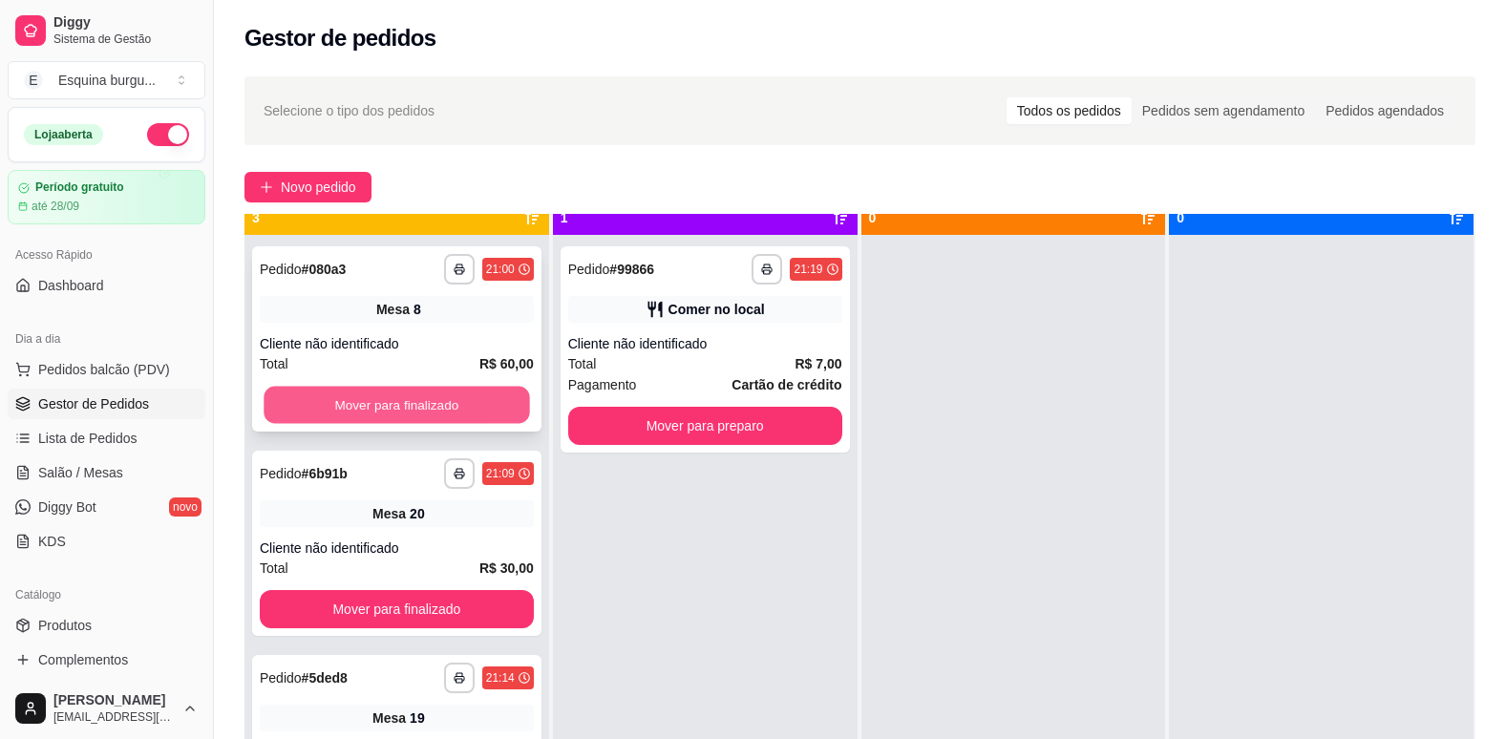
click at [419, 403] on button "Mover para finalizado" at bounding box center [397, 405] width 266 height 37
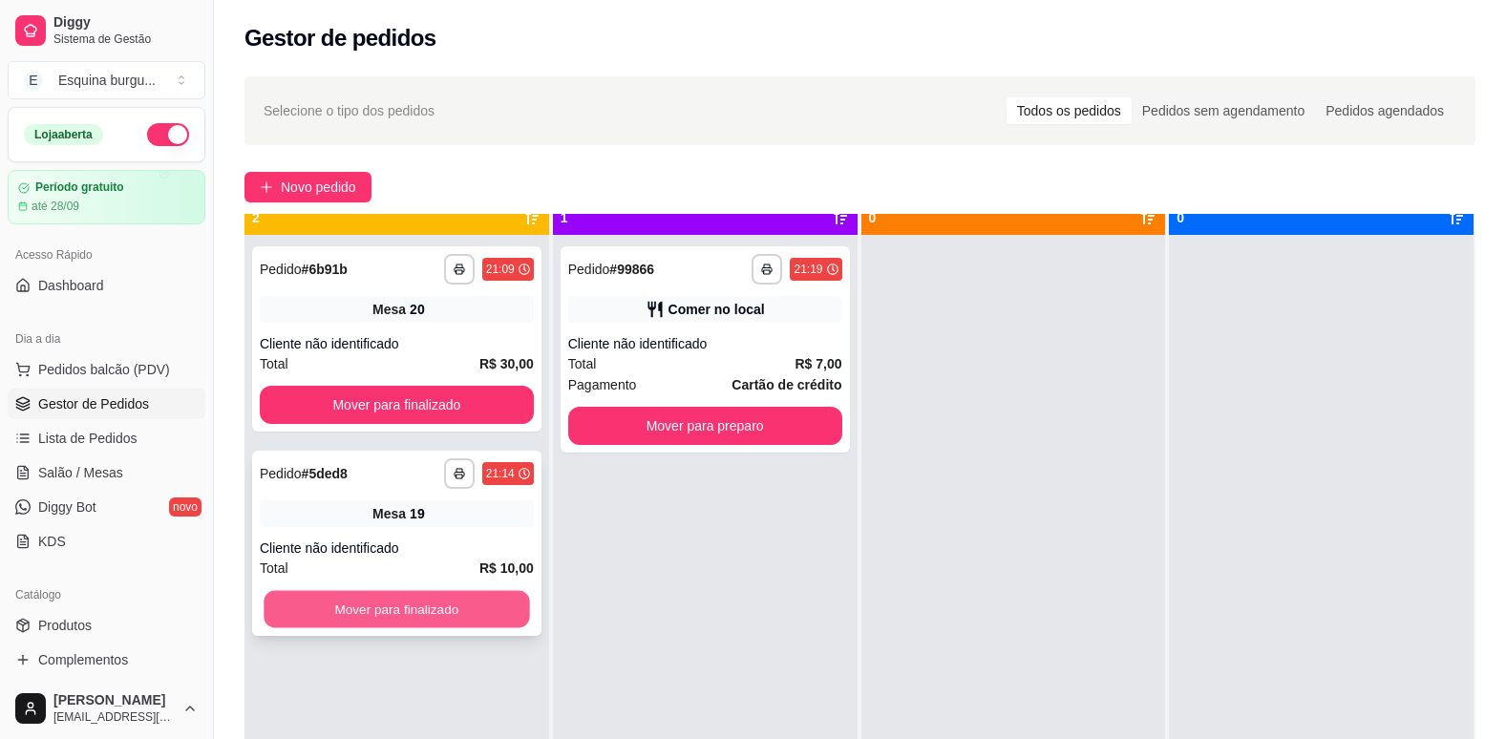
click at [404, 594] on button "Mover para finalizado" at bounding box center [397, 609] width 266 height 37
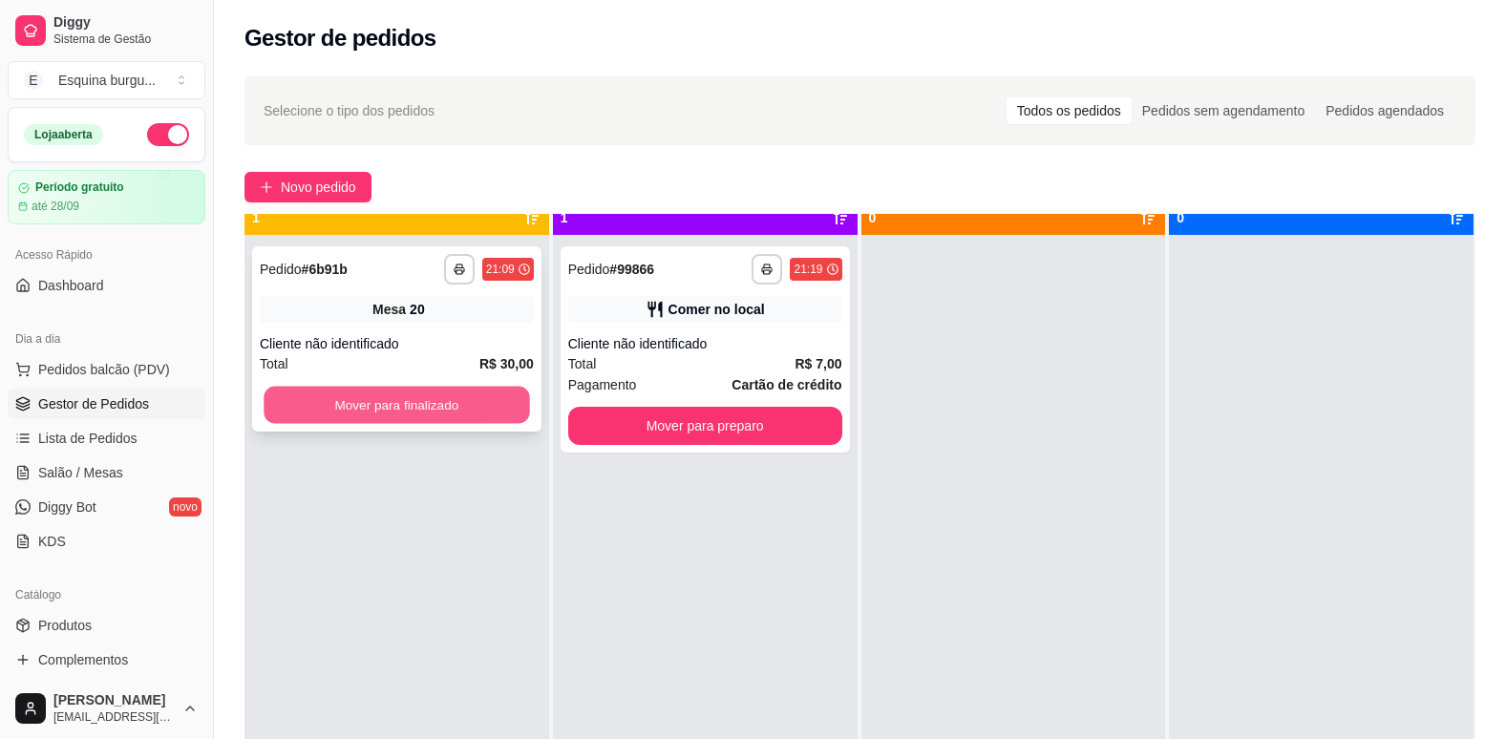
click at [415, 408] on button "Mover para finalizado" at bounding box center [397, 405] width 266 height 37
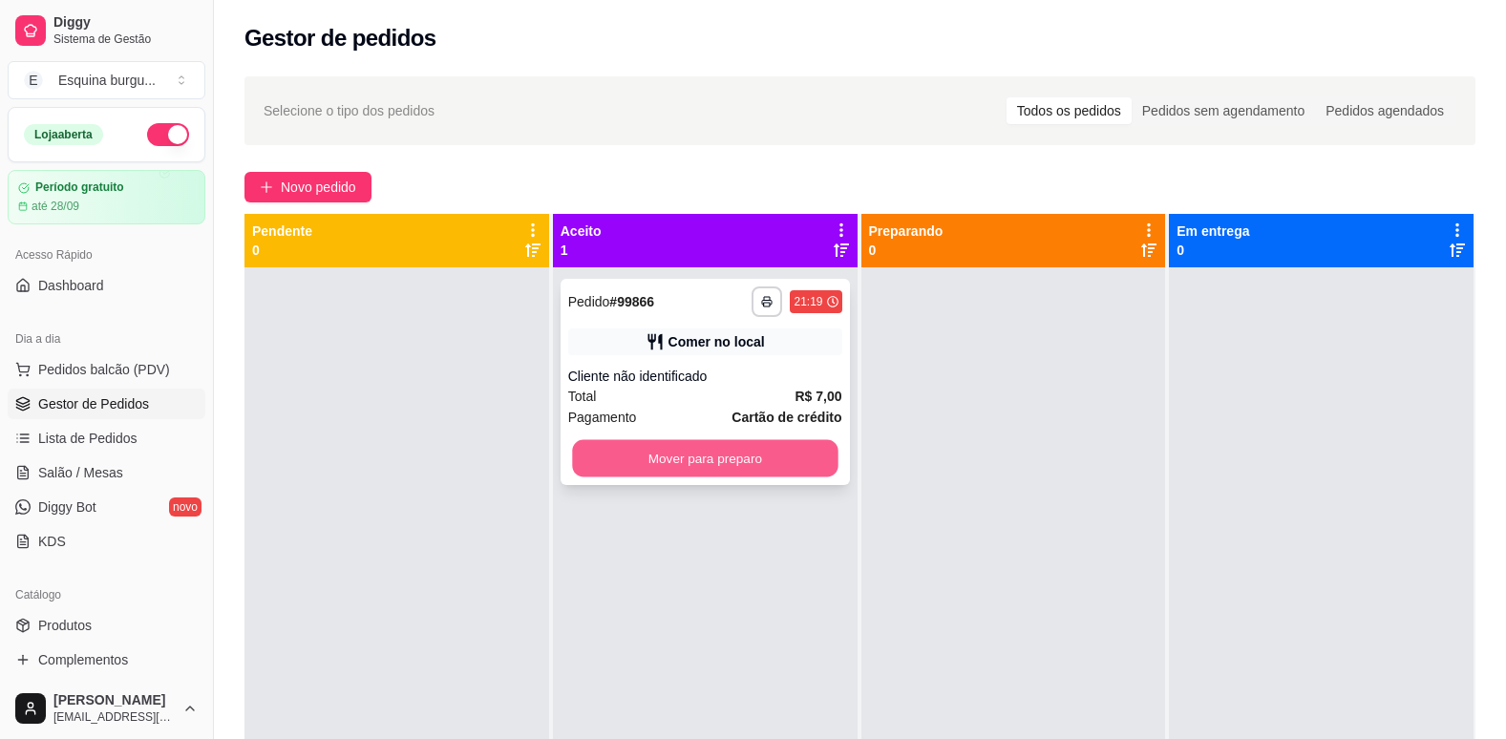
click at [706, 469] on button "Mover para preparo" at bounding box center [705, 458] width 266 height 37
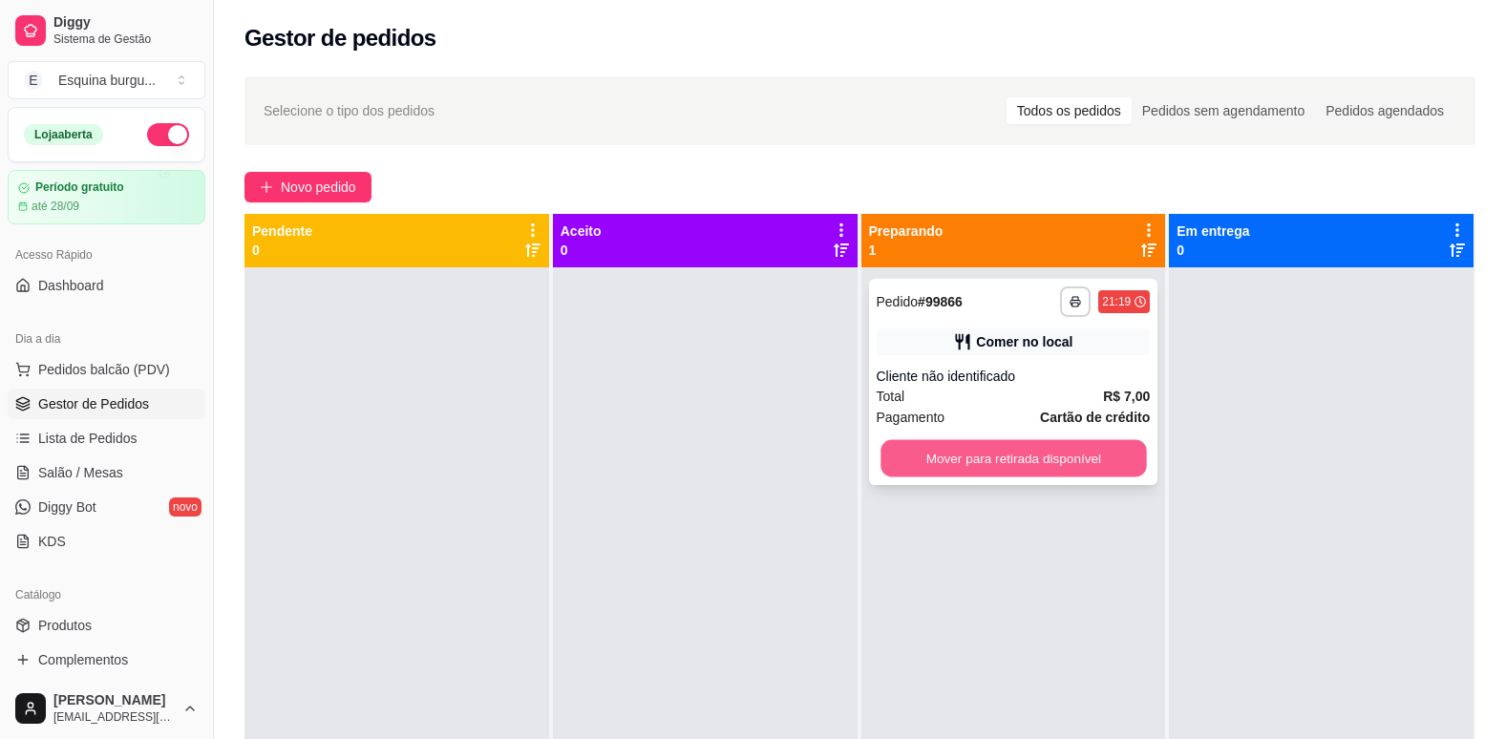
click at [1036, 456] on button "Mover para retirada disponível" at bounding box center [1014, 458] width 266 height 37
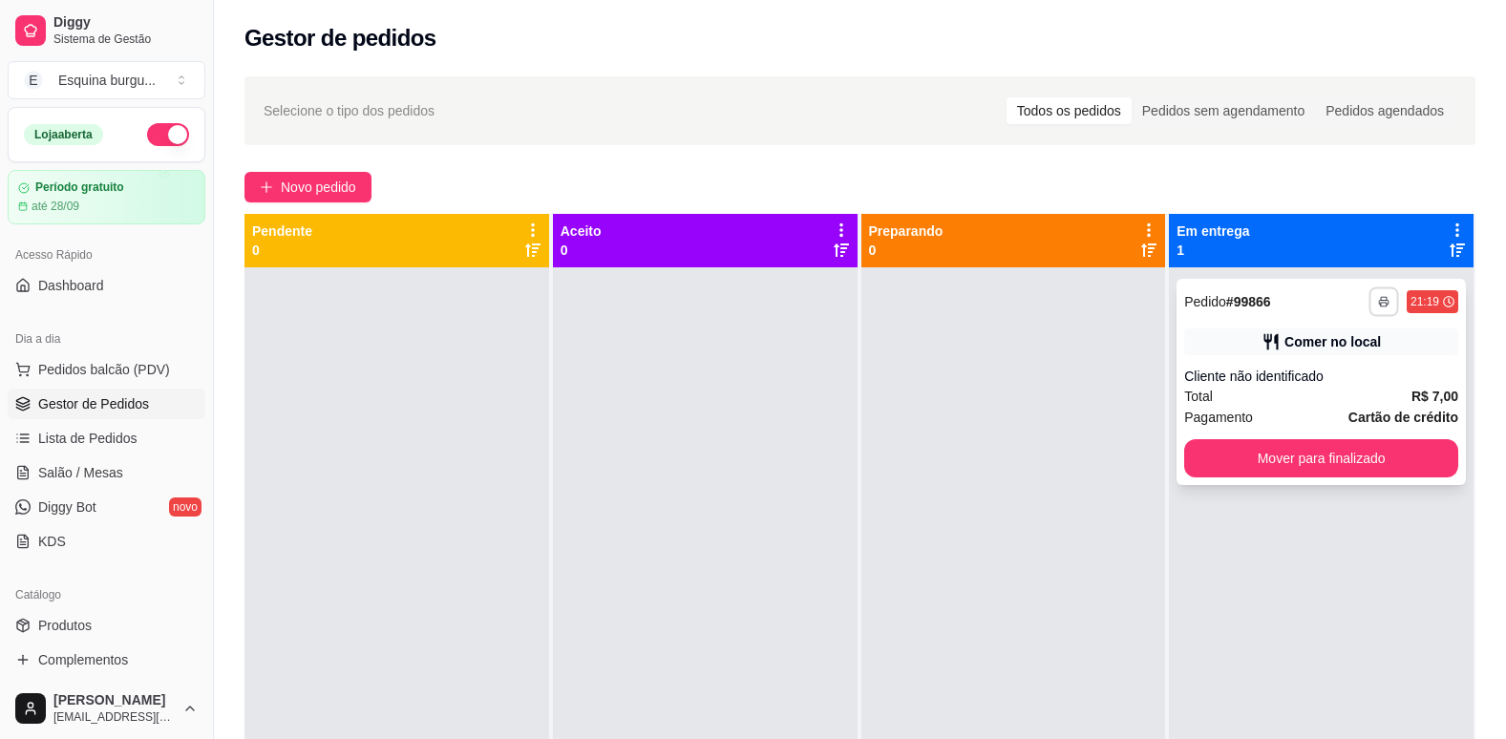
click at [1381, 299] on polyline "button" at bounding box center [1384, 298] width 6 height 3
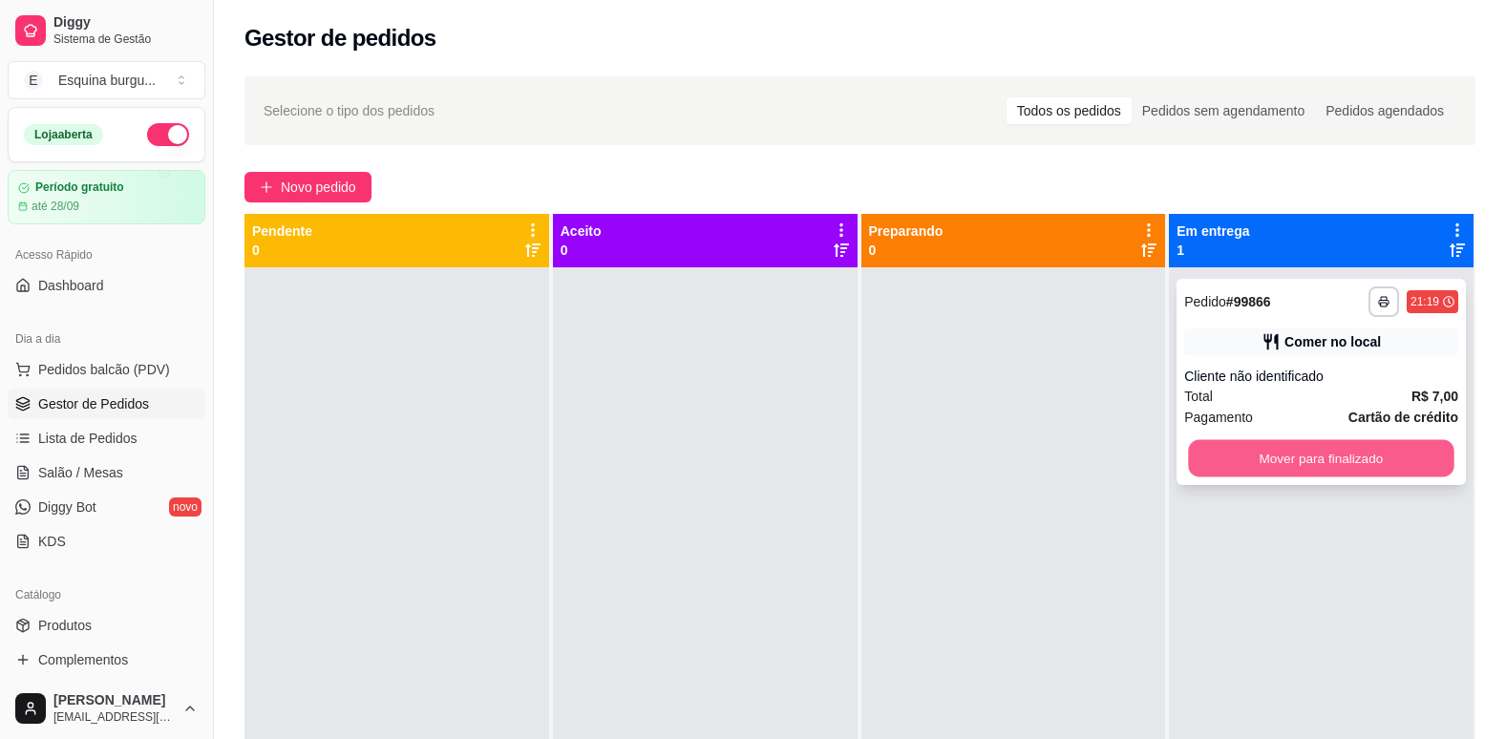
click at [1354, 464] on button "Mover para finalizado" at bounding box center [1322, 458] width 266 height 37
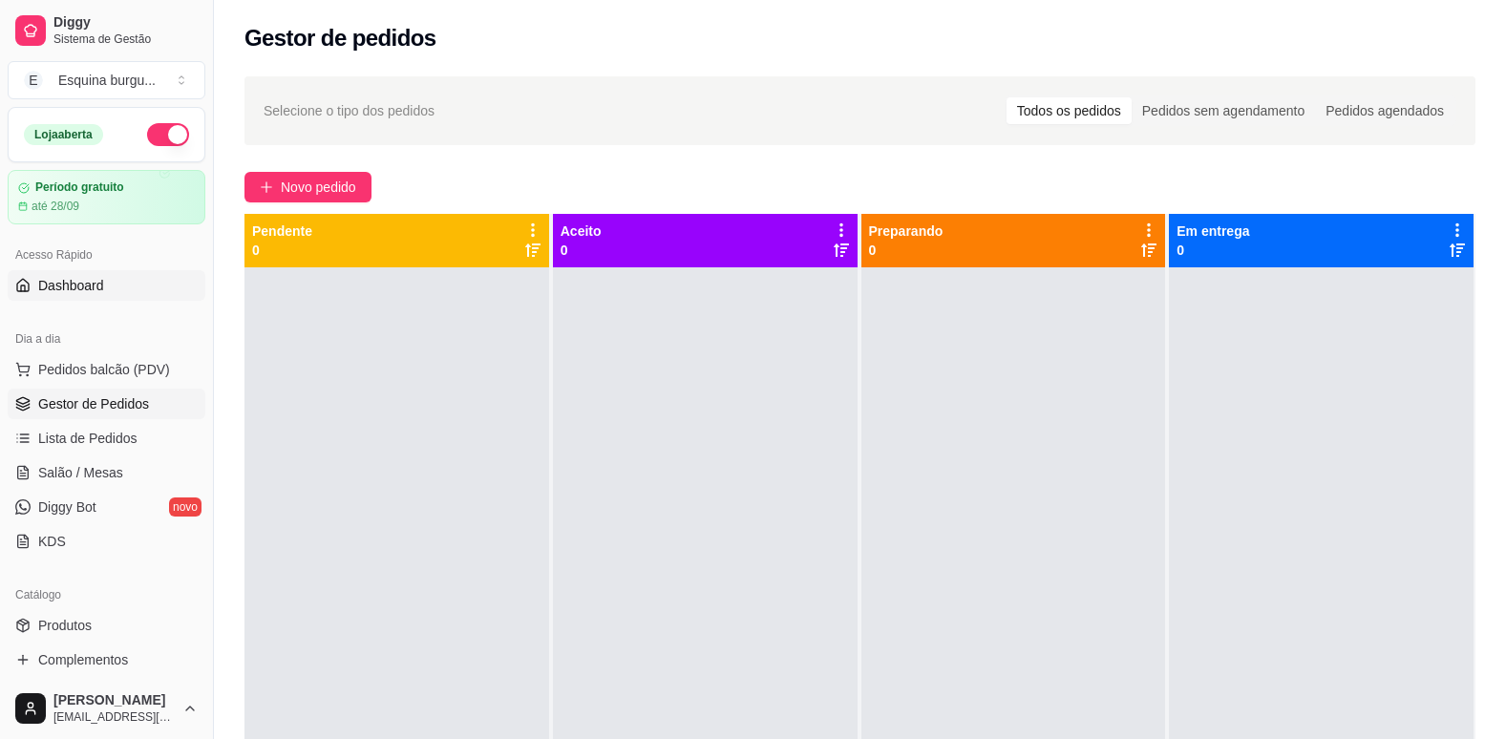
click at [80, 291] on span "Dashboard" at bounding box center [71, 285] width 66 height 19
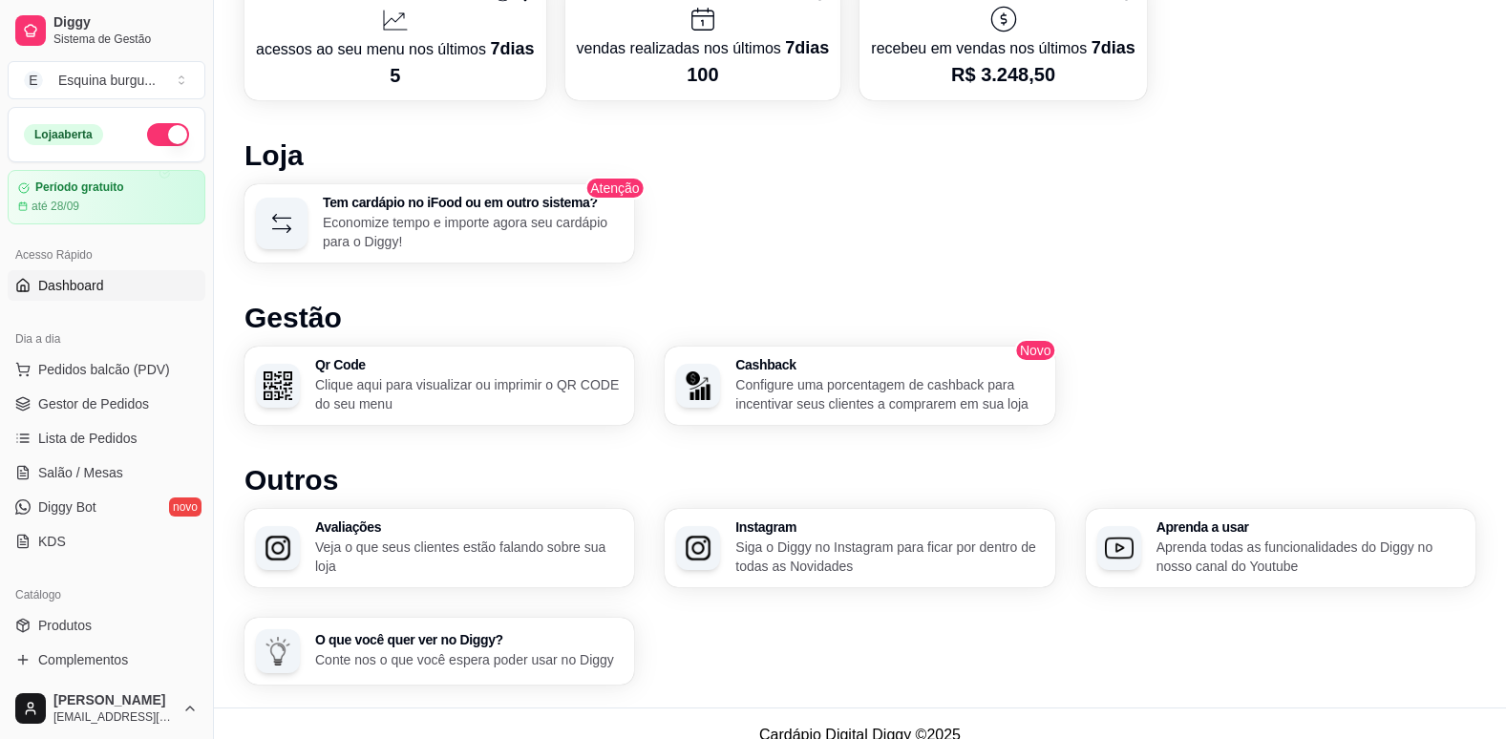
scroll to position [930, 0]
click at [118, 470] on span "Salão / Mesas" at bounding box center [80, 472] width 85 height 19
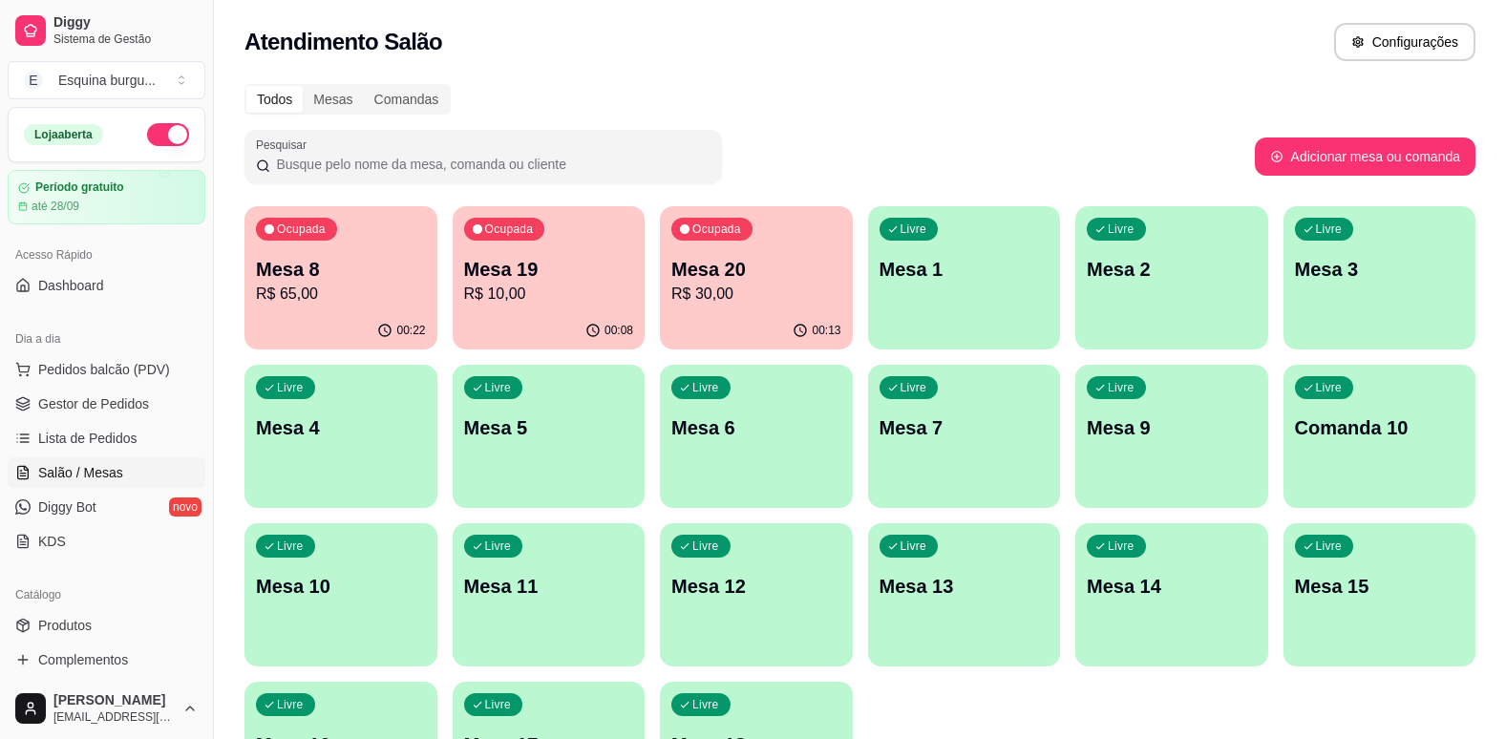
click at [342, 310] on div "Ocupada Mesa 8 R$ 65,00" at bounding box center [341, 259] width 193 height 106
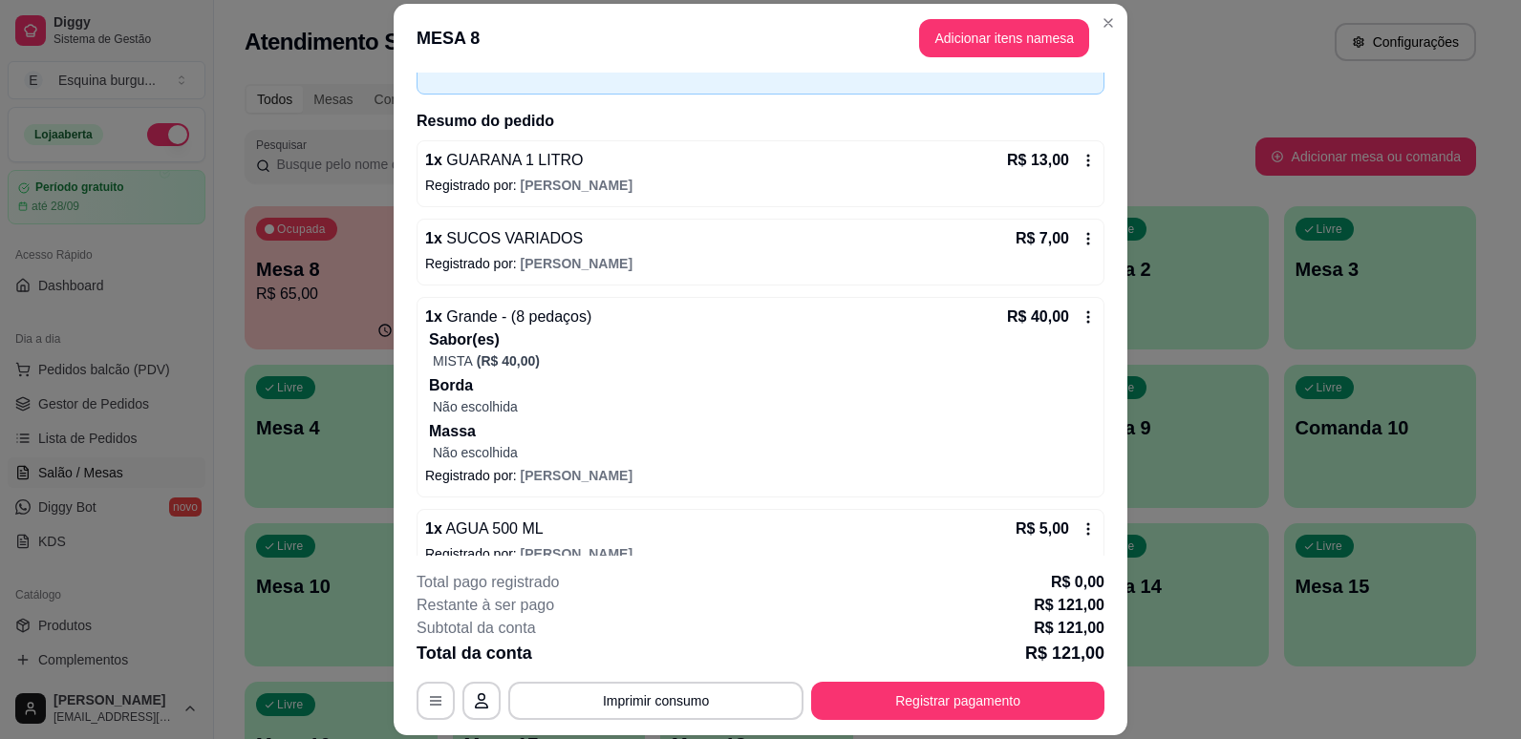
scroll to position [112, 0]
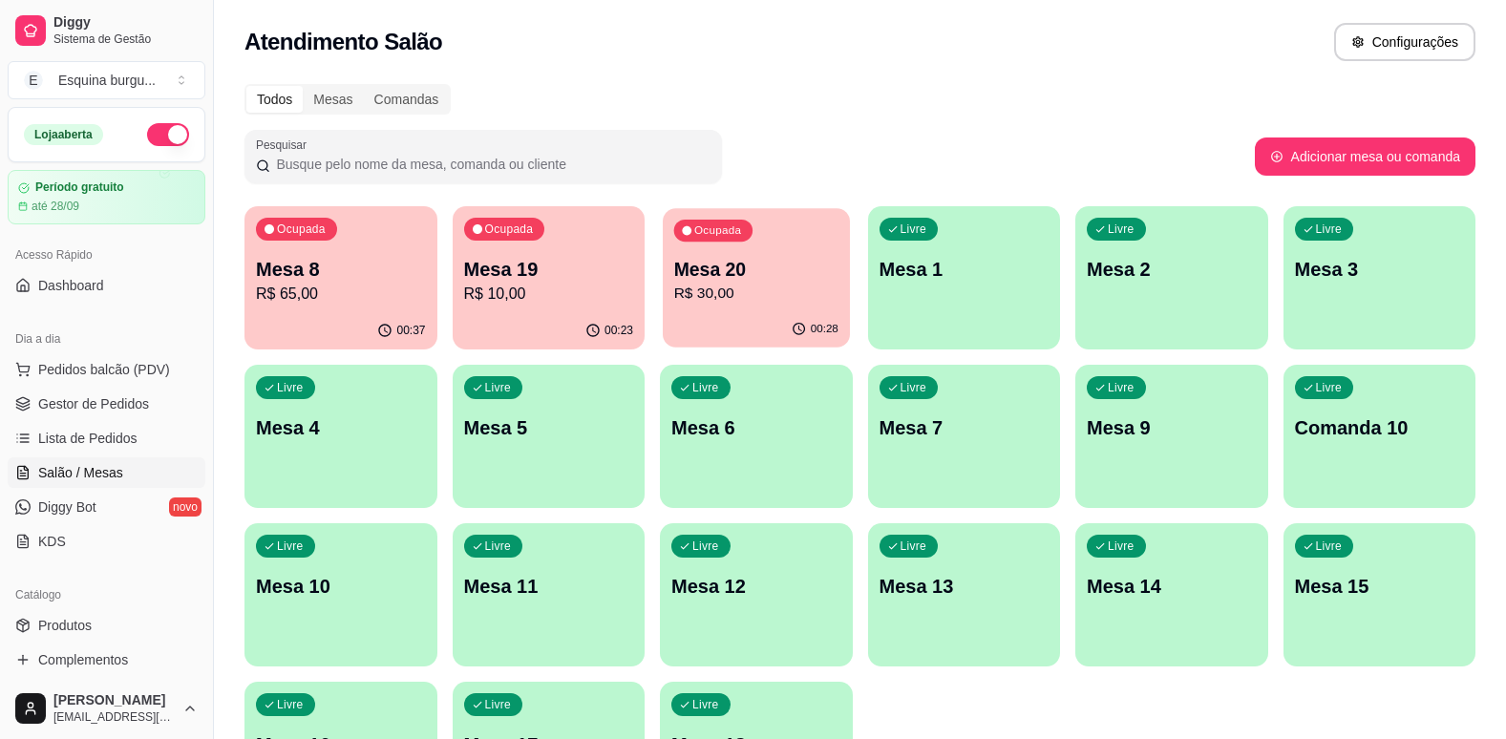
click at [741, 275] on p "Mesa 20" at bounding box center [756, 270] width 164 height 26
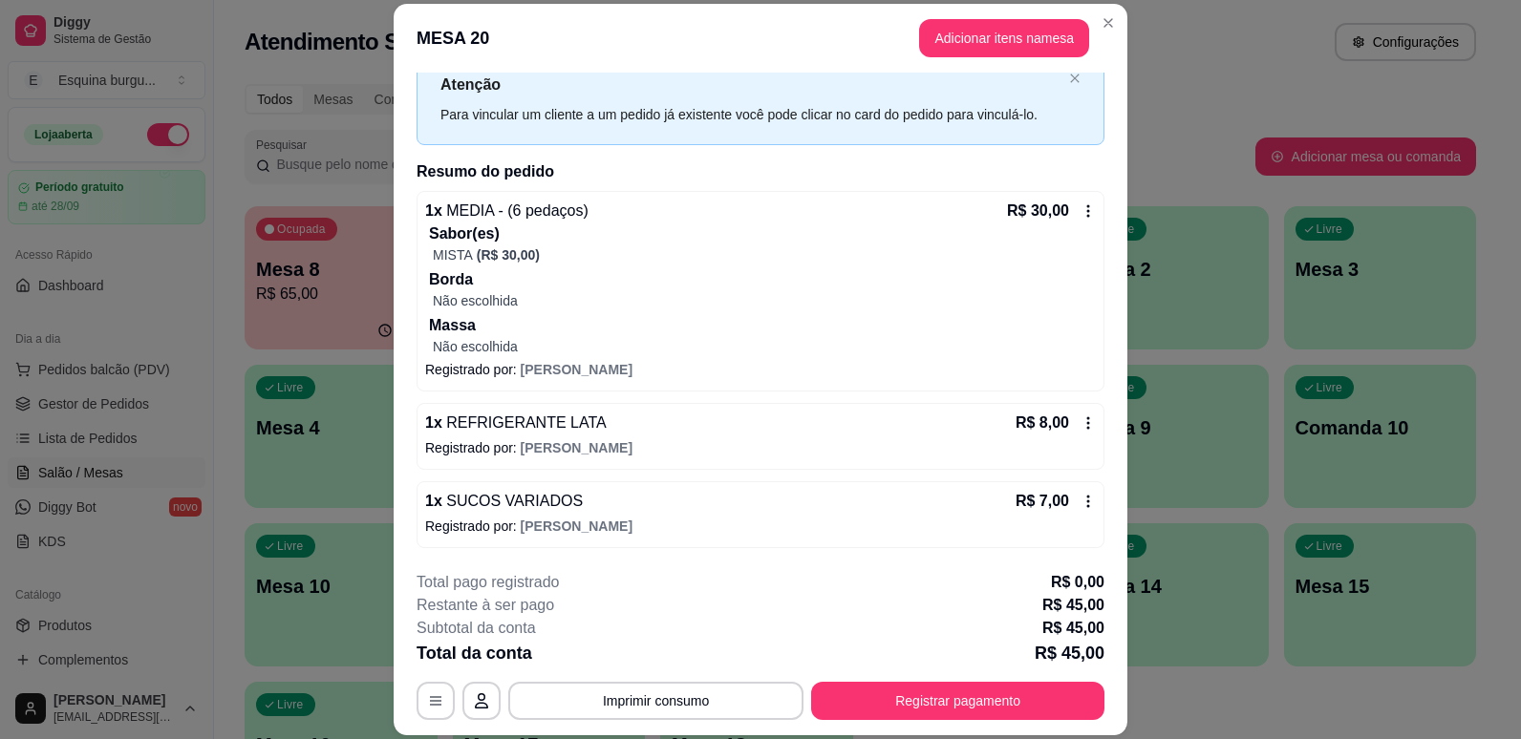
scroll to position [0, 0]
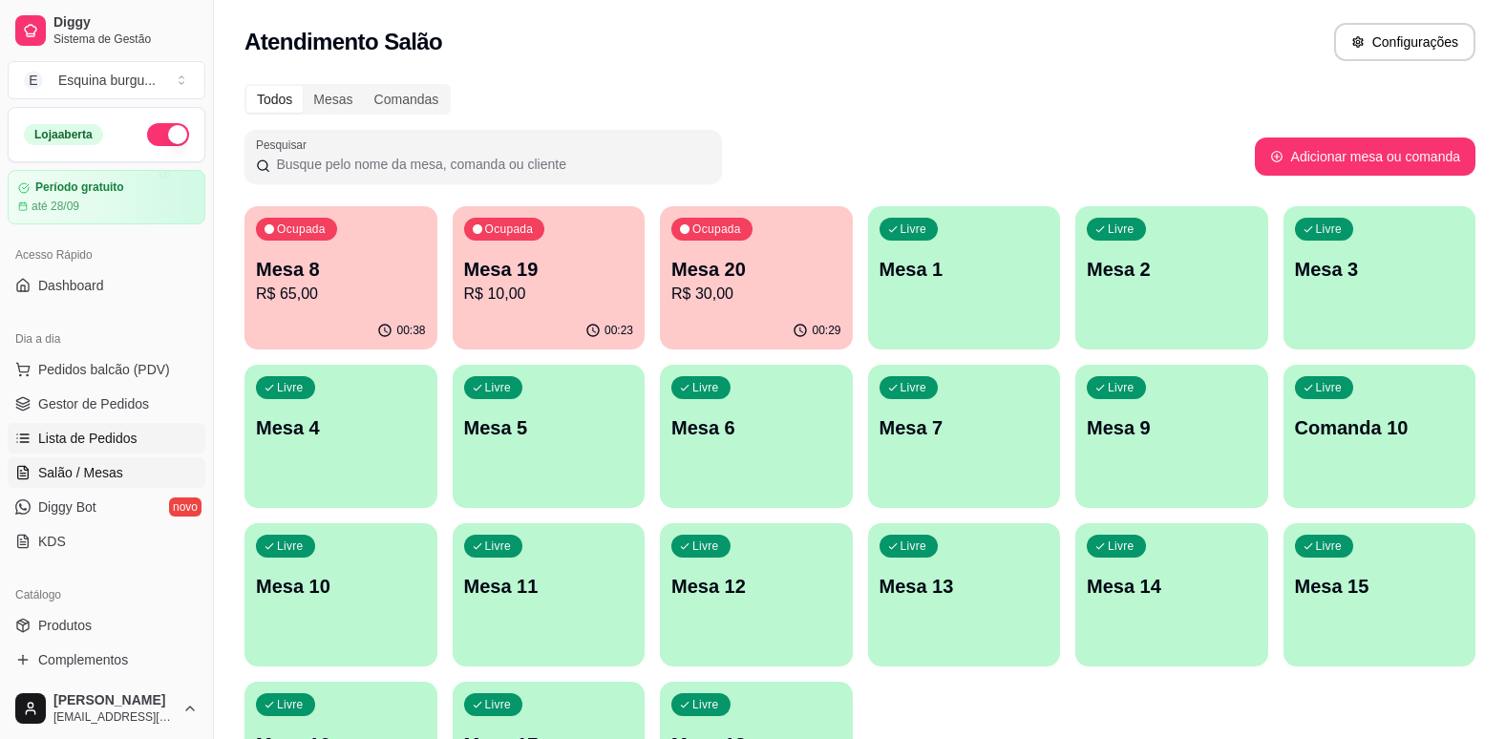
click at [84, 433] on span "Lista de Pedidos" at bounding box center [87, 438] width 99 height 19
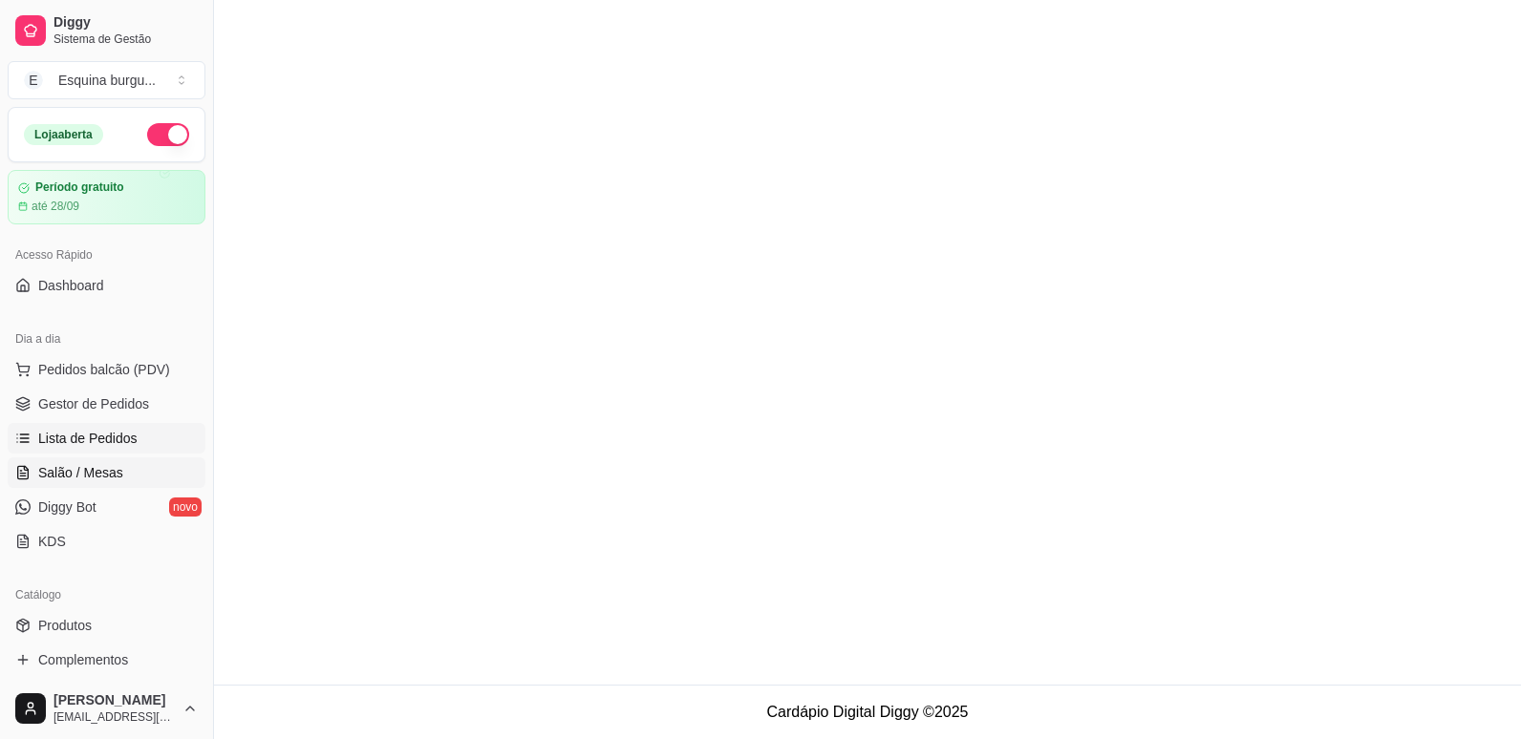
click at [74, 465] on span "Salão / Mesas" at bounding box center [80, 472] width 85 height 19
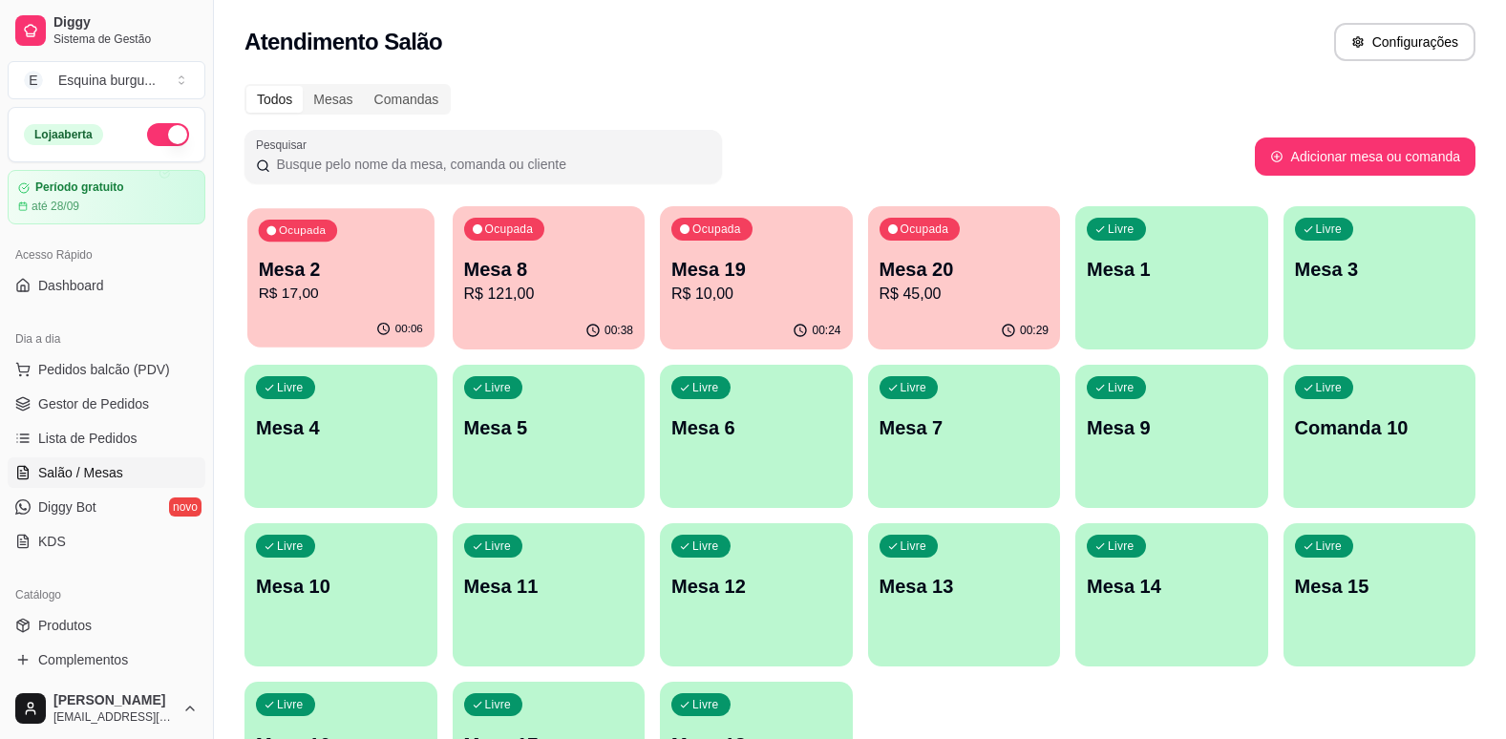
click at [354, 303] on p "R$ 17,00" at bounding box center [341, 294] width 164 height 22
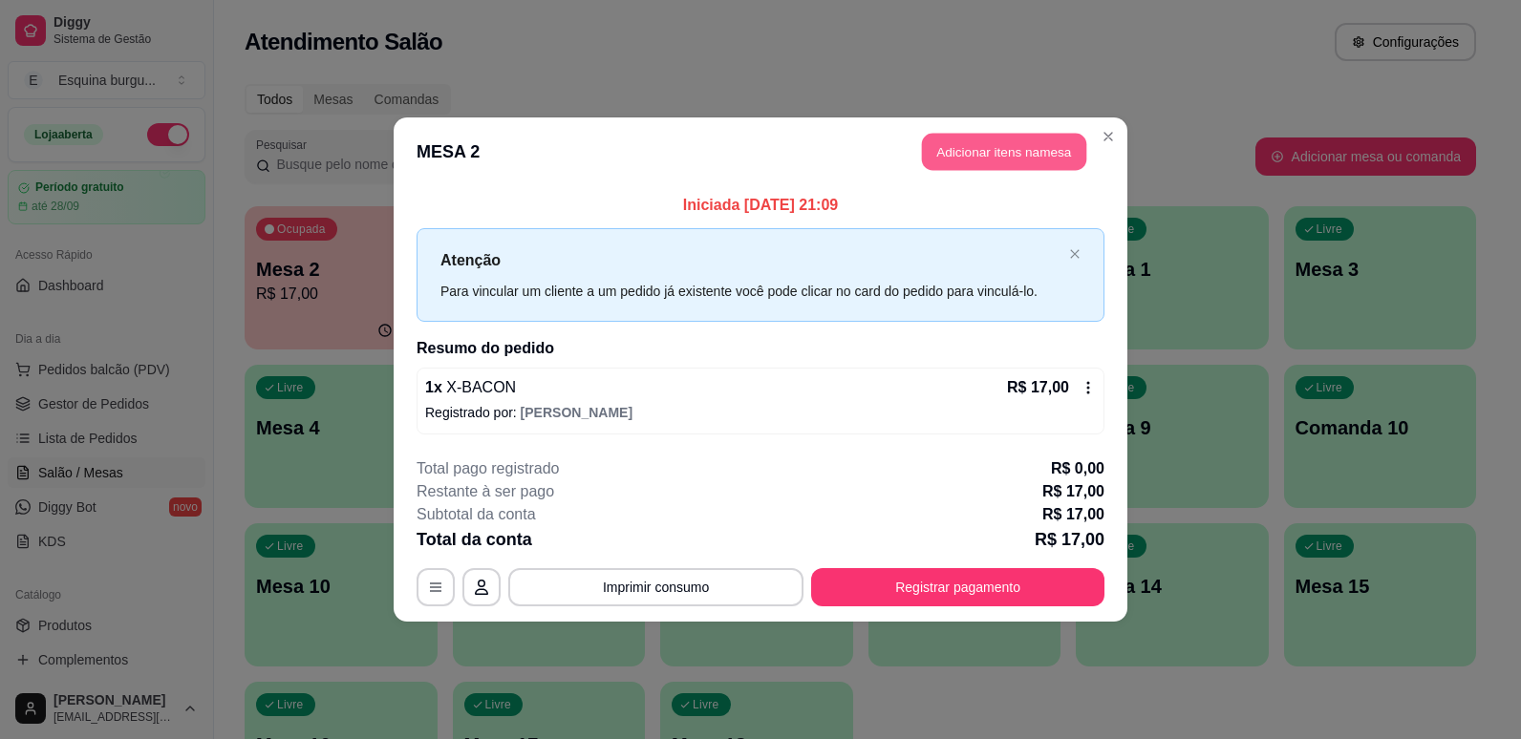
click at [992, 154] on button "Adicionar itens na mesa" at bounding box center [1004, 152] width 164 height 37
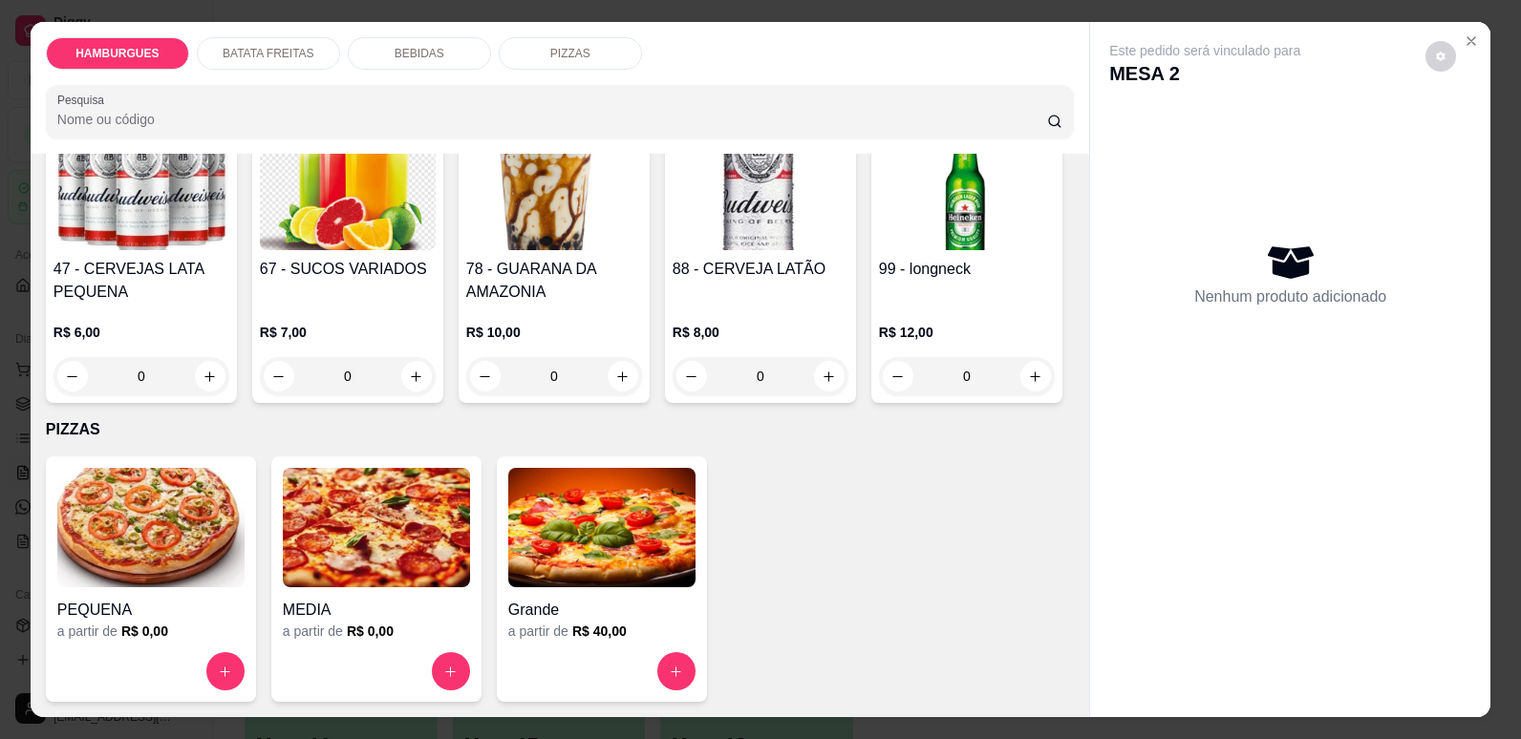
scroll to position [2138, 0]
click at [431, 392] on button "increase-product-quantity" at bounding box center [416, 377] width 30 height 30
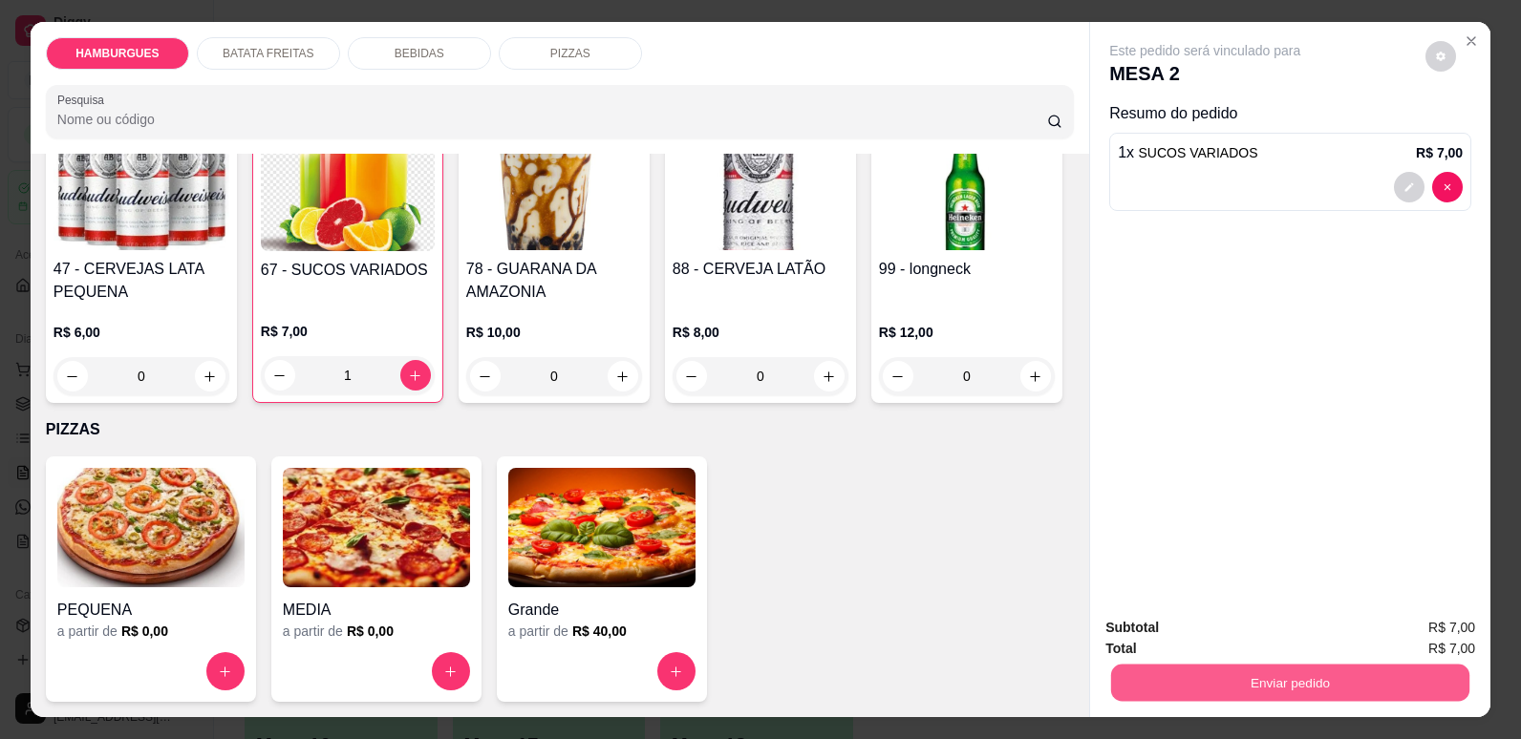
click at [1205, 680] on button "Enviar pedido" at bounding box center [1290, 682] width 358 height 37
click at [1277, 641] on button "Não registrar e enviar pedido" at bounding box center [1227, 635] width 193 height 35
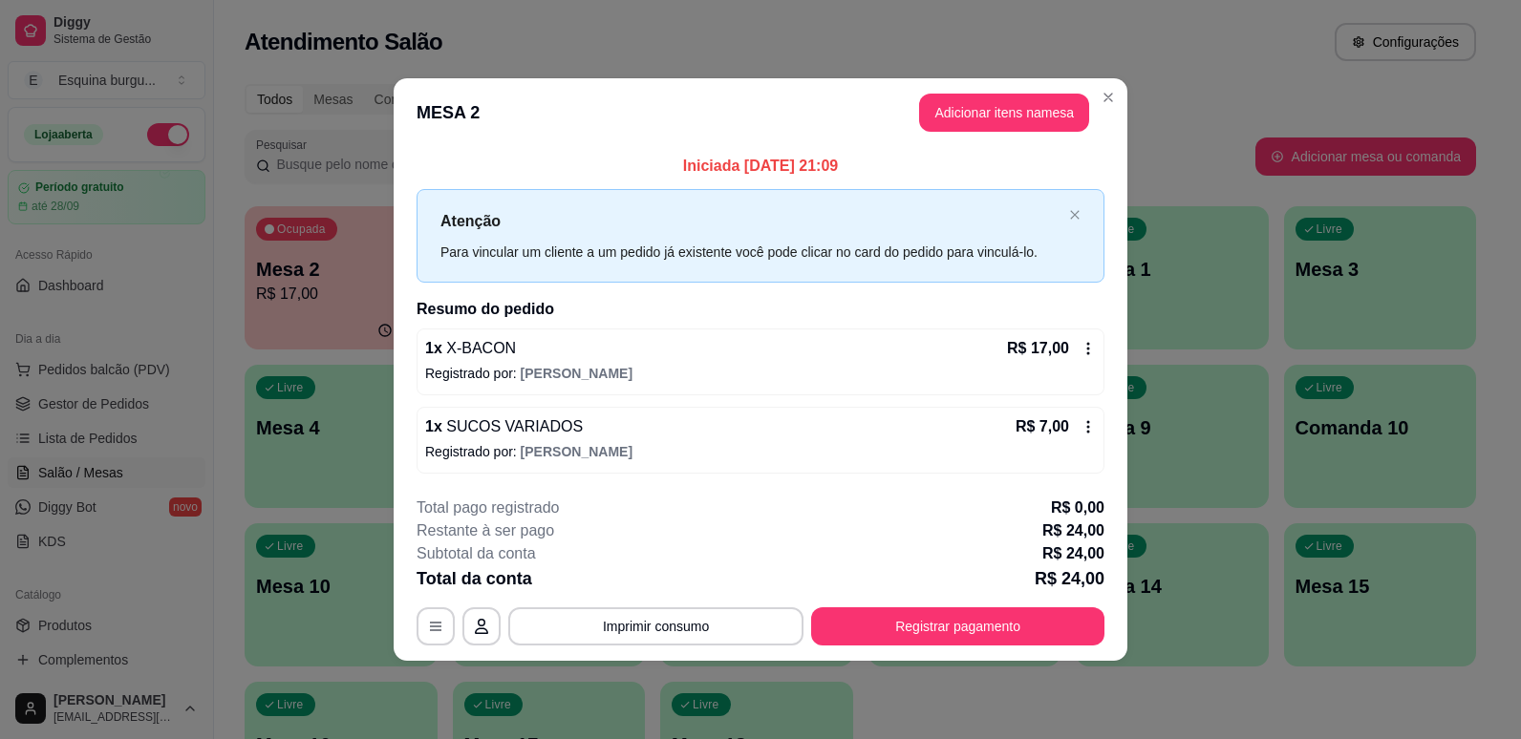
click at [1104, 81] on header "MESA 2 Adicionar itens na mesa" at bounding box center [761, 112] width 734 height 69
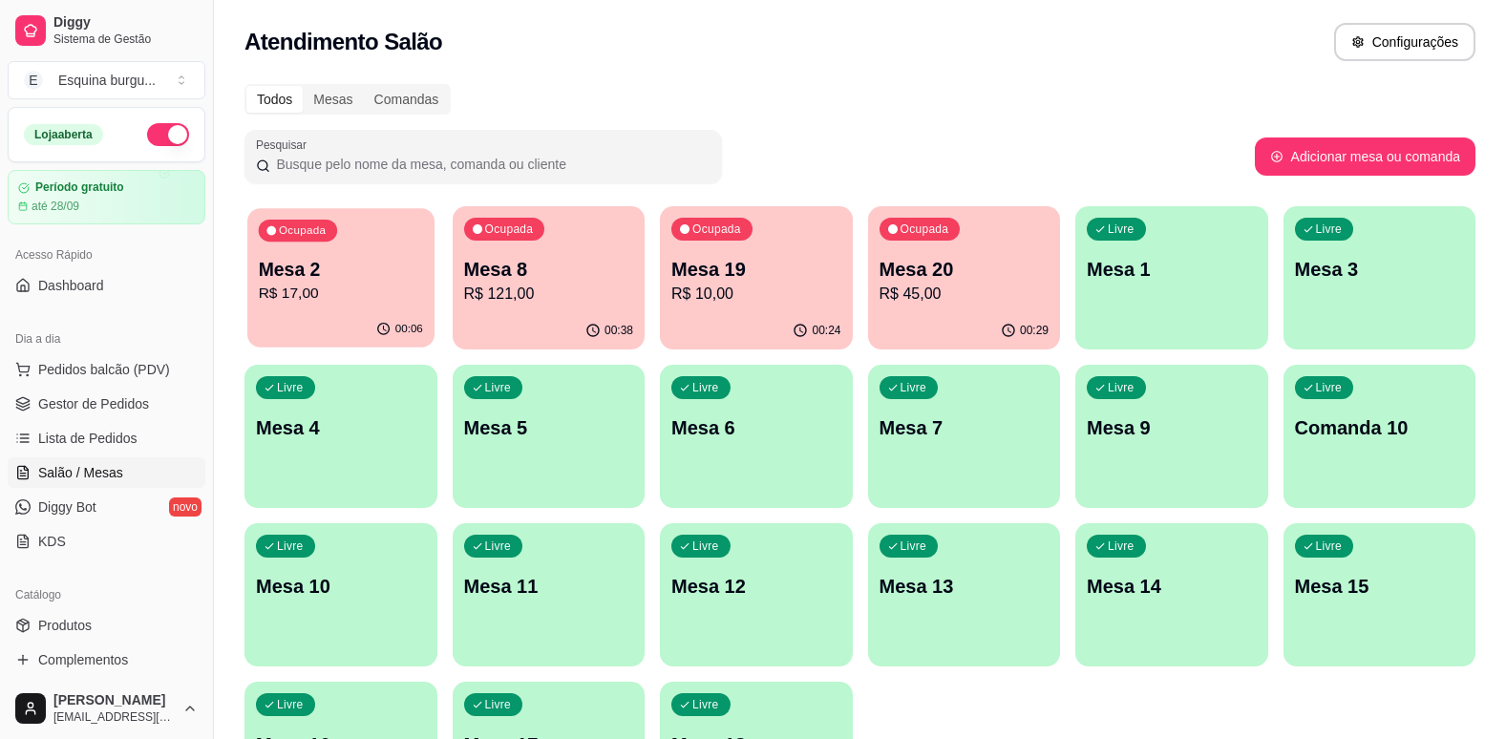
click at [321, 285] on p "R$ 17,00" at bounding box center [341, 294] width 164 height 22
click at [586, 260] on p "Mesa 8" at bounding box center [548, 270] width 164 height 26
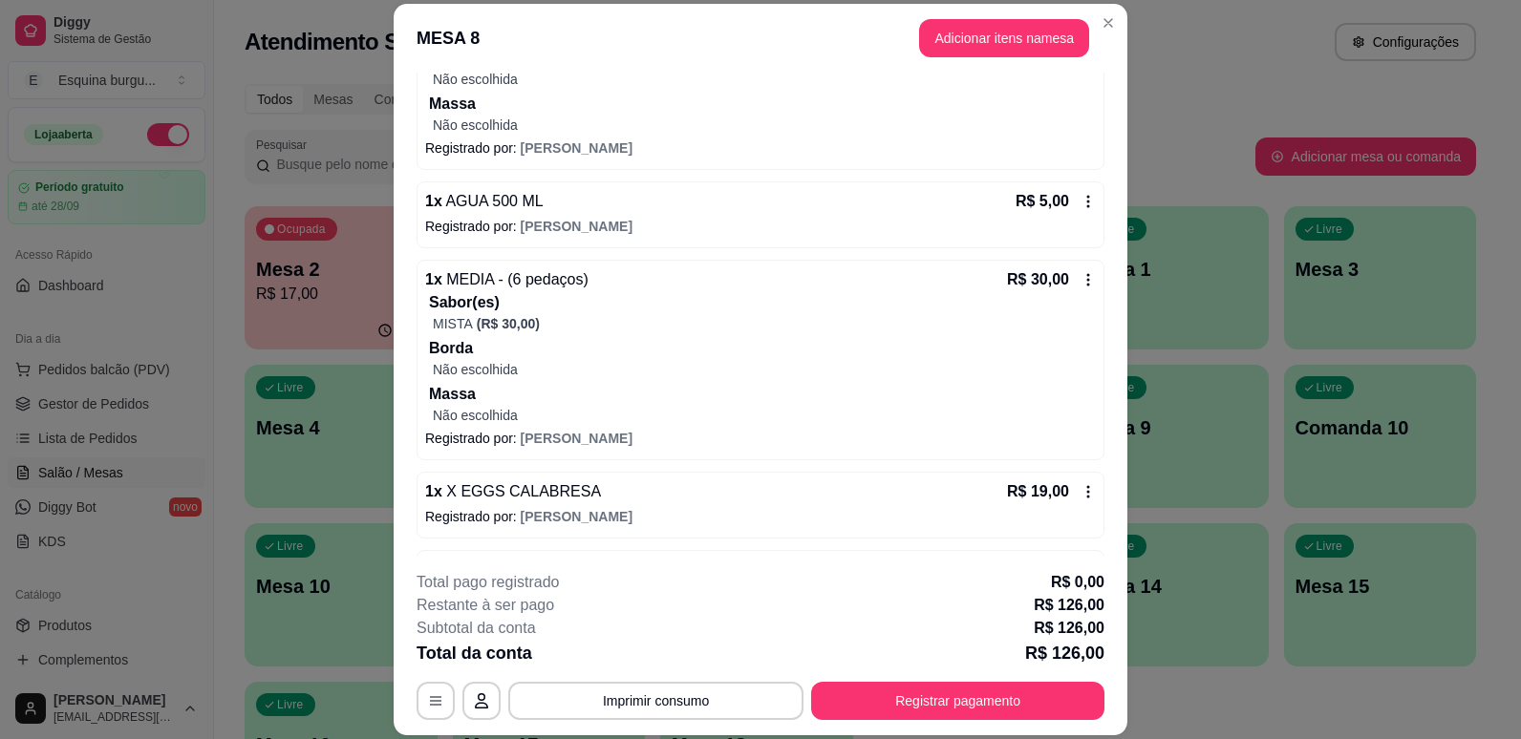
scroll to position [441, 0]
click at [943, 707] on button "Registrar pagamento" at bounding box center [958, 701] width 285 height 37
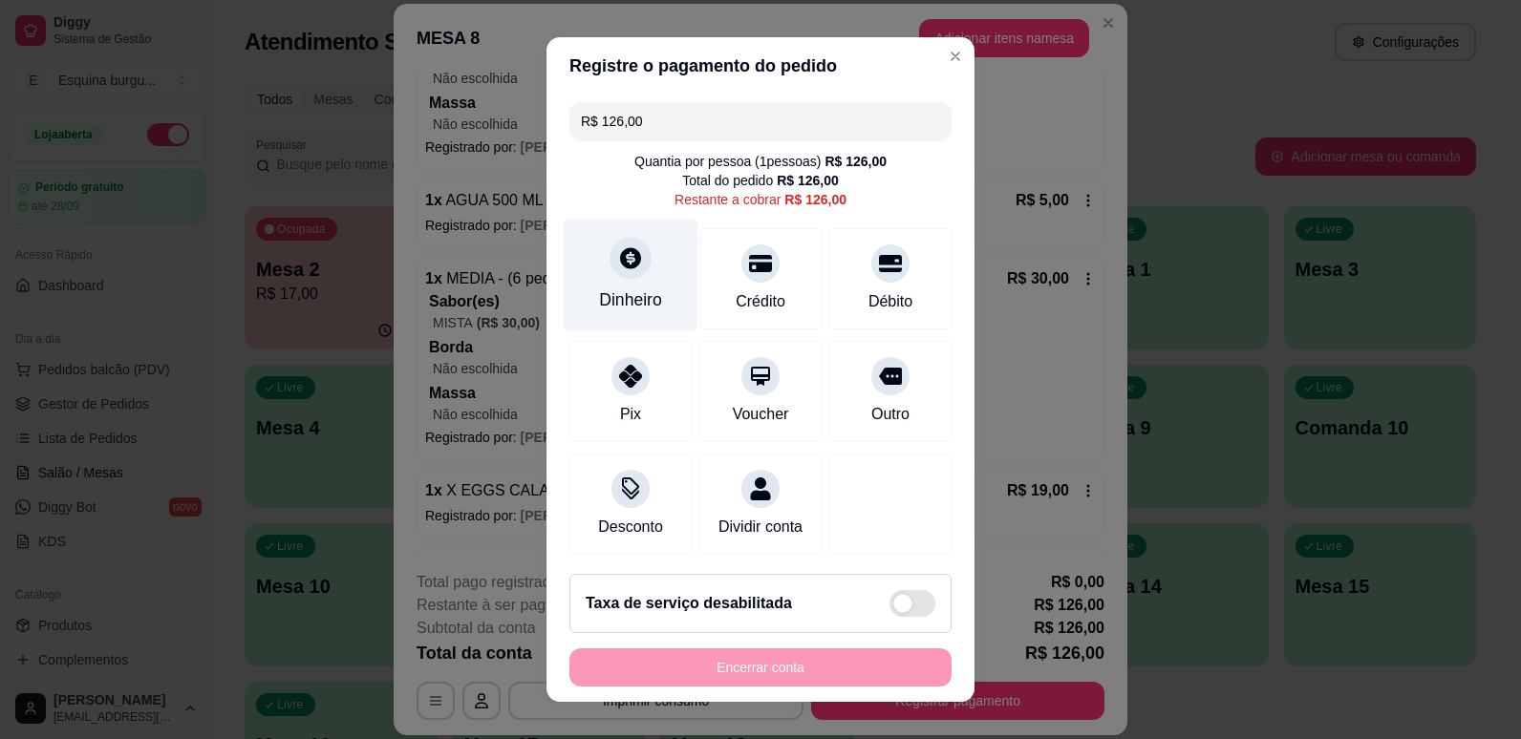
click at [656, 290] on div "Dinheiro" at bounding box center [631, 275] width 135 height 112
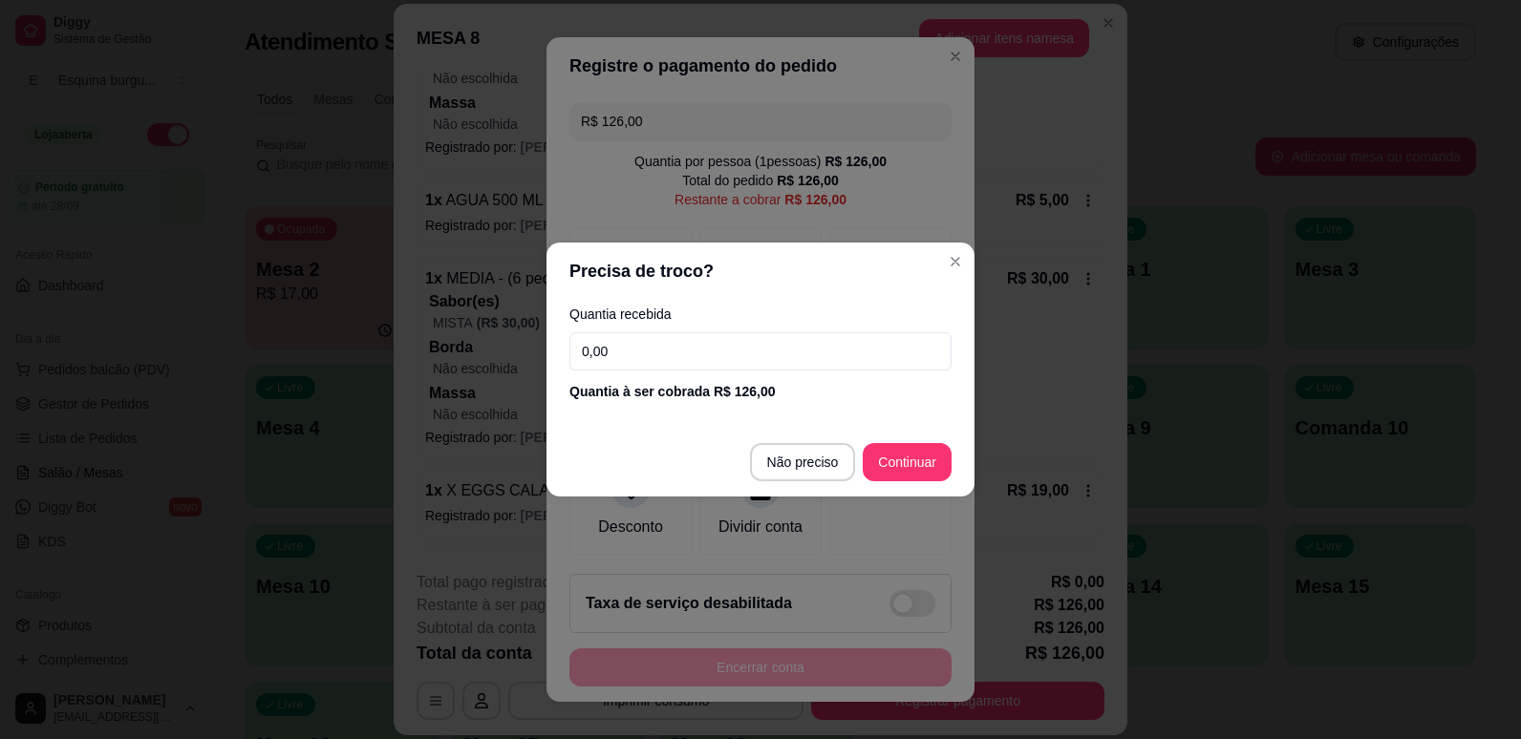
click at [657, 345] on input "0,00" at bounding box center [760, 351] width 382 height 38
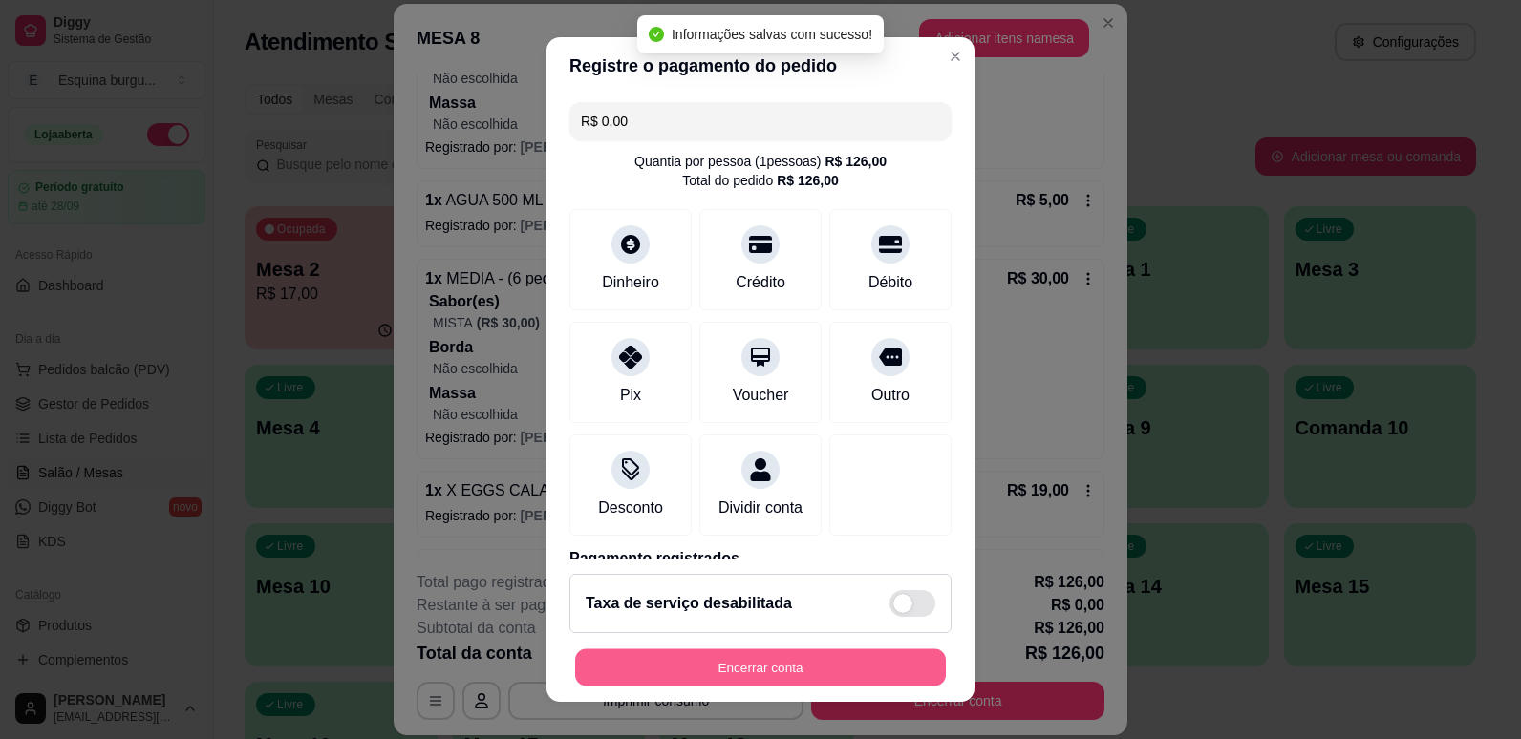
click at [801, 673] on button "Encerrar conta" at bounding box center [760, 668] width 371 height 37
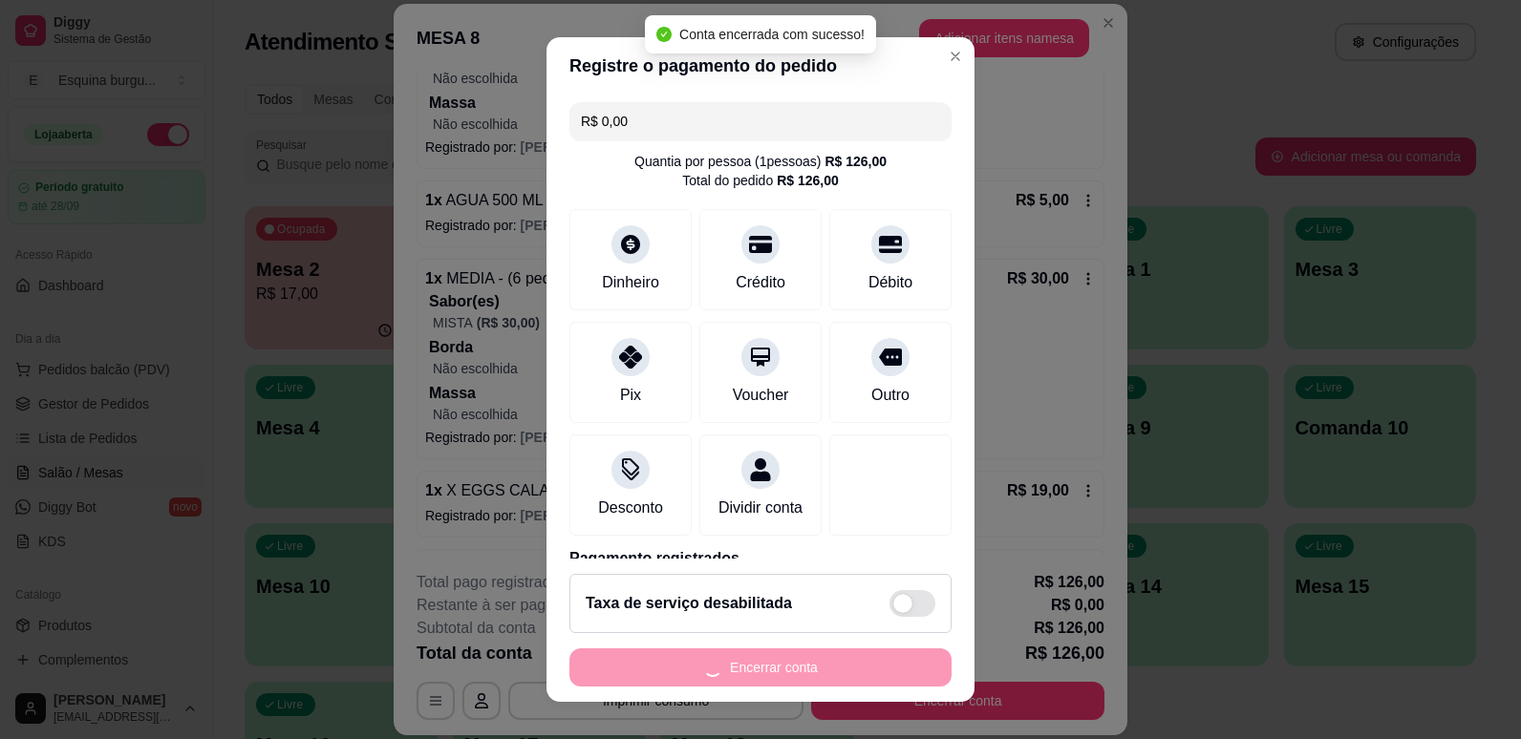
scroll to position [0, 0]
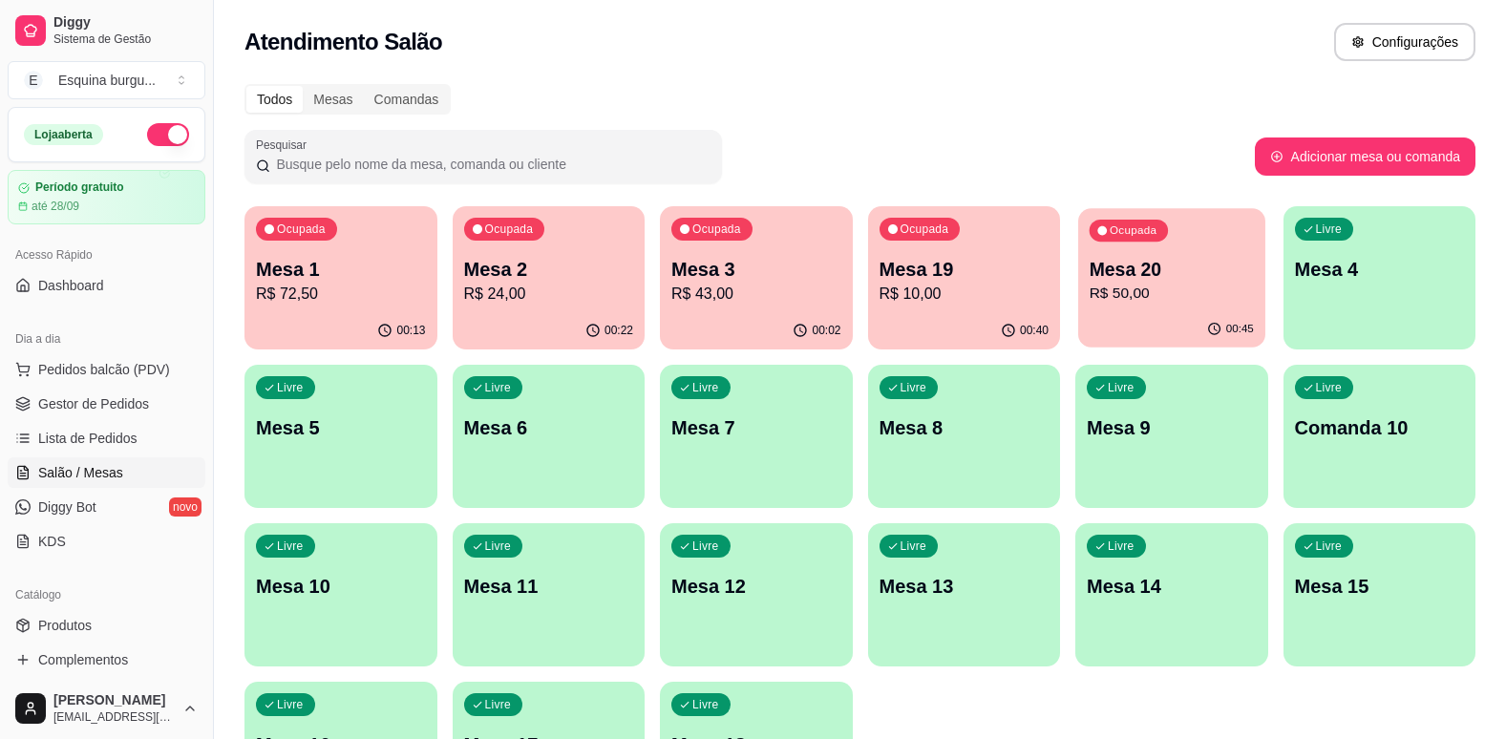
click at [1227, 271] on p "Mesa 20" at bounding box center [1172, 270] width 164 height 26
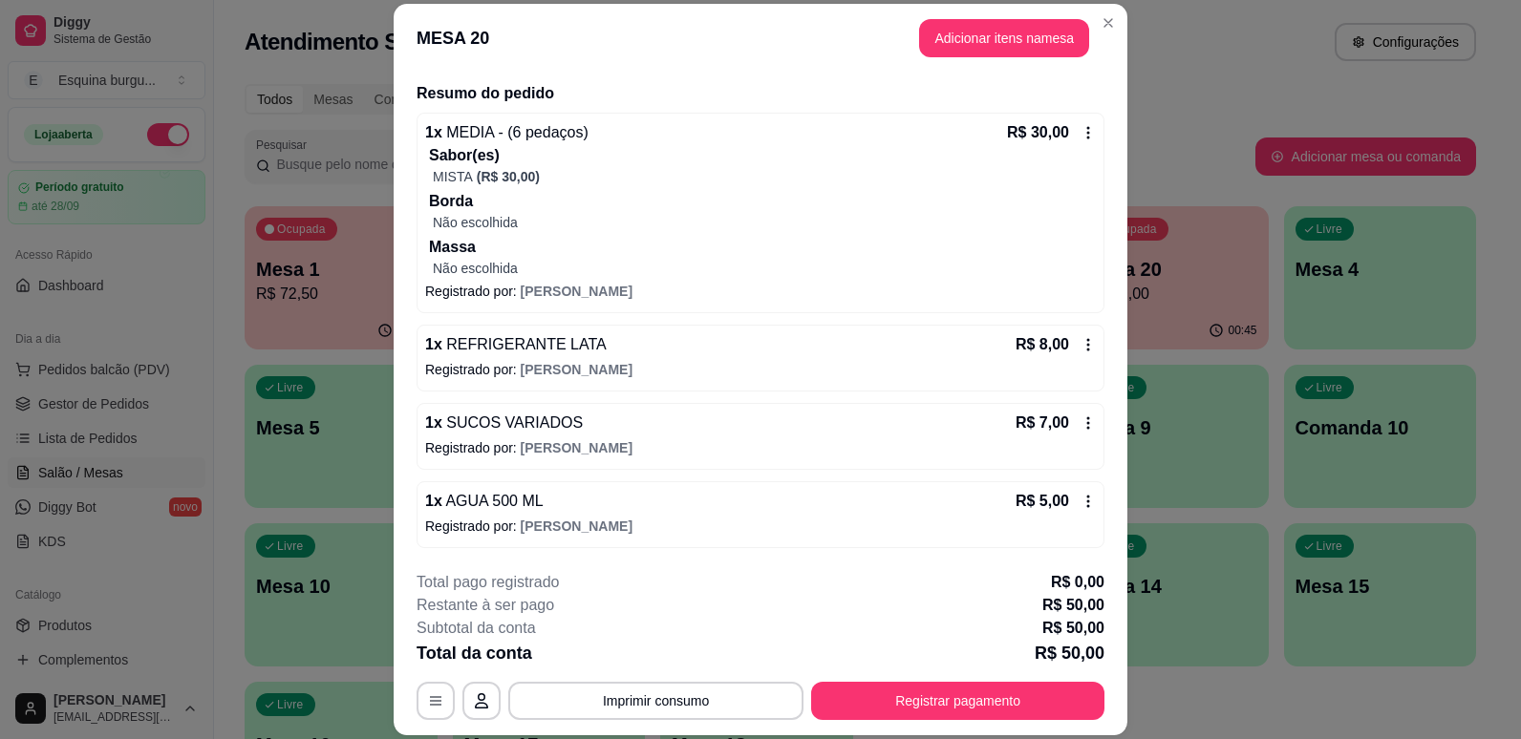
scroll to position [140, 0]
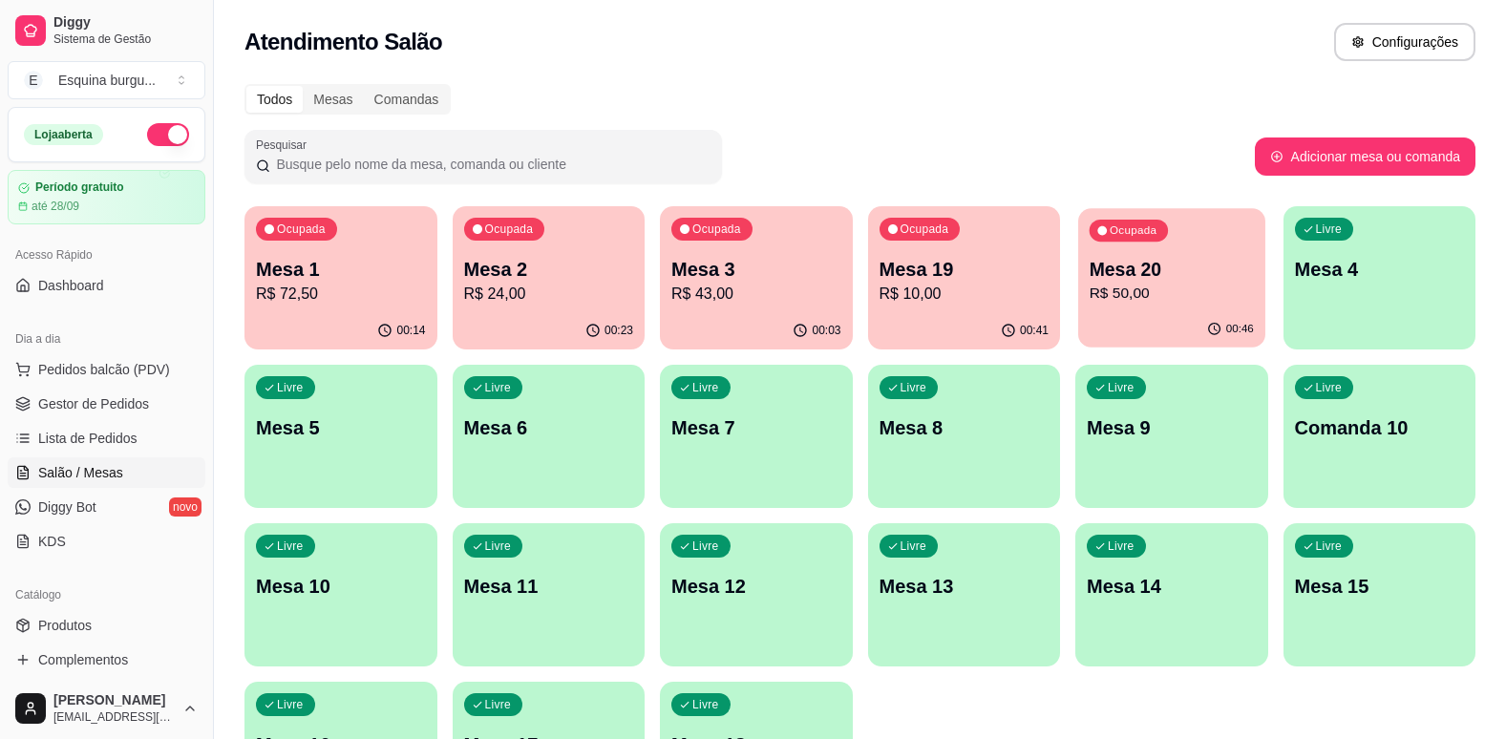
click at [1154, 306] on div "Ocupada Mesa 20 R$ 50,00" at bounding box center [1172, 259] width 186 height 103
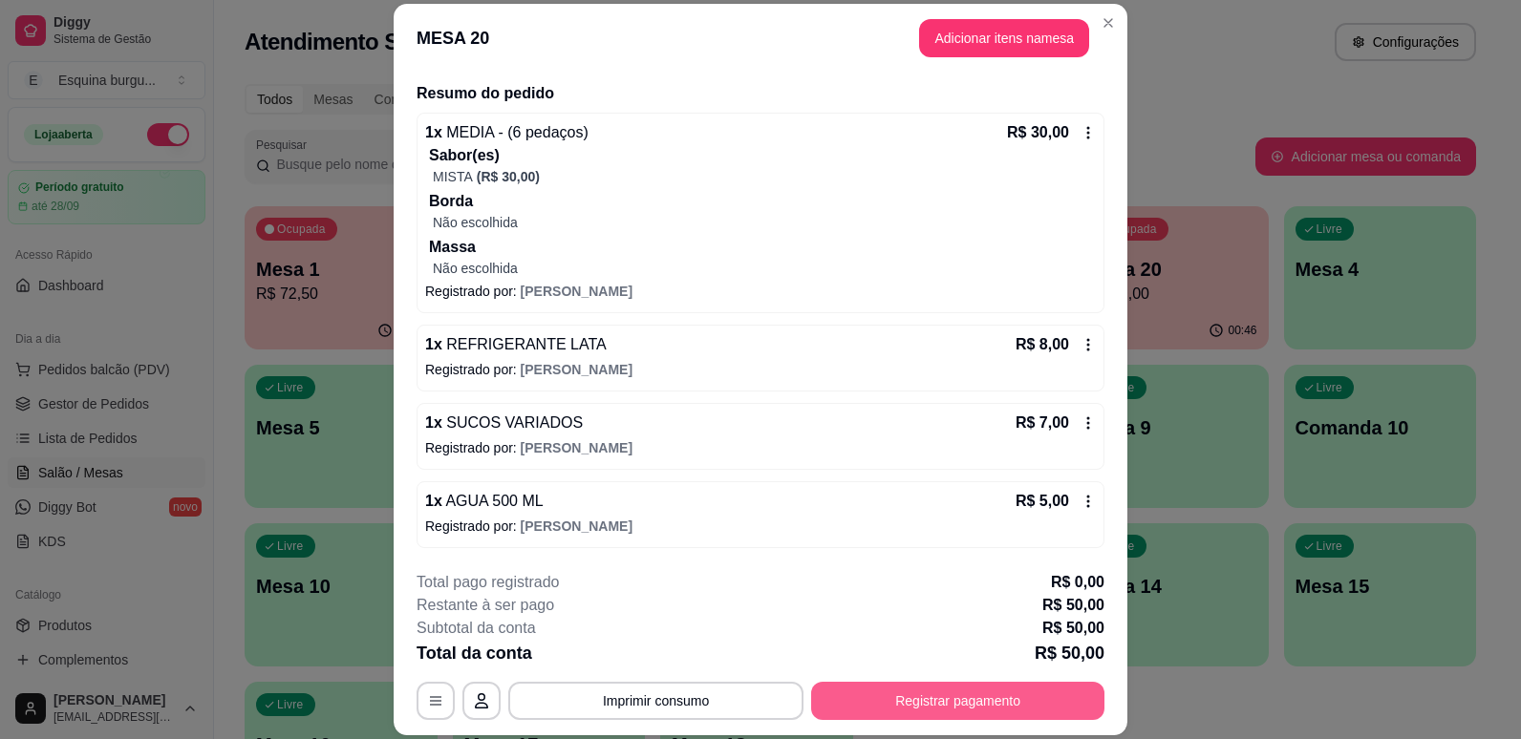
click at [984, 694] on button "Registrar pagamento" at bounding box center [957, 701] width 293 height 38
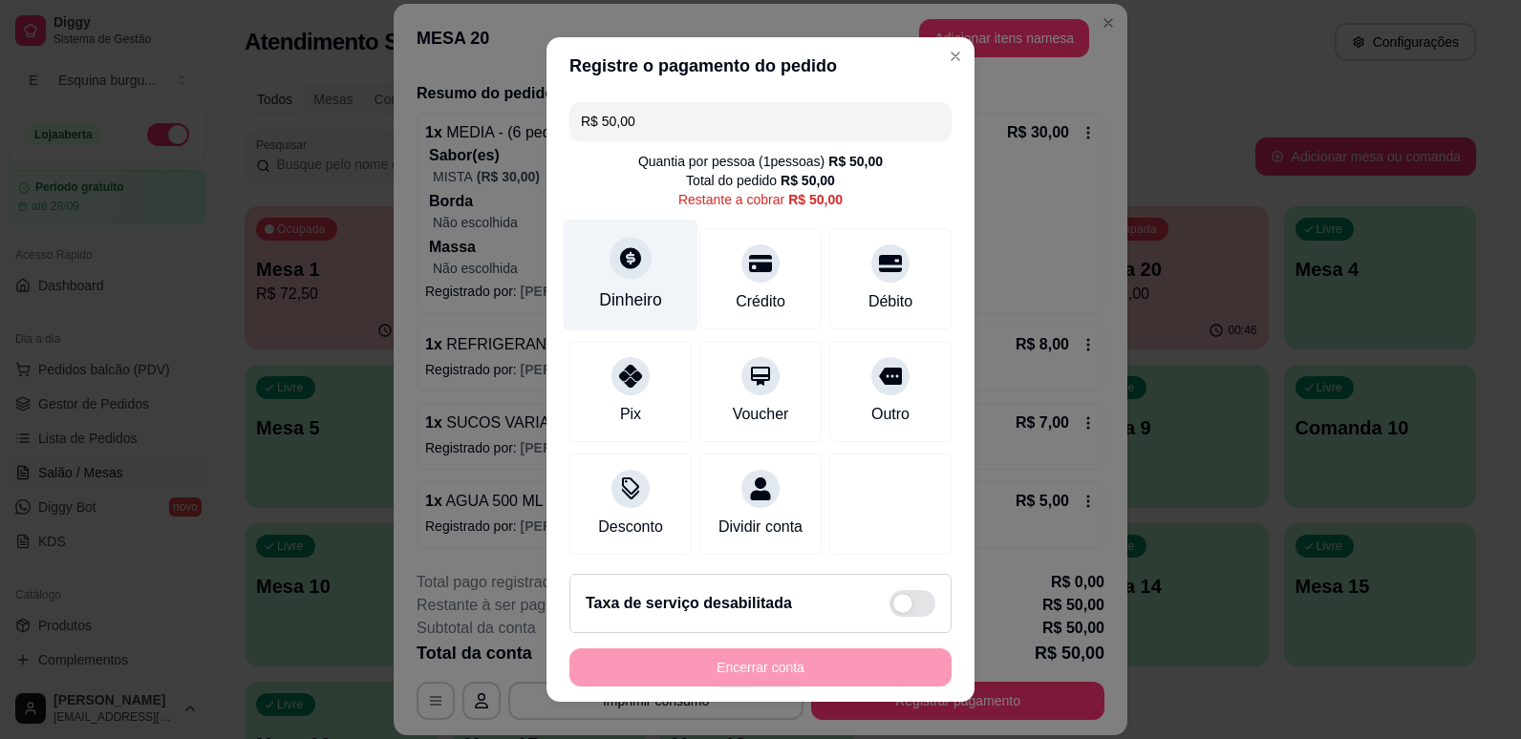
click at [645, 272] on div "Dinheiro" at bounding box center [631, 275] width 135 height 112
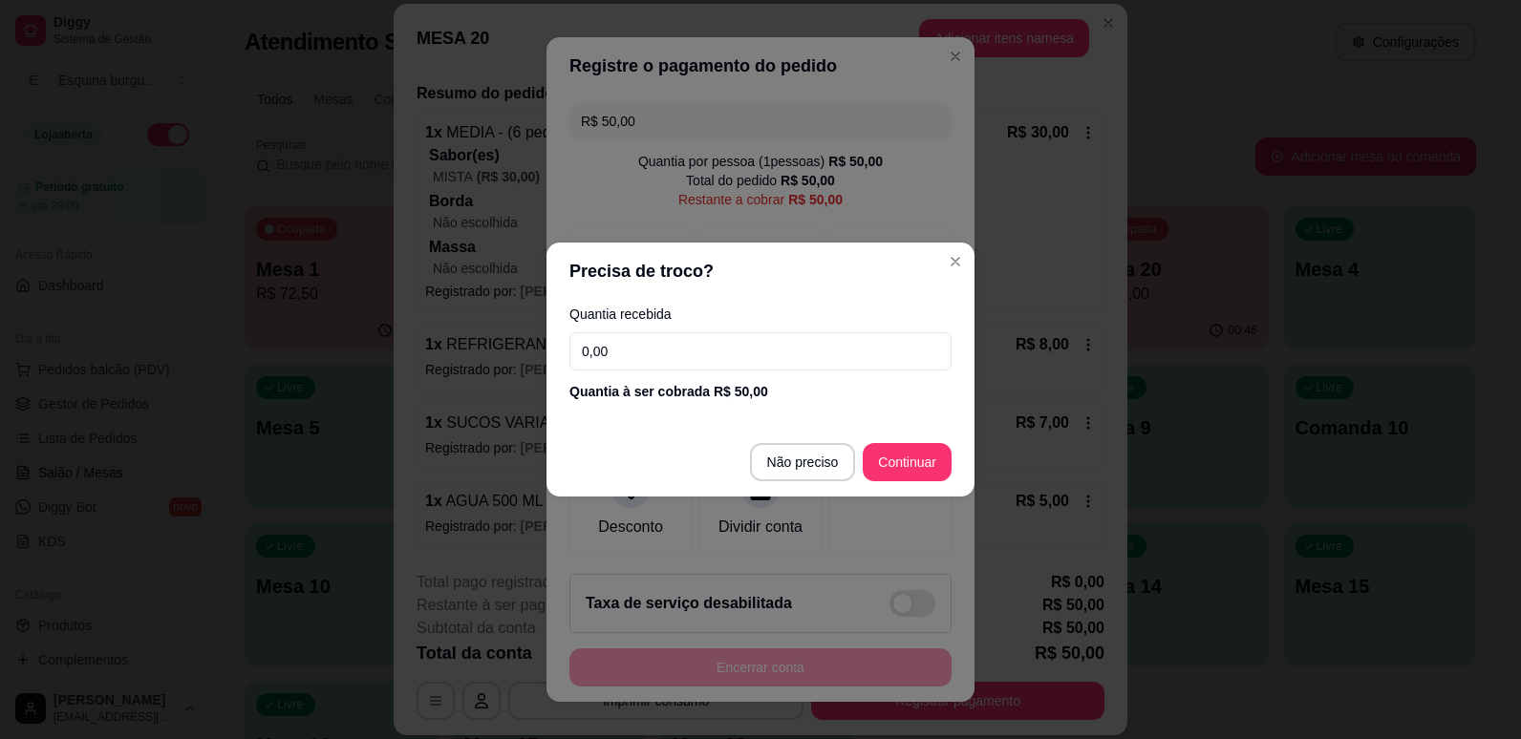
click at [629, 360] on input "0,00" at bounding box center [760, 351] width 382 height 38
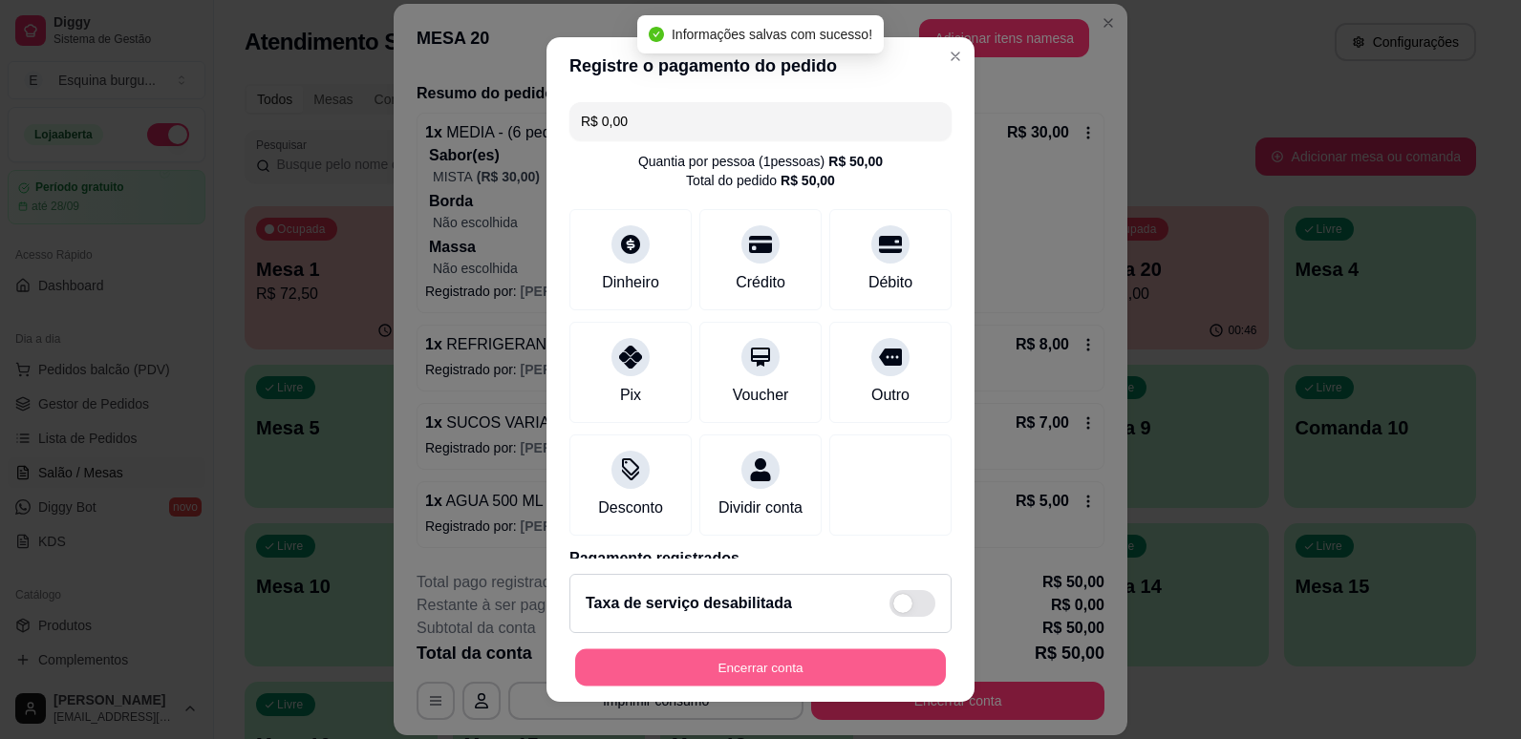
click at [849, 670] on button "Encerrar conta" at bounding box center [760, 668] width 371 height 37
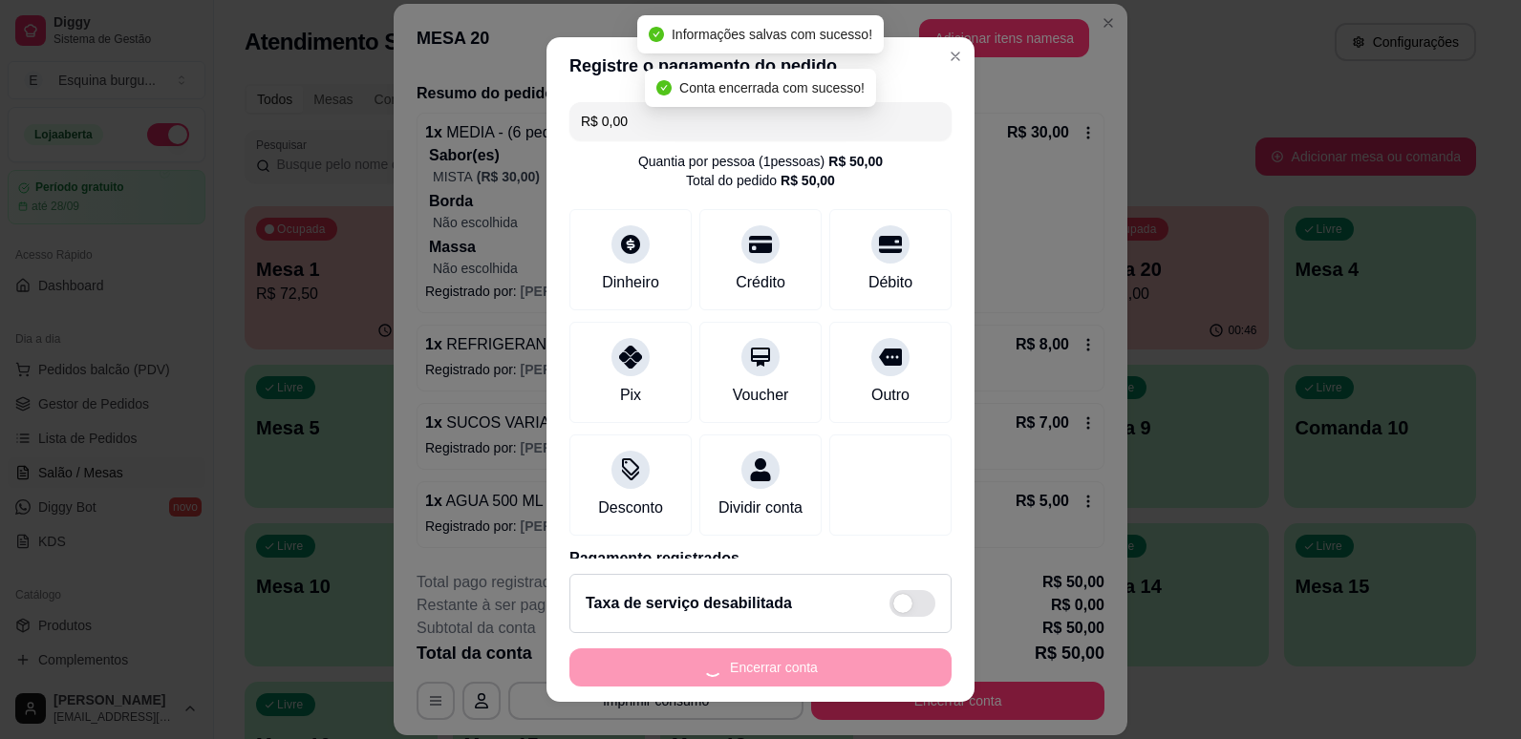
scroll to position [0, 0]
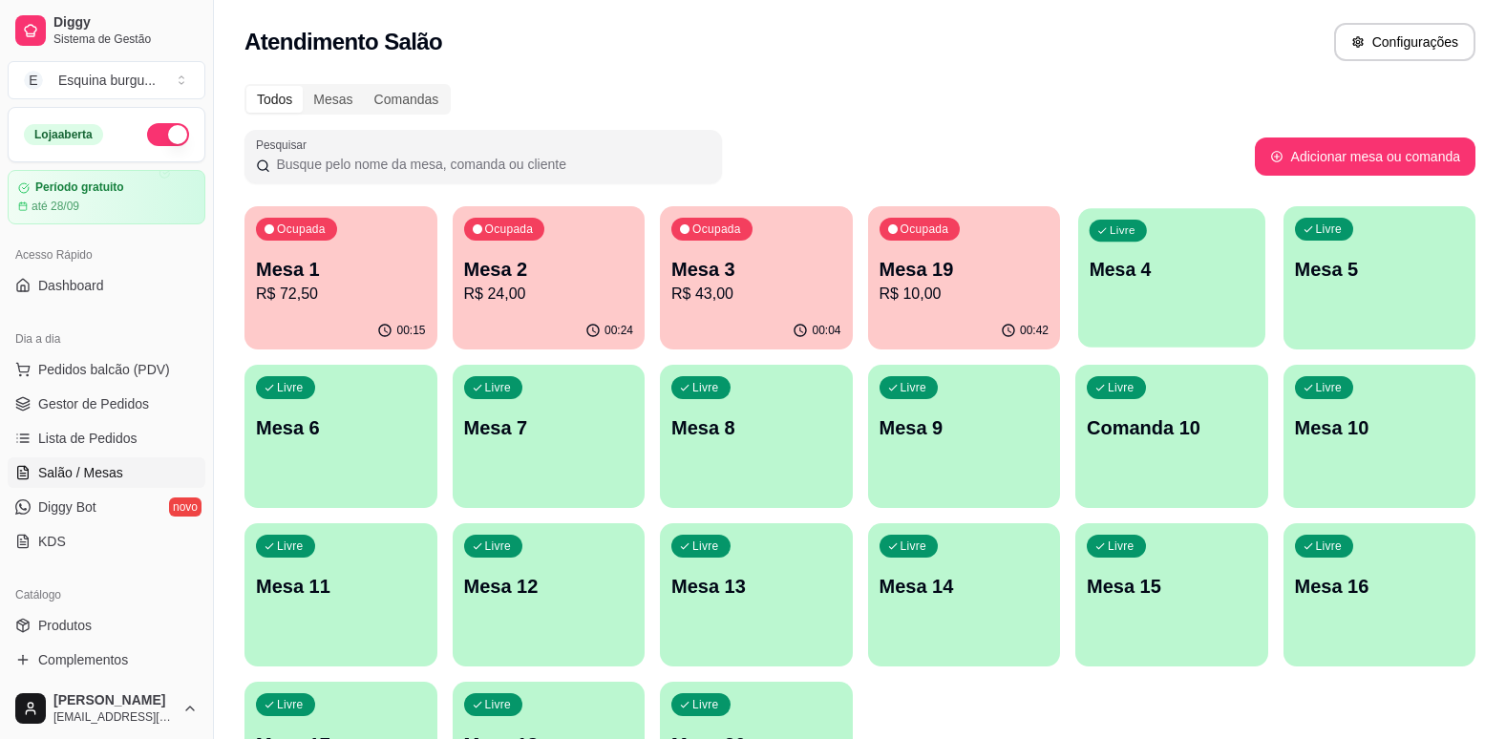
click at [1186, 269] on p "Mesa 4" at bounding box center [1172, 270] width 164 height 26
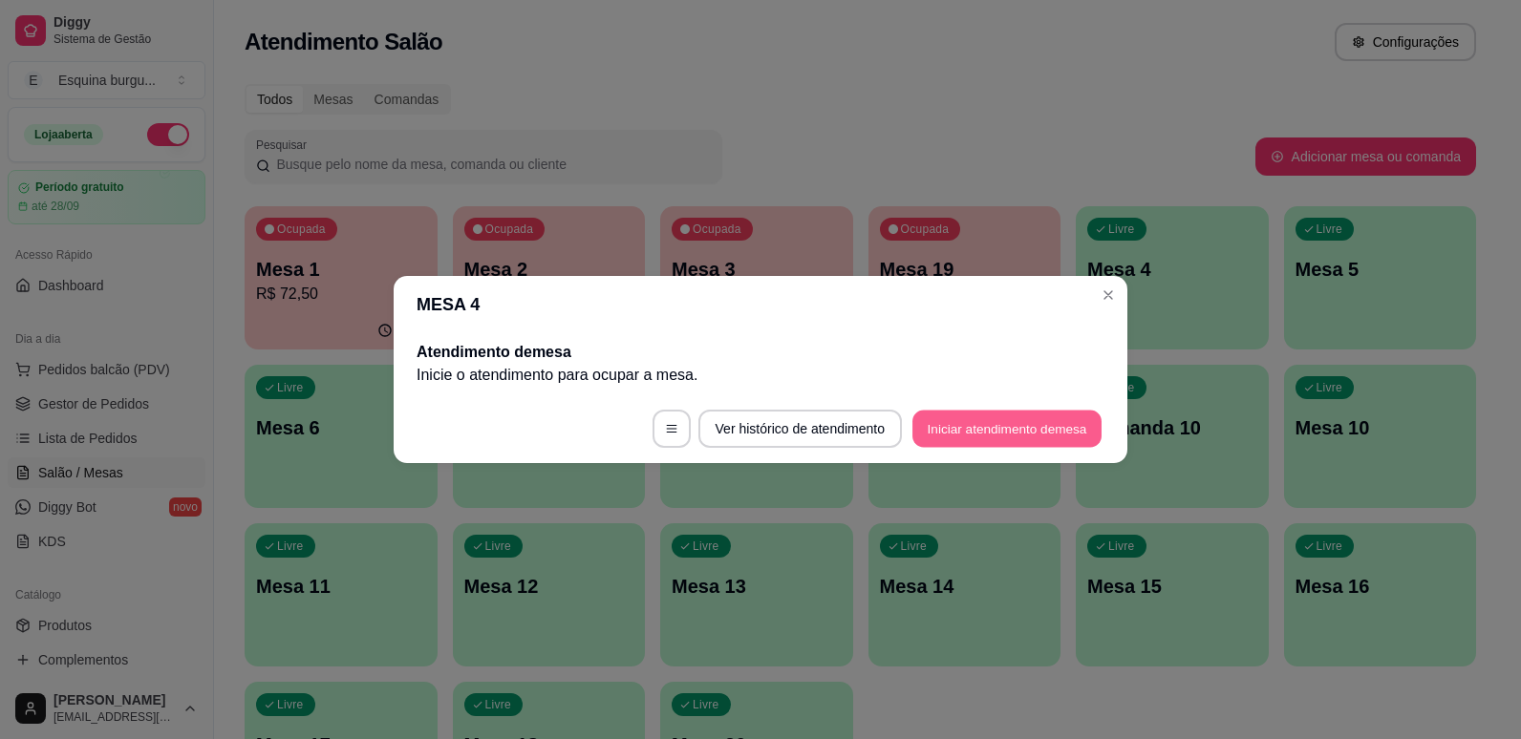
click at [1058, 428] on button "Iniciar atendimento de mesa" at bounding box center [1006, 429] width 189 height 37
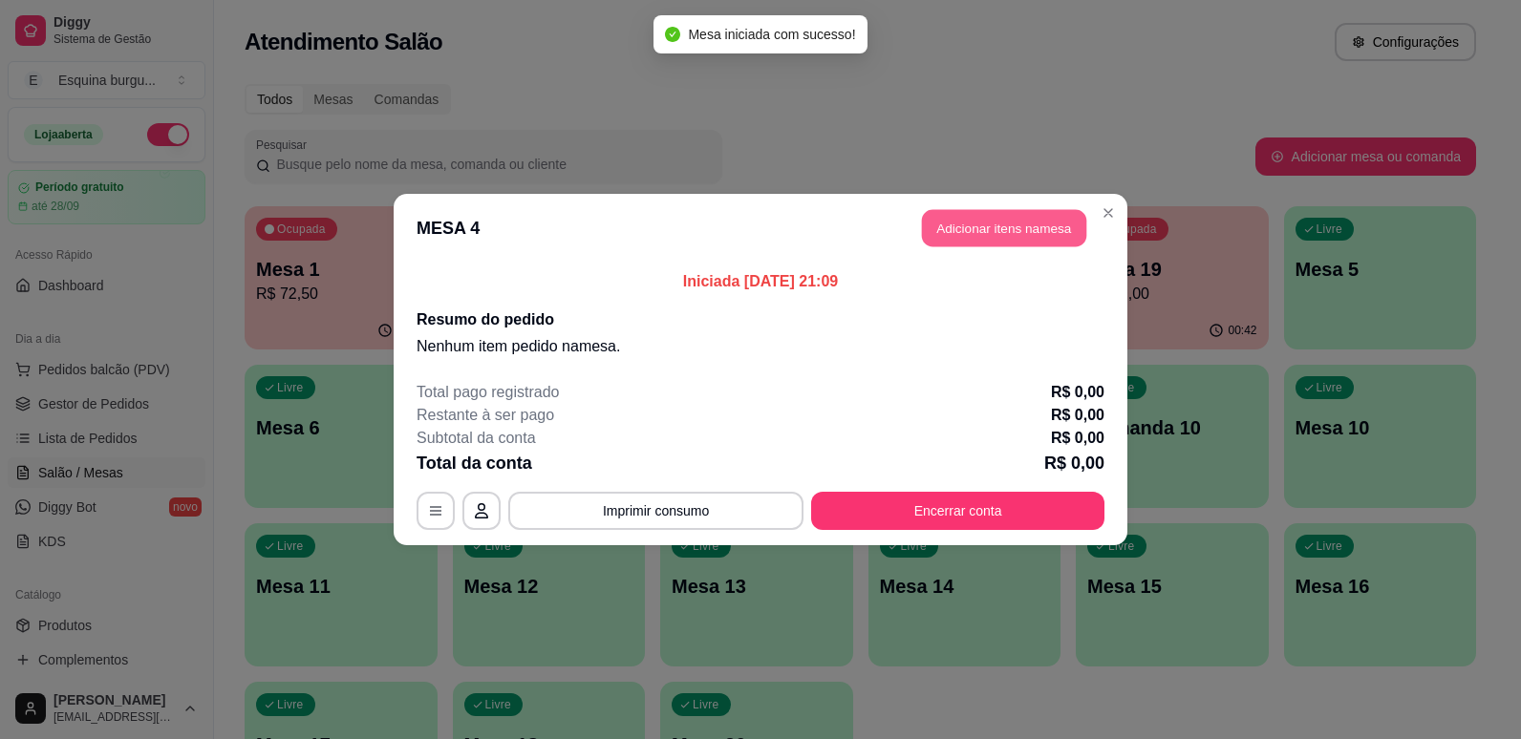
click at [1049, 238] on button "Adicionar itens na mesa" at bounding box center [1004, 228] width 164 height 37
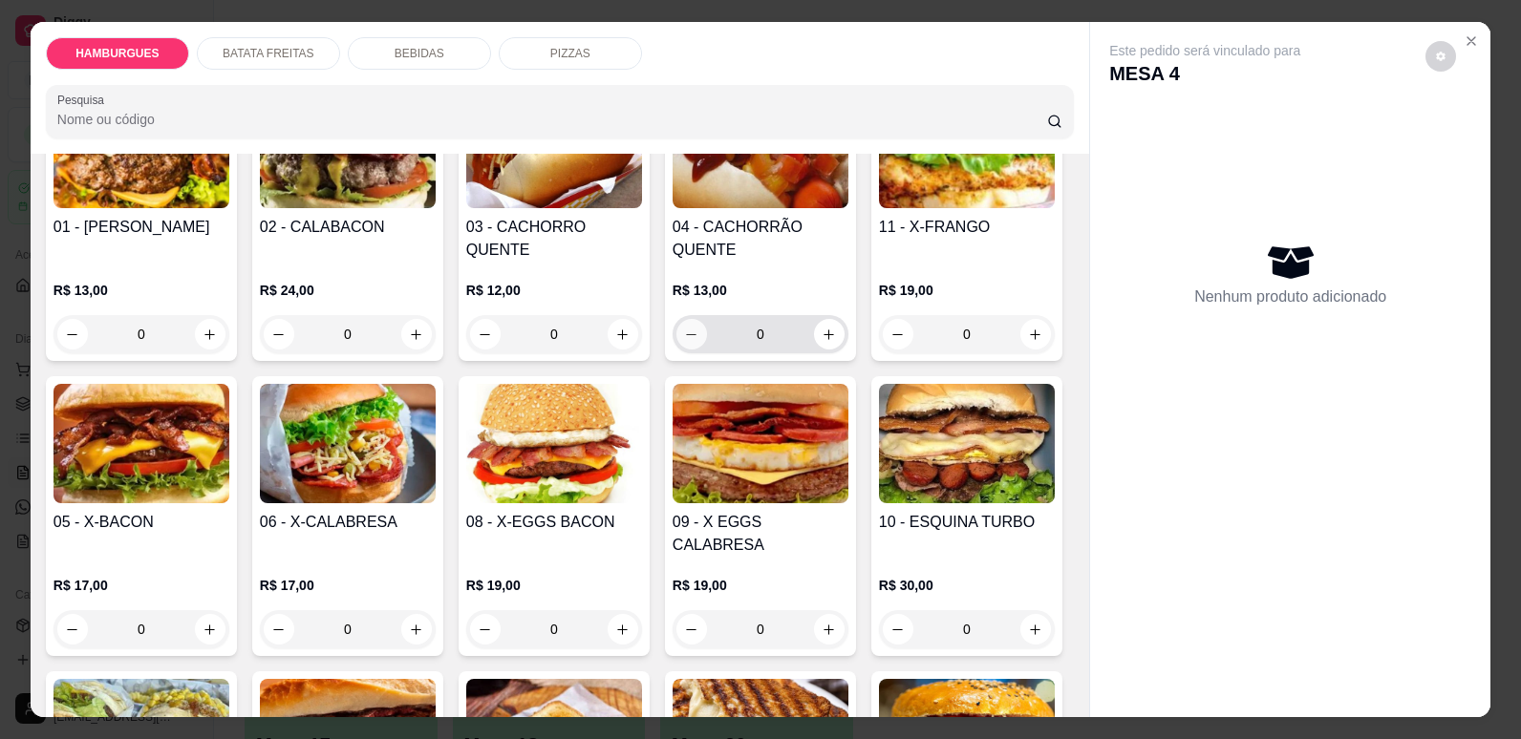
scroll to position [223, 0]
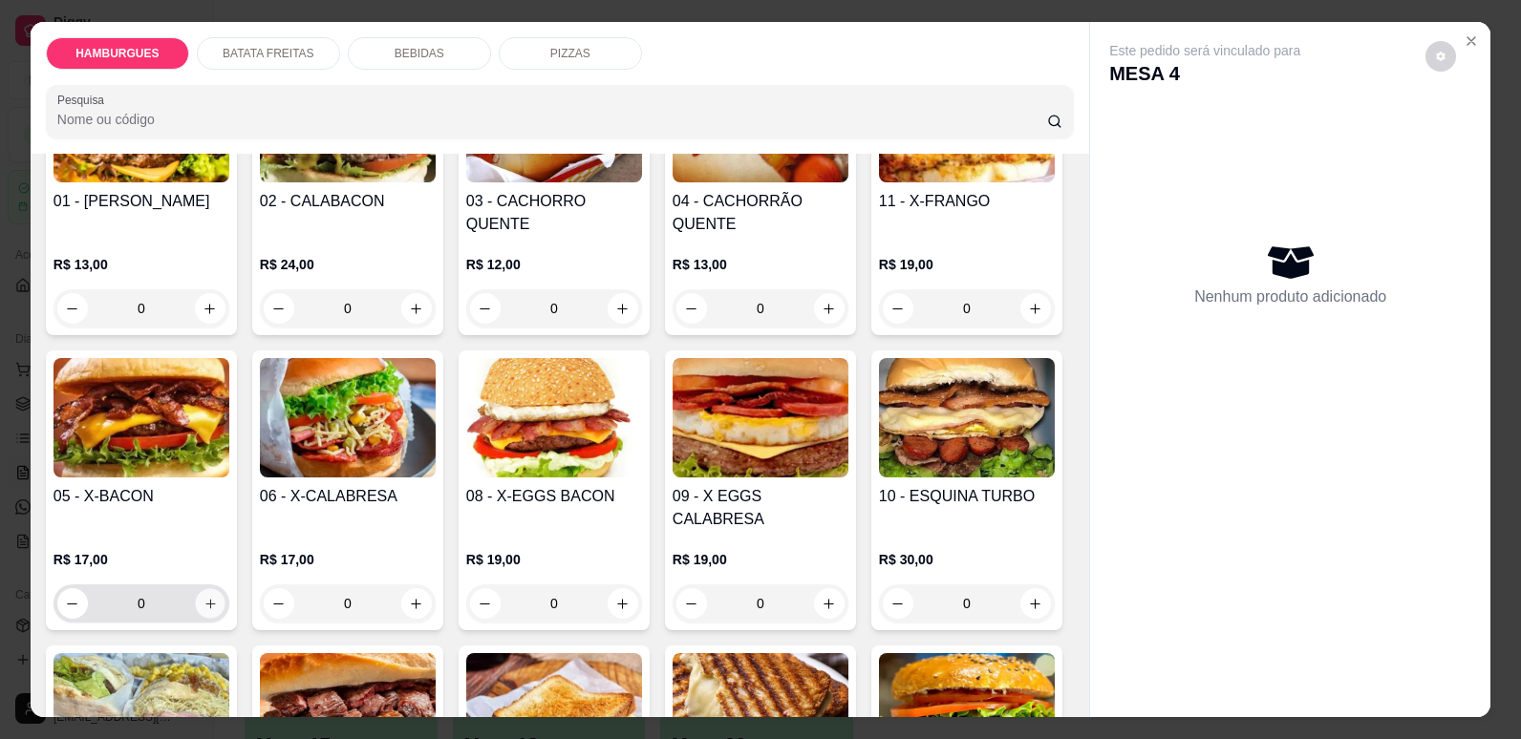
click at [224, 589] on button "increase-product-quantity" at bounding box center [210, 604] width 30 height 30
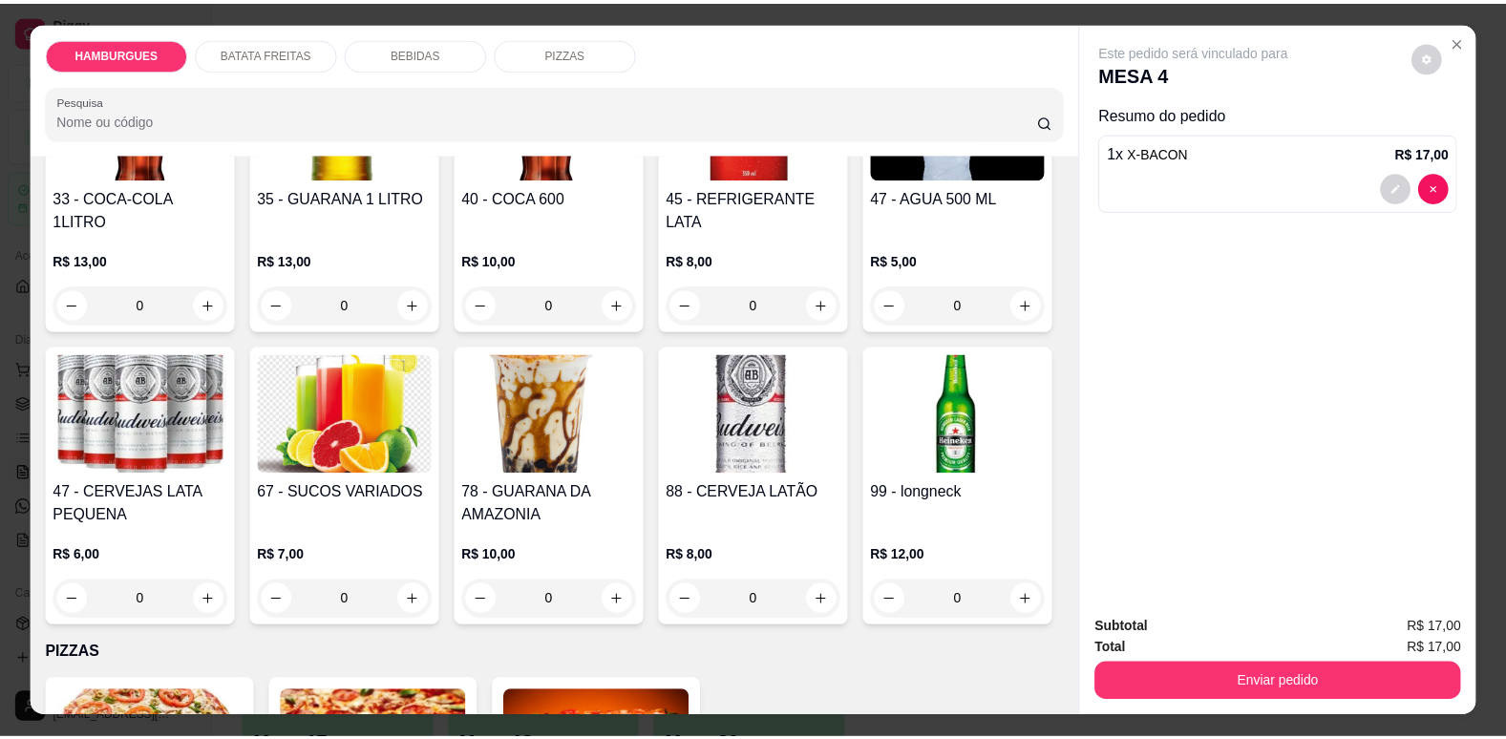
scroll to position [1778, 0]
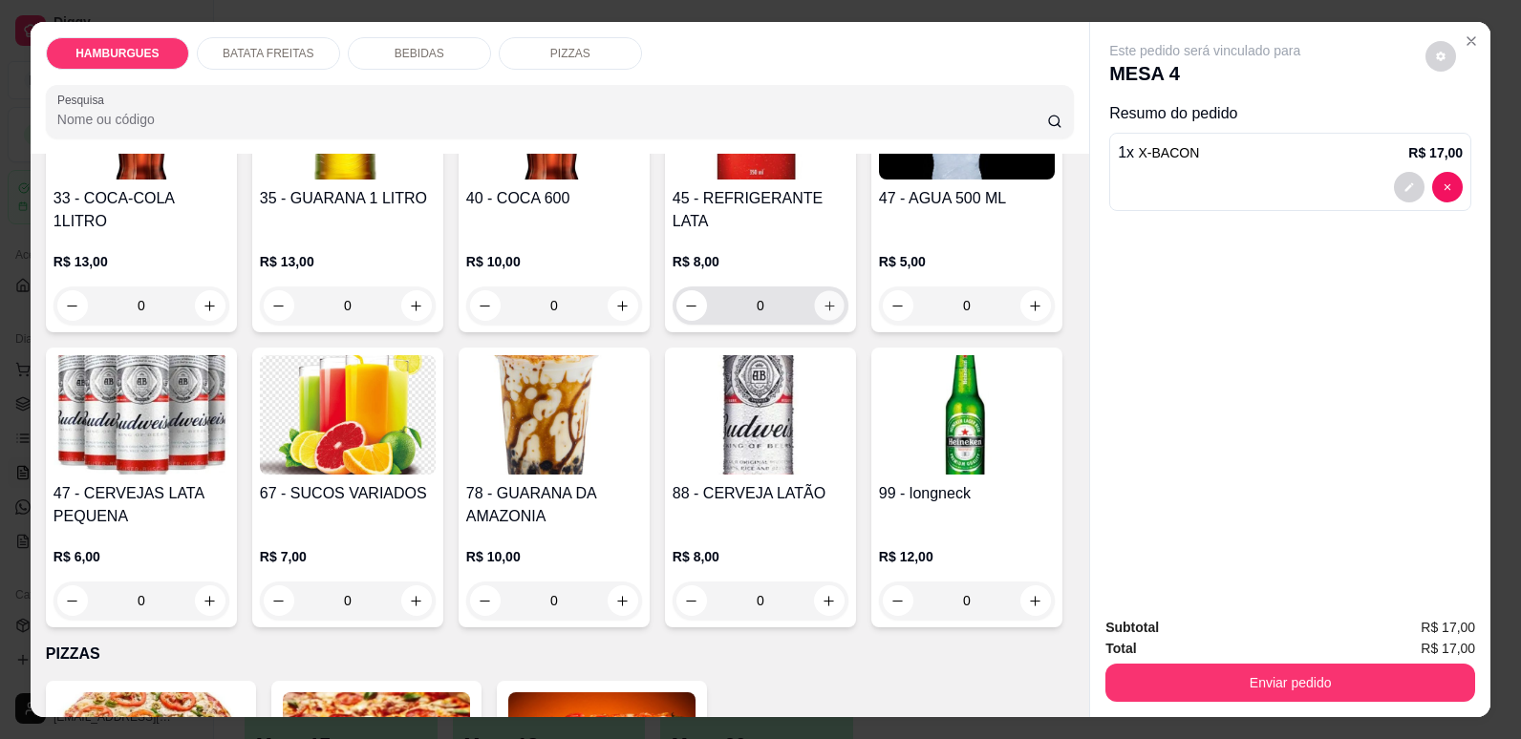
click at [830, 321] on button "increase-product-quantity" at bounding box center [829, 306] width 30 height 30
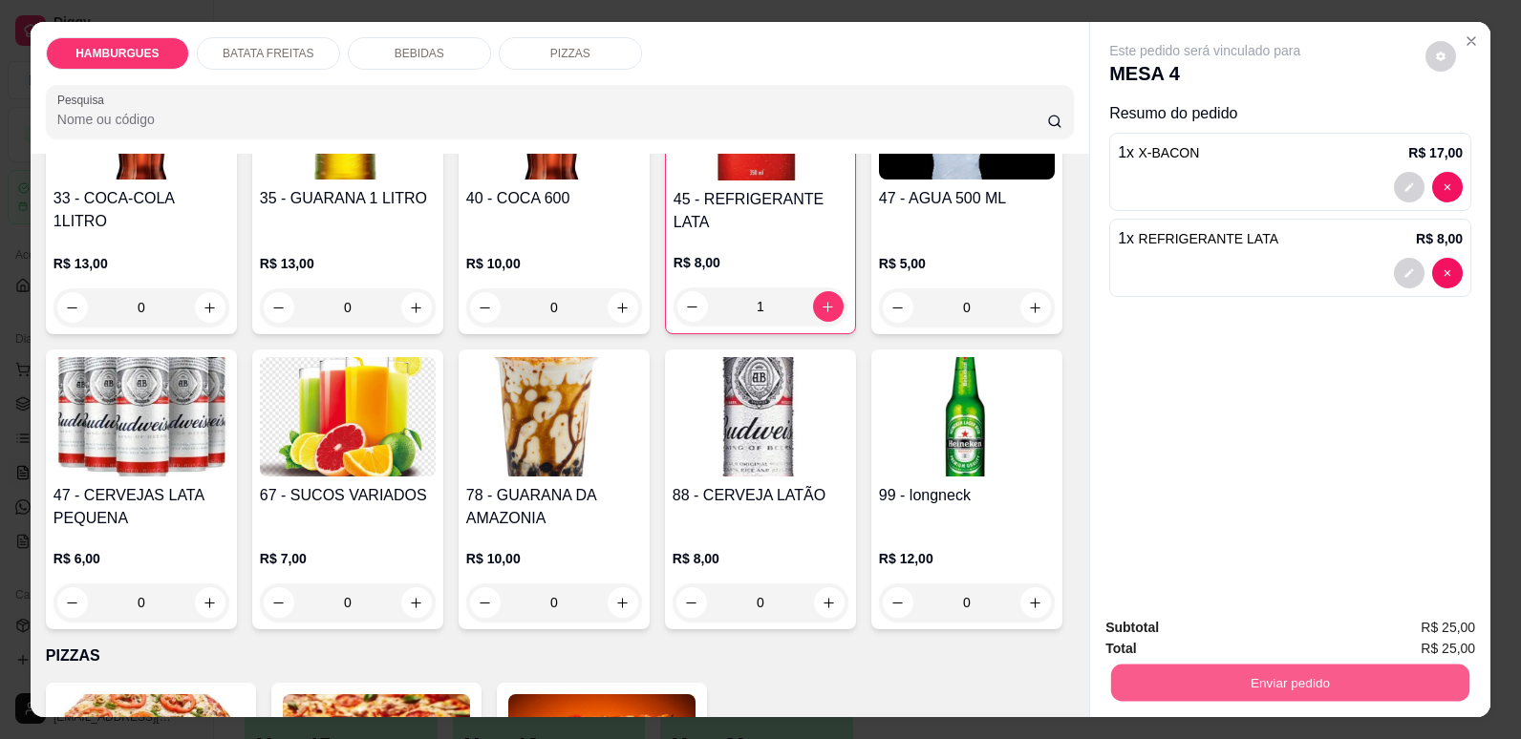
click at [1273, 688] on button "Enviar pedido" at bounding box center [1290, 682] width 358 height 37
click at [1292, 624] on button "Não registrar e enviar pedido" at bounding box center [1227, 635] width 193 height 35
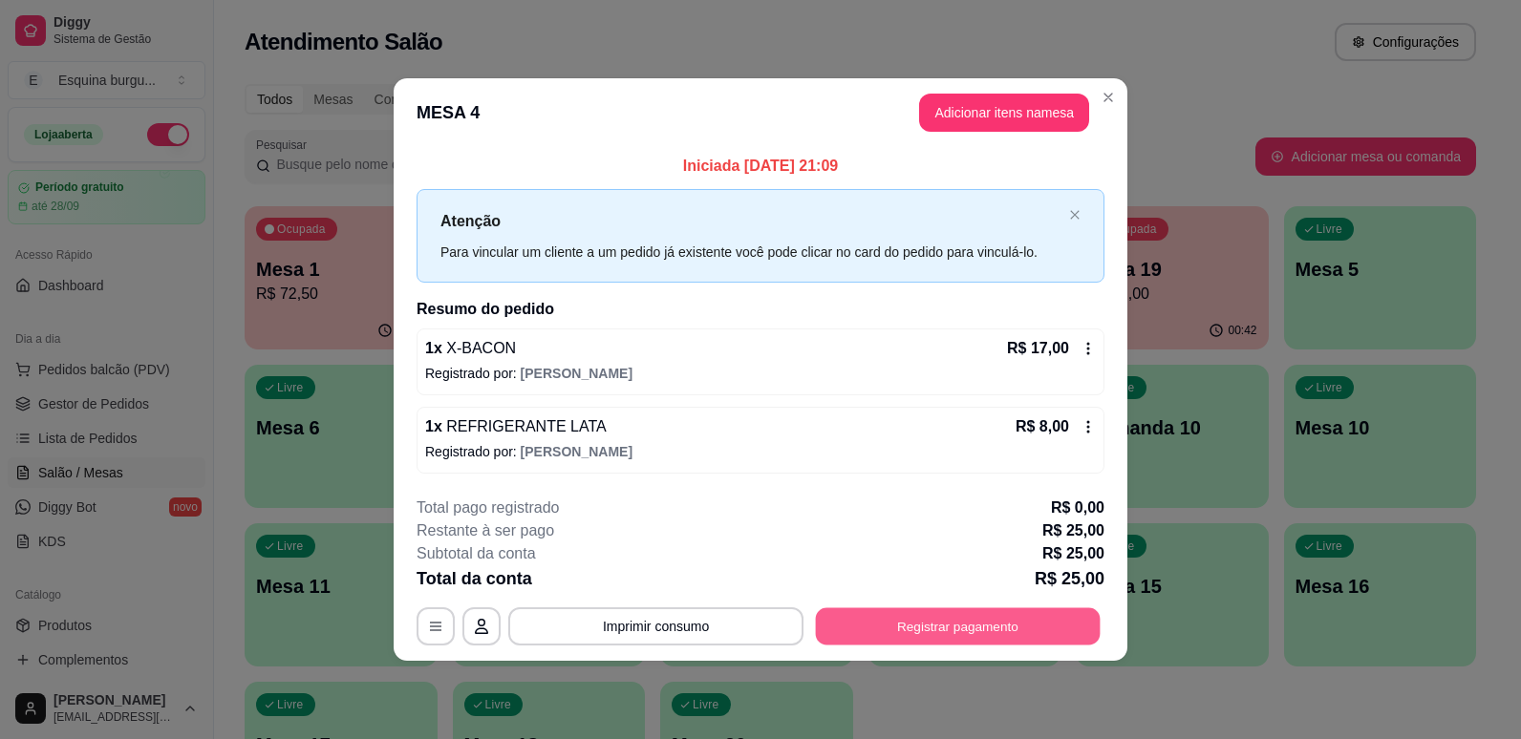
click at [1035, 622] on button "Registrar pagamento" at bounding box center [958, 626] width 285 height 37
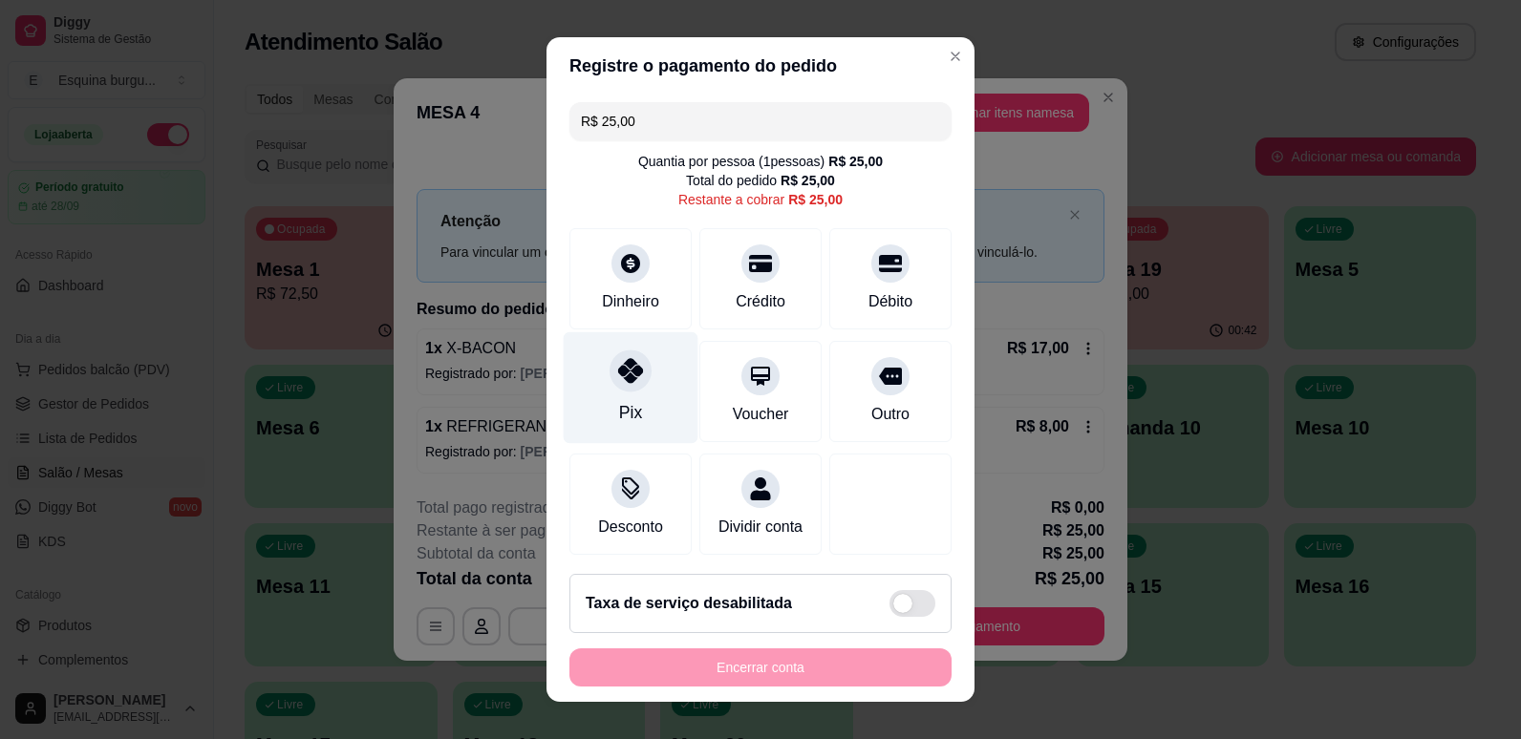
click at [649, 383] on div "Pix" at bounding box center [631, 387] width 135 height 112
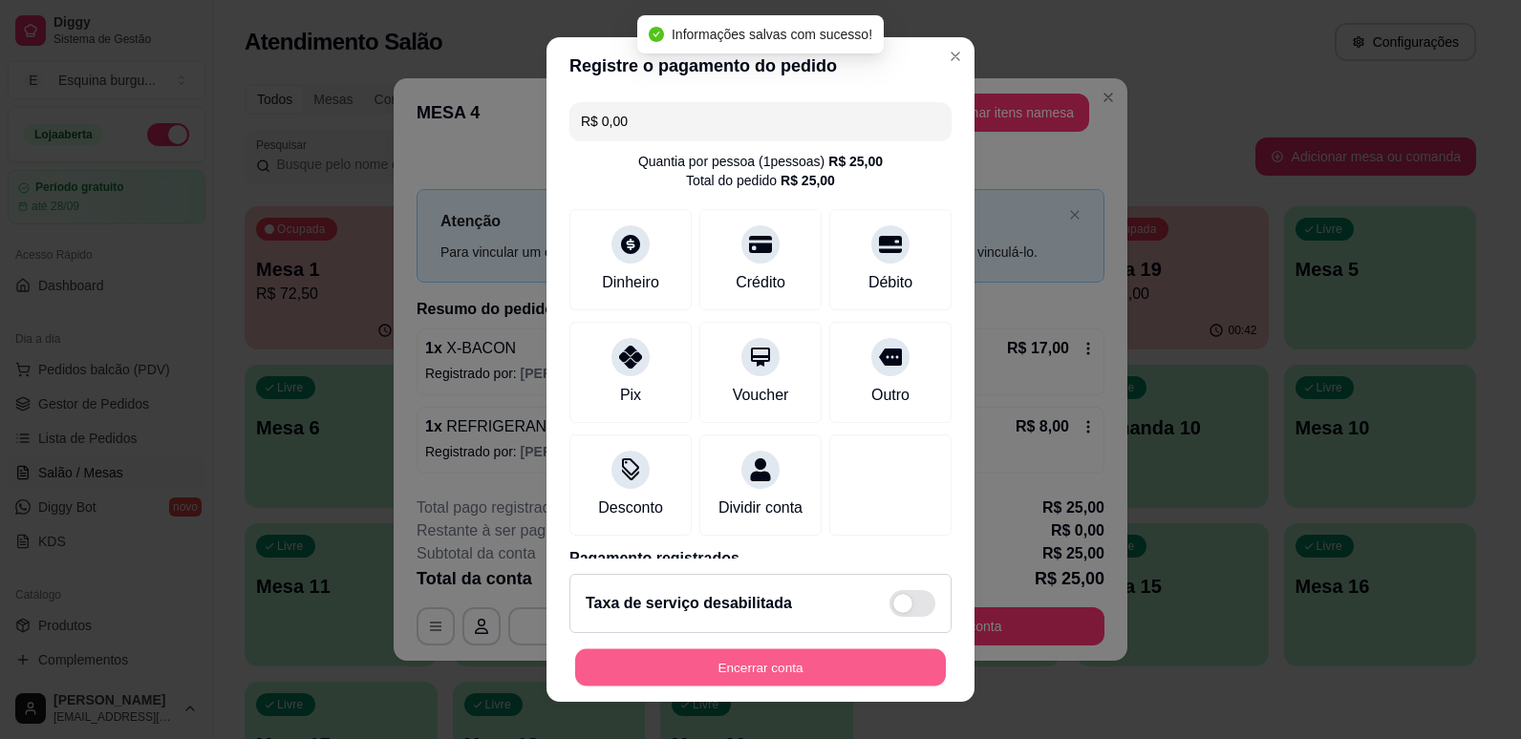
click at [734, 674] on button "Encerrar conta" at bounding box center [760, 668] width 371 height 37
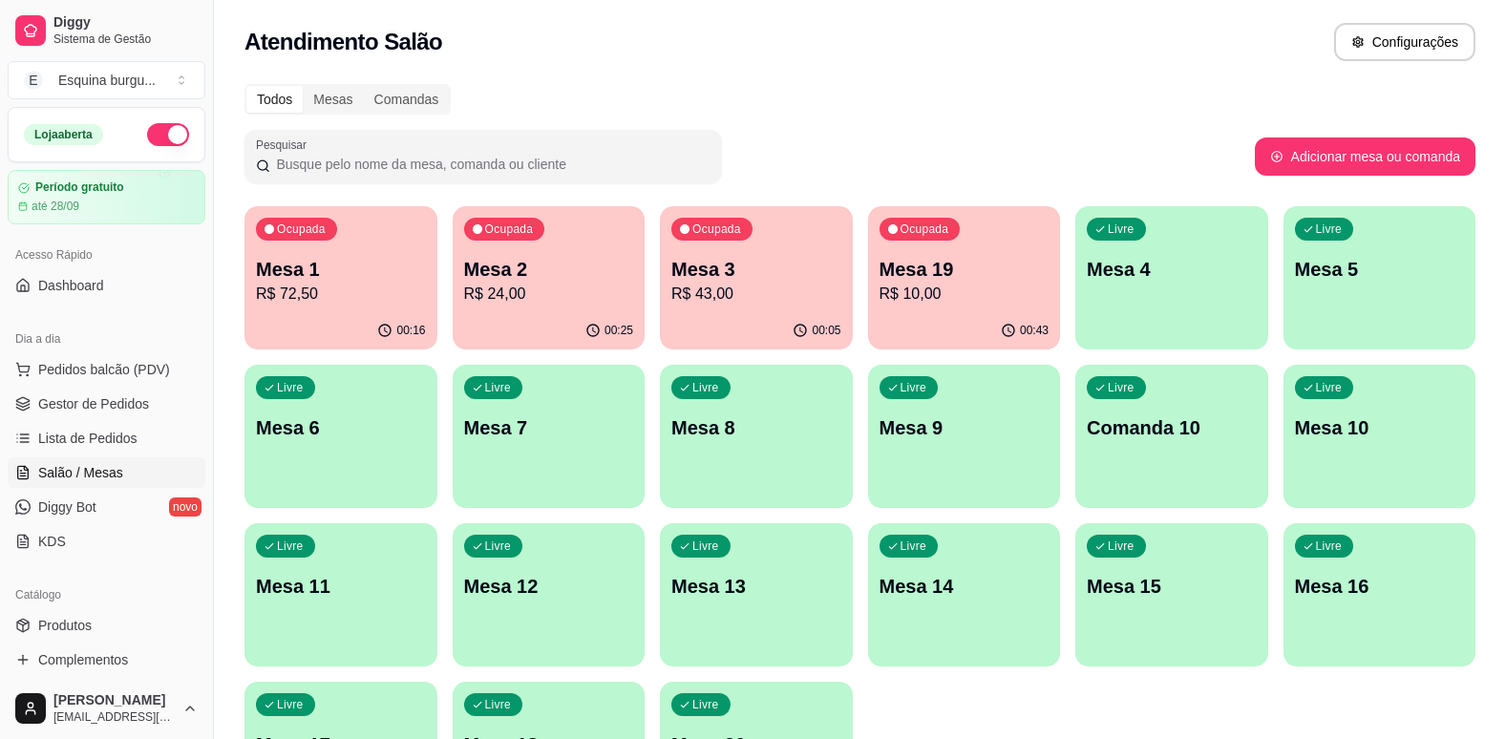
click at [1140, 120] on div "Todos Mesas Comandas Pesquisar Adicionar mesa ou comanda Ocupada Mesa 1 R$ 72,5…" at bounding box center [860, 461] width 1293 height 776
click at [108, 428] on link "Lista de Pedidos" at bounding box center [107, 438] width 198 height 31
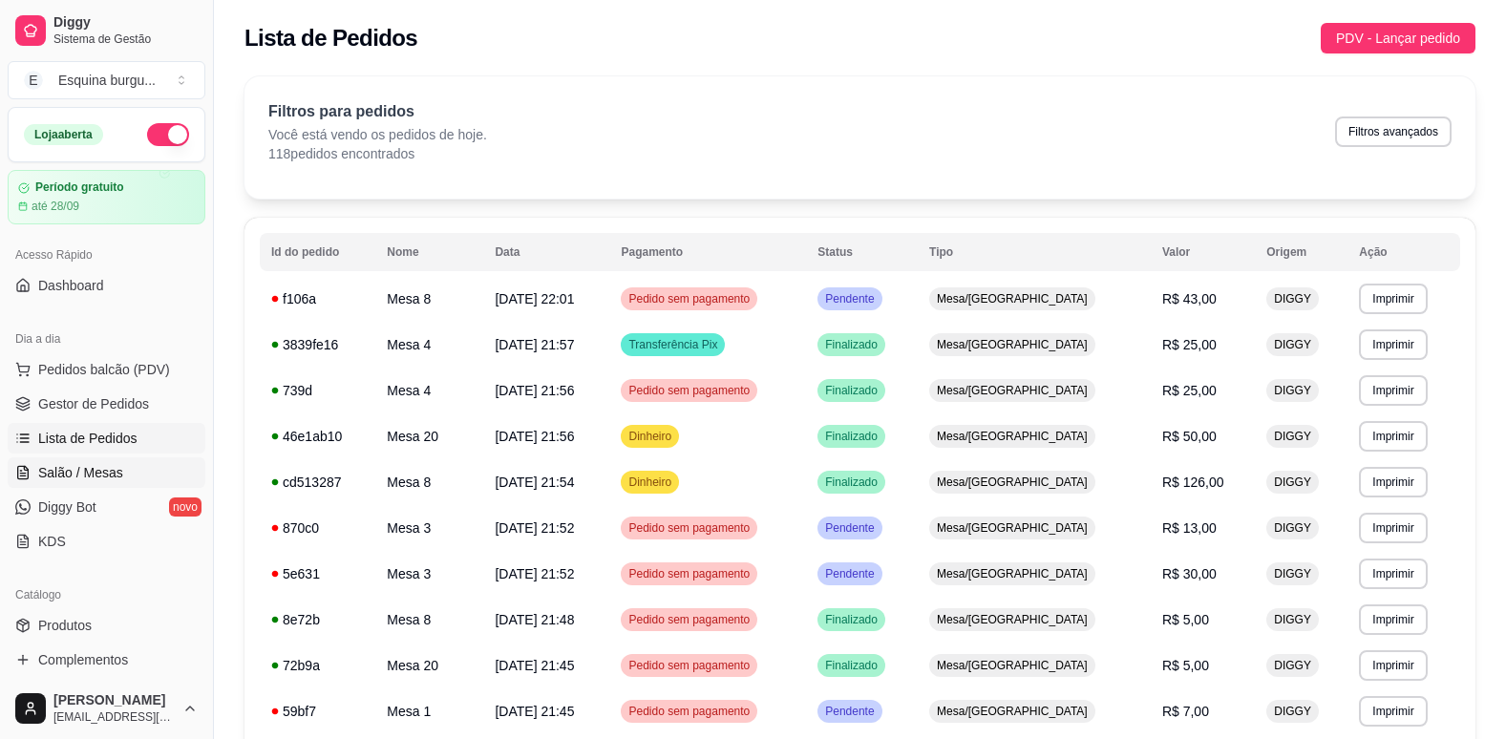
click at [148, 458] on link "Salão / Mesas" at bounding box center [107, 473] width 198 height 31
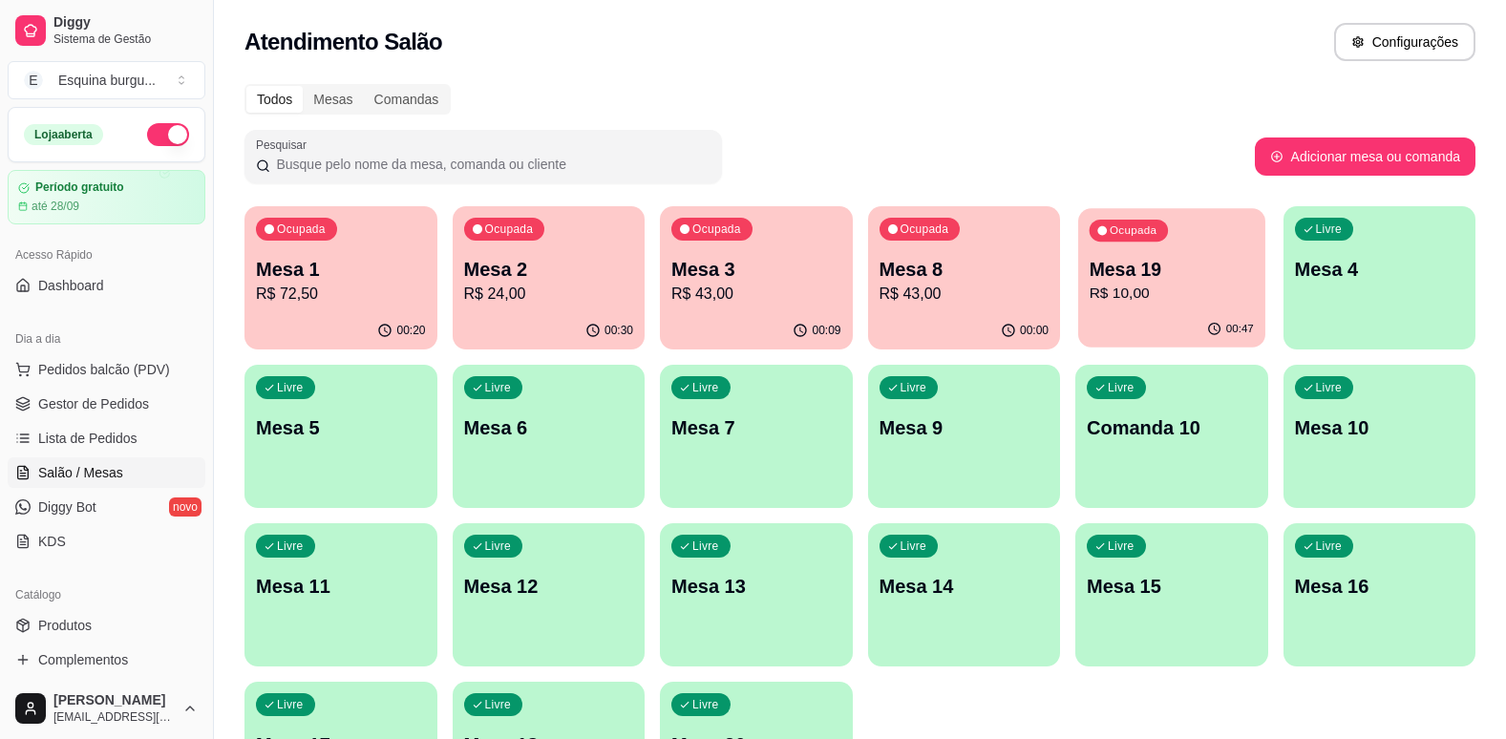
click at [1149, 334] on div "00:47" at bounding box center [1172, 329] width 186 height 36
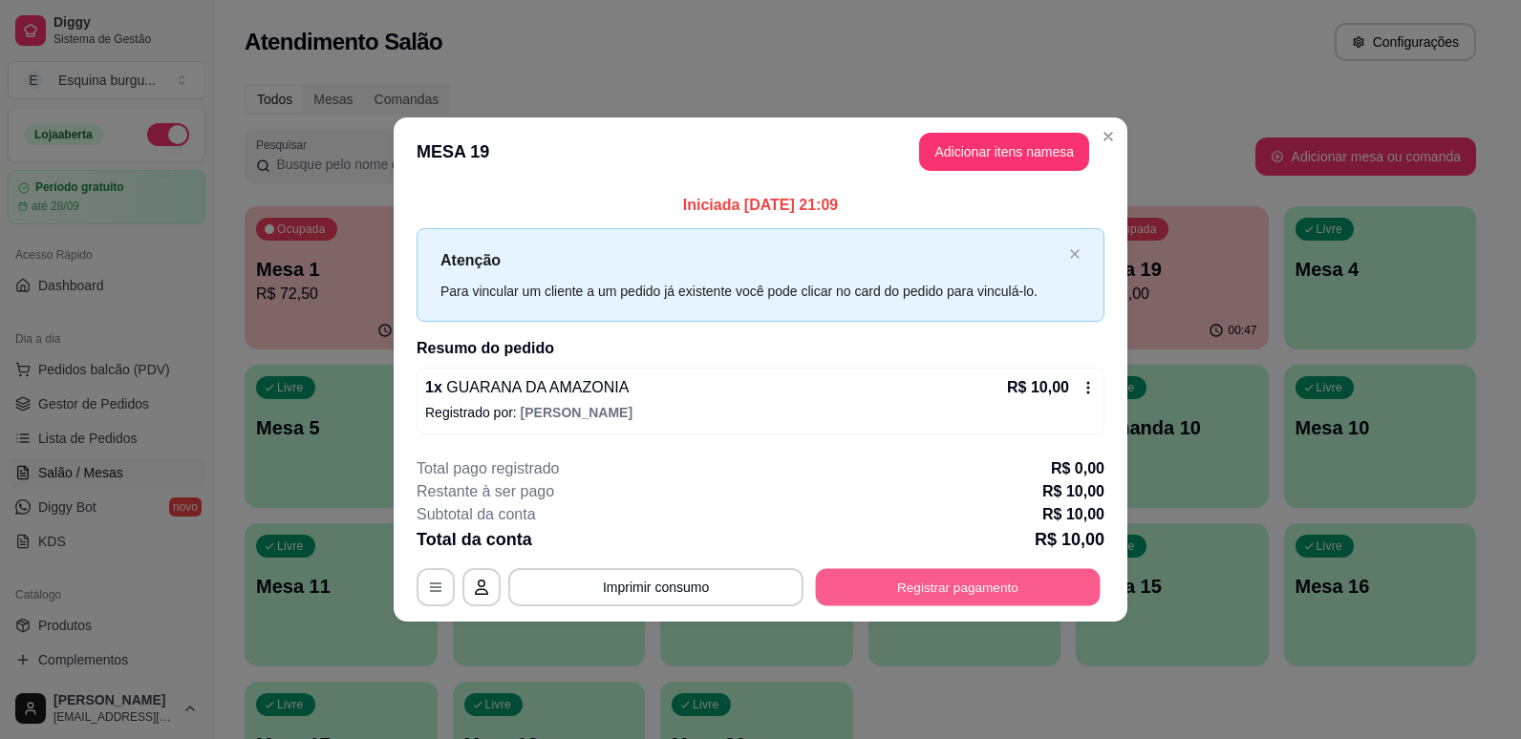
click at [1080, 588] on button "Registrar pagamento" at bounding box center [958, 586] width 285 height 37
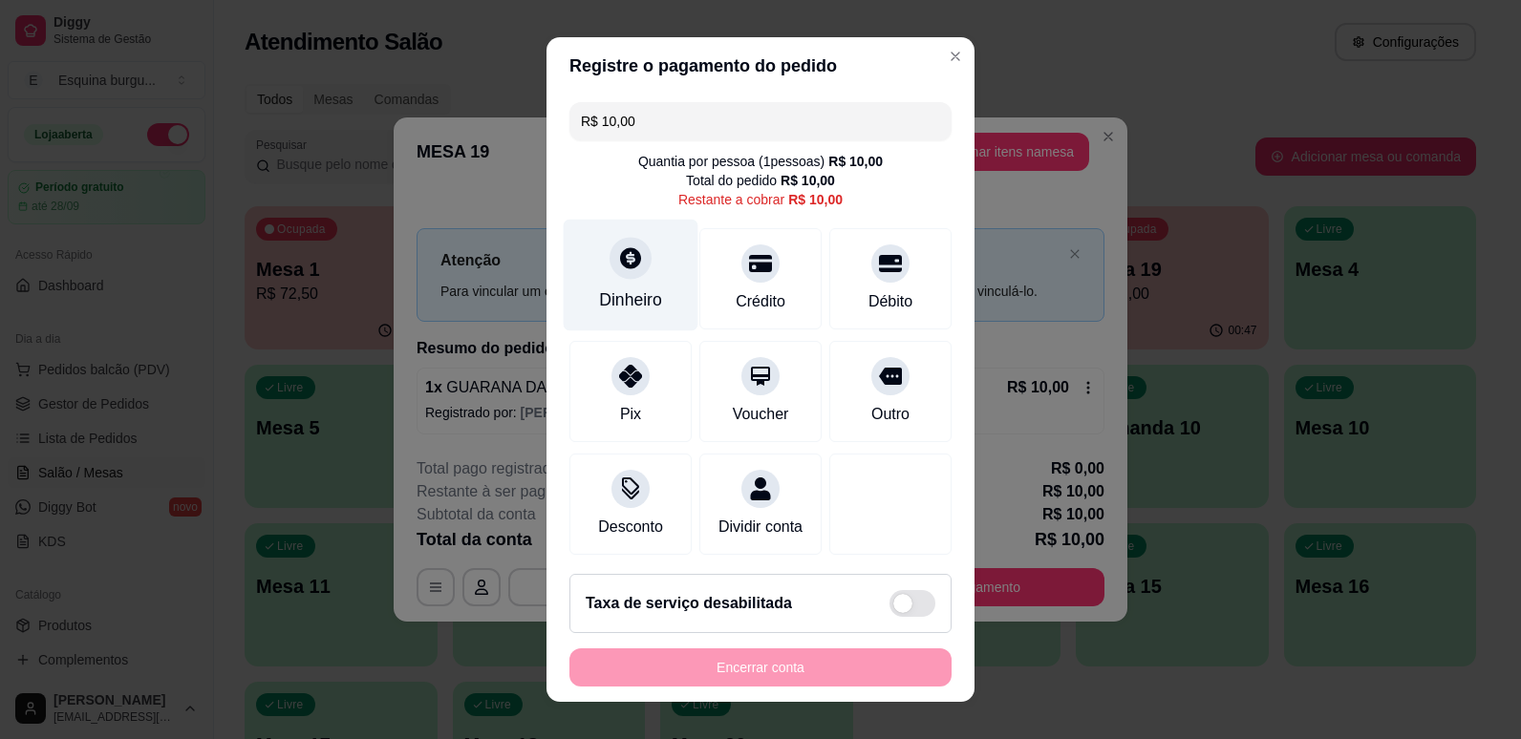
click at [643, 228] on div "Dinheiro" at bounding box center [631, 275] width 135 height 112
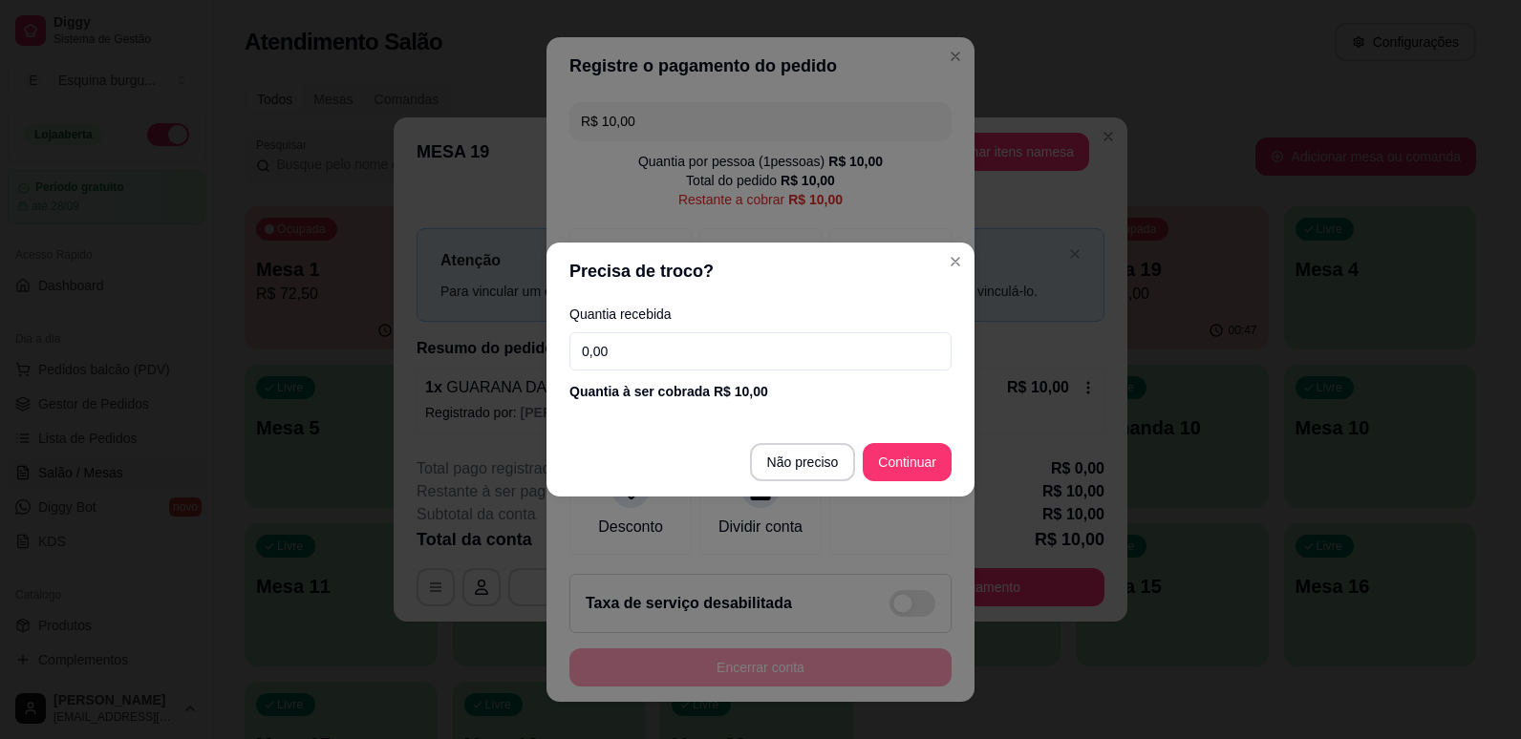
click at [598, 353] on input "0,00" at bounding box center [760, 351] width 382 height 38
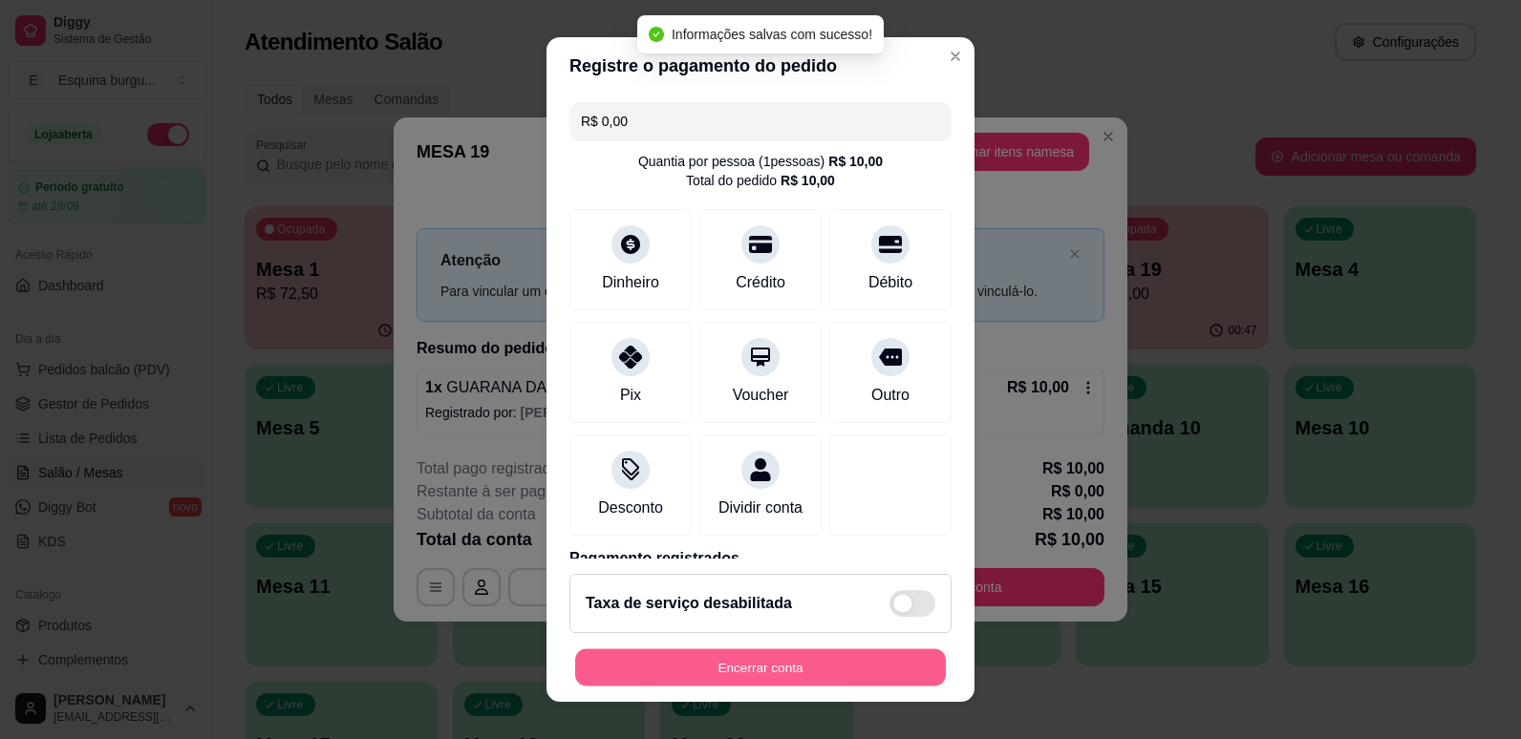
click at [837, 664] on button "Encerrar conta" at bounding box center [760, 668] width 371 height 37
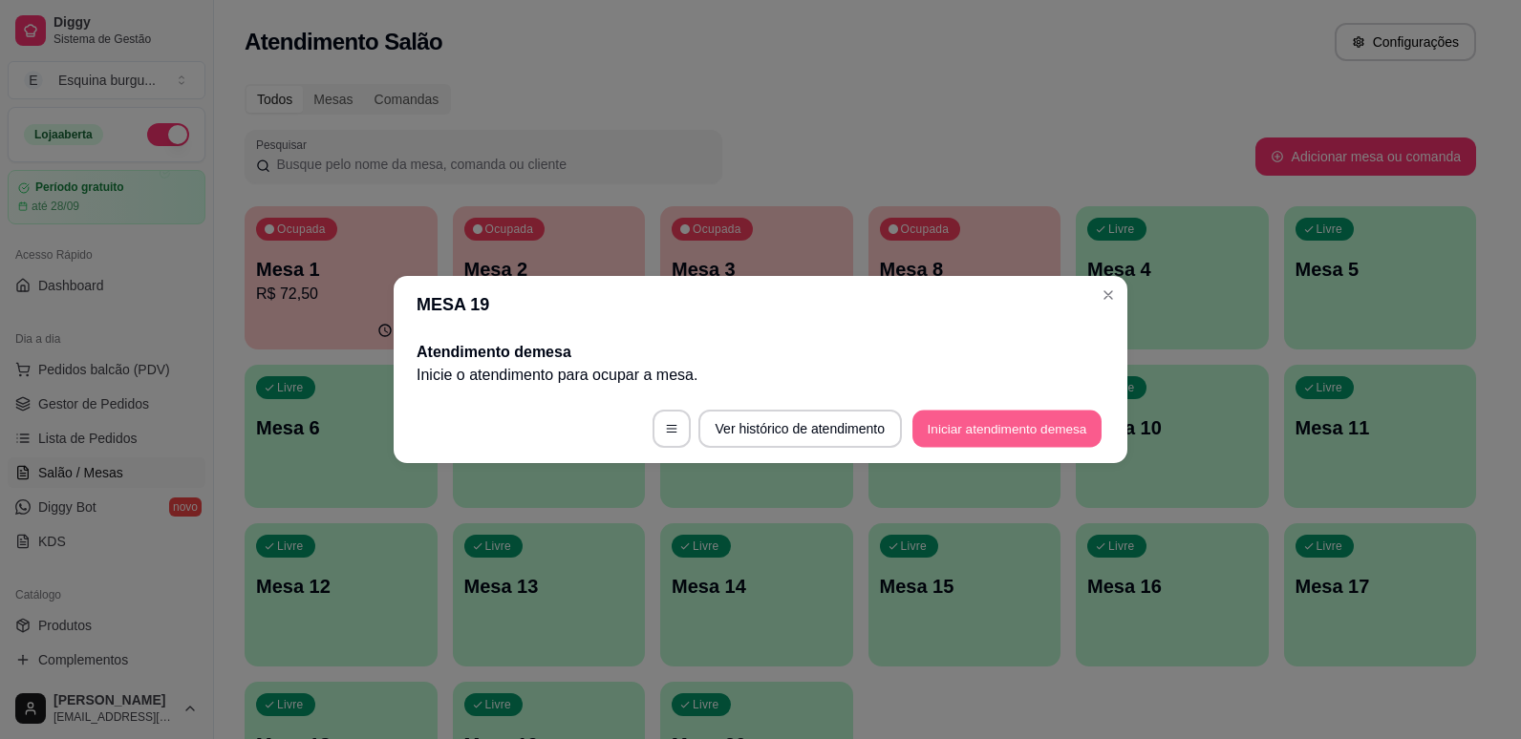
click at [1077, 438] on button "Iniciar atendimento de mesa" at bounding box center [1006, 429] width 189 height 37
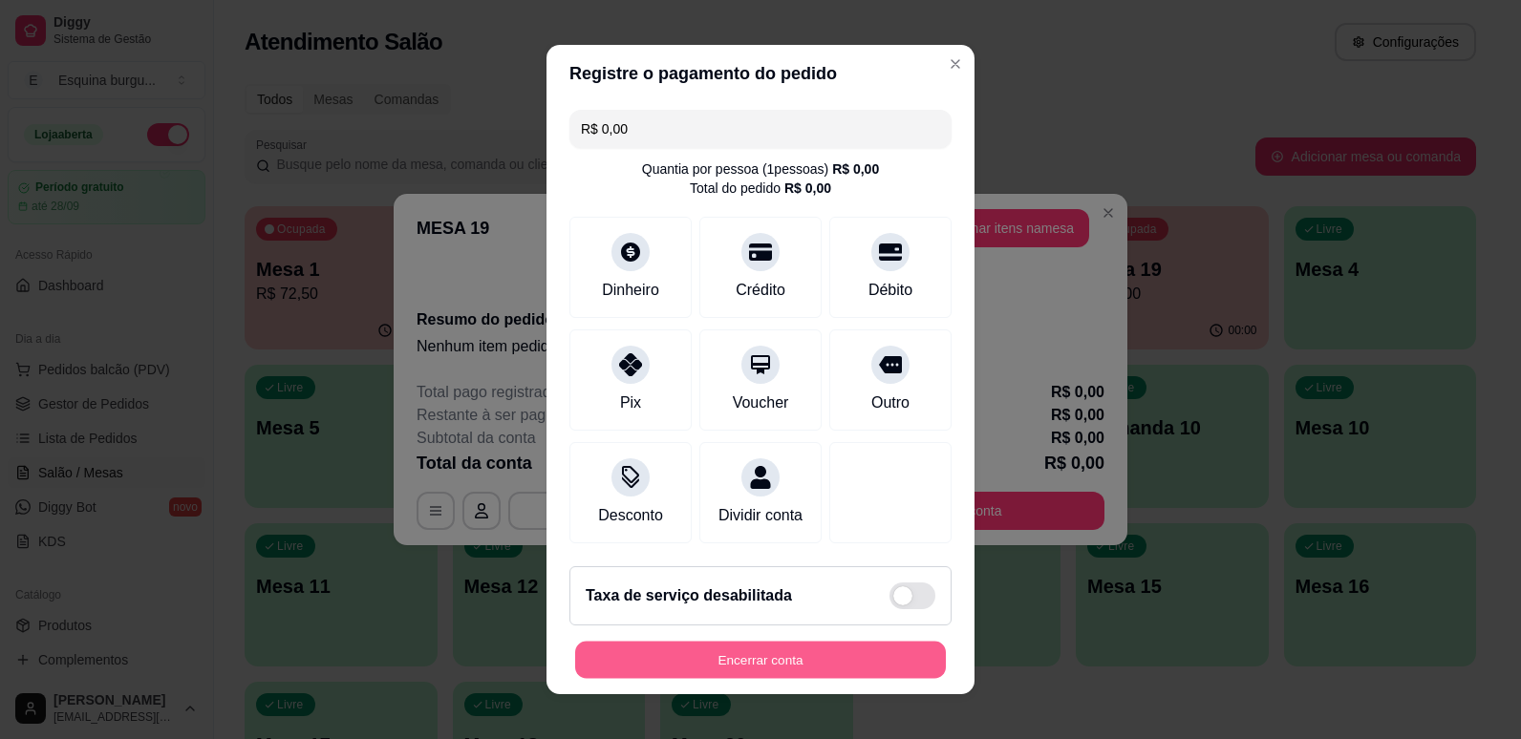
click at [856, 671] on button "Encerrar conta" at bounding box center [760, 660] width 371 height 37
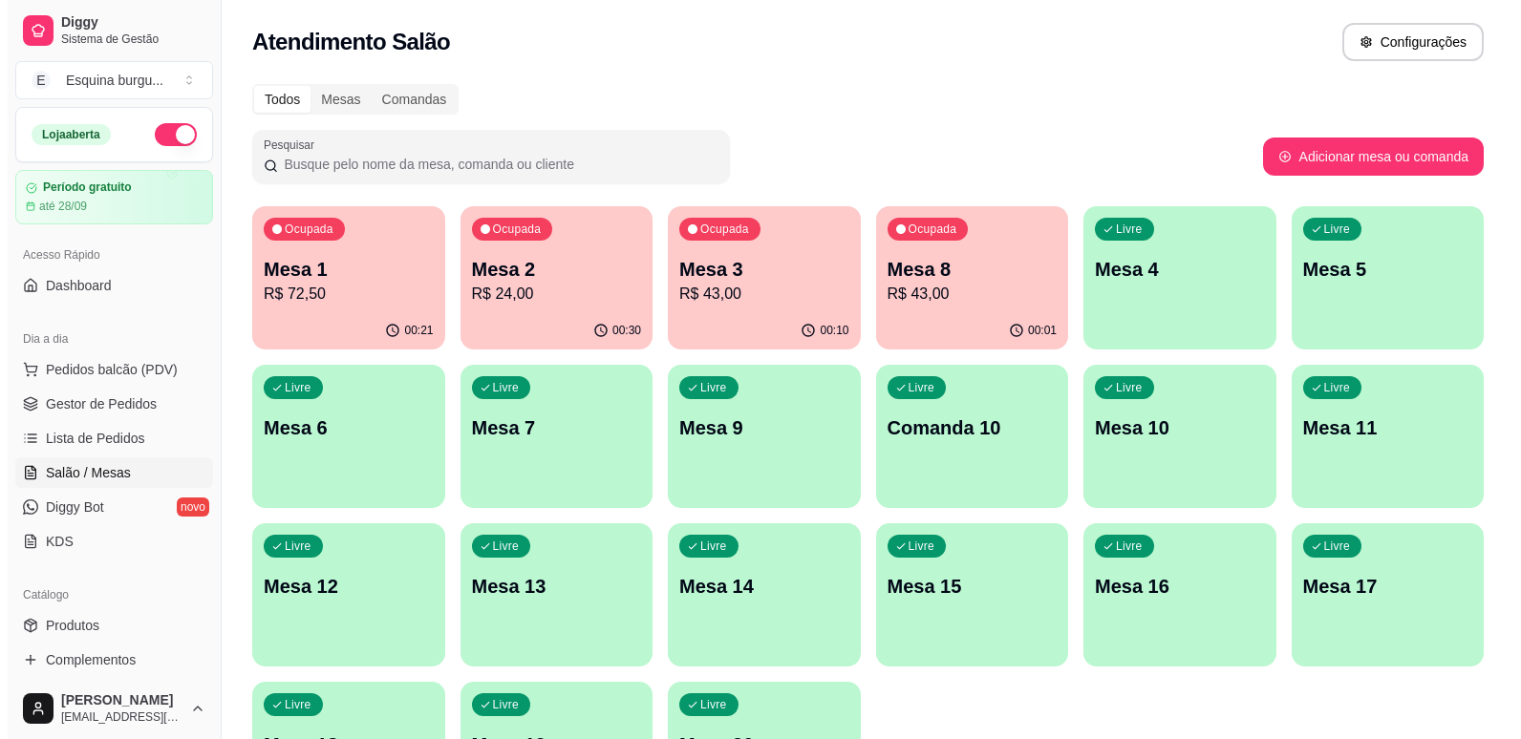
scroll to position [163, 0]
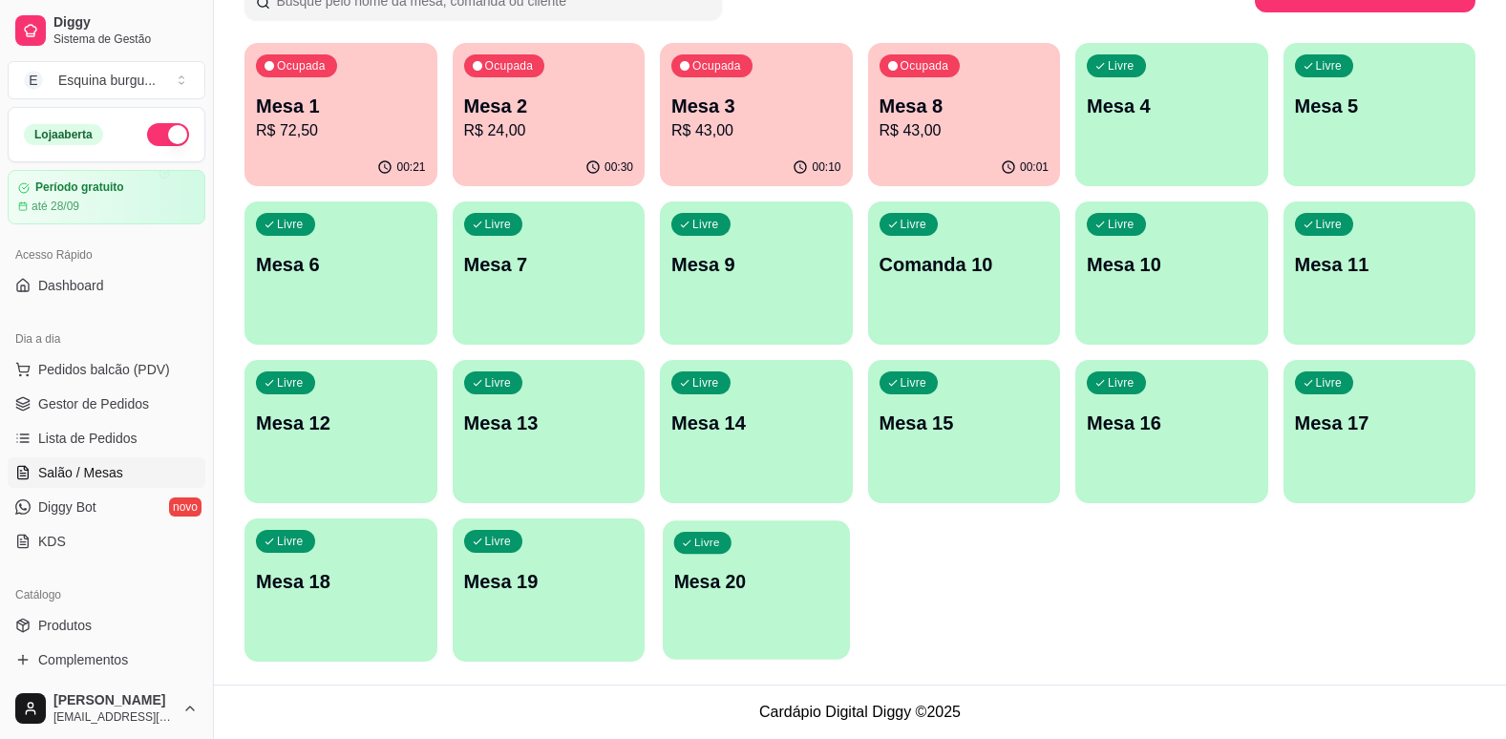
click at [766, 606] on div "Livre Mesa 20" at bounding box center [756, 579] width 186 height 117
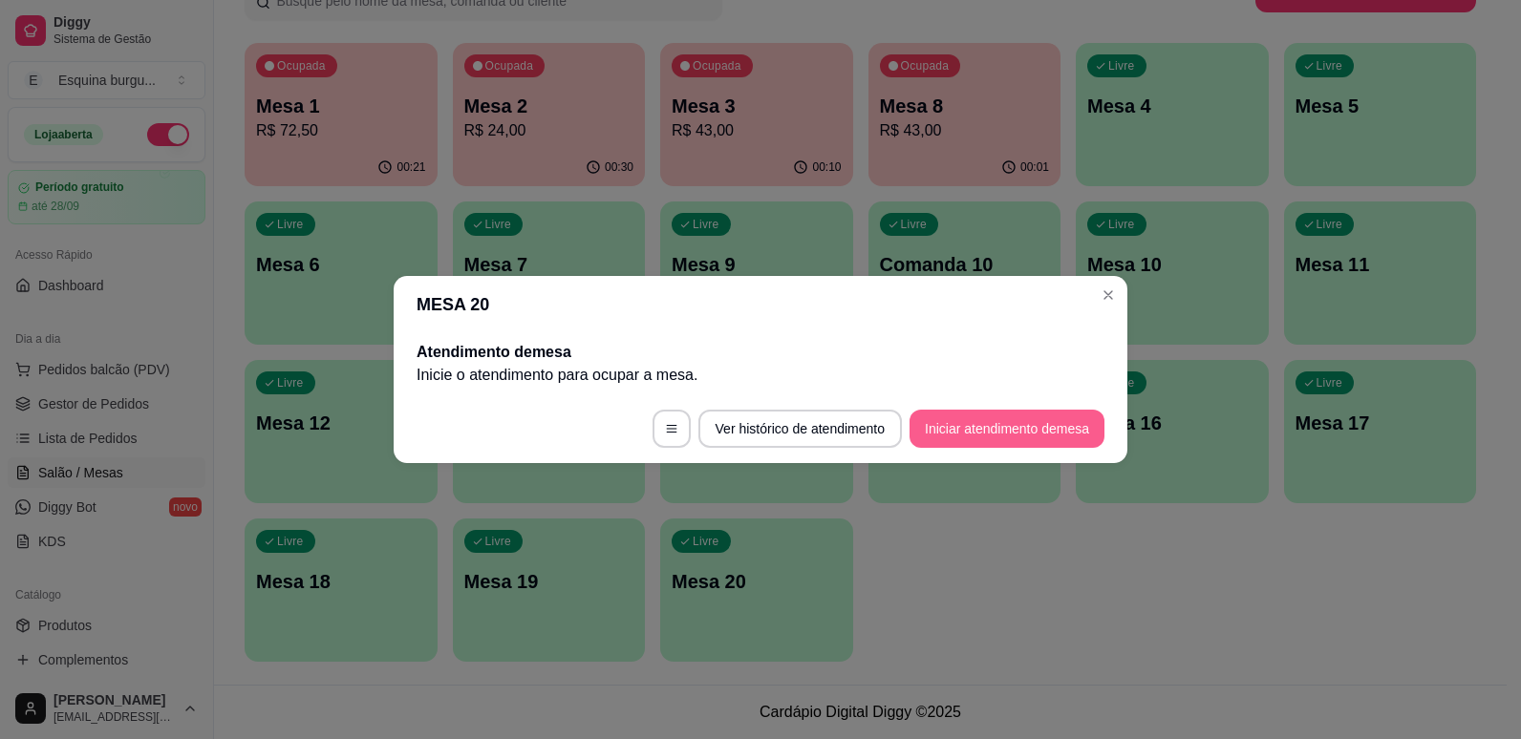
click at [1030, 447] on div "MESA 20 Atendimento de mesa Inicie o atendimento para ocupar a mesa . Ver histó…" at bounding box center [760, 369] width 1521 height 739
click at [1030, 447] on button "Iniciar atendimento de mesa" at bounding box center [1006, 429] width 189 height 37
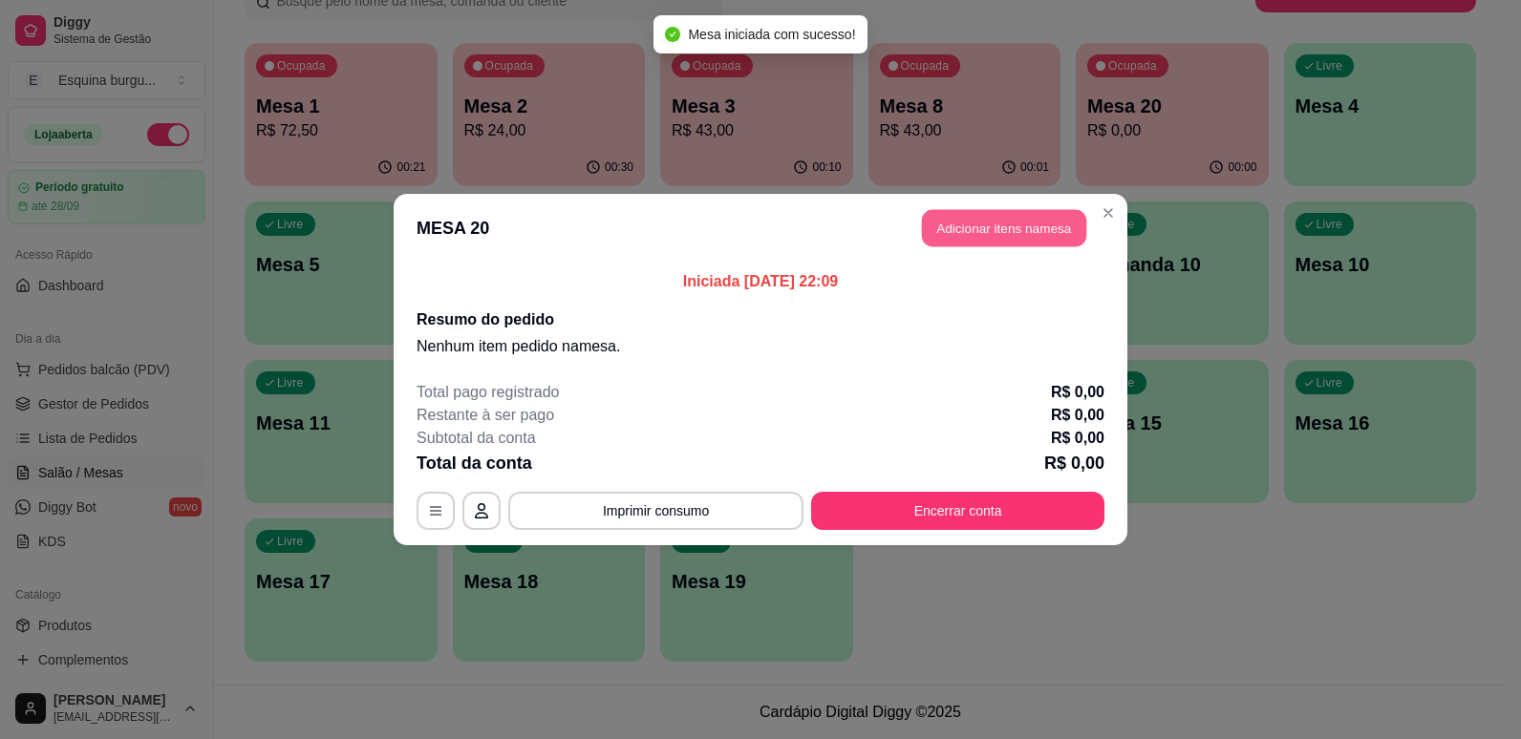
click at [1057, 234] on button "Adicionar itens na mesa" at bounding box center [1004, 228] width 164 height 37
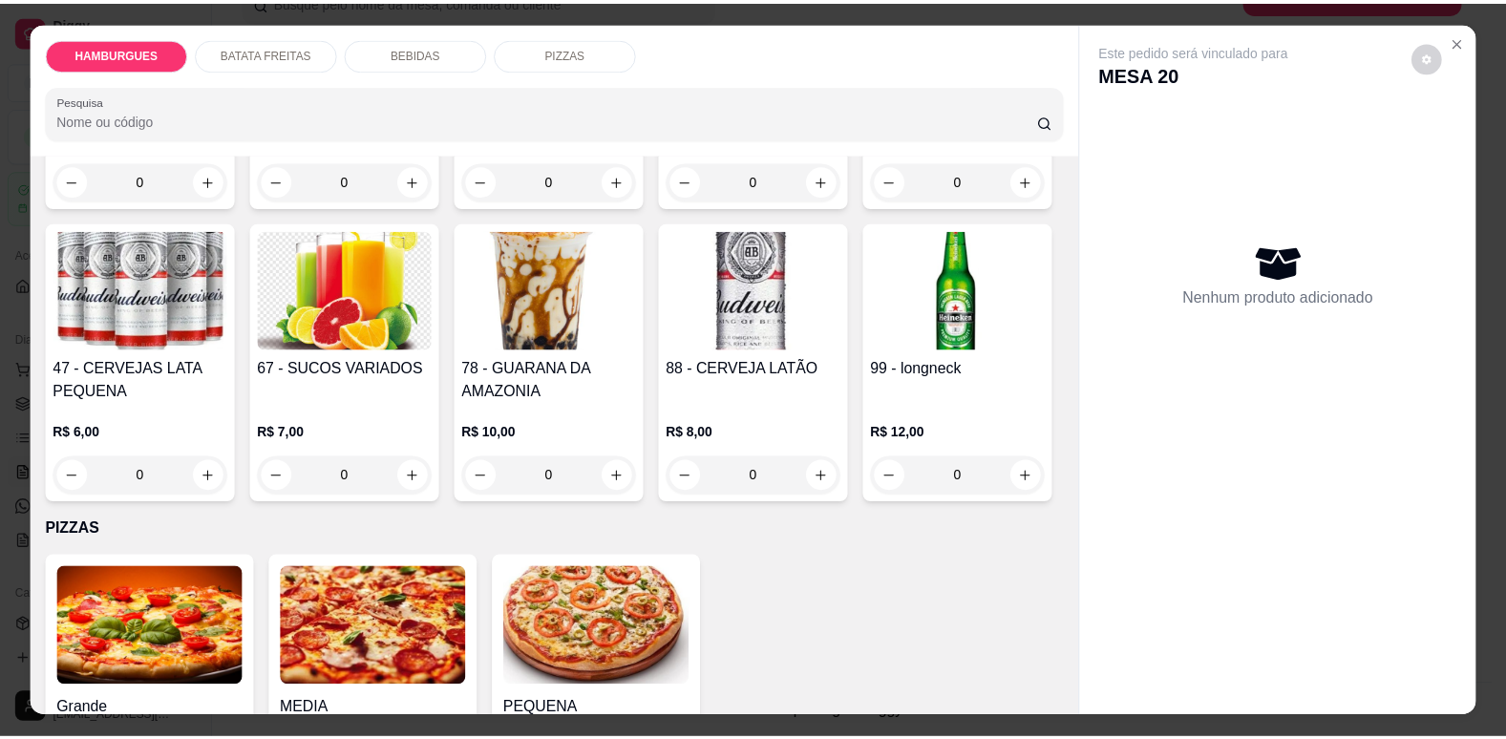
scroll to position [1977, 0]
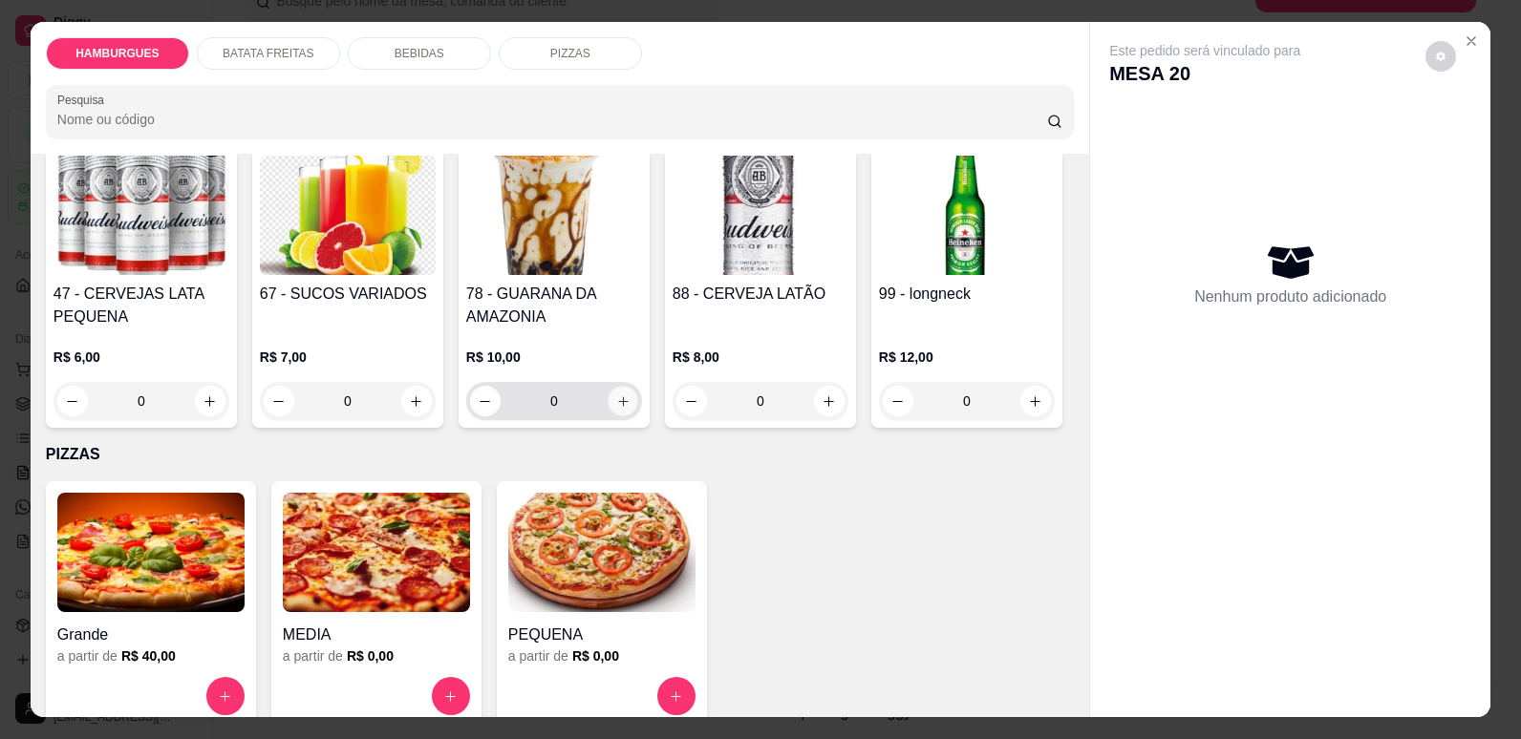
click at [628, 406] on icon "increase-product-quantity" at bounding box center [623, 401] width 10 height 10
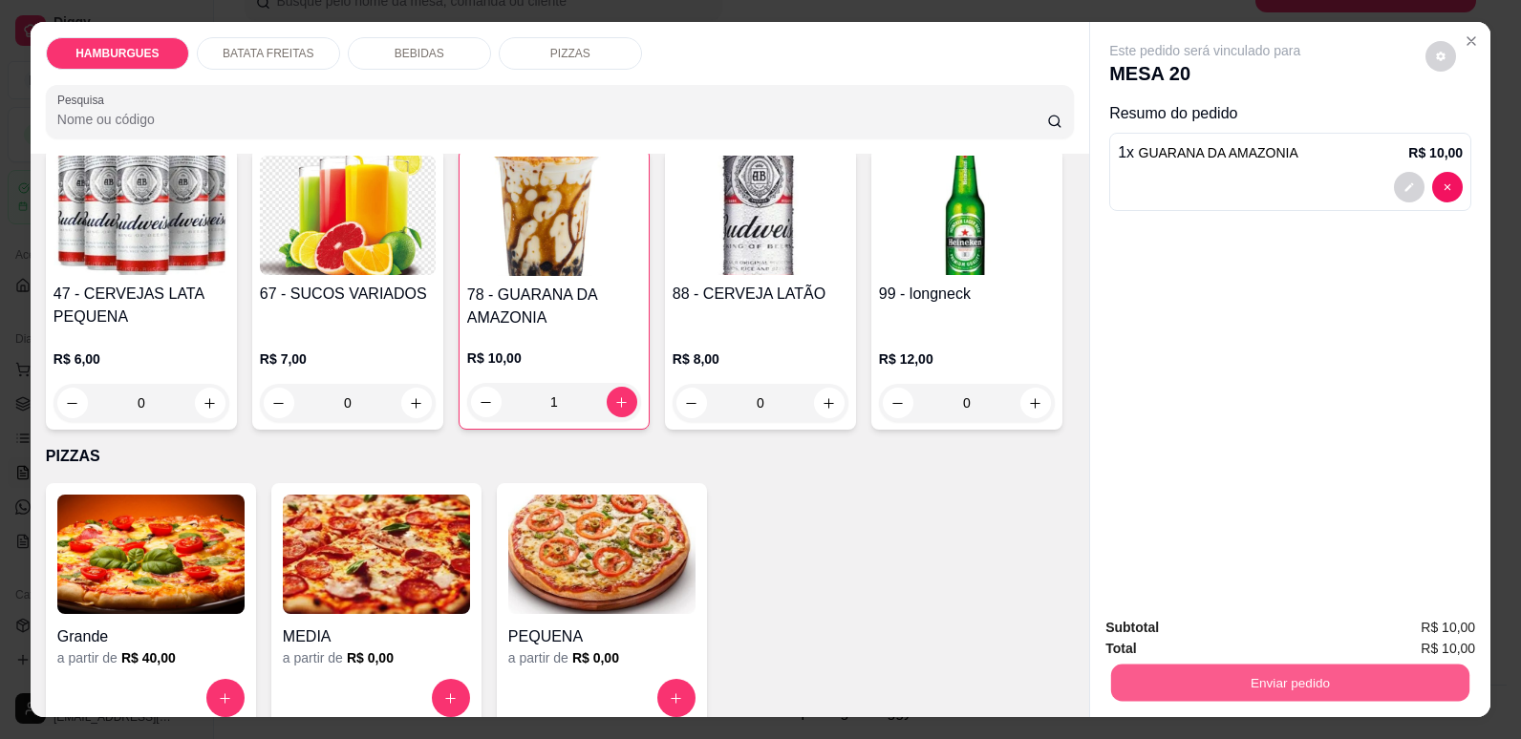
click at [1271, 671] on button "Enviar pedido" at bounding box center [1290, 682] width 358 height 37
click at [1291, 639] on button "Não registrar e enviar pedido" at bounding box center [1226, 636] width 199 height 36
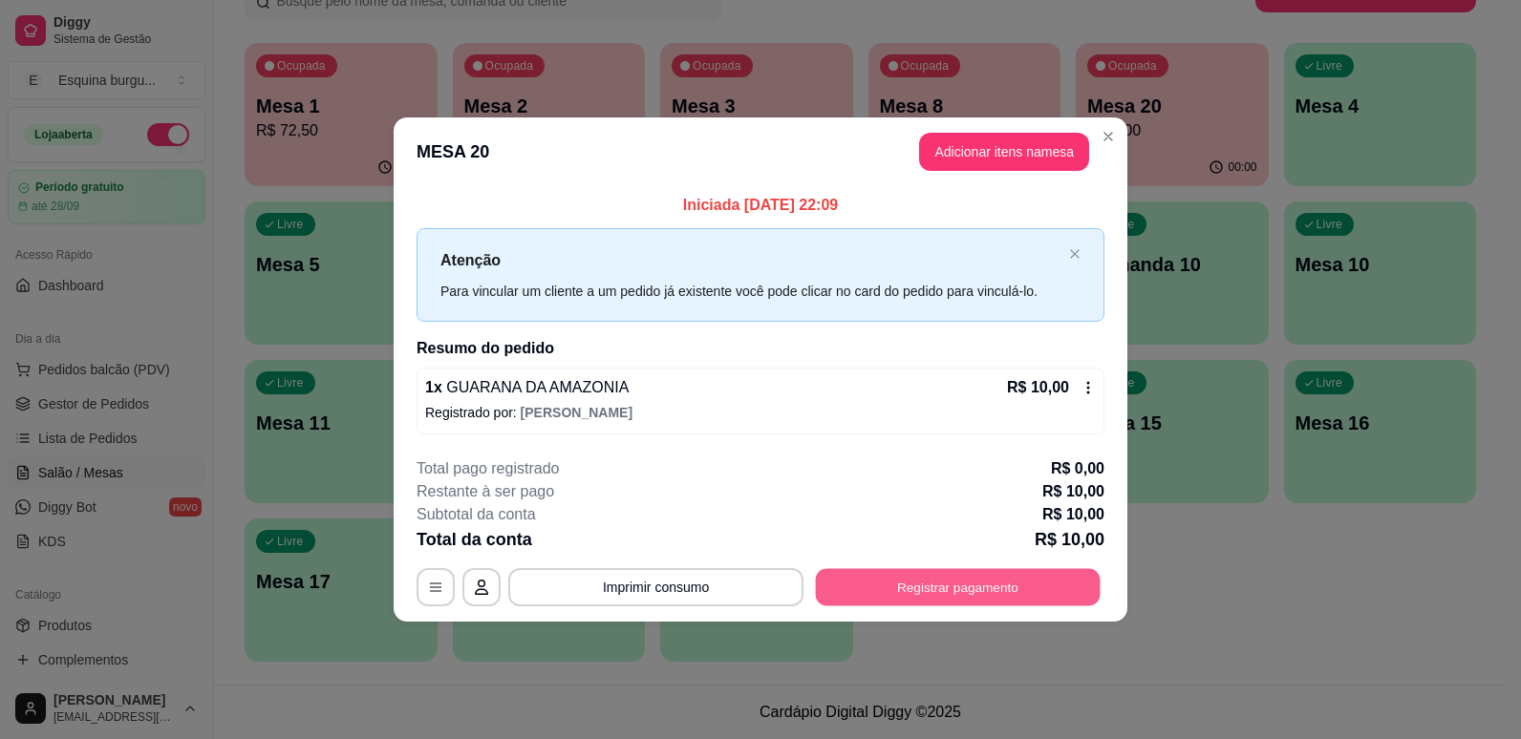
click at [1024, 579] on button "Registrar pagamento" at bounding box center [958, 586] width 285 height 37
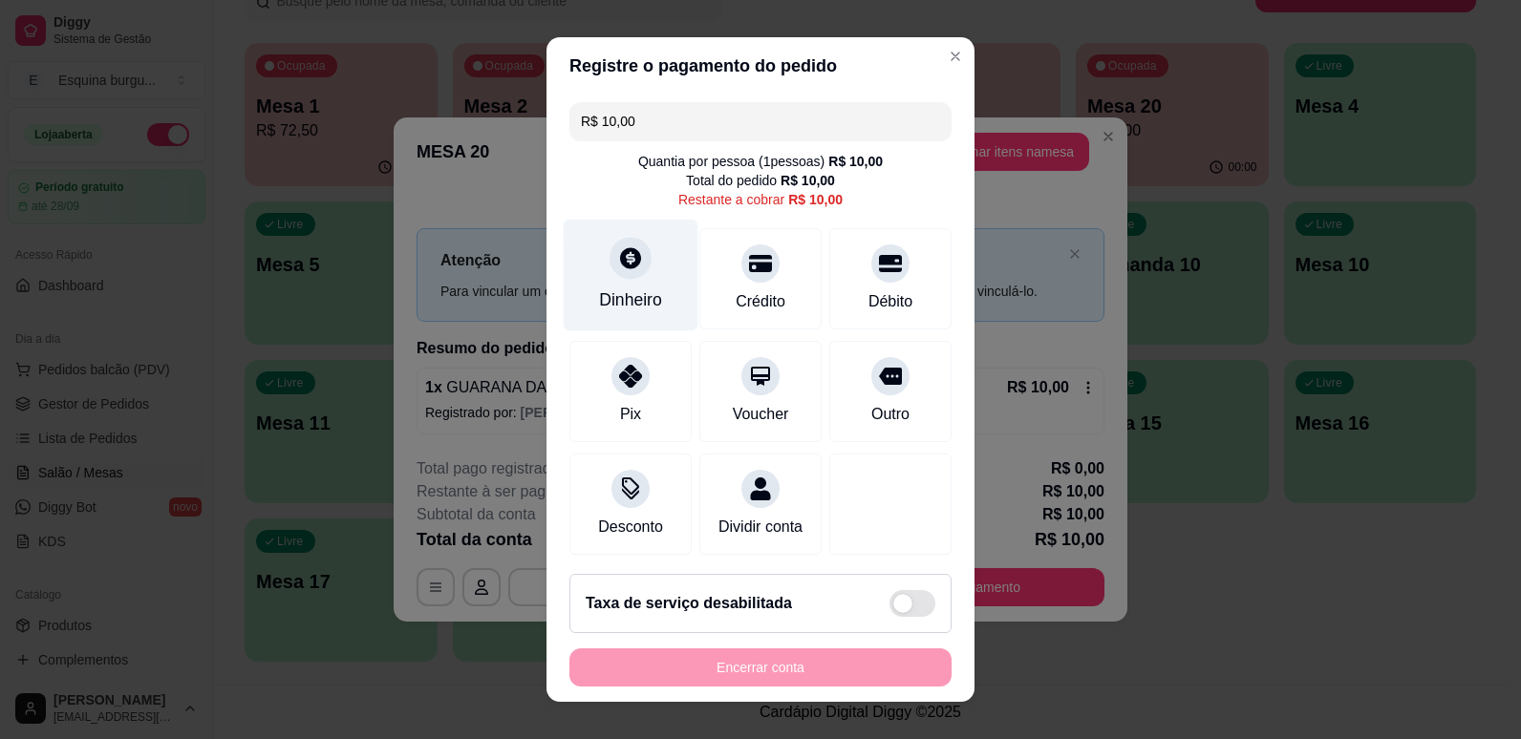
click at [637, 287] on div "Dinheiro" at bounding box center [631, 275] width 135 height 112
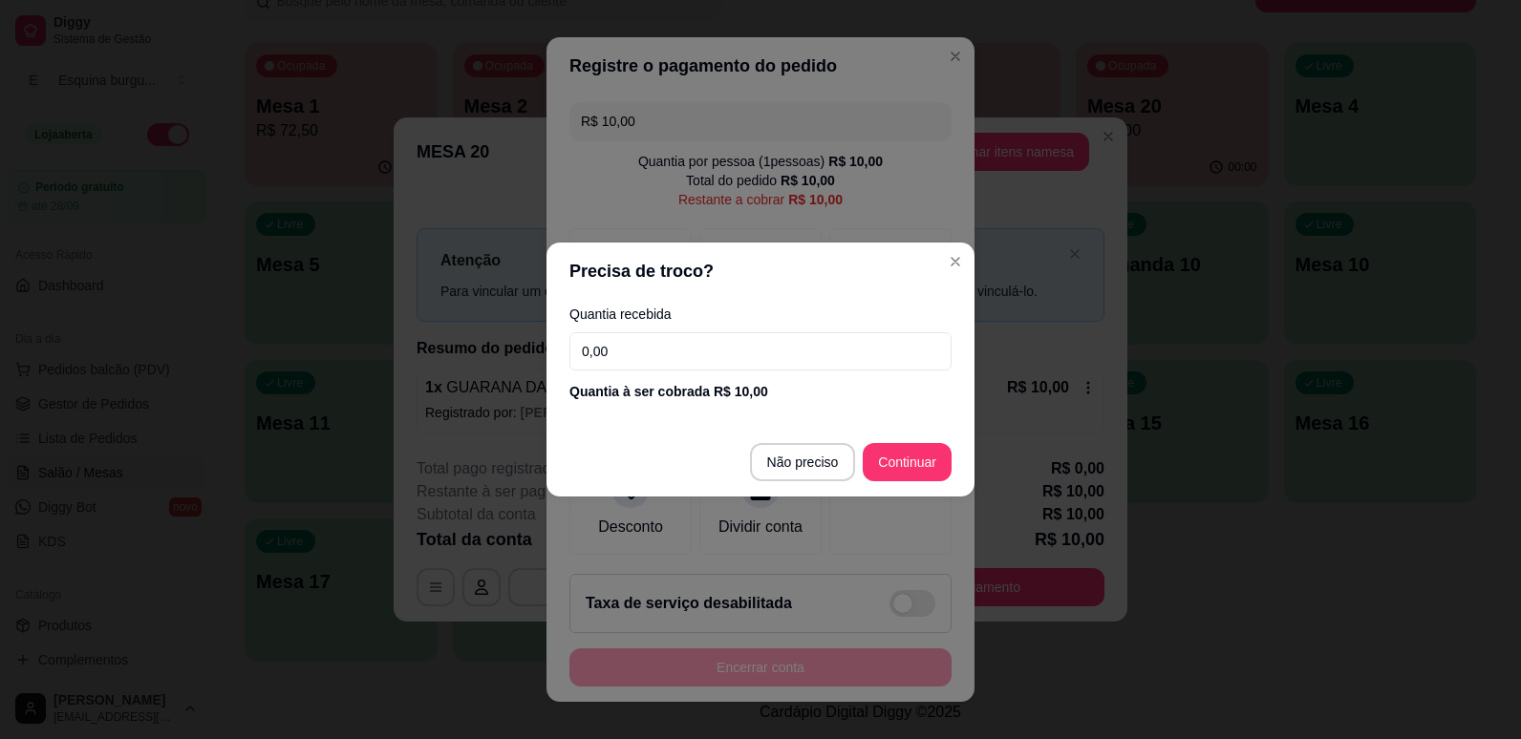
click at [677, 340] on input "0,00" at bounding box center [760, 351] width 382 height 38
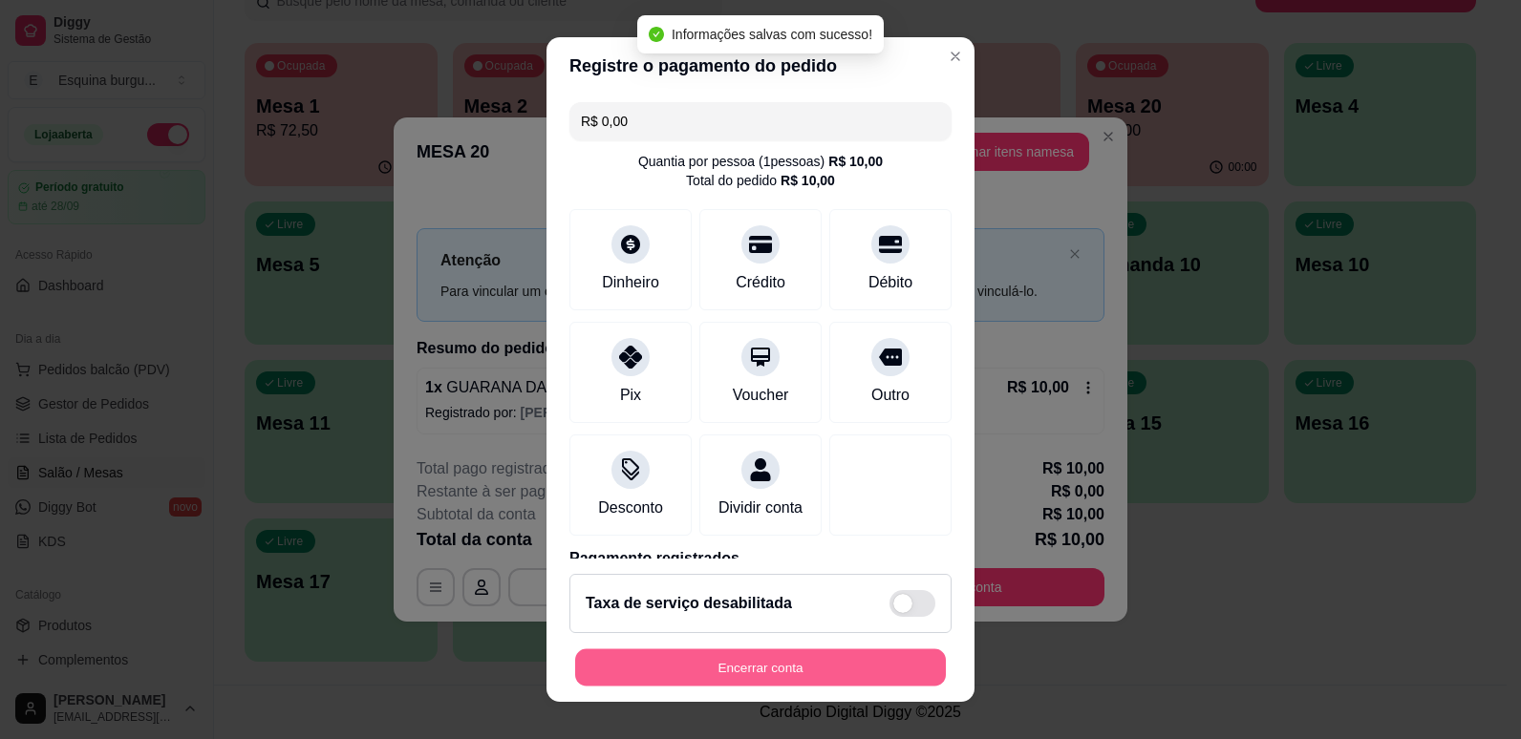
click at [843, 661] on button "Encerrar conta" at bounding box center [760, 668] width 371 height 37
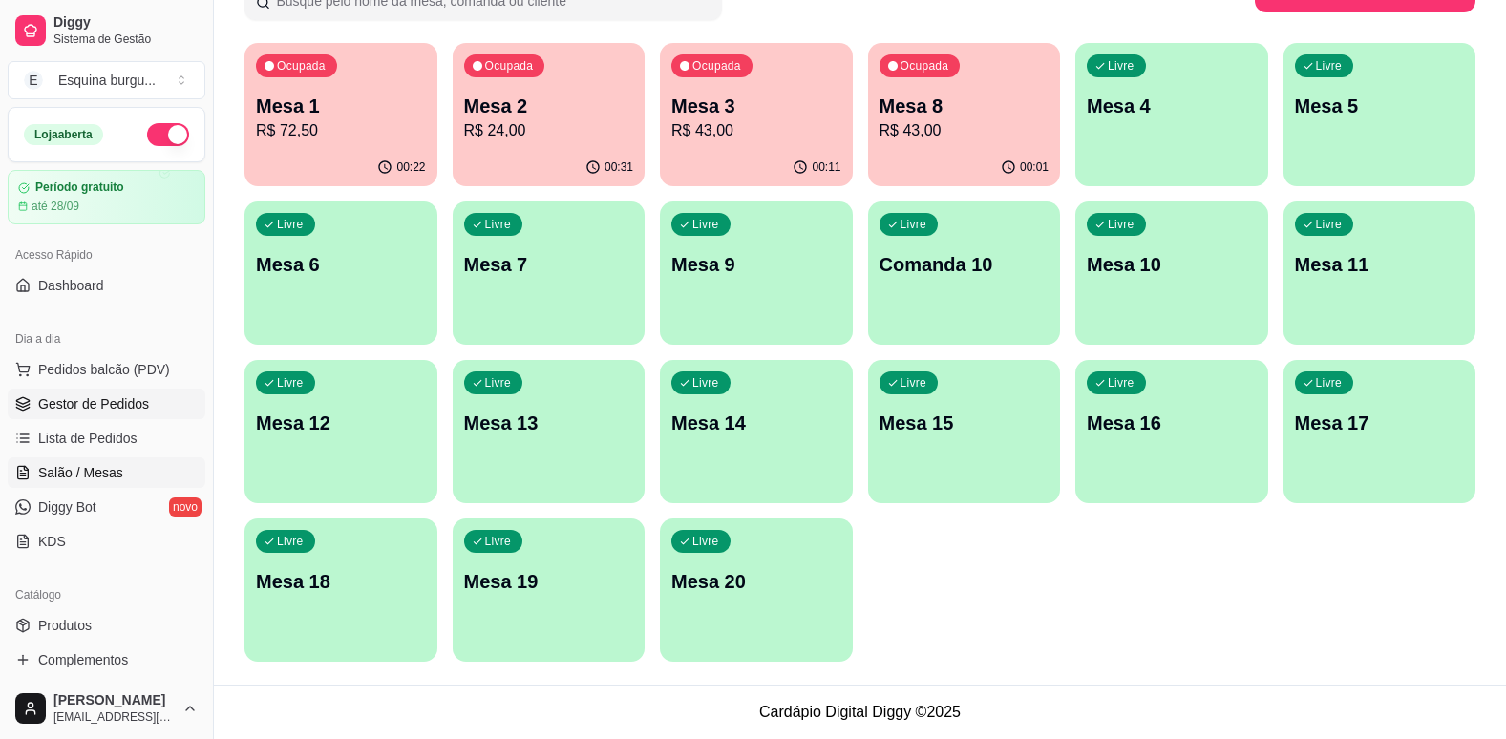
click at [105, 406] on span "Gestor de Pedidos" at bounding box center [93, 404] width 111 height 19
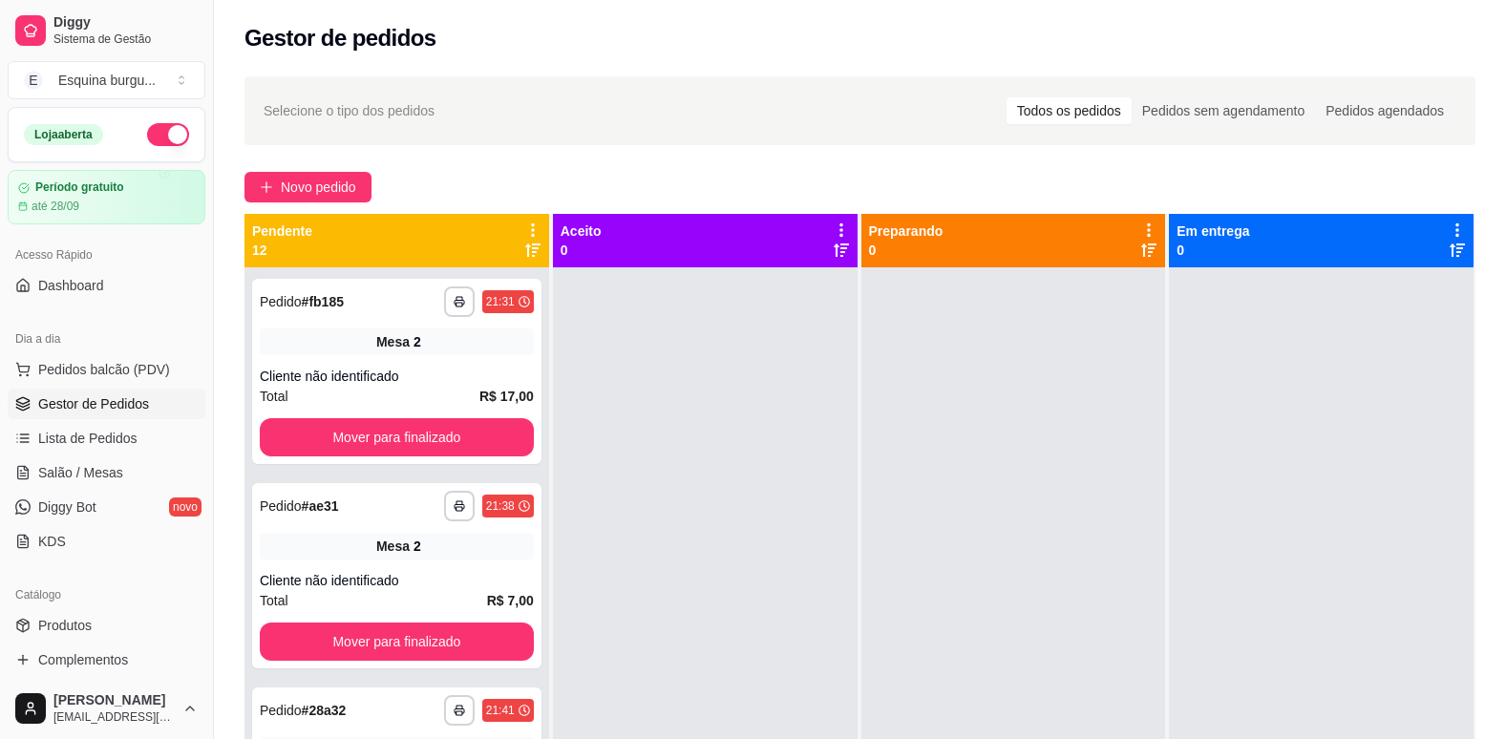
click at [532, 219] on div "Pendente 12" at bounding box center [397, 240] width 305 height 53
click at [531, 226] on icon at bounding box center [533, 230] width 4 height 13
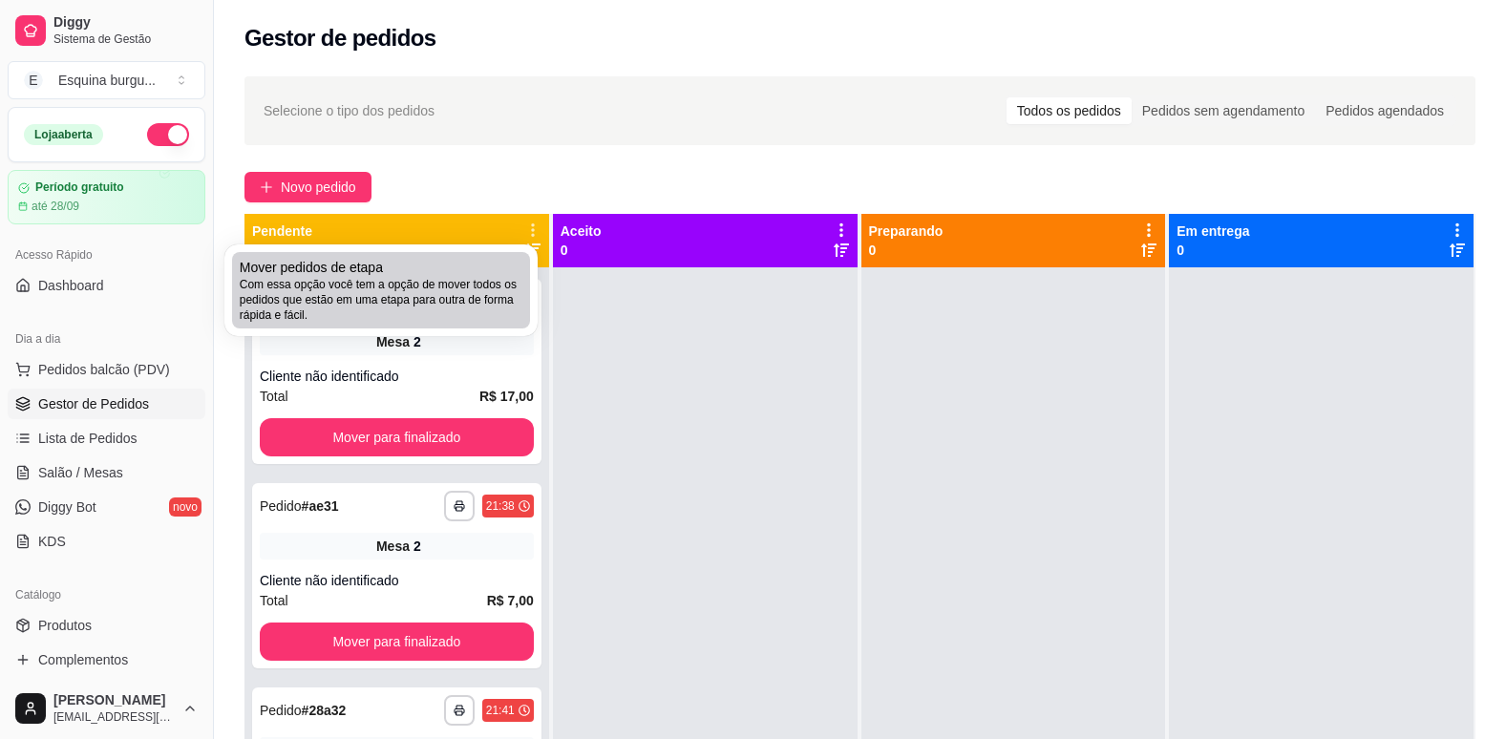
click at [447, 274] on div "Mover pedidos de etapa Com essa opção você tem a opção de mover todos os pedido…" at bounding box center [381, 290] width 283 height 65
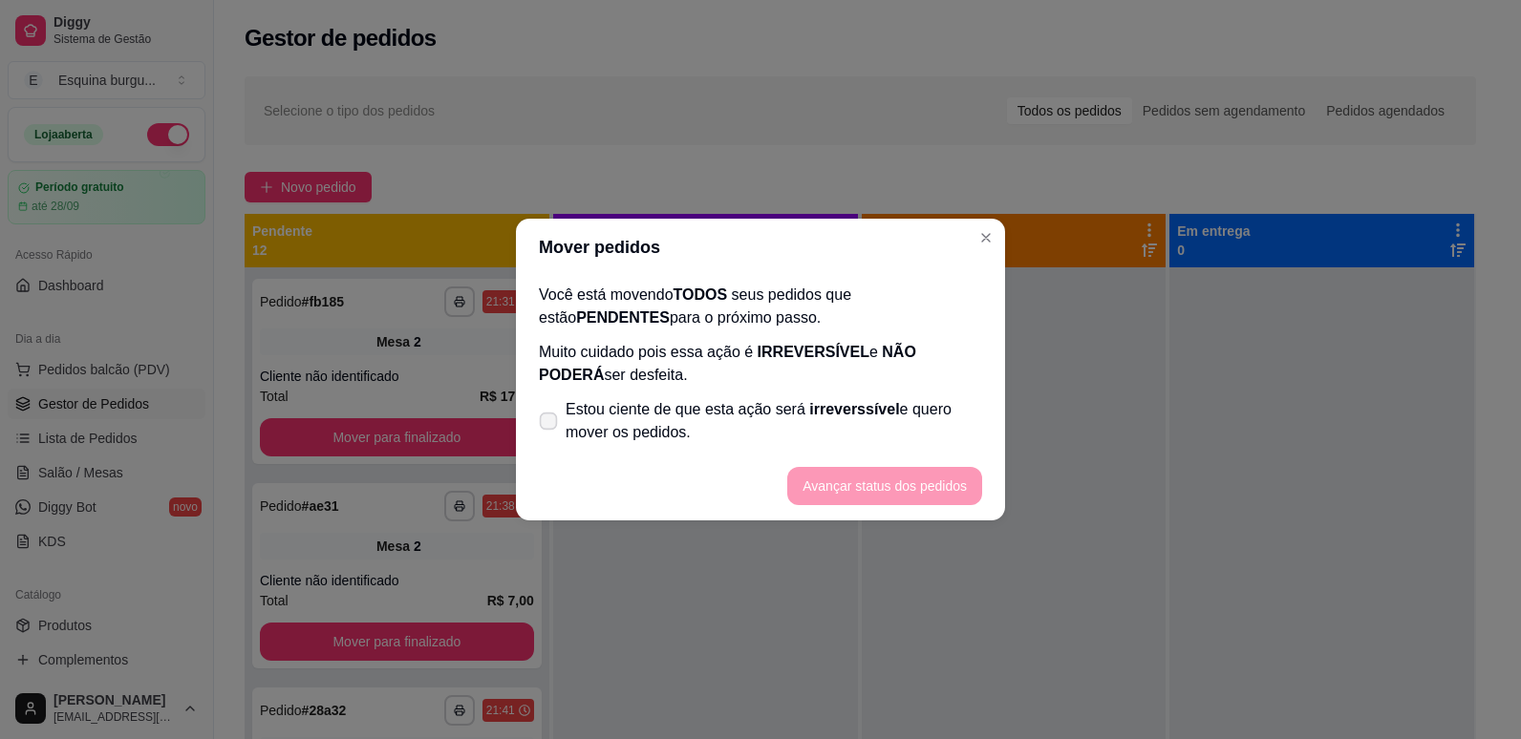
click at [550, 424] on icon at bounding box center [548, 421] width 14 height 11
click at [550, 425] on input "Estou ciente de que esta ação será irreverssível e quero mover os pedidos." at bounding box center [544, 431] width 12 height 12
click at [895, 481] on button "Avançar status dos pedidos" at bounding box center [884, 486] width 189 height 37
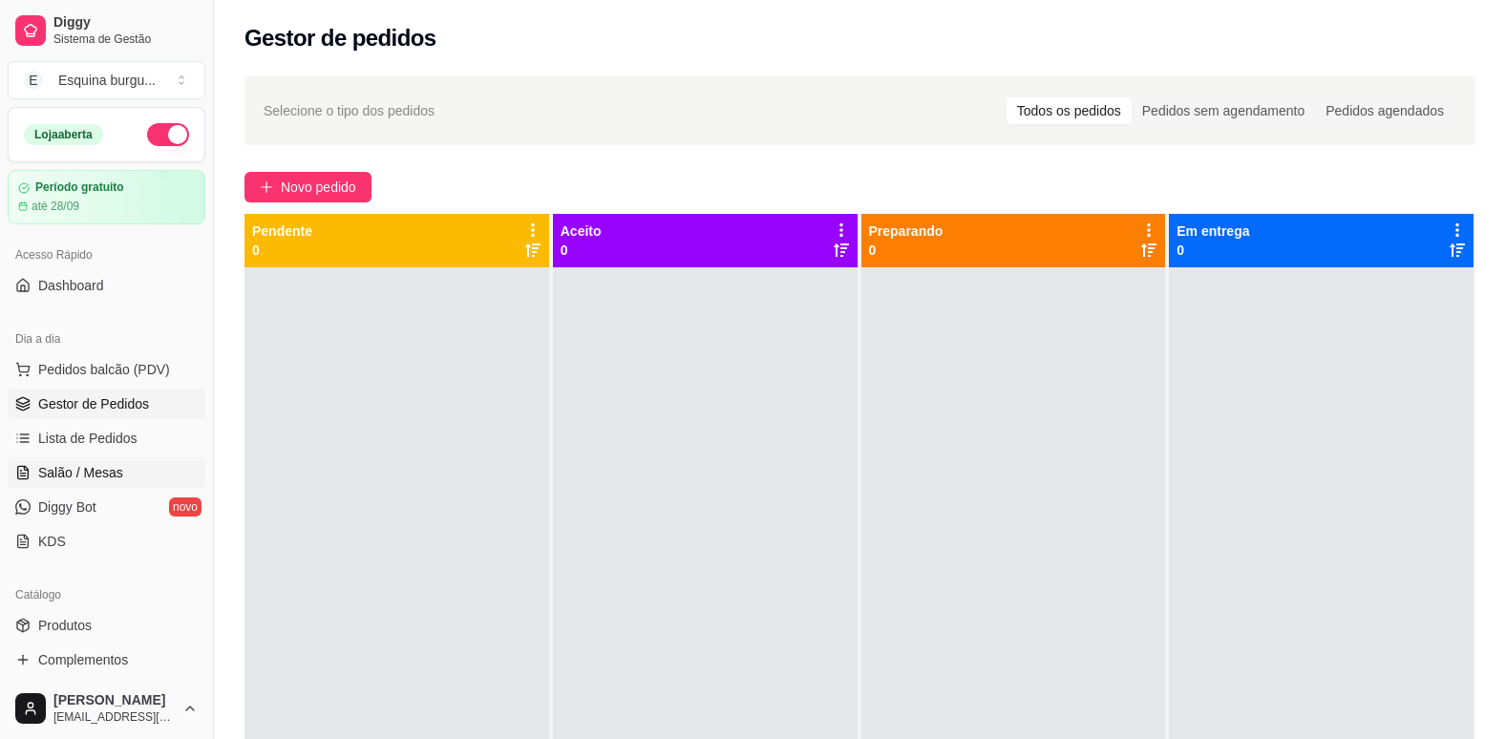
click at [90, 476] on span "Salão / Mesas" at bounding box center [80, 472] width 85 height 19
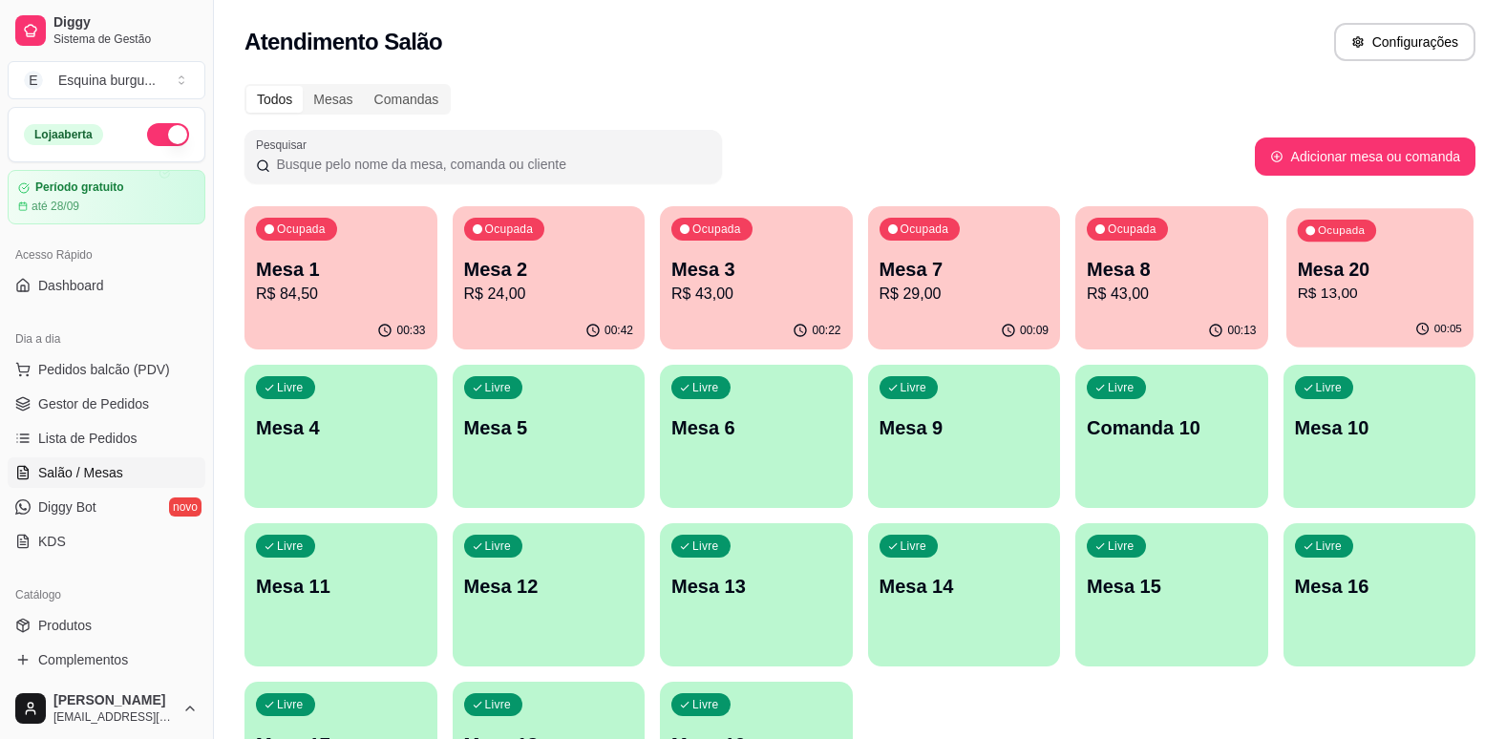
click at [1423, 269] on p "Mesa 20" at bounding box center [1379, 270] width 164 height 26
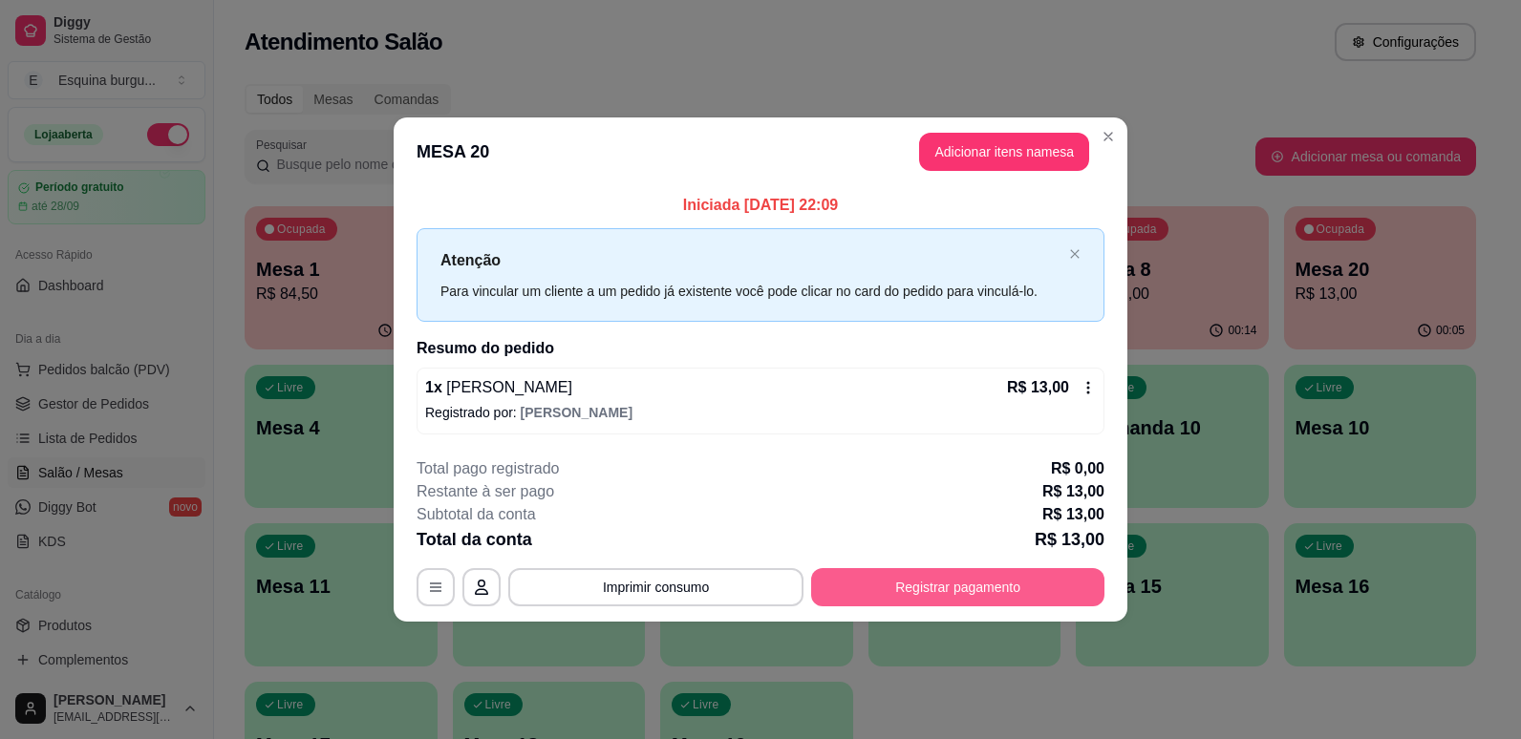
click at [957, 569] on button "Registrar pagamento" at bounding box center [957, 587] width 293 height 38
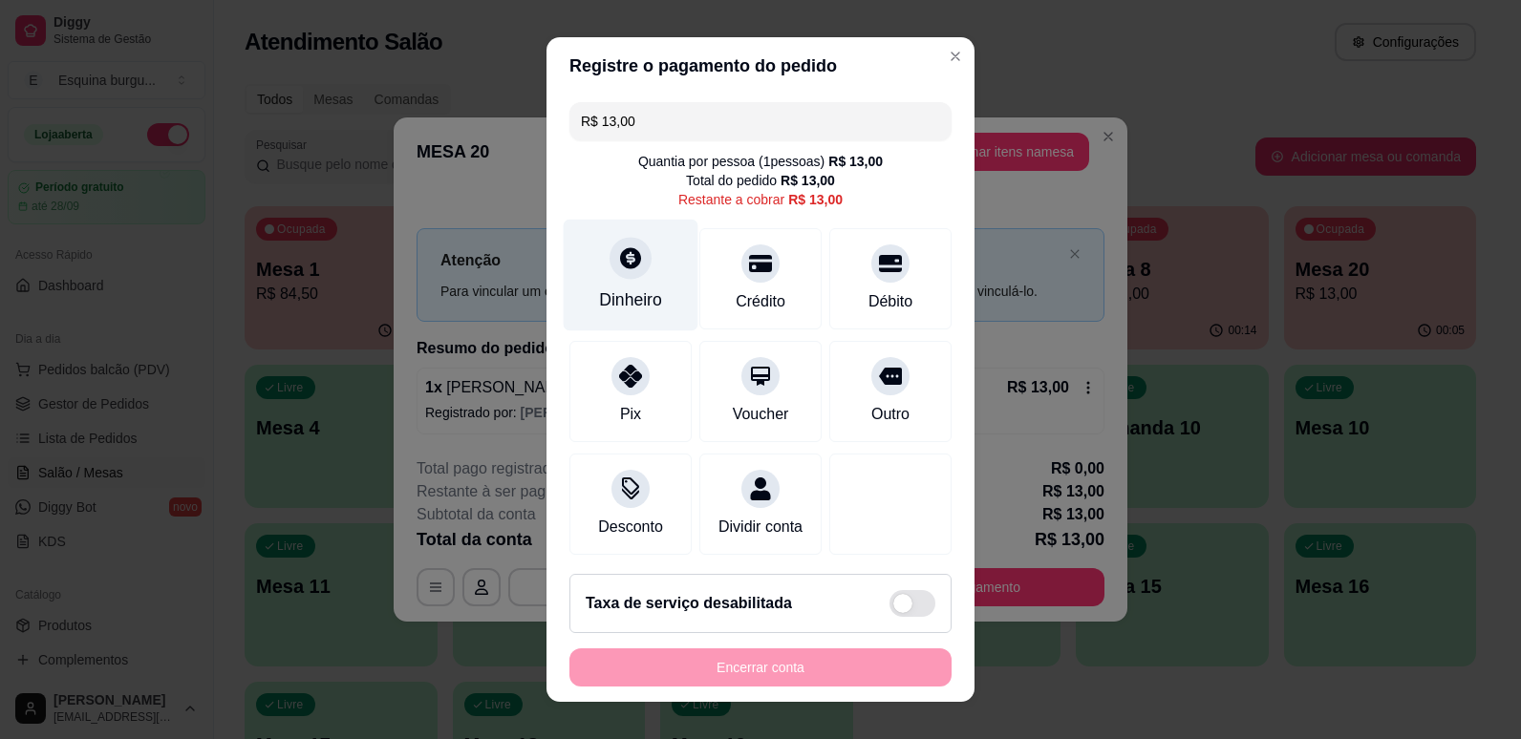
click at [642, 277] on div "Dinheiro" at bounding box center [631, 275] width 135 height 112
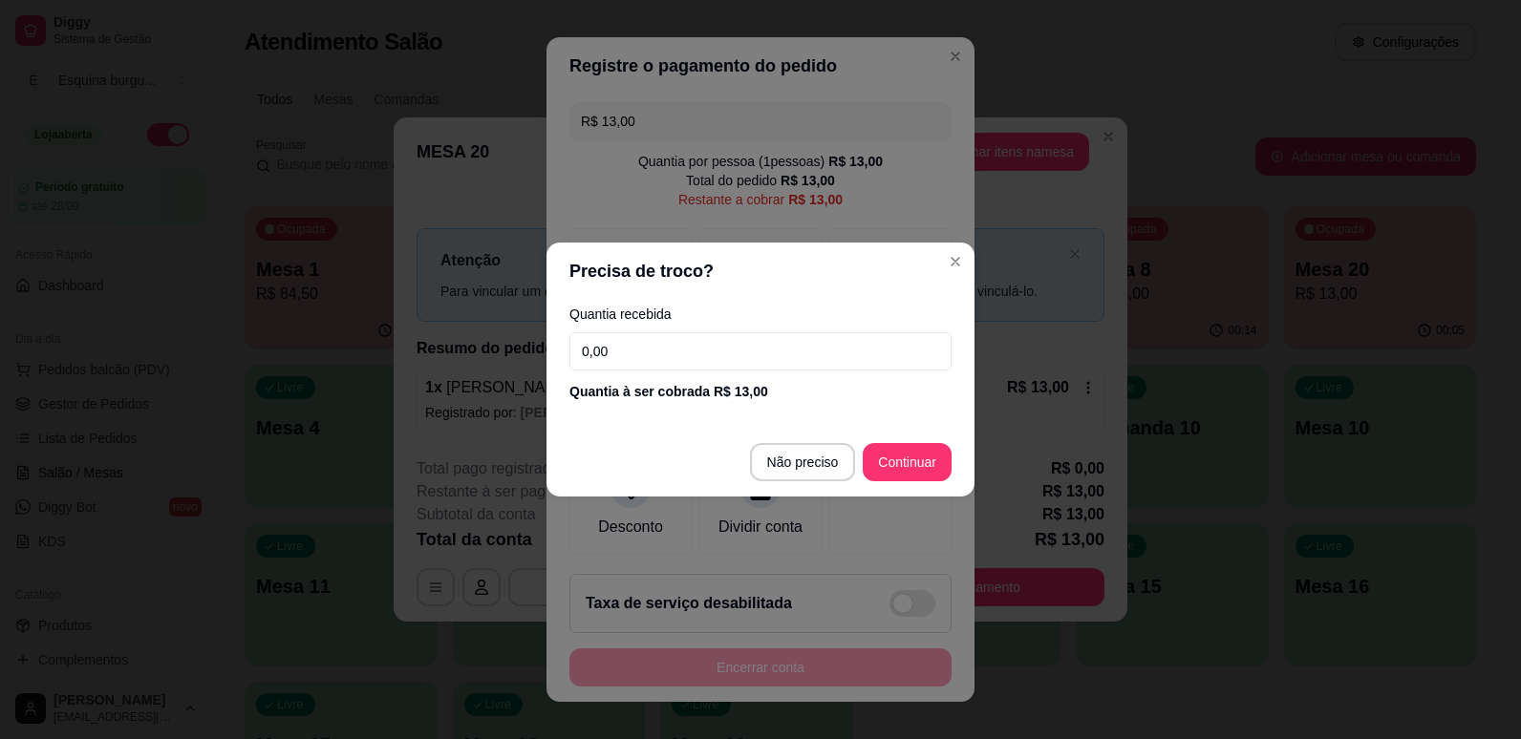
click at [629, 353] on input "0,00" at bounding box center [760, 351] width 382 height 38
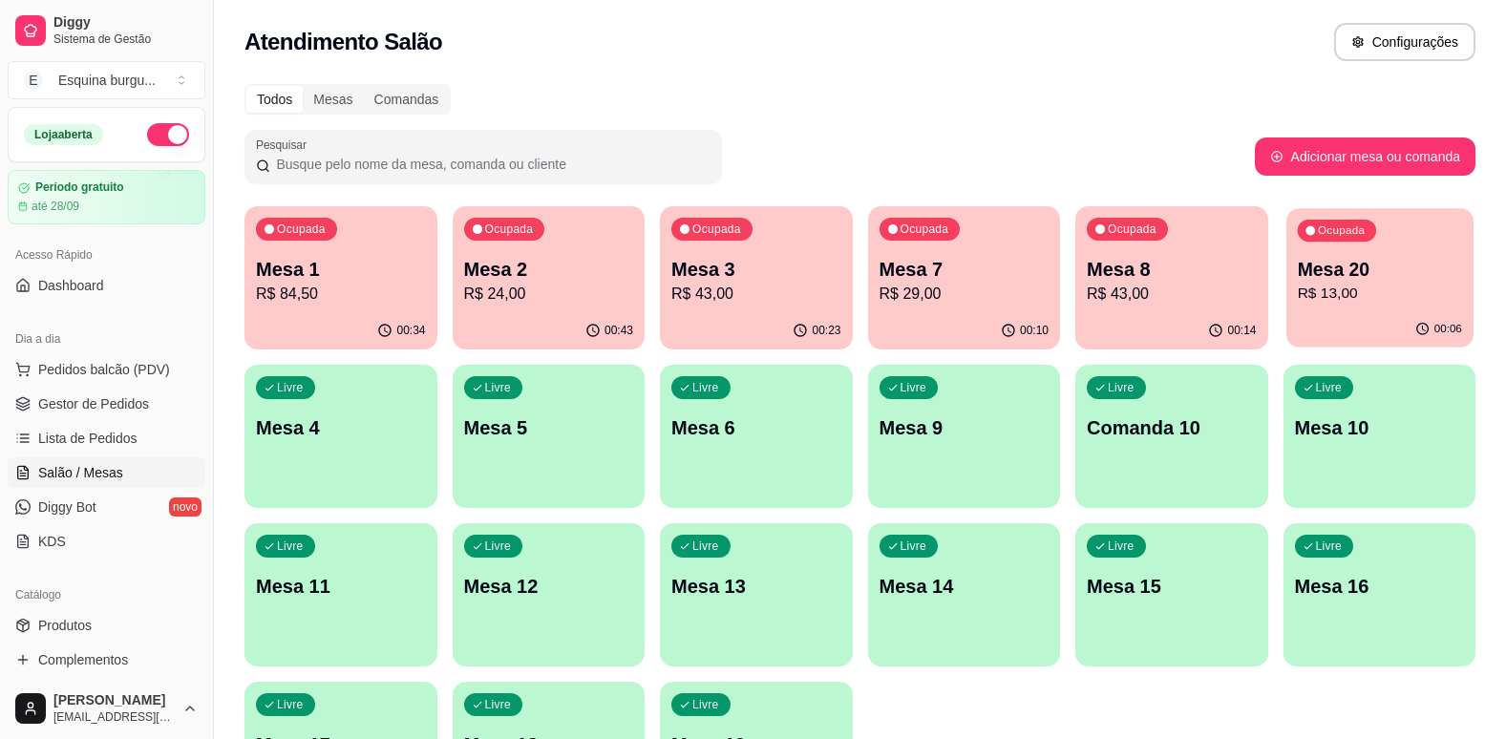
click at [1401, 270] on p "Mesa 20" at bounding box center [1379, 270] width 164 height 26
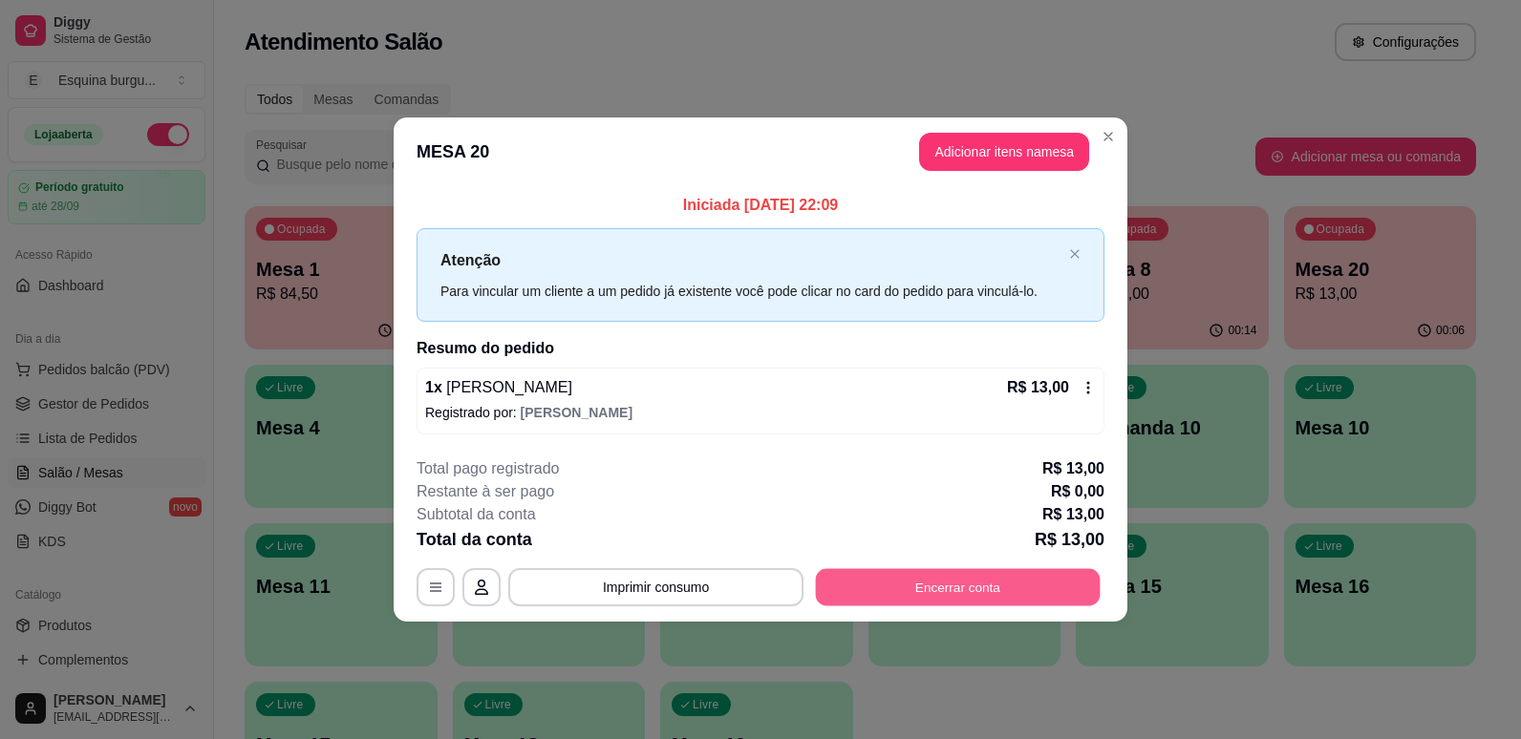
click at [966, 585] on button "Encerrar conta" at bounding box center [958, 586] width 285 height 37
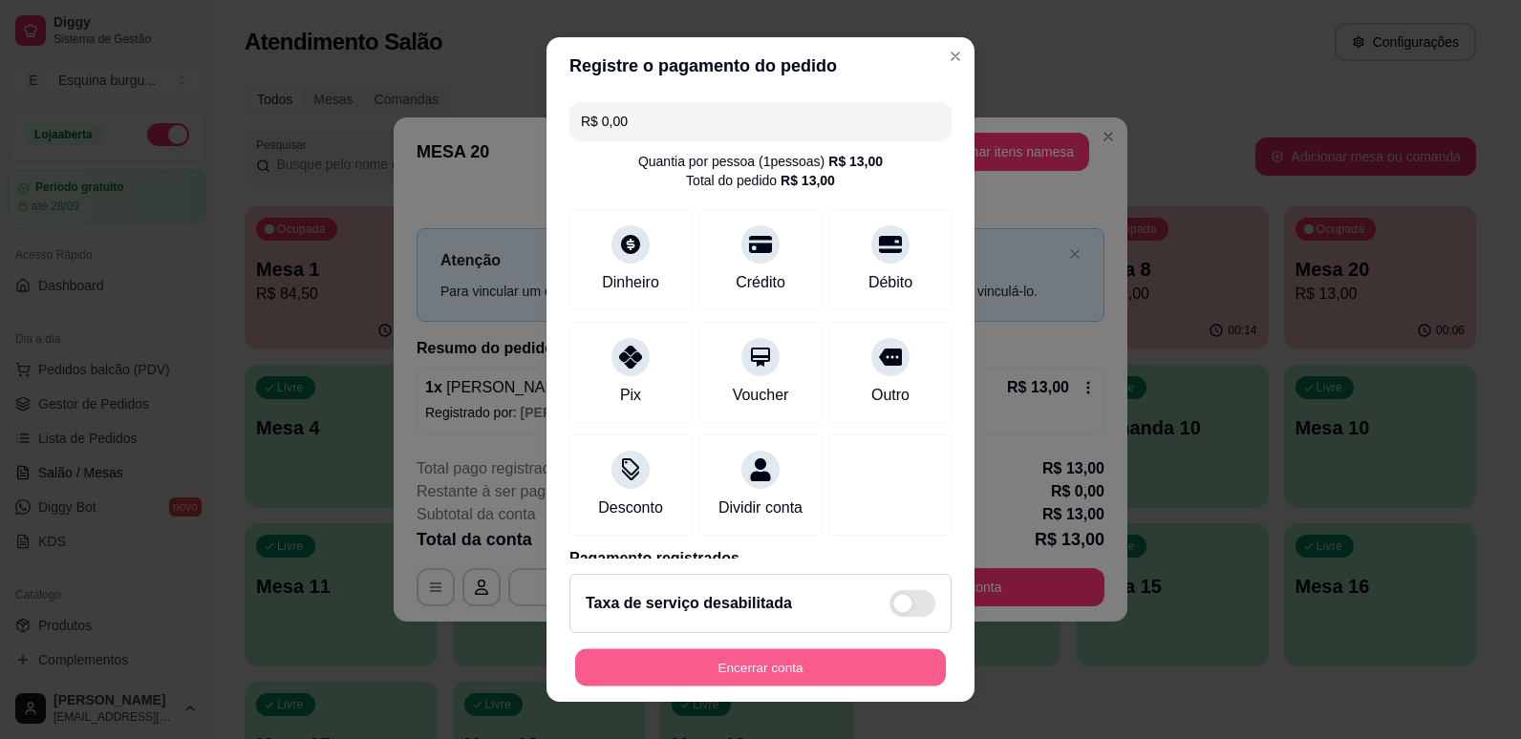
click at [788, 672] on button "Encerrar conta" at bounding box center [760, 668] width 371 height 37
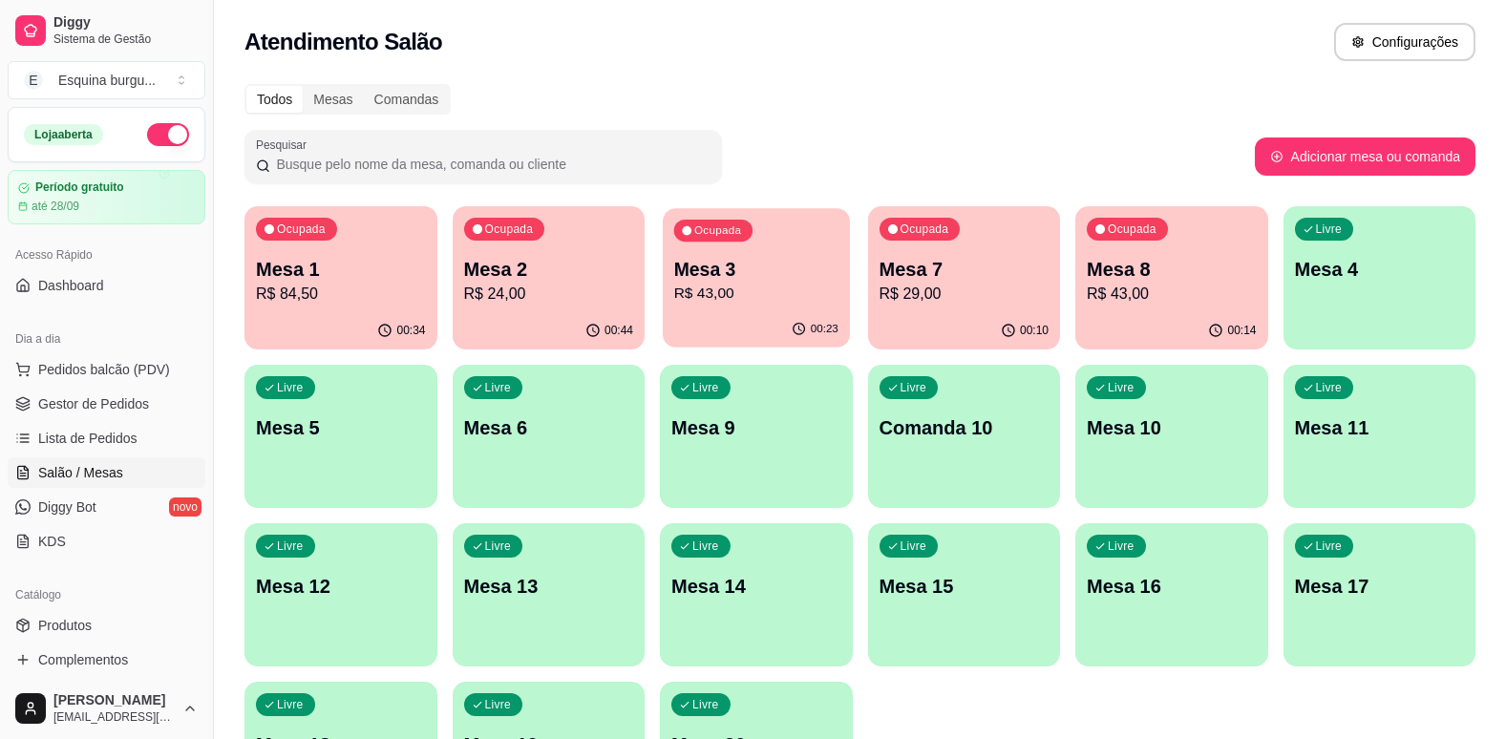
click at [788, 251] on div "Ocupada Mesa 3 R$ 43,00" at bounding box center [756, 259] width 186 height 103
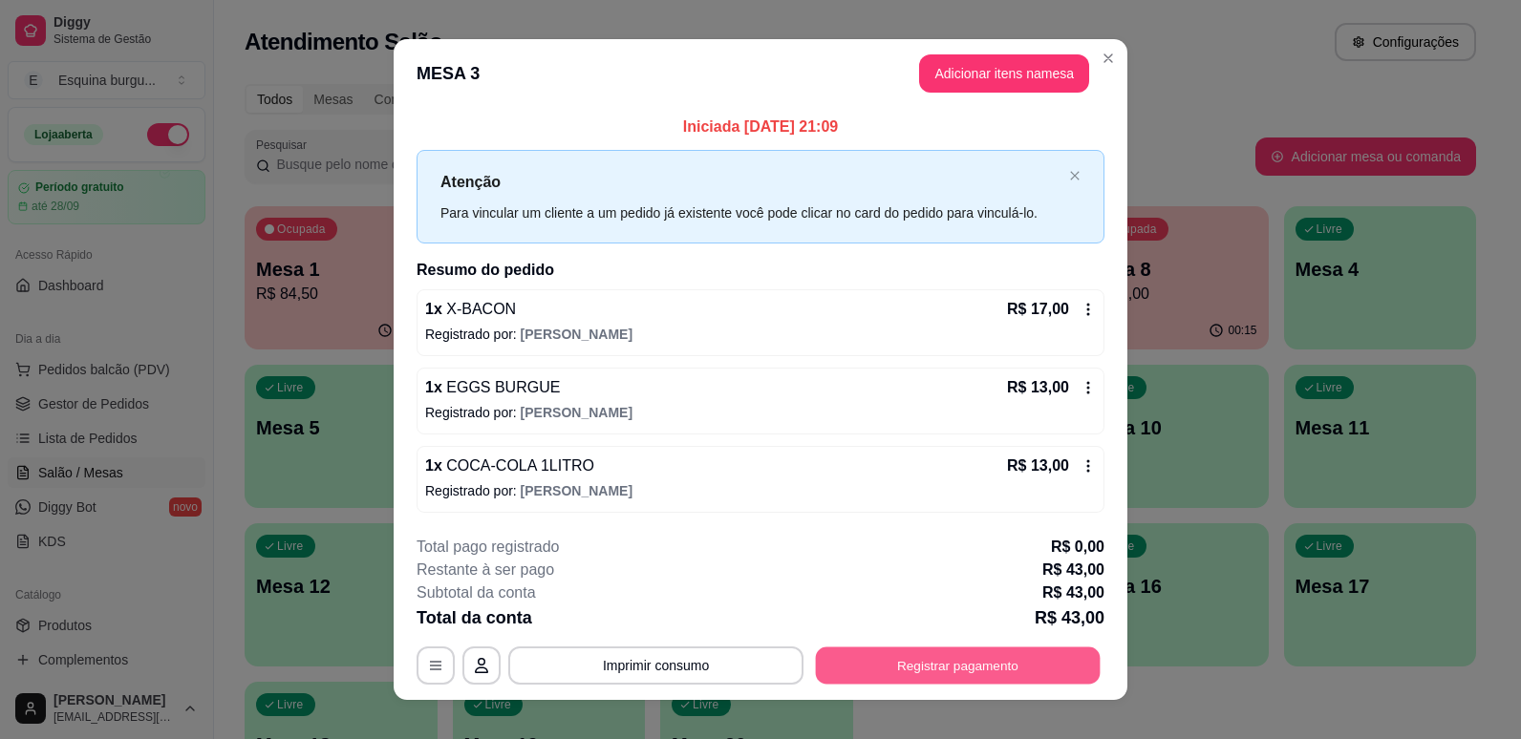
click at [962, 672] on button "Registrar pagamento" at bounding box center [958, 665] width 285 height 37
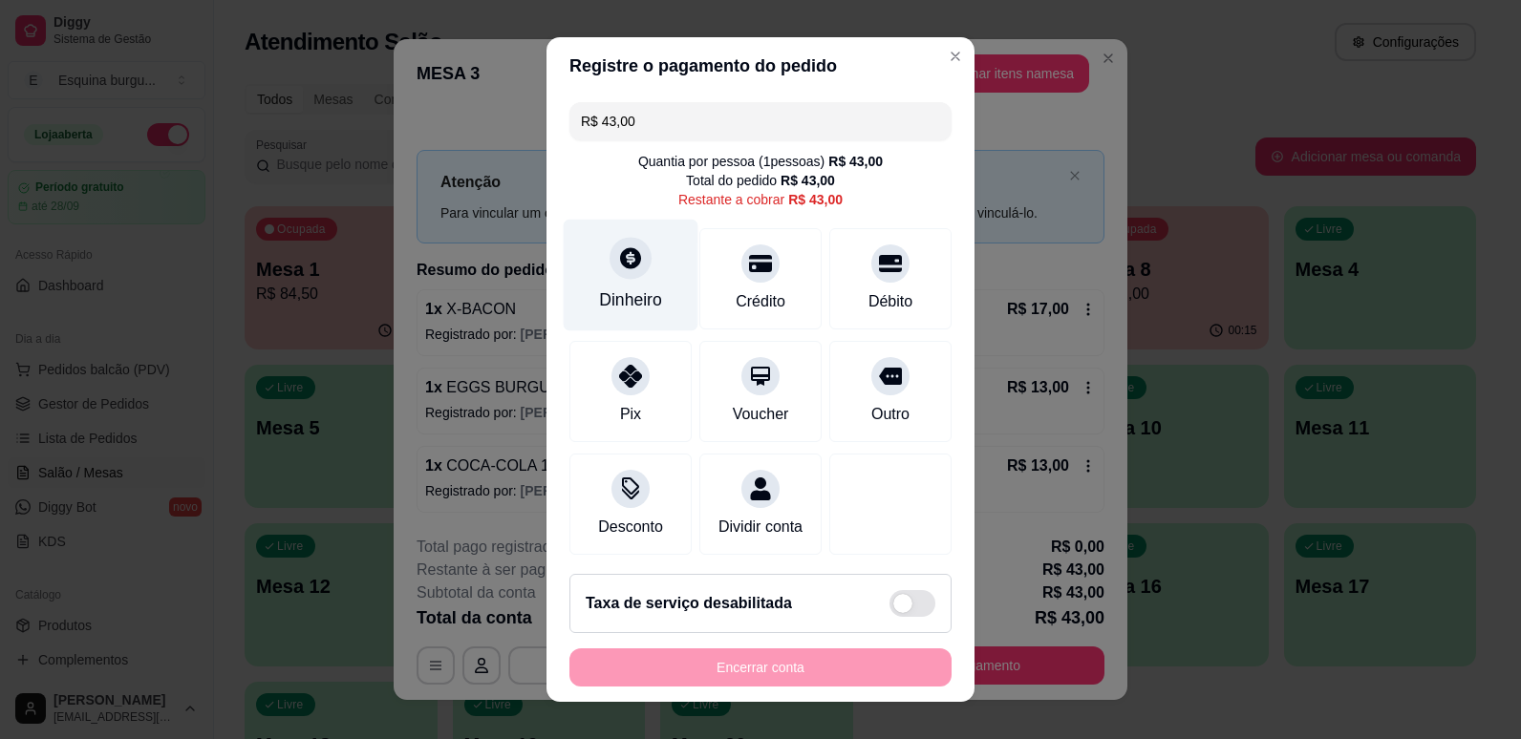
click at [638, 256] on div at bounding box center [630, 258] width 42 height 42
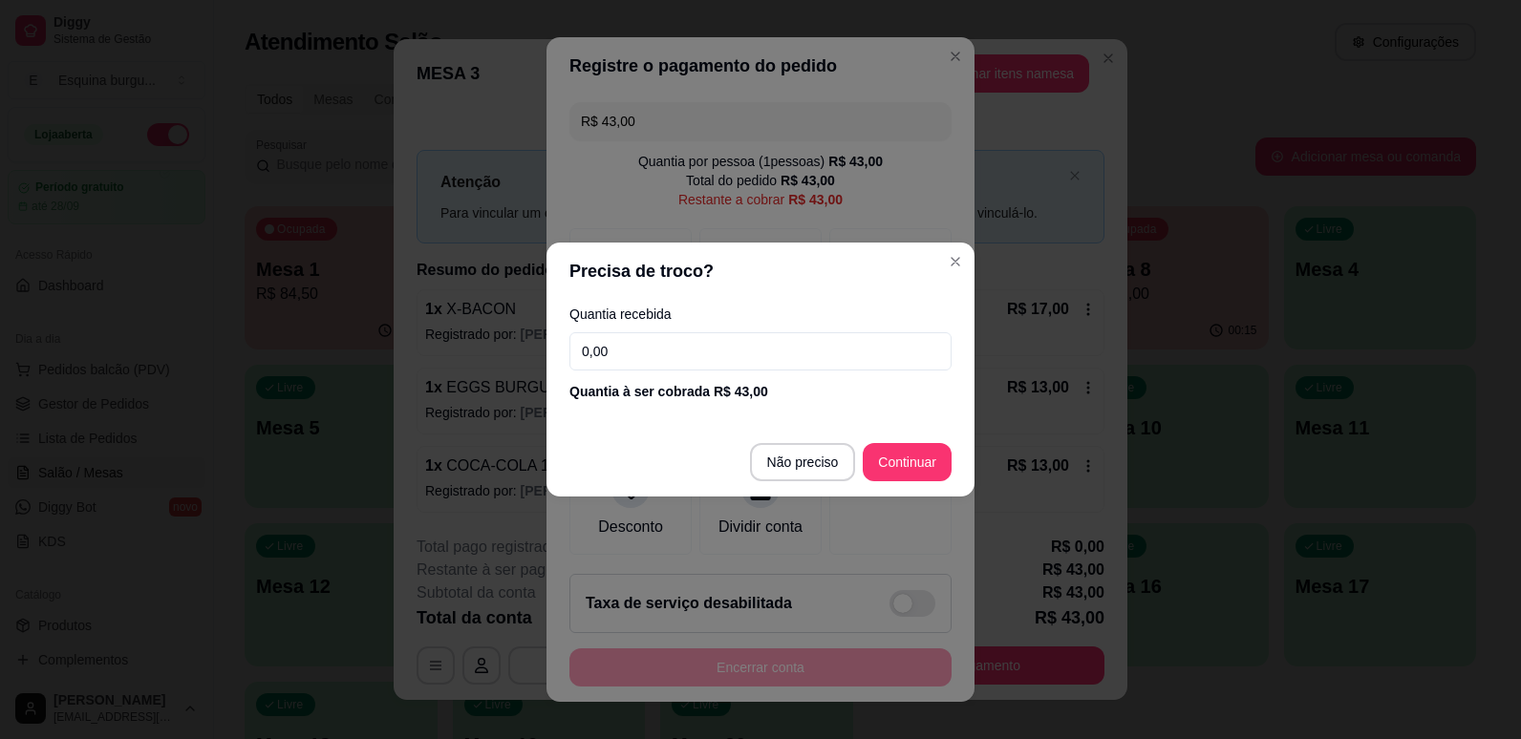
click at [669, 338] on input "0,00" at bounding box center [760, 351] width 382 height 38
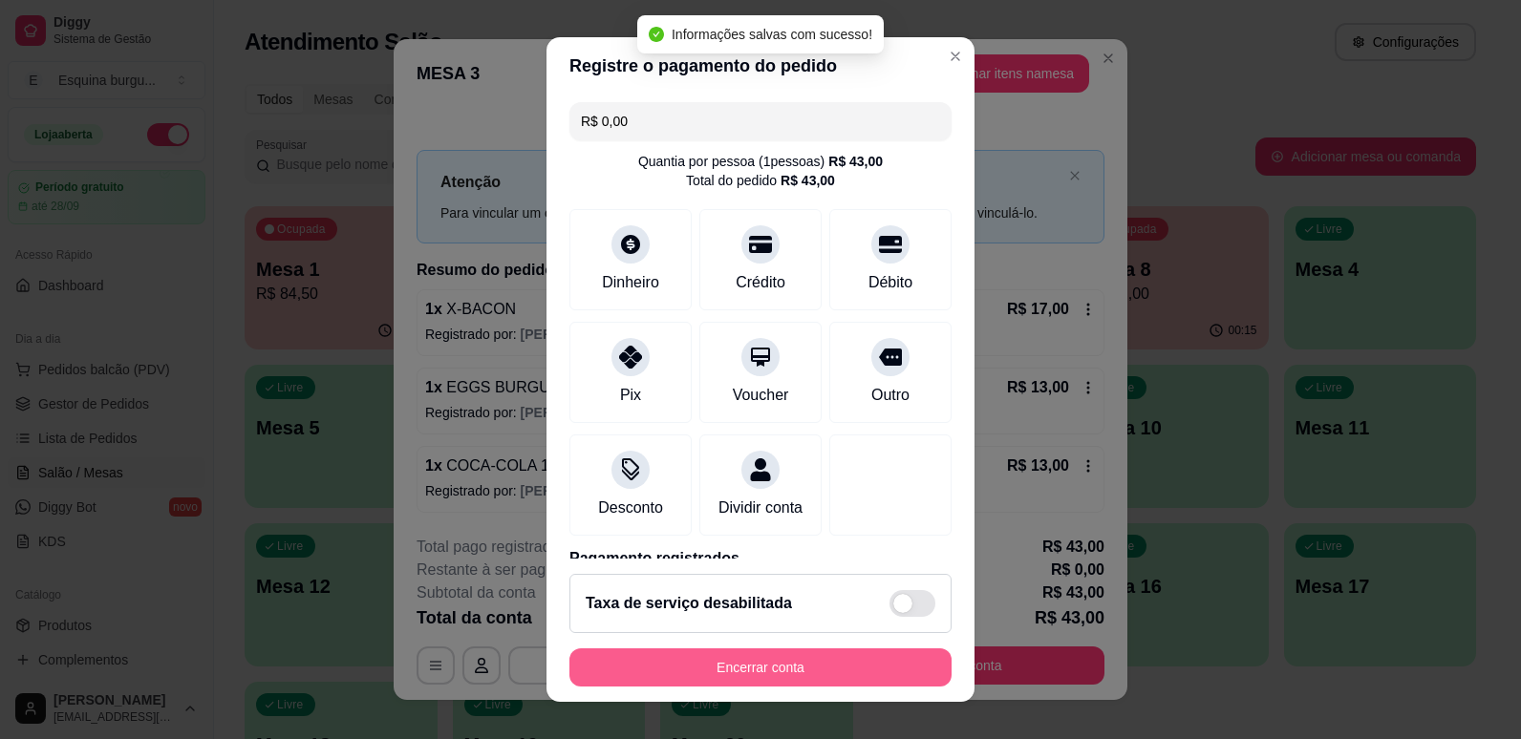
click at [810, 671] on button "Encerrar conta" at bounding box center [760, 668] width 382 height 38
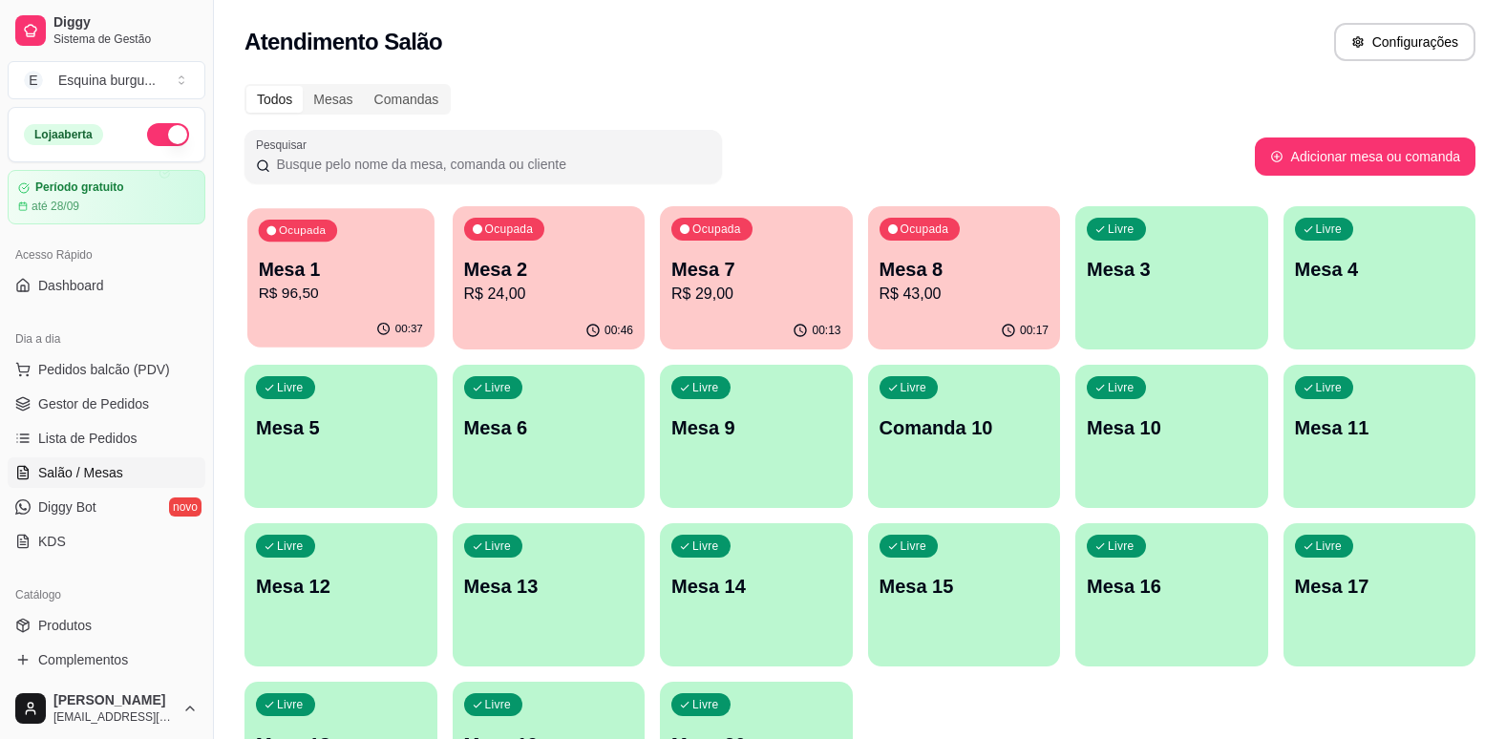
click at [376, 252] on div "Ocupada Mesa 1 R$ 96,50" at bounding box center [340, 259] width 186 height 103
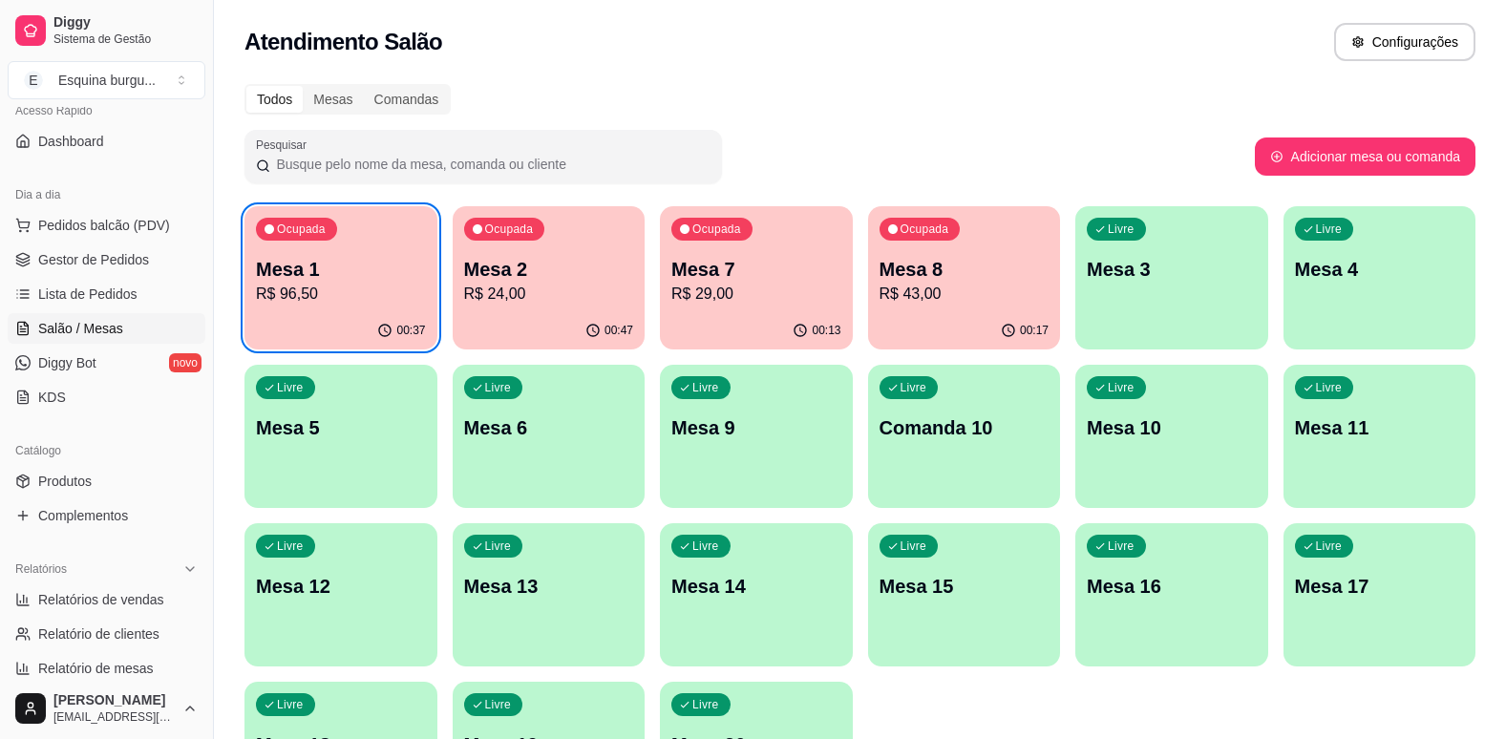
scroll to position [145, 0]
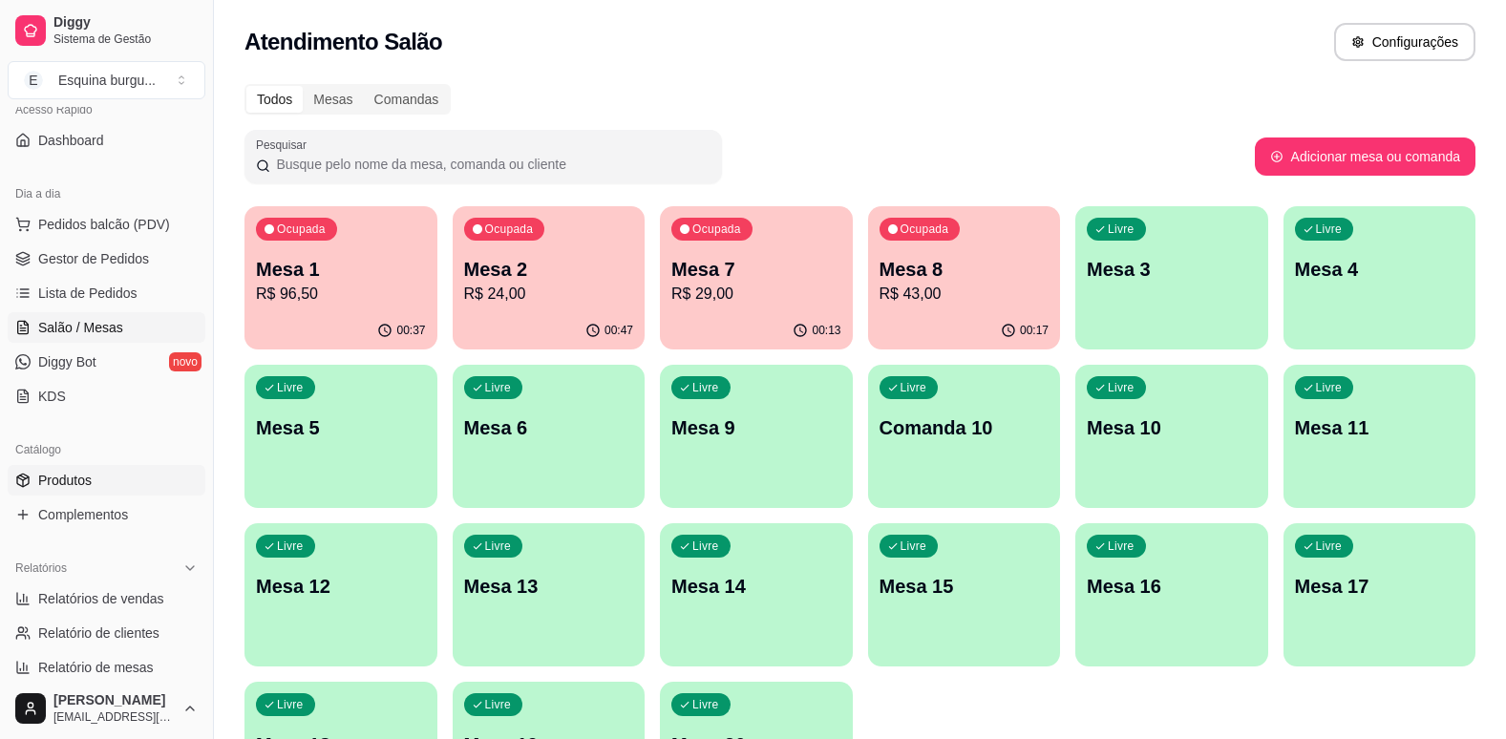
click at [73, 479] on span "Produtos" at bounding box center [64, 480] width 53 height 19
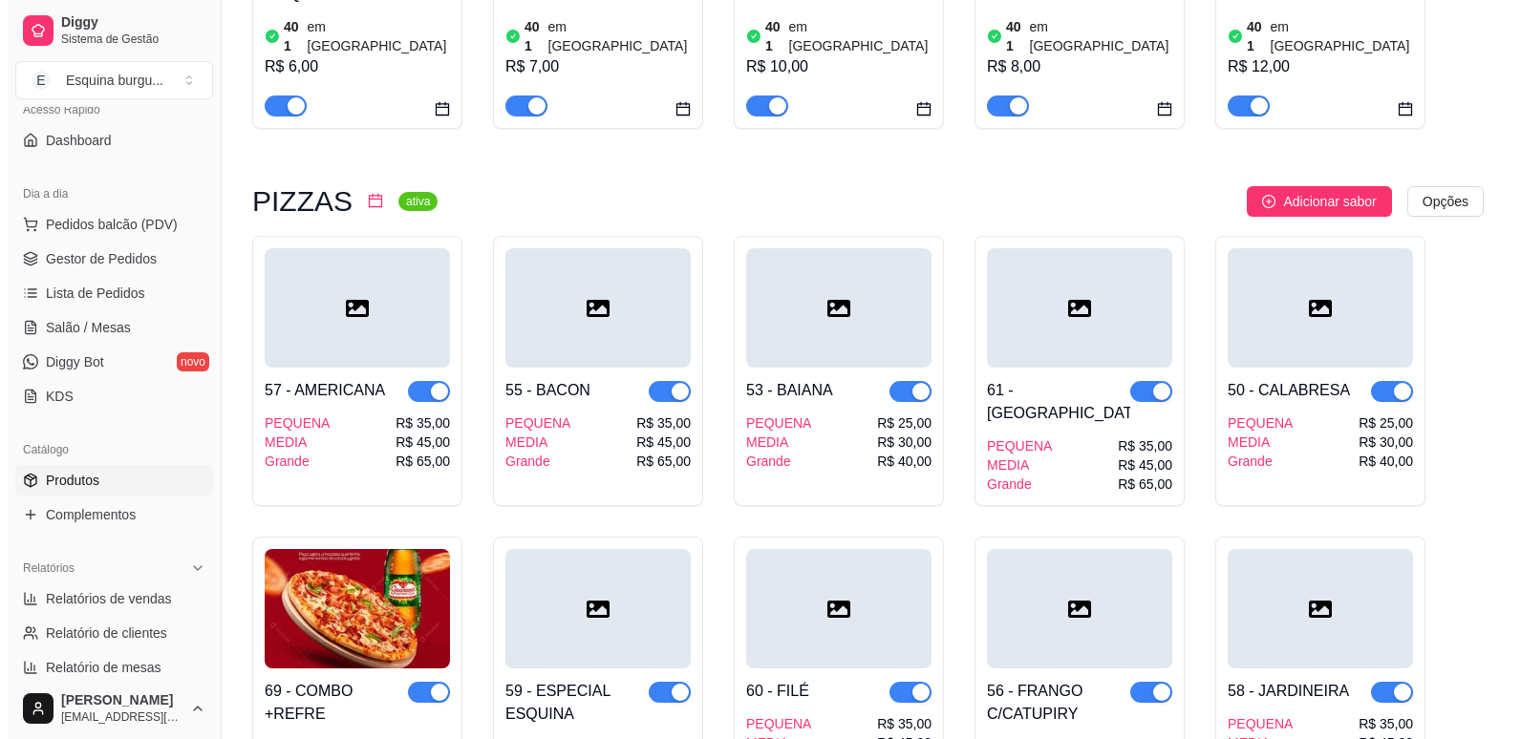
scroll to position [2660, 0]
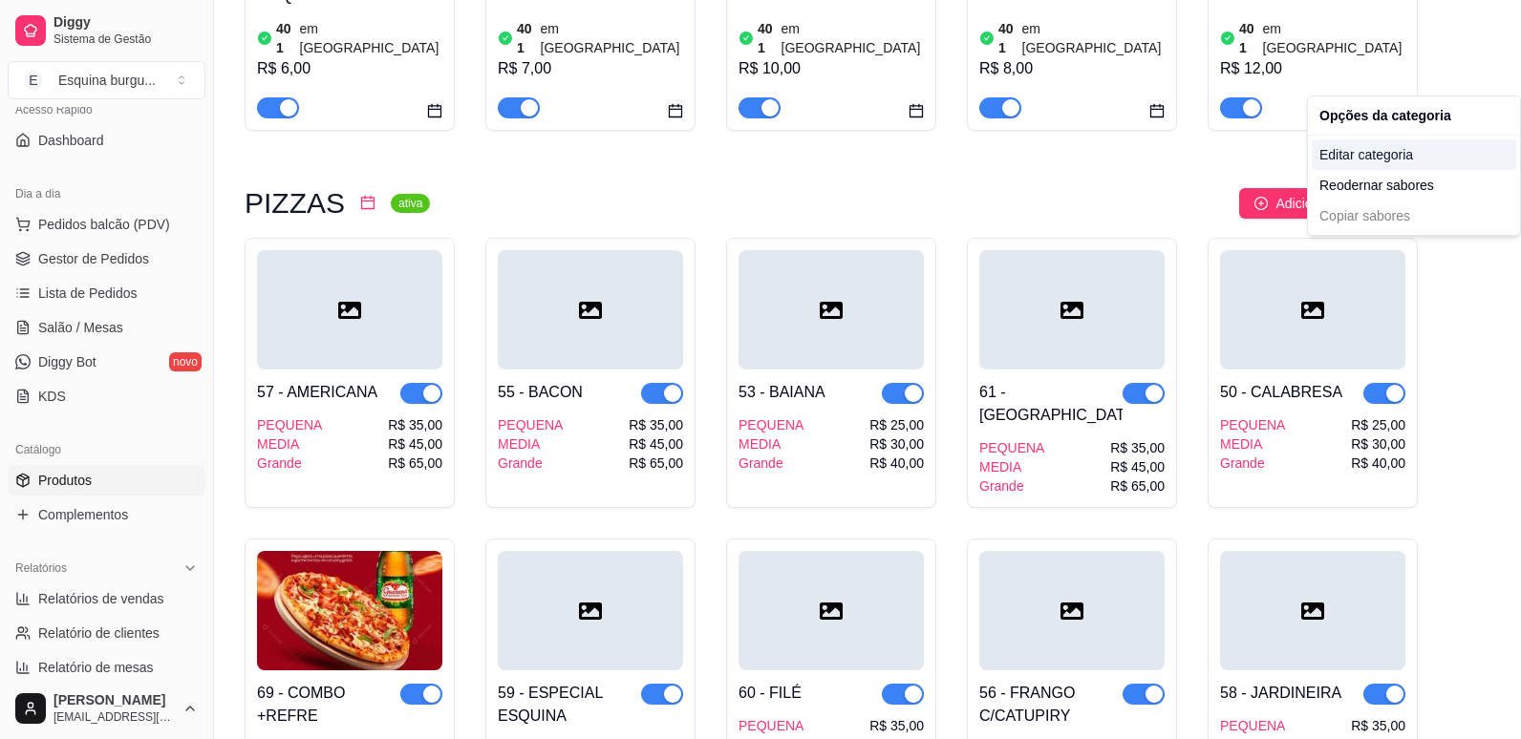
click at [1409, 157] on div "Editar categoria" at bounding box center [1414, 154] width 204 height 31
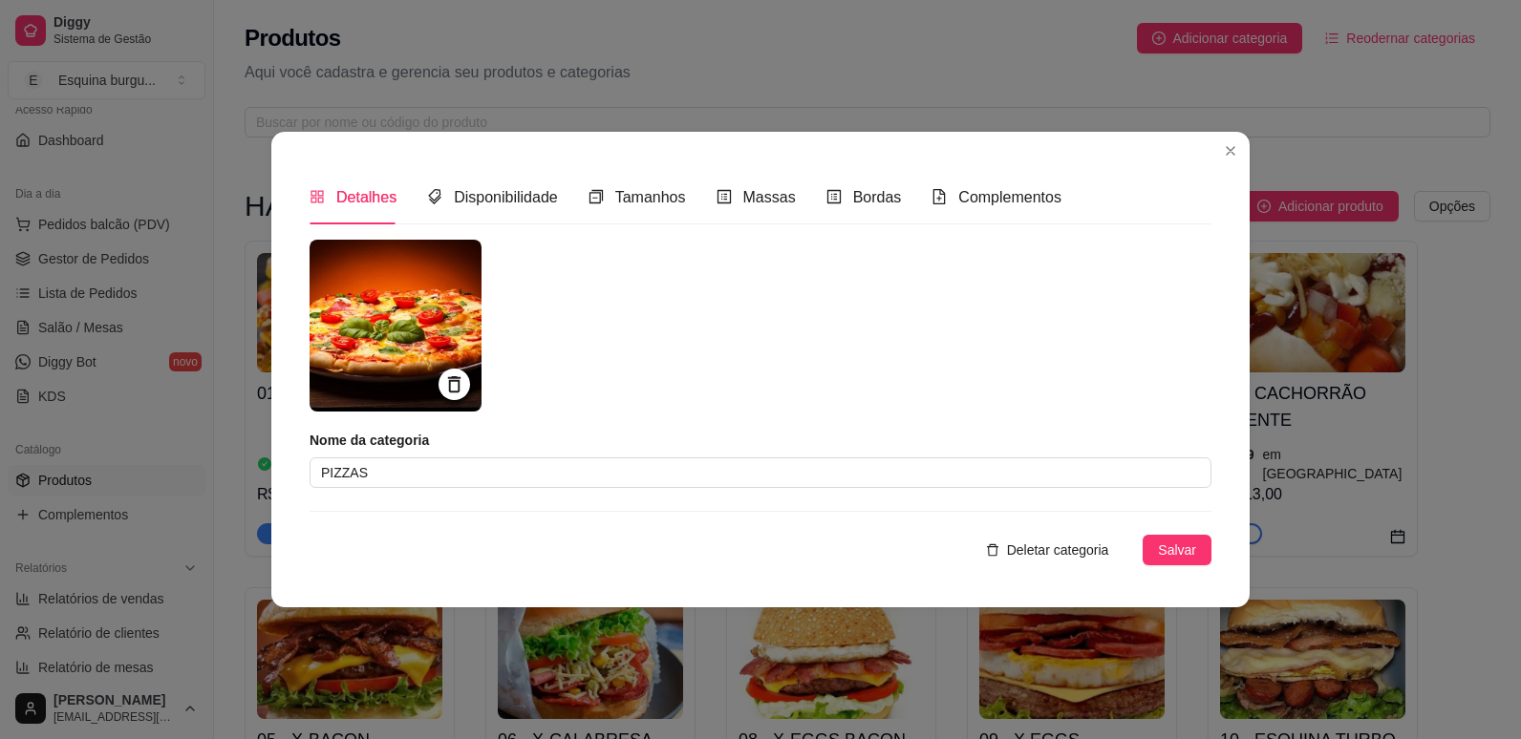
scroll to position [2366, 0]
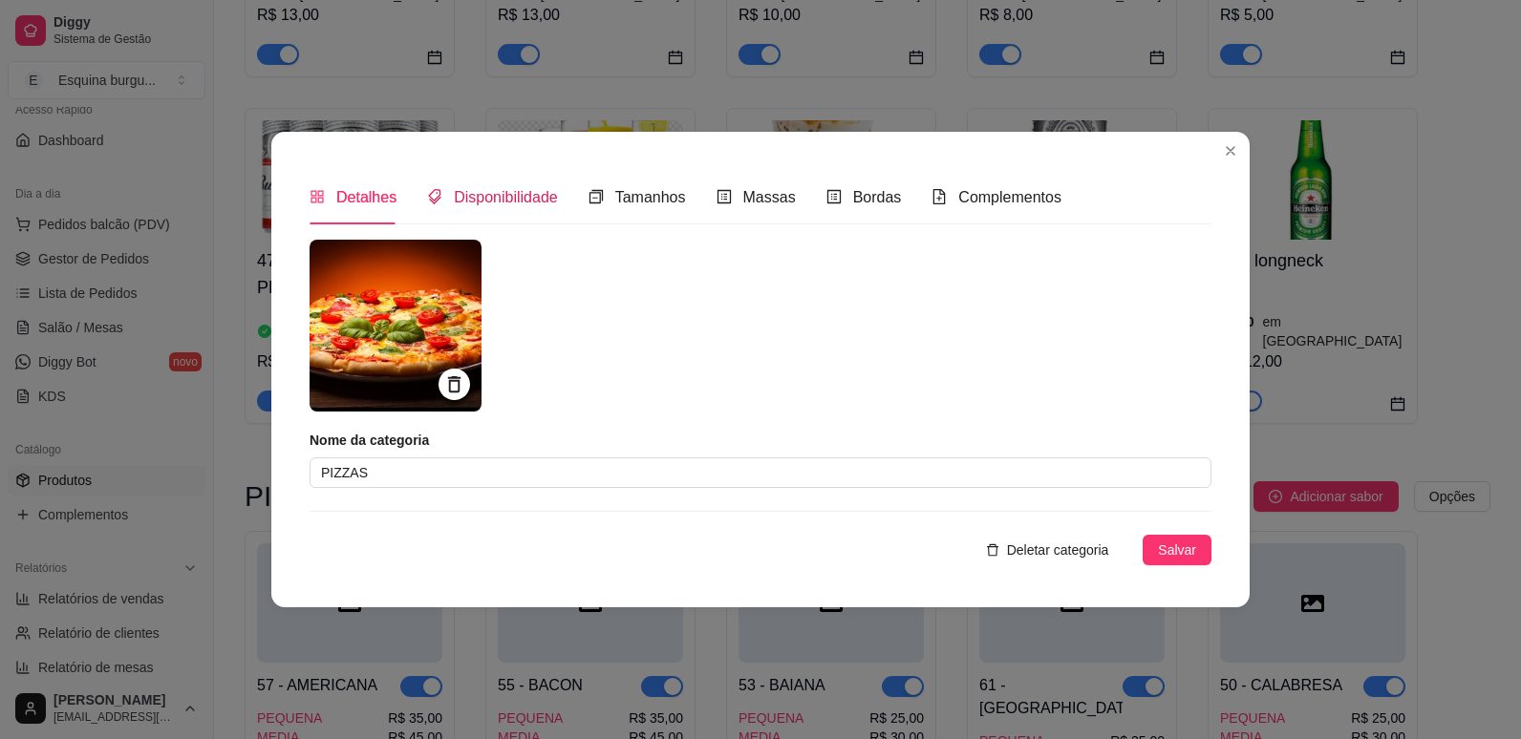
click at [529, 189] on span "Disponibilidade" at bounding box center [506, 197] width 104 height 16
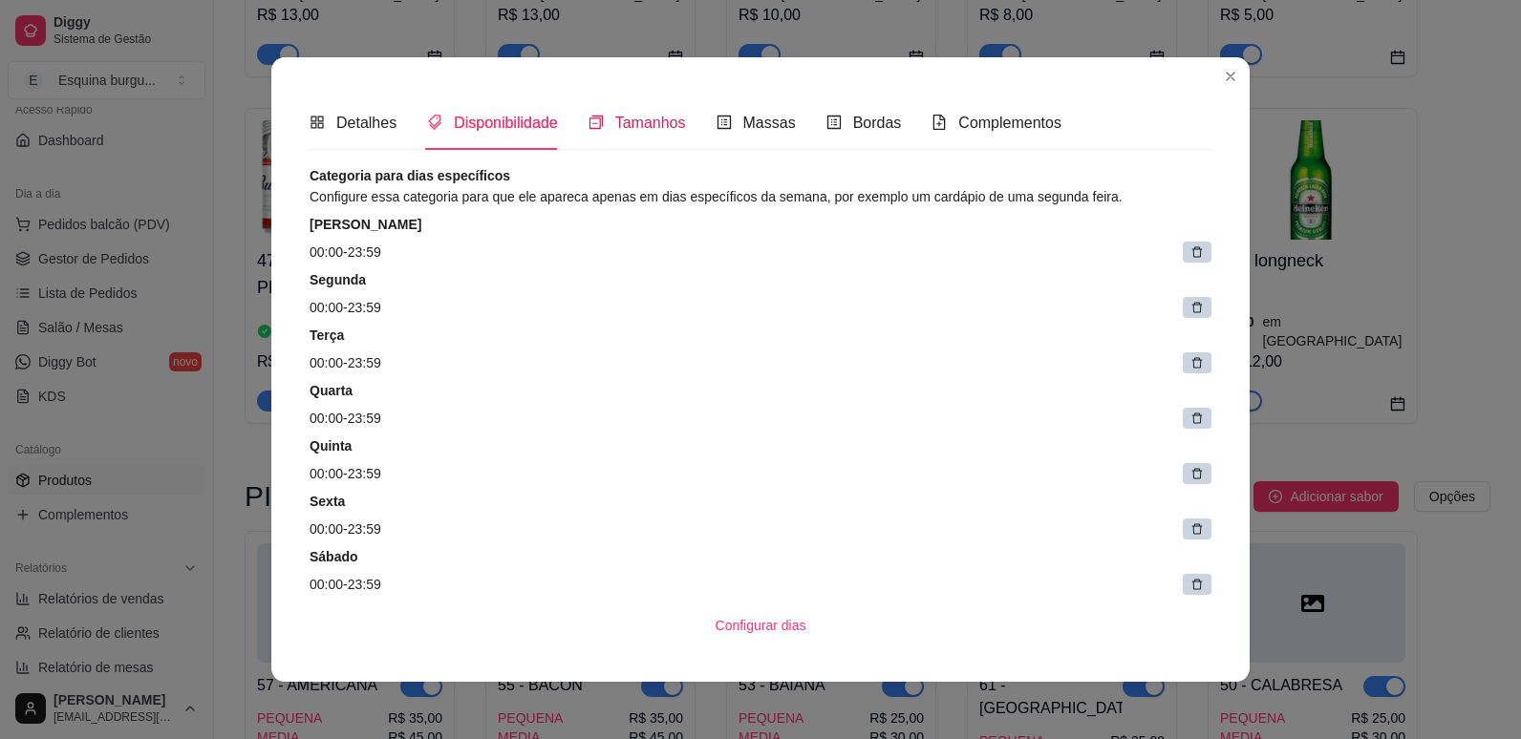
click at [652, 124] on span "Tamanhos" at bounding box center [650, 123] width 71 height 16
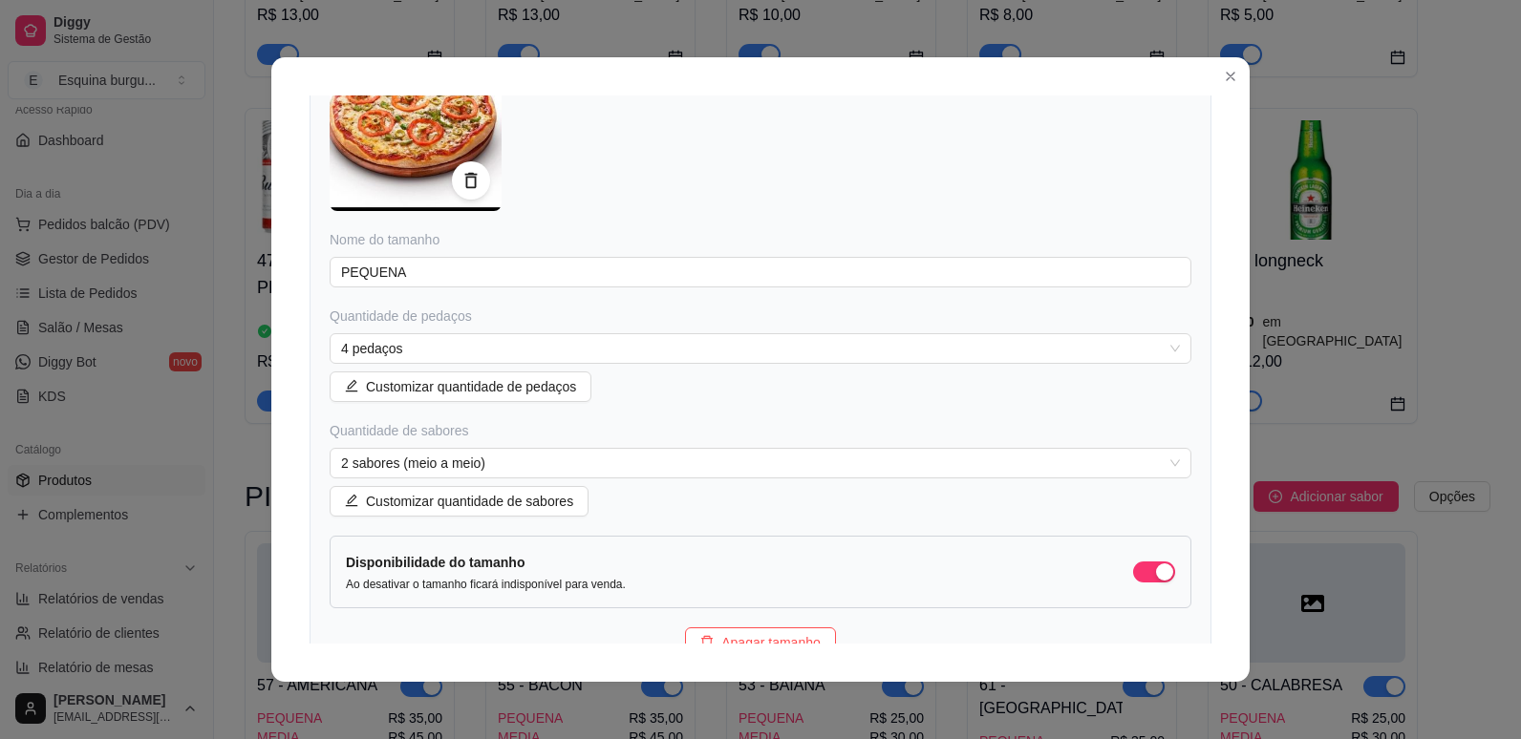
scroll to position [0, 0]
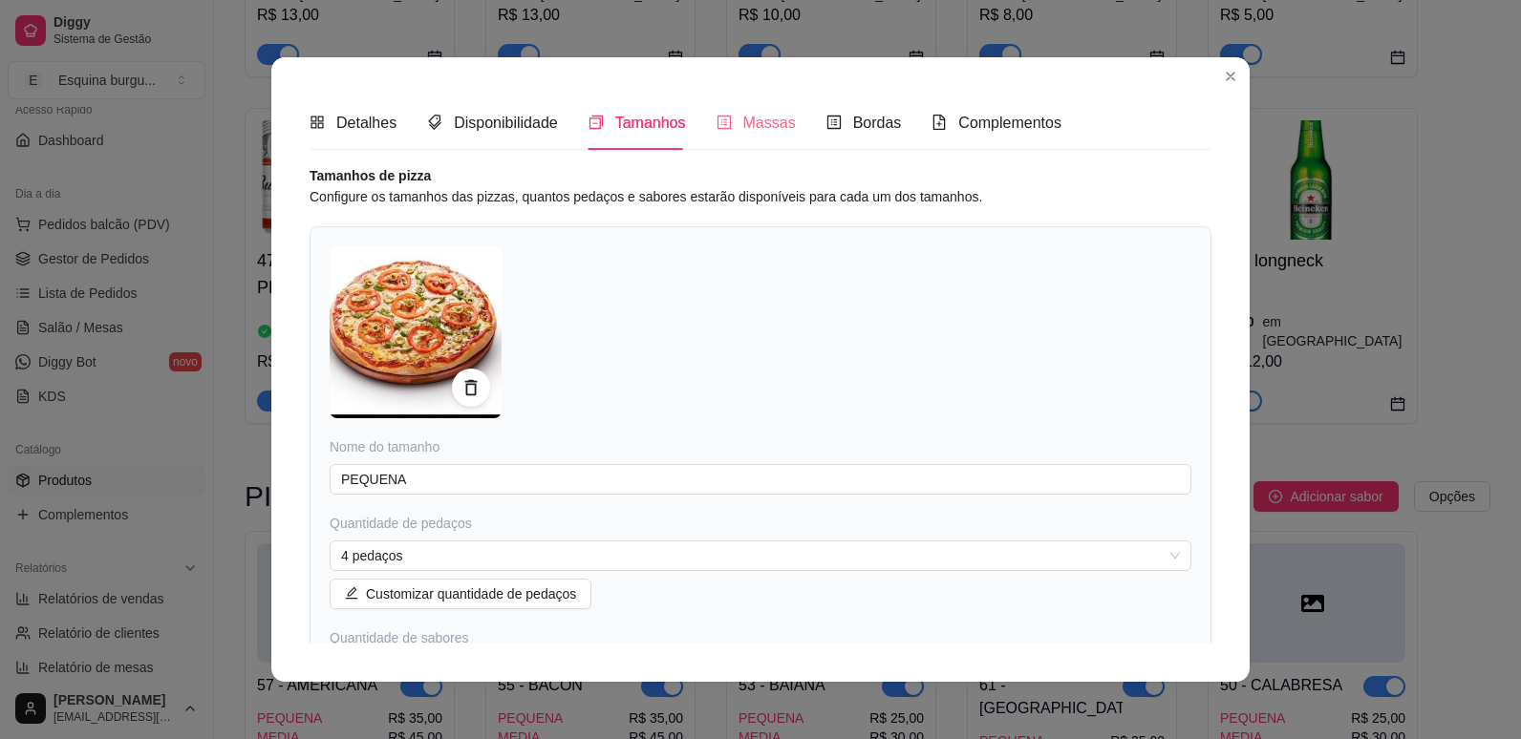
click at [742, 141] on div "Massas" at bounding box center [755, 123] width 79 height 54
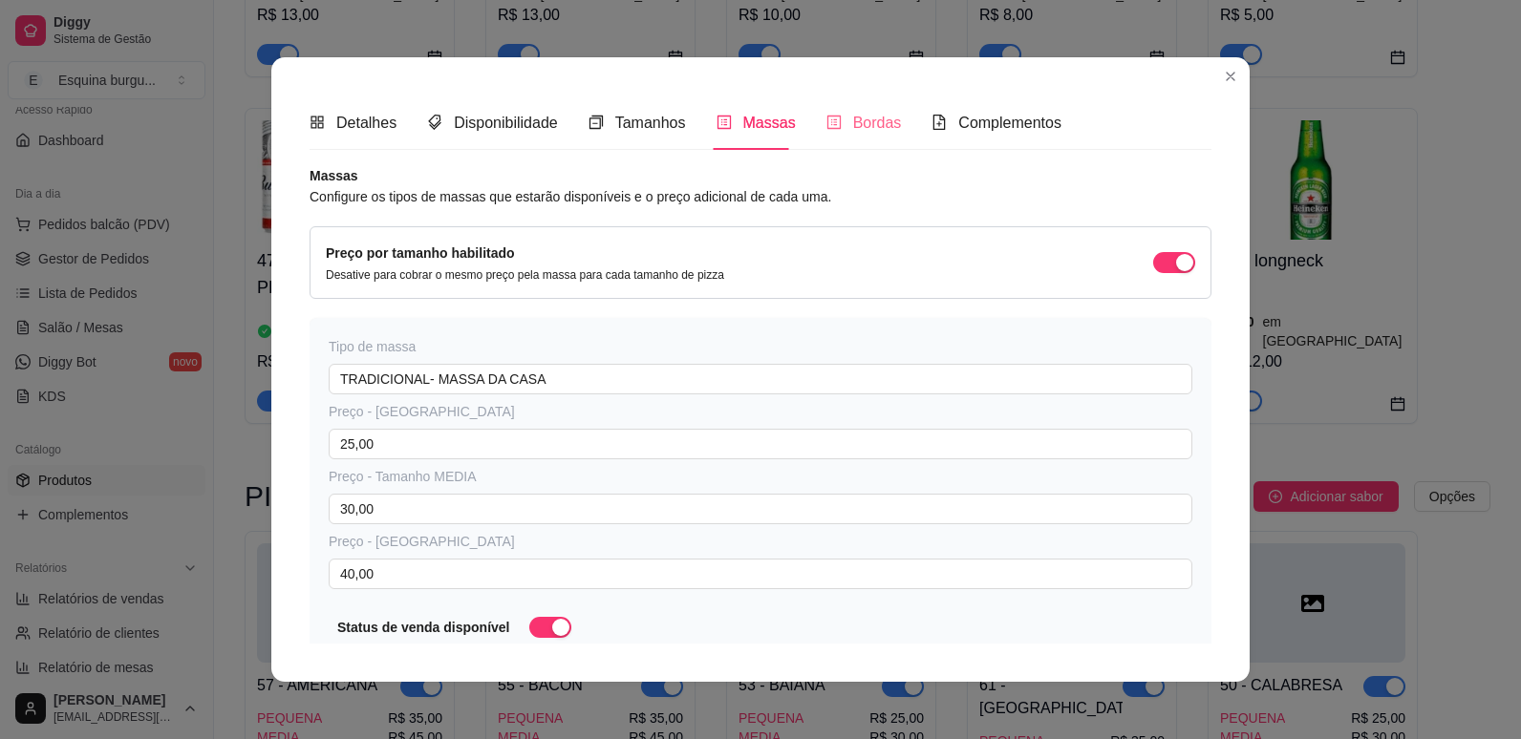
click at [884, 108] on div "Bordas" at bounding box center [863, 123] width 75 height 54
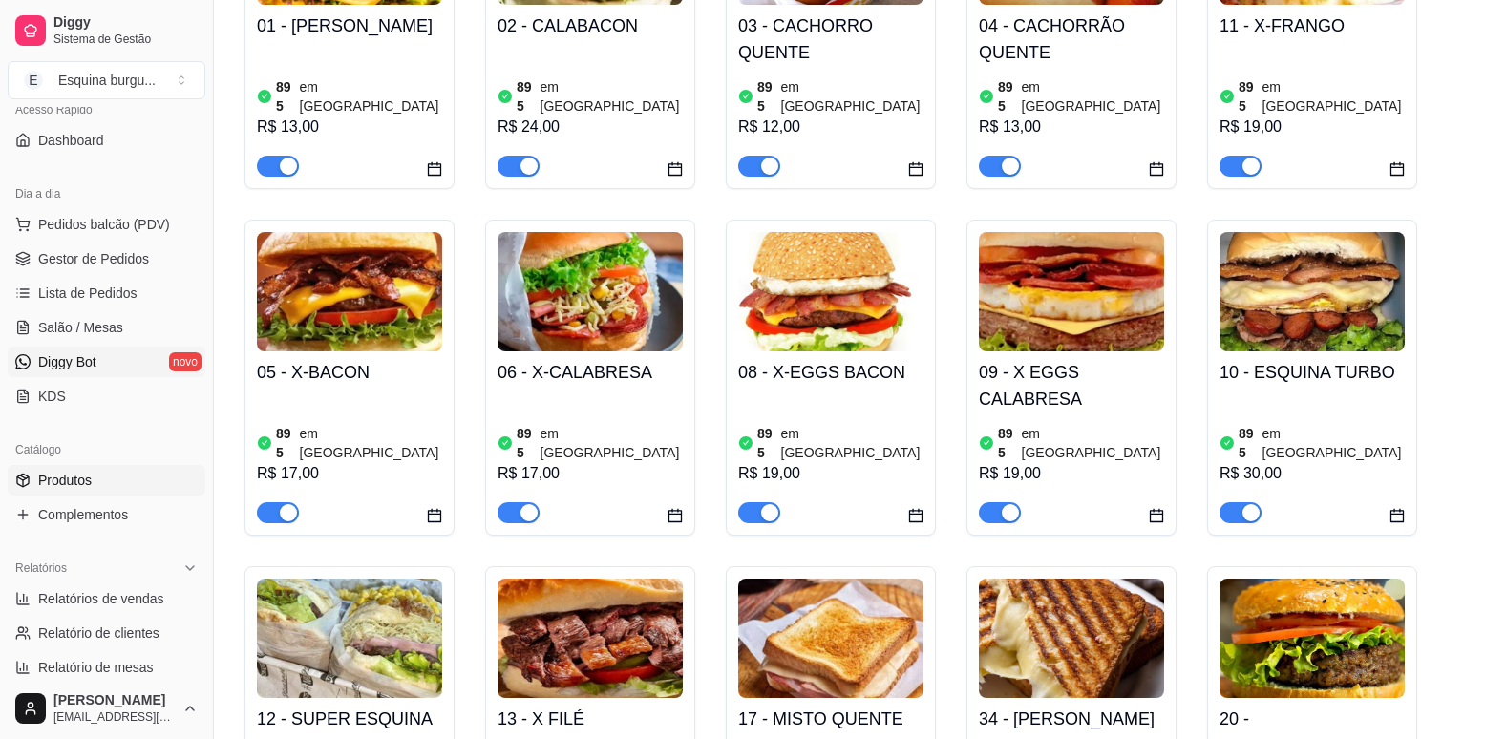
scroll to position [345, 0]
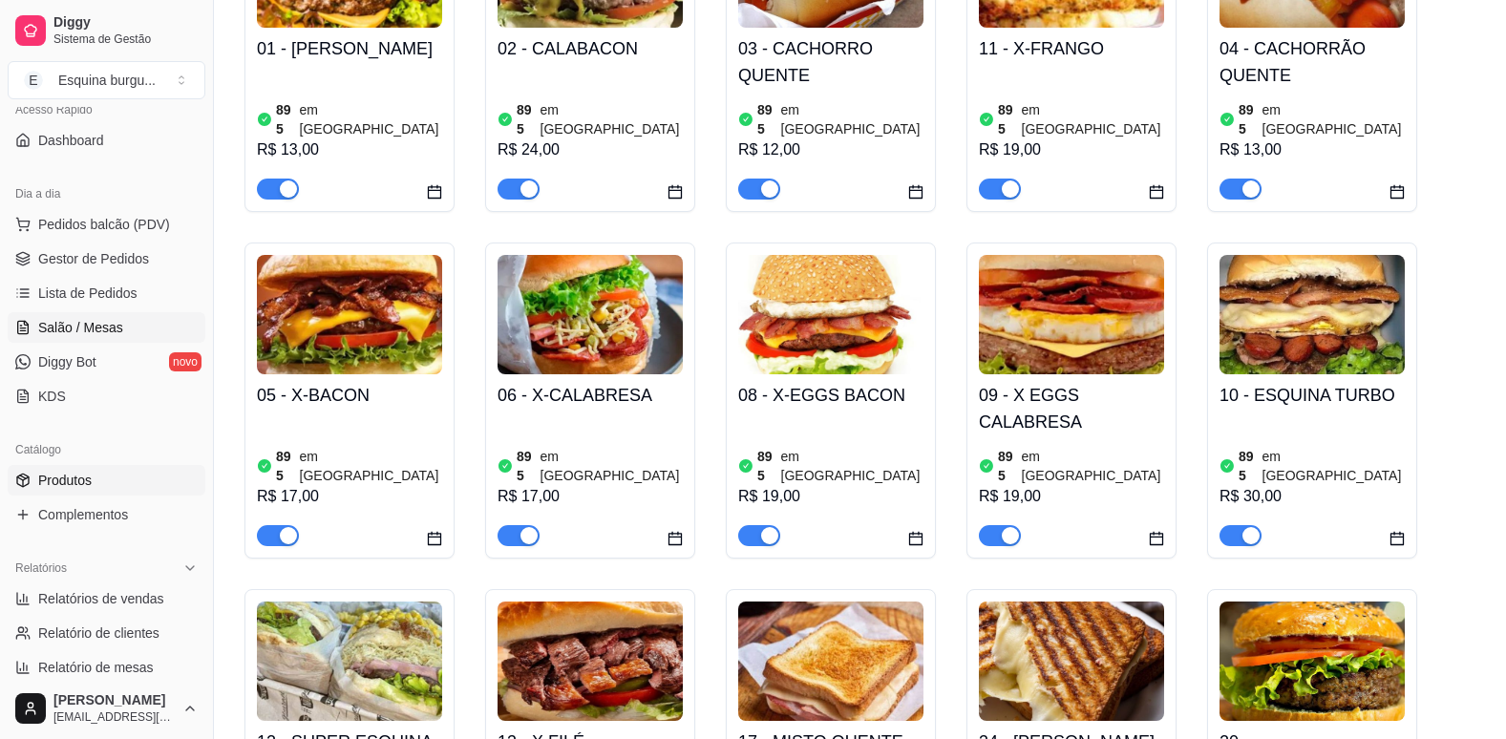
click at [93, 323] on span "Salão / Mesas" at bounding box center [80, 327] width 85 height 19
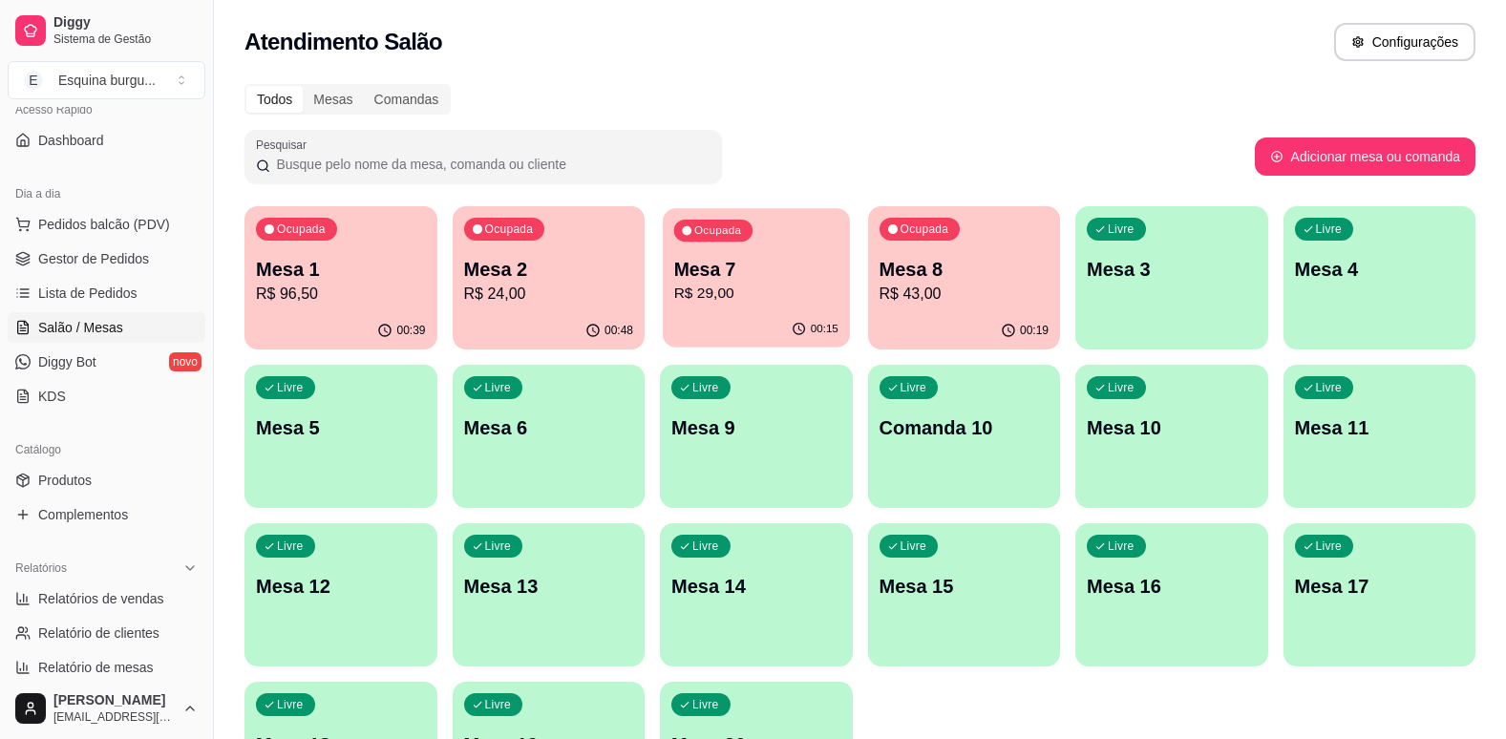
click at [795, 274] on p "Mesa 7" at bounding box center [756, 270] width 164 height 26
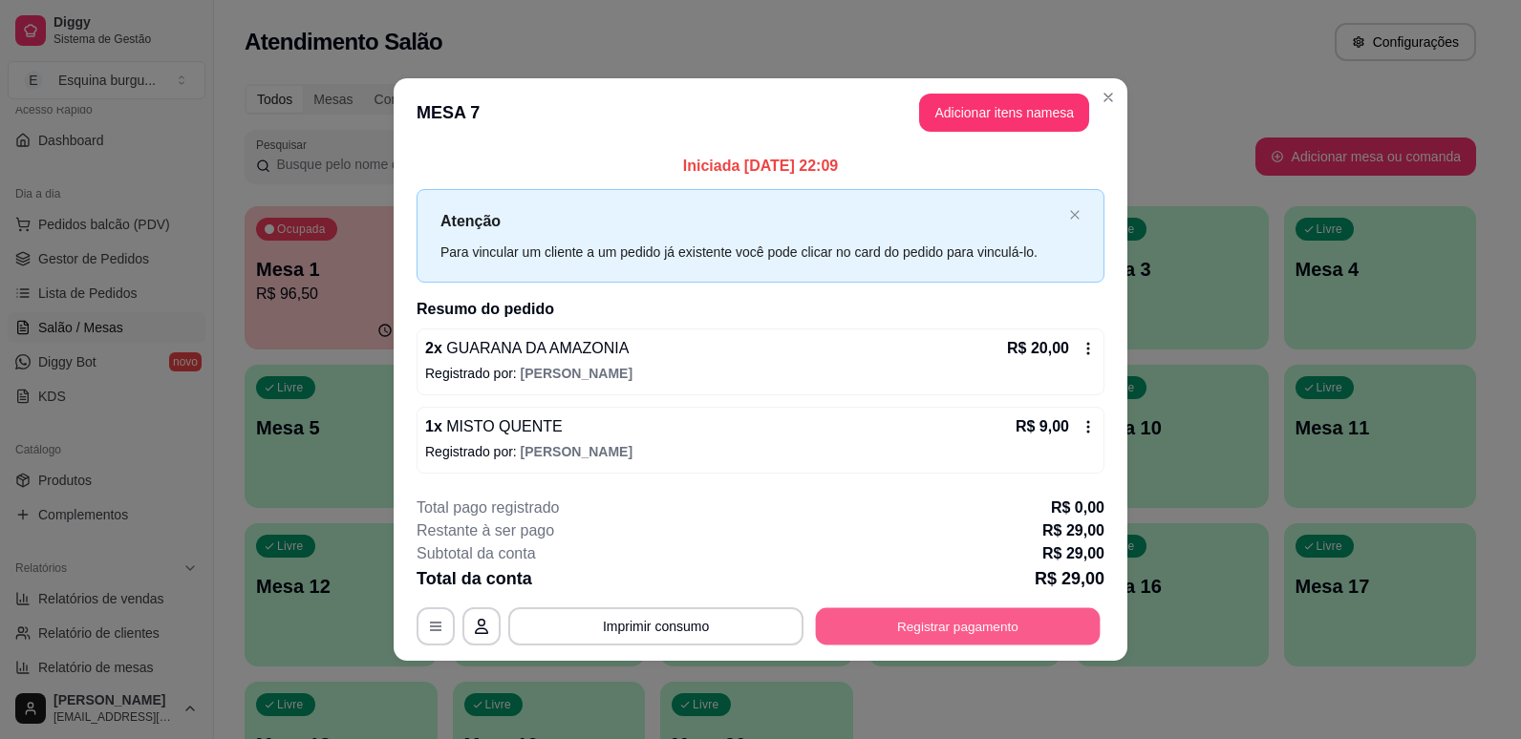
click at [1016, 635] on button "Registrar pagamento" at bounding box center [958, 626] width 285 height 37
click at [965, 635] on button "Registrar pagamento" at bounding box center [958, 626] width 285 height 37
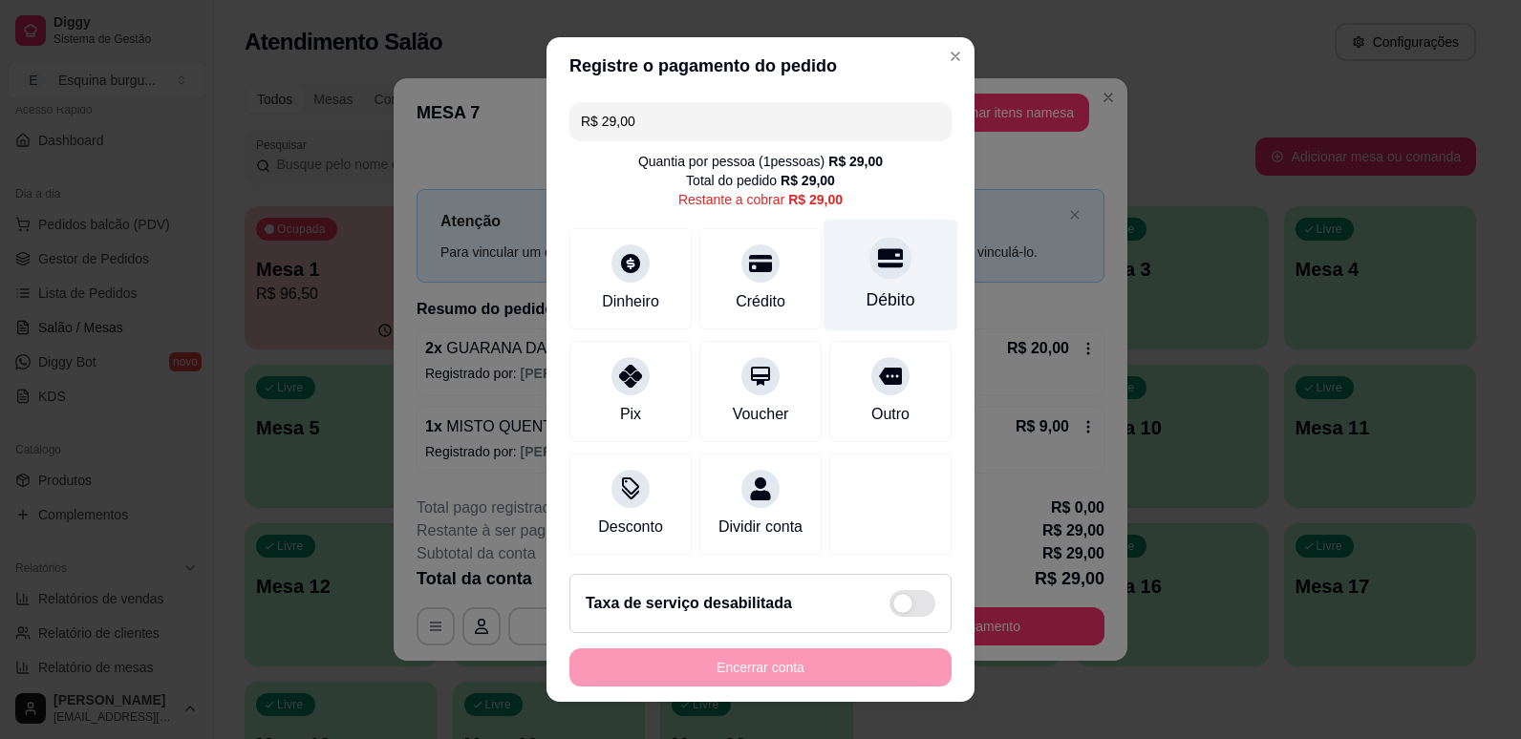
click at [857, 286] on div "Débito" at bounding box center [890, 275] width 135 height 112
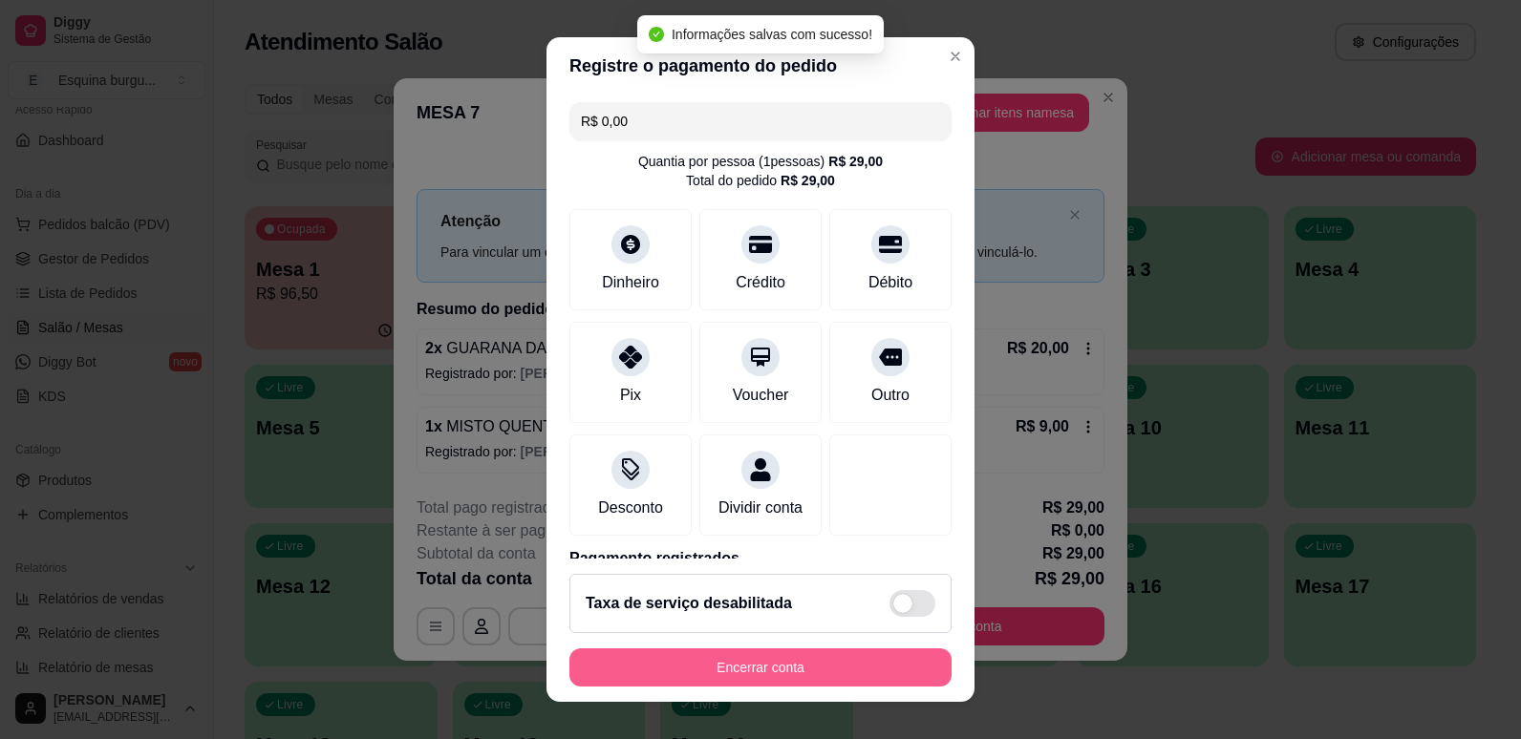
click at [803, 663] on button "Encerrar conta" at bounding box center [760, 668] width 382 height 38
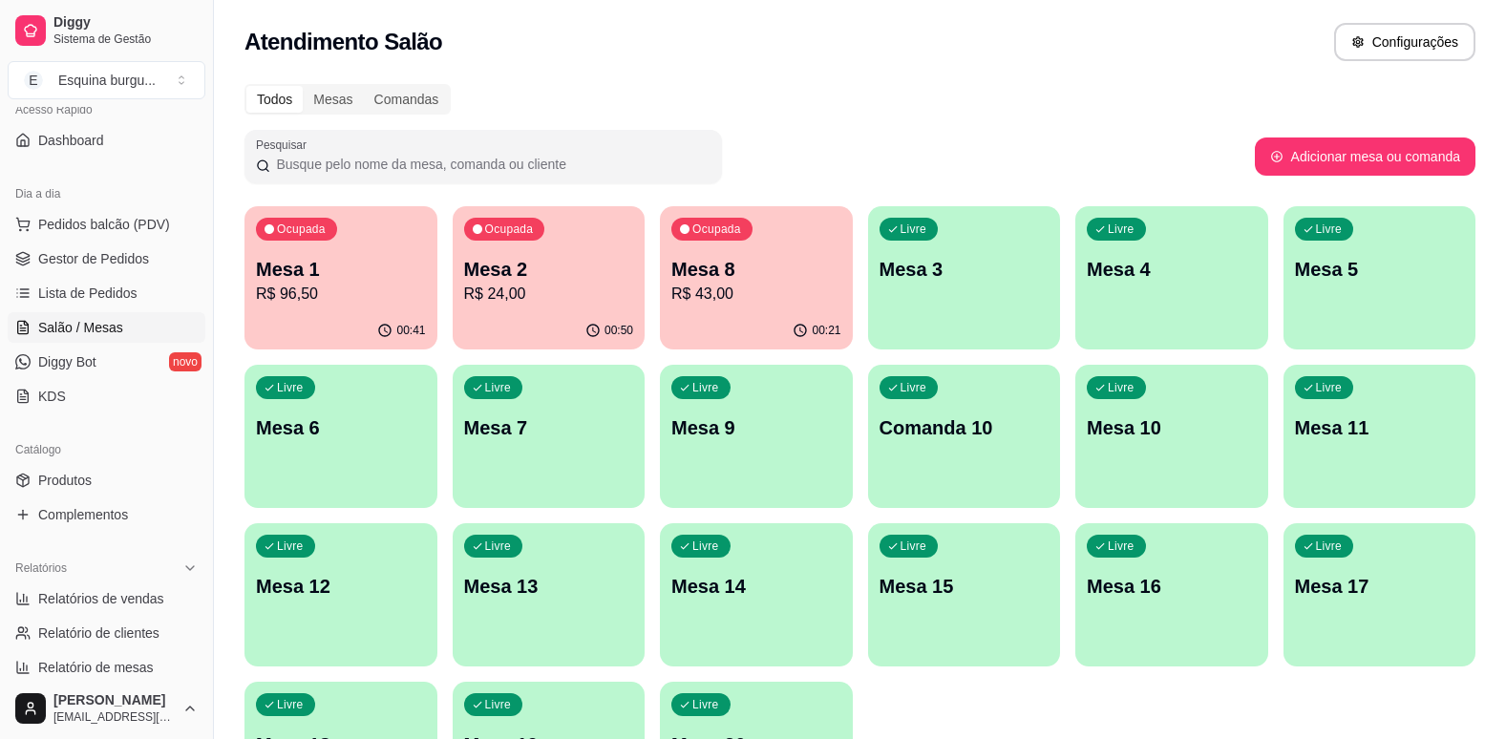
click at [791, 279] on p "Mesa 8" at bounding box center [757, 269] width 170 height 27
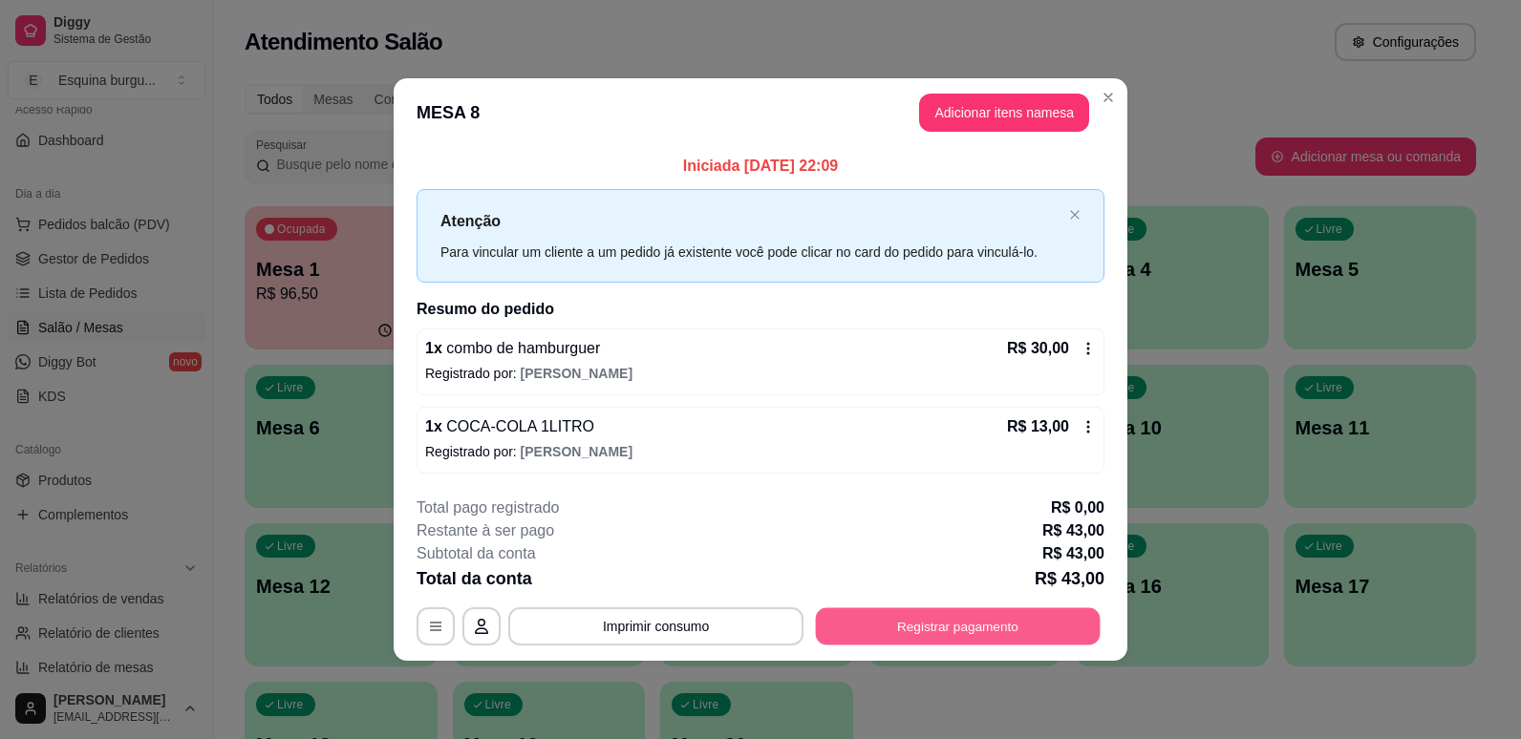
click at [1025, 621] on button "Registrar pagamento" at bounding box center [958, 626] width 285 height 37
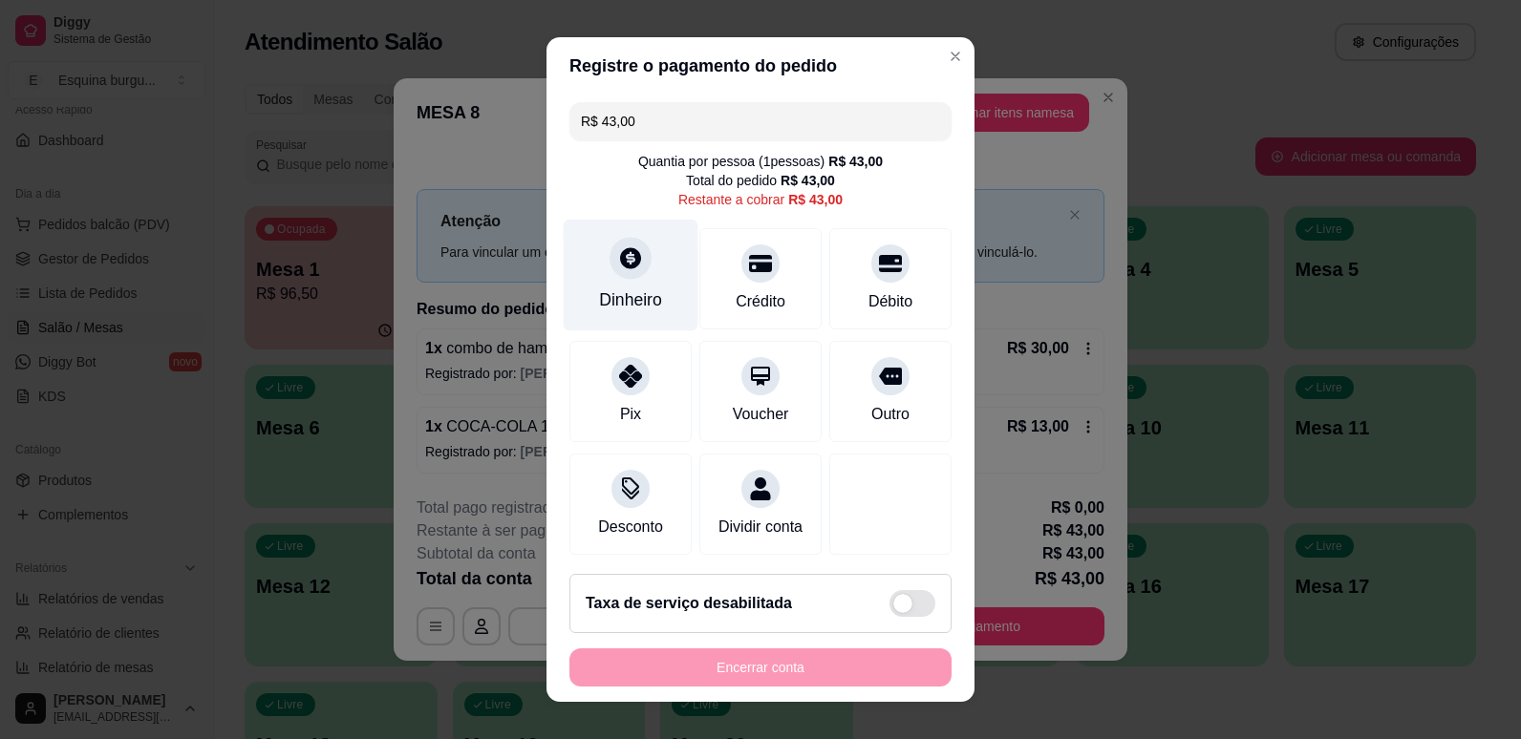
click at [609, 287] on div "Dinheiro" at bounding box center [631, 275] width 135 height 112
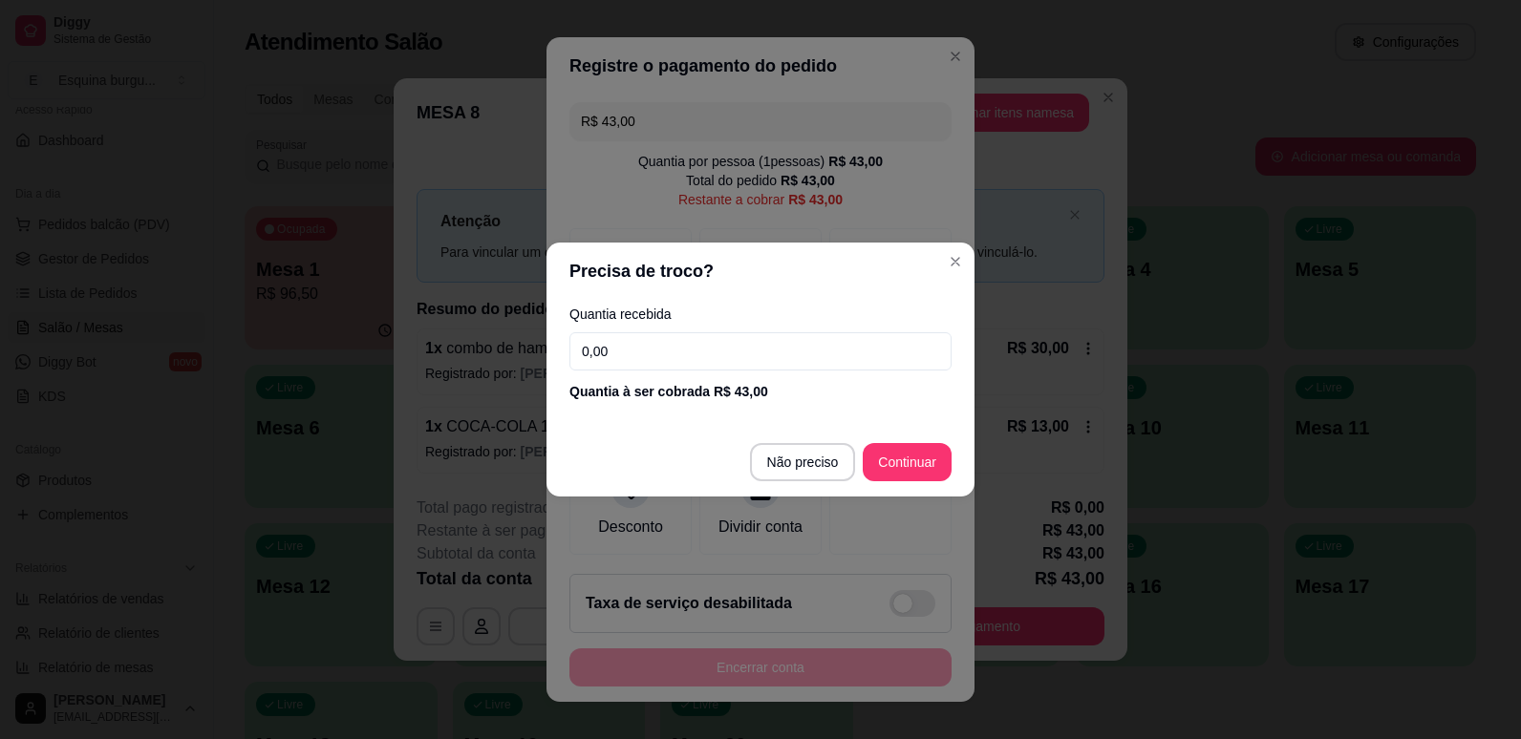
click at [636, 350] on input "0,00" at bounding box center [760, 351] width 382 height 38
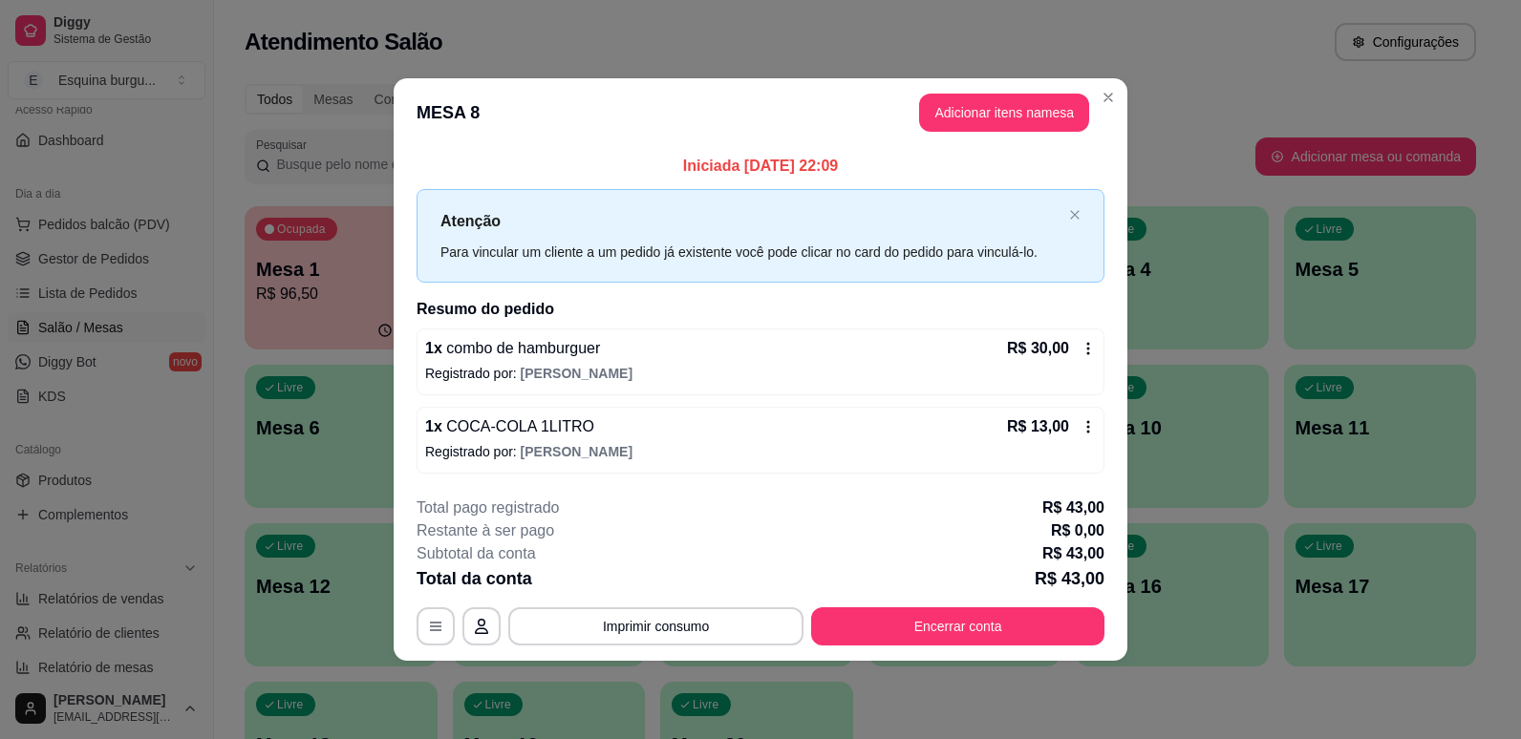
click at [999, 649] on footer "**********" at bounding box center [761, 571] width 734 height 180
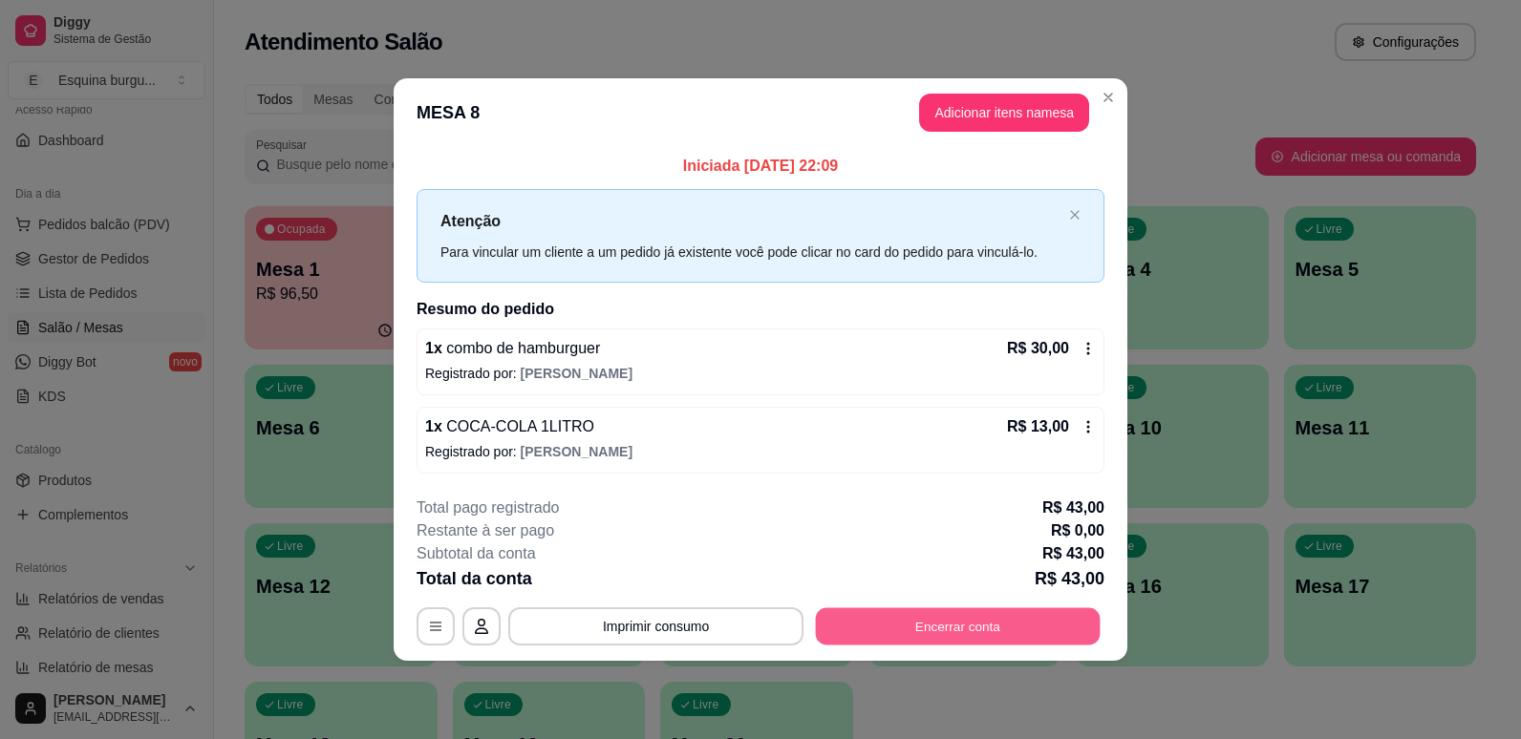
click at [999, 633] on button "Encerrar conta" at bounding box center [958, 626] width 285 height 37
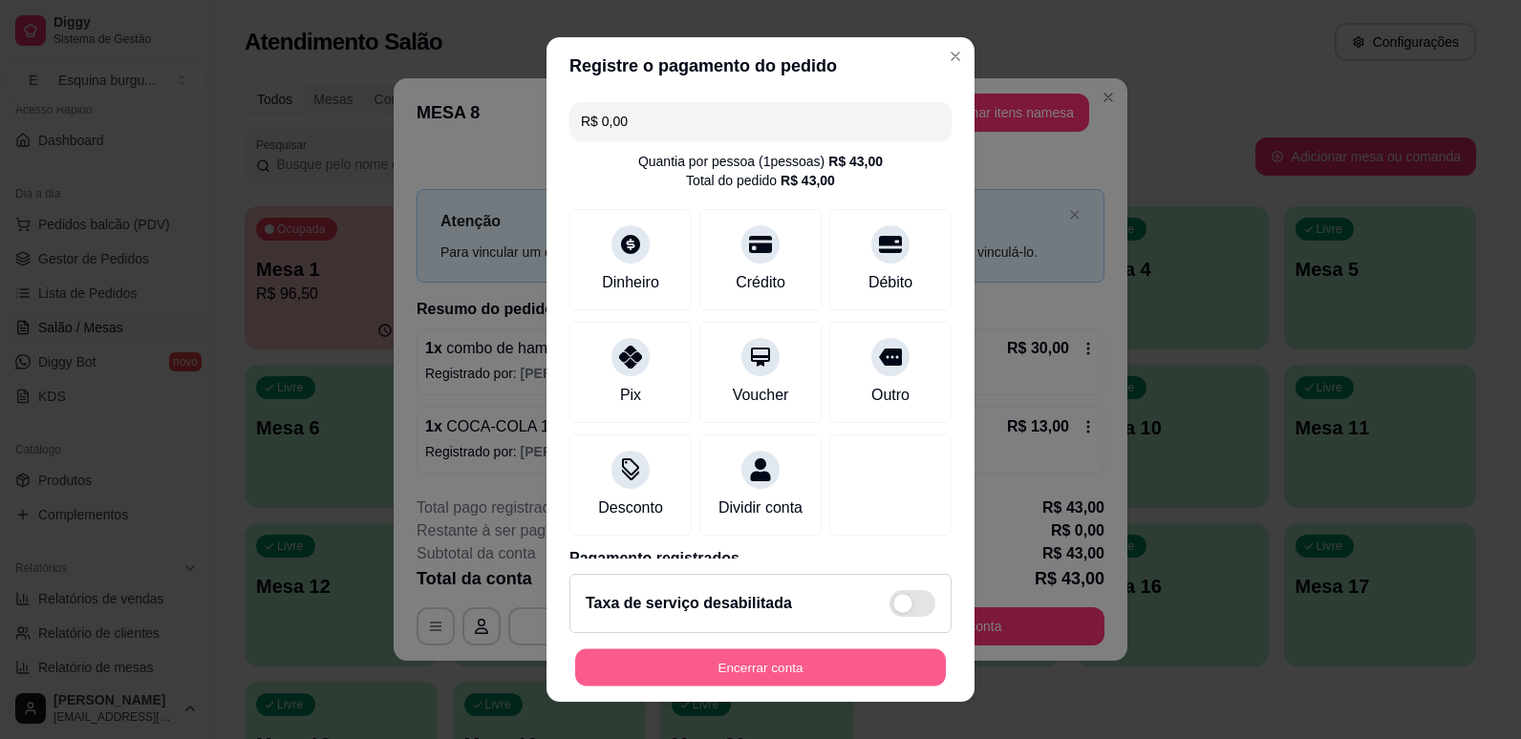
click at [835, 673] on button "Encerrar conta" at bounding box center [760, 668] width 371 height 37
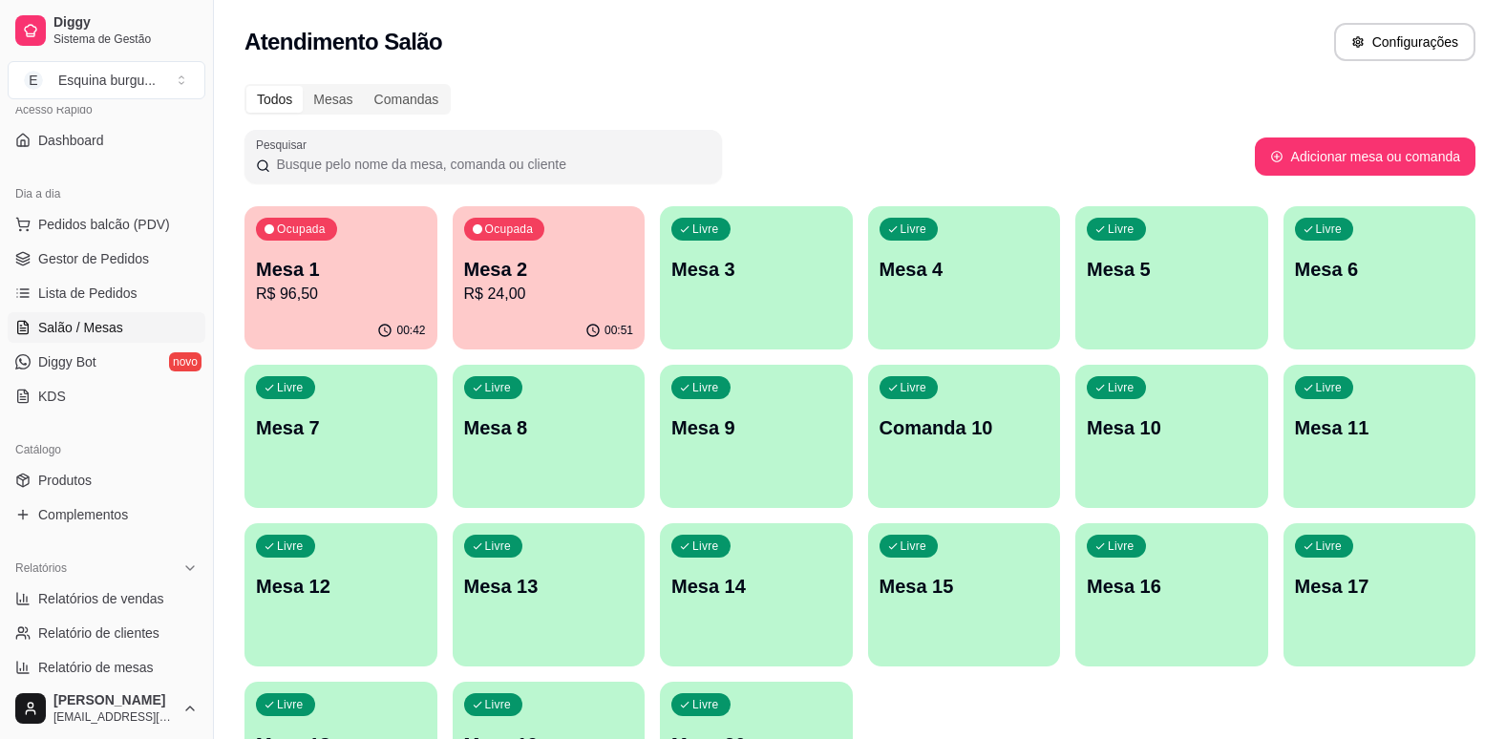
click at [374, 258] on p "Mesa 1" at bounding box center [341, 269] width 170 height 27
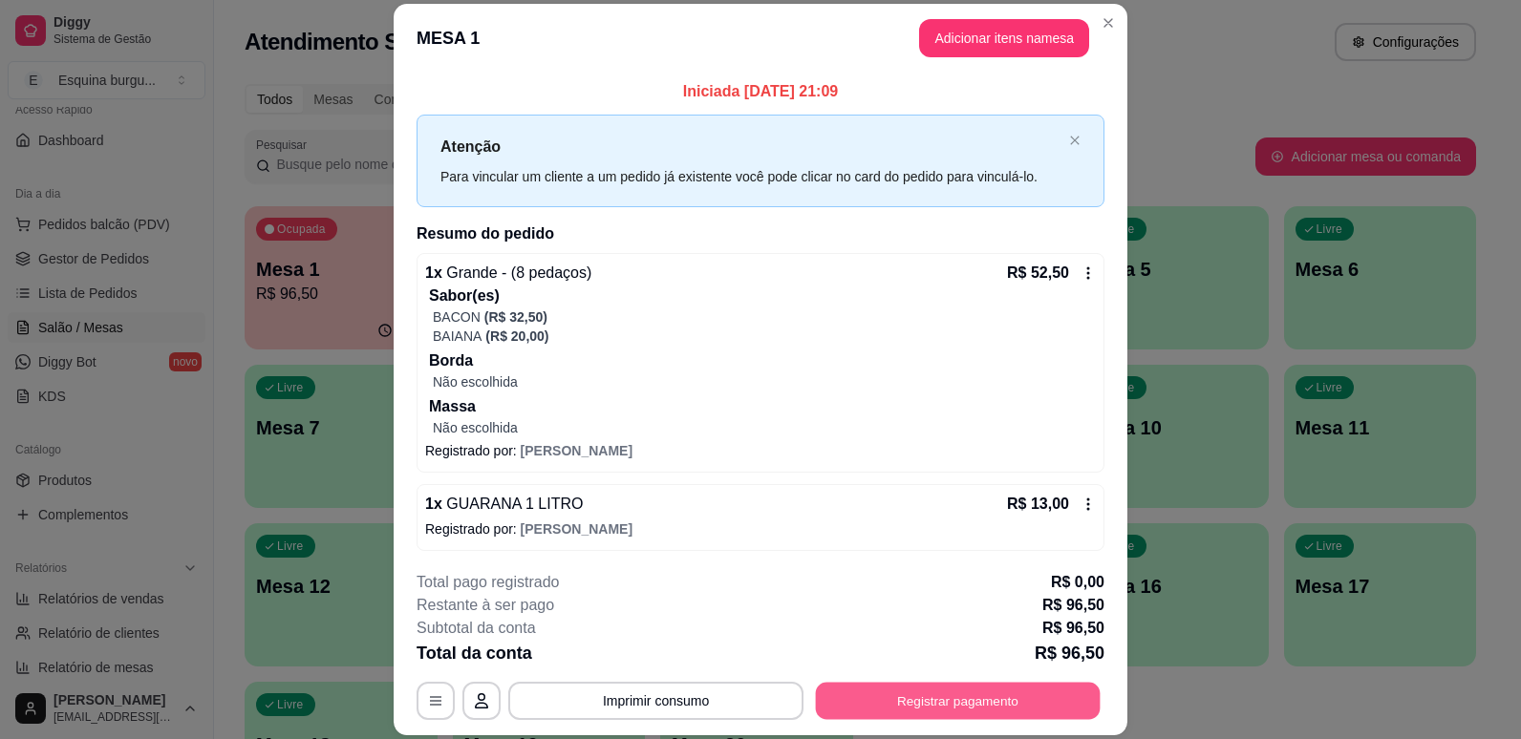
click at [999, 690] on button "Registrar pagamento" at bounding box center [958, 701] width 285 height 37
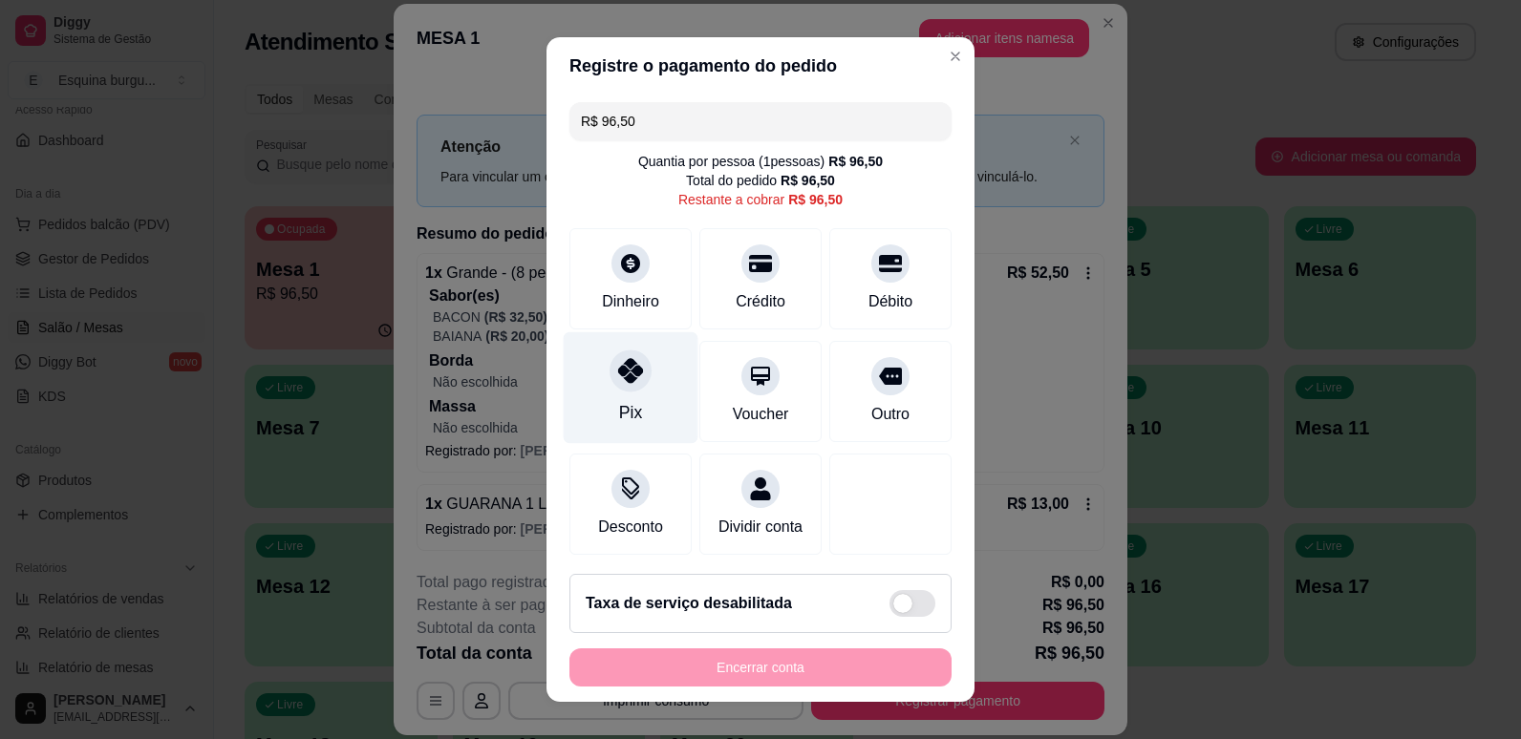
click at [637, 353] on div "Pix" at bounding box center [631, 387] width 135 height 112
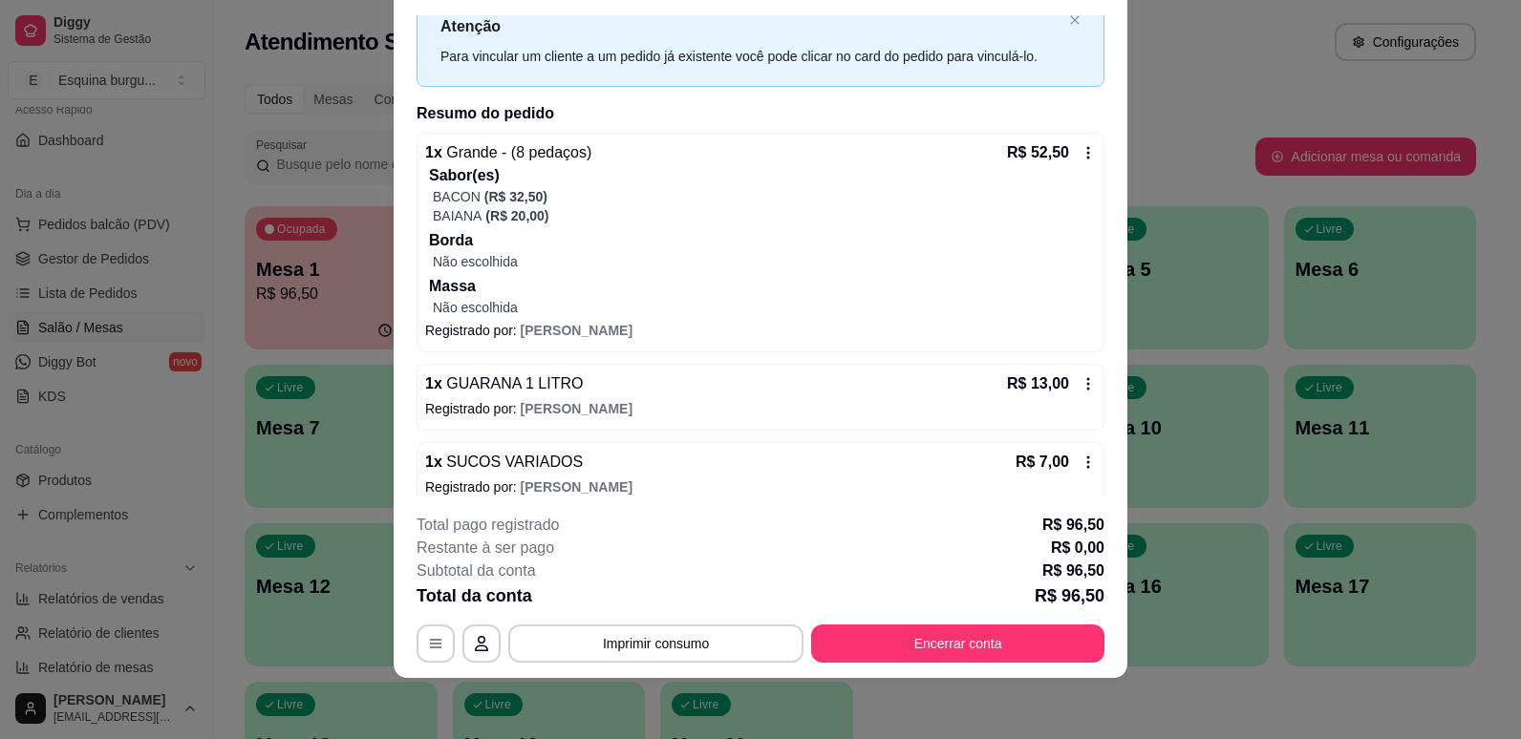
scroll to position [238, 0]
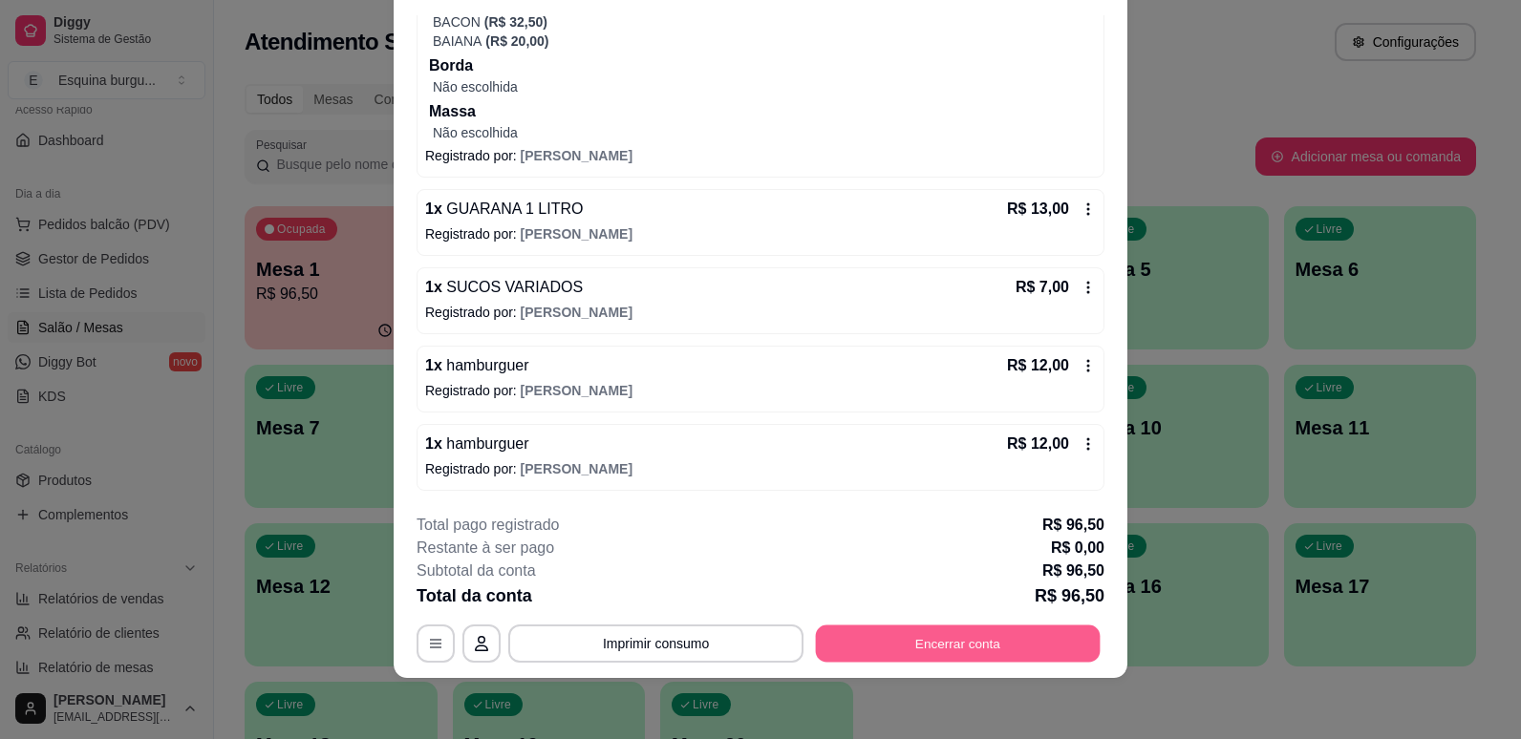
click at [967, 650] on button "Encerrar conta" at bounding box center [958, 644] width 285 height 37
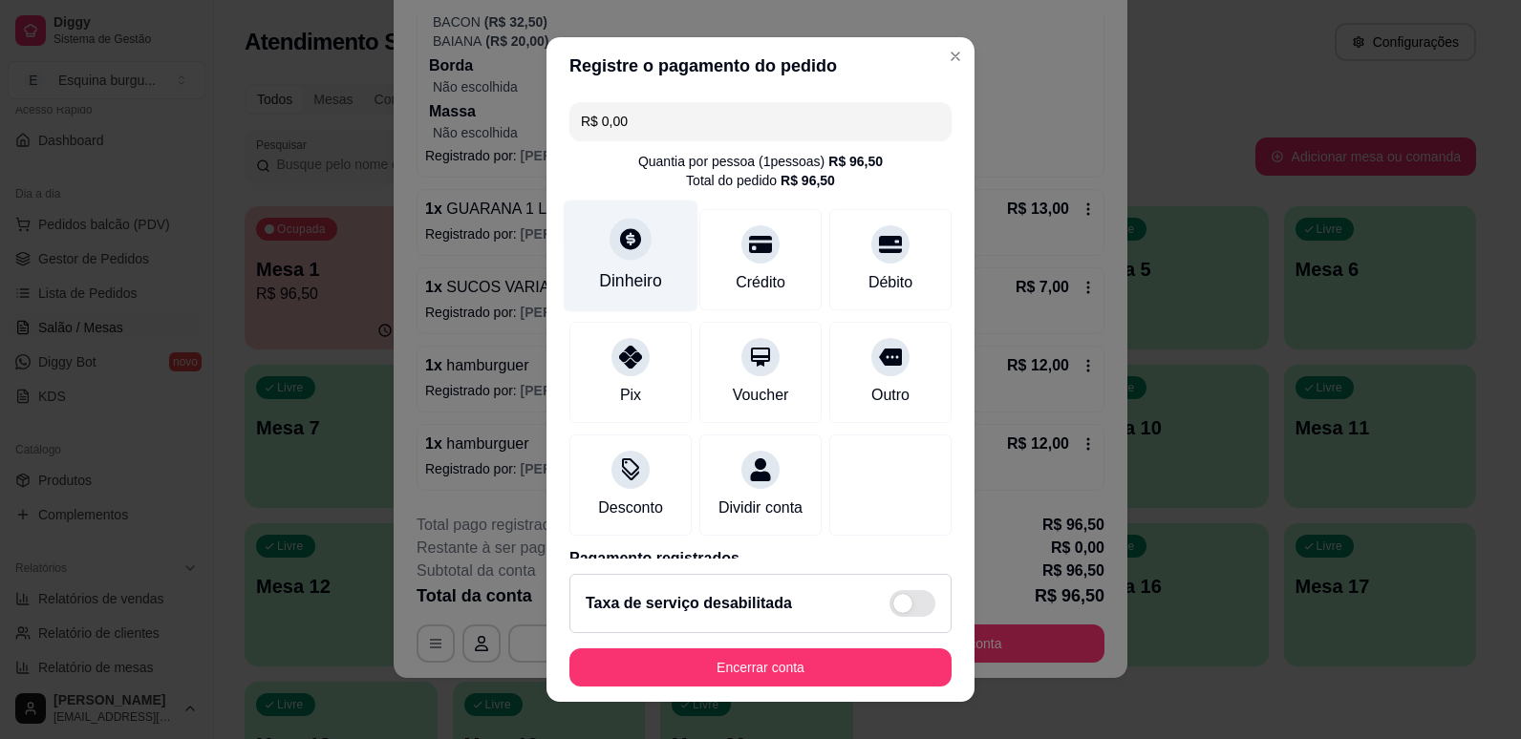
click at [635, 266] on div "Dinheiro" at bounding box center [631, 256] width 135 height 112
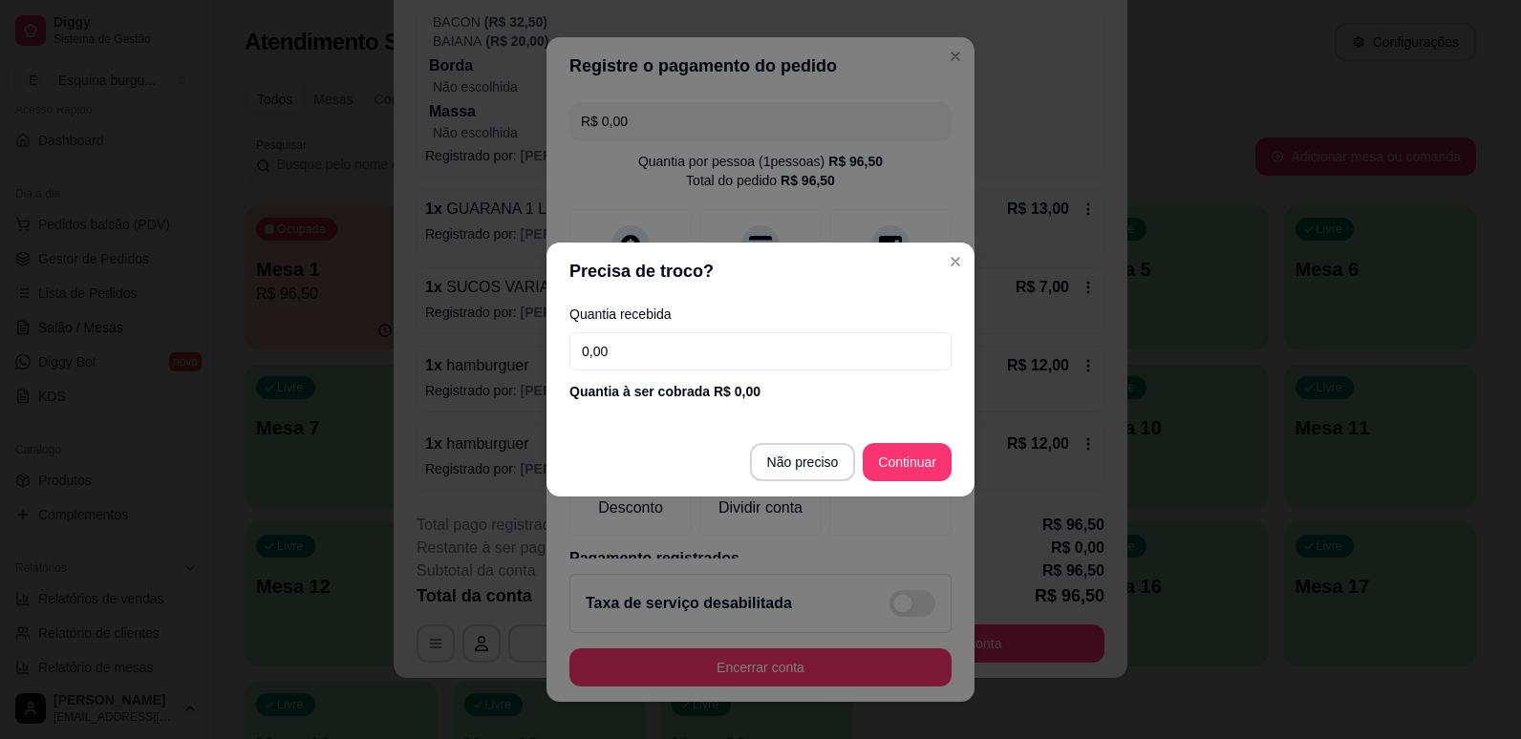
click at [622, 350] on input "0,00" at bounding box center [760, 351] width 382 height 38
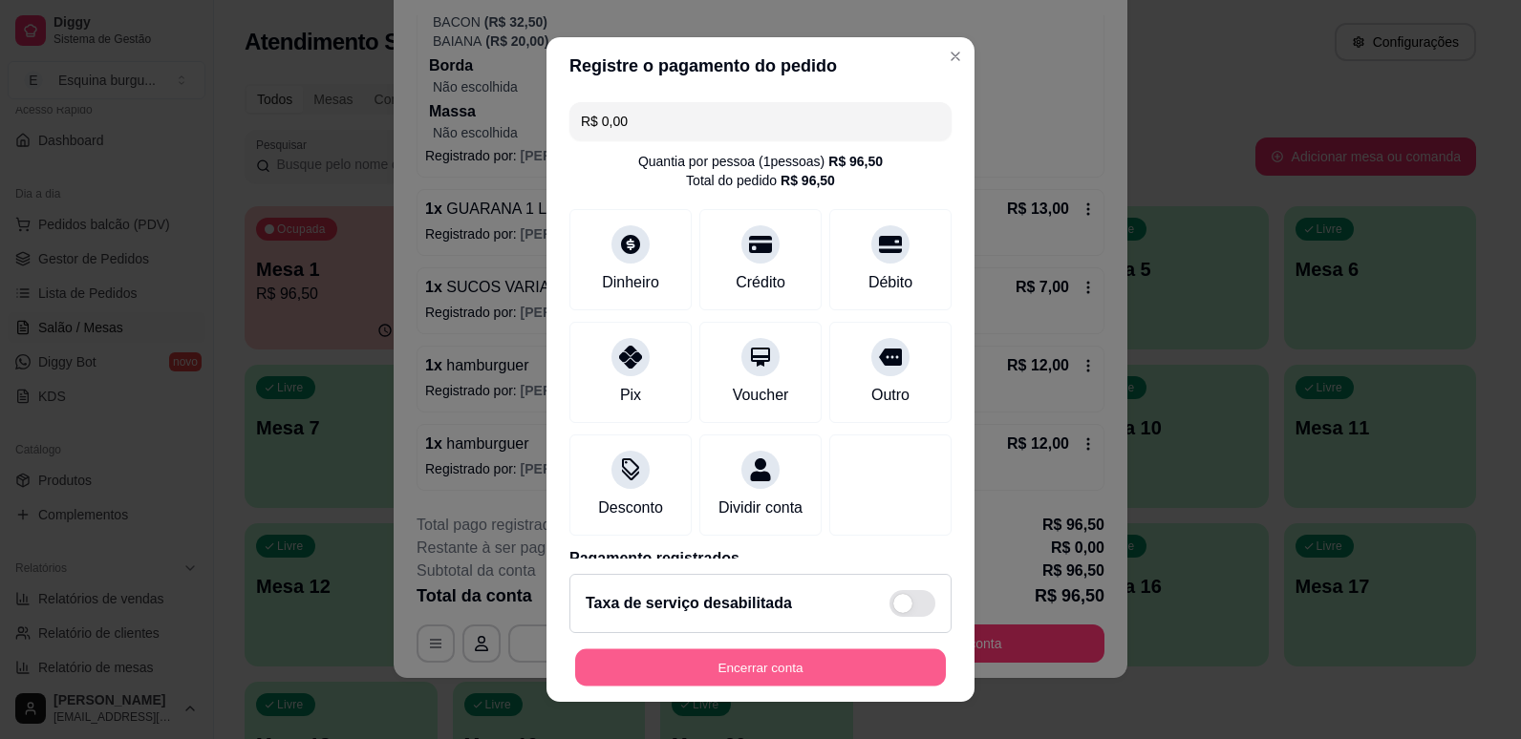
click at [868, 655] on button "Encerrar conta" at bounding box center [760, 668] width 371 height 37
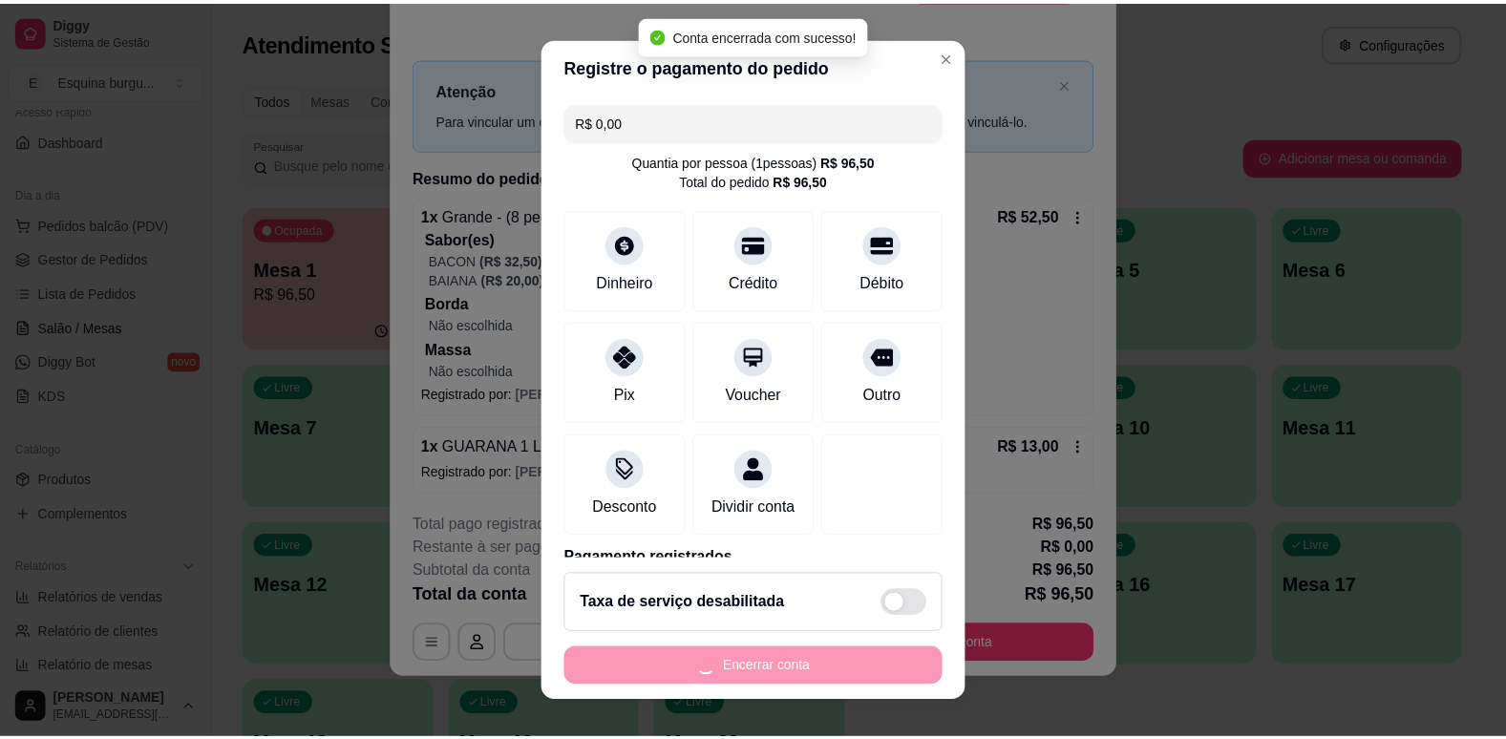
scroll to position [0, 0]
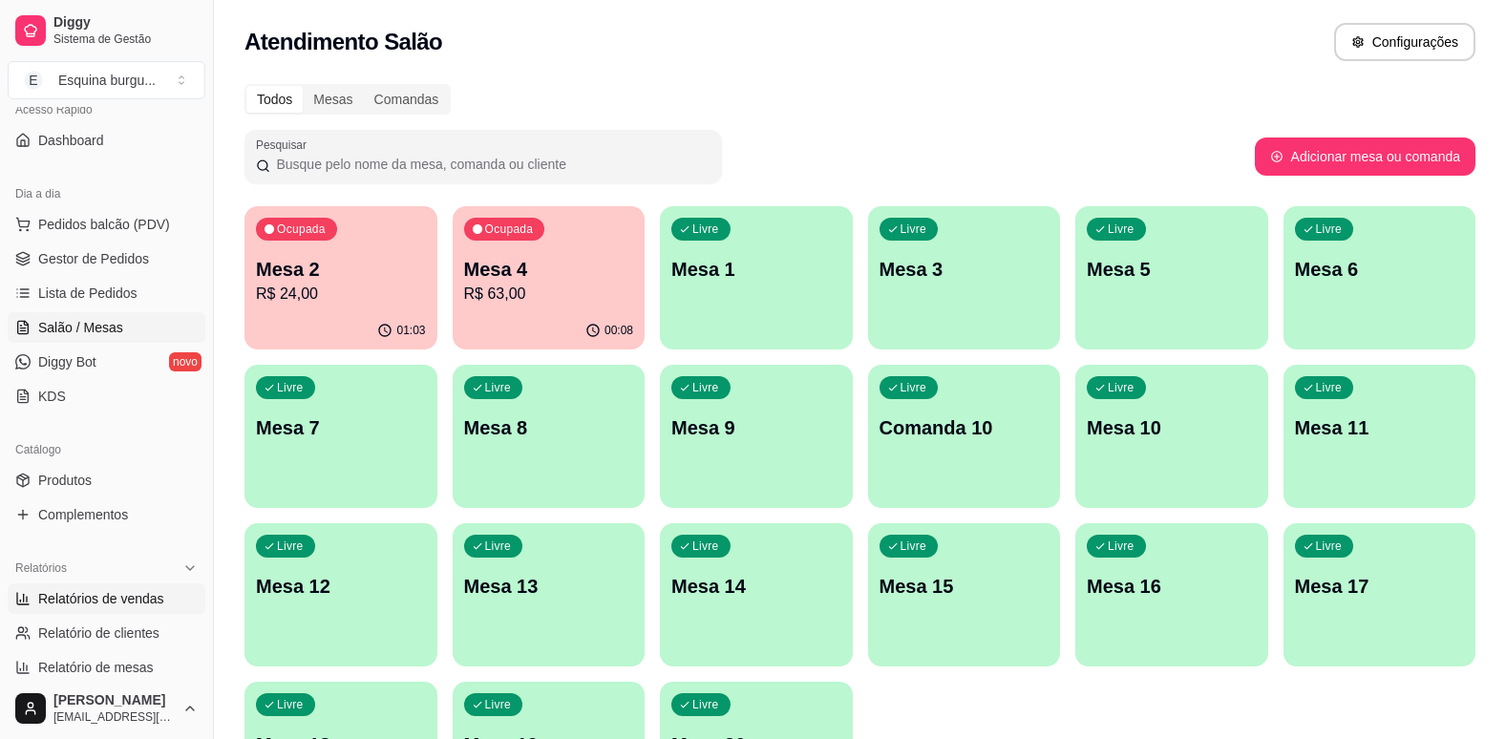
click at [110, 588] on link "Relatórios de vendas" at bounding box center [107, 599] width 198 height 31
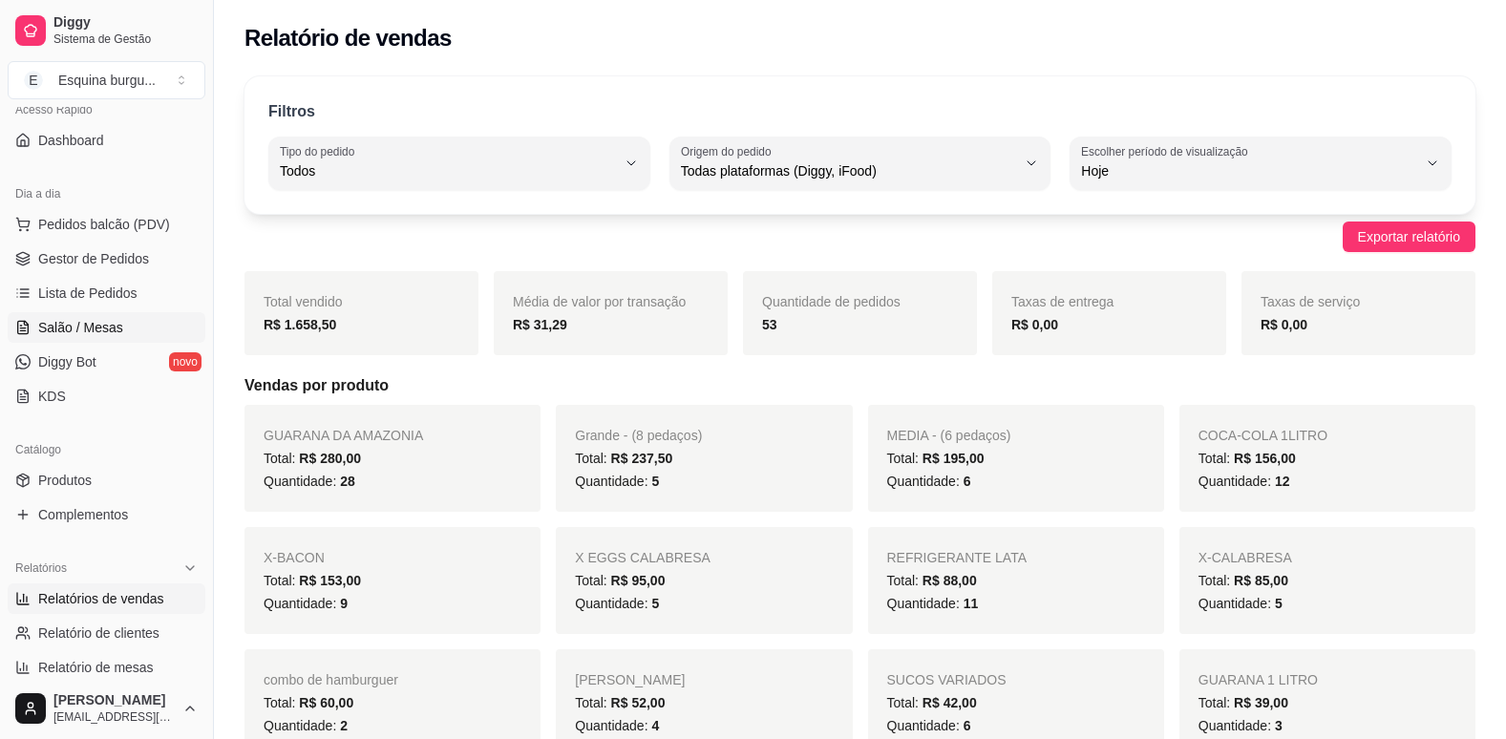
click at [104, 320] on span "Salão / Mesas" at bounding box center [80, 327] width 85 height 19
